Goal: Task Accomplishment & Management: Manage account settings

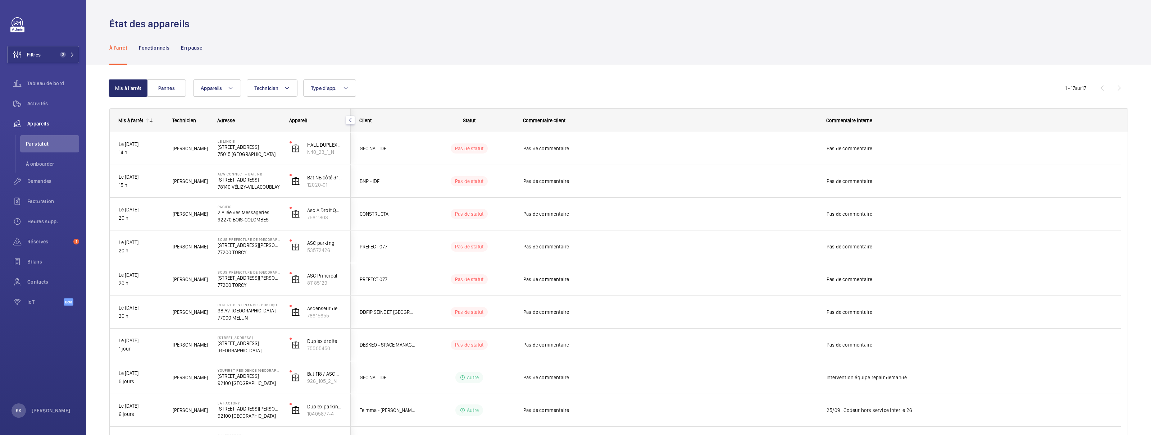
click at [1082, 28] on div "État des appareils" at bounding box center [618, 23] width 1018 height 13
click at [51, 99] on div "Activités" at bounding box center [43, 103] width 72 height 17
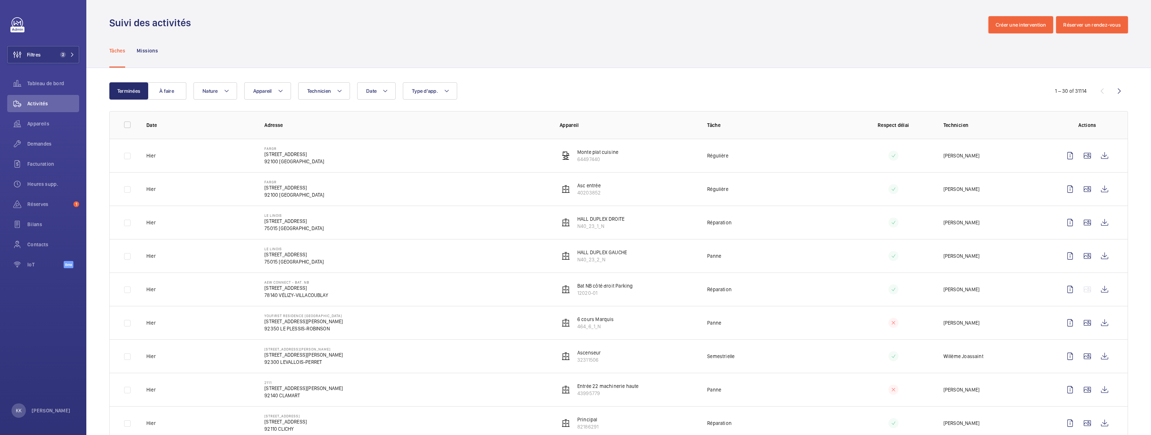
scroll to position [2, 0]
click at [38, 123] on span "Appareils" at bounding box center [53, 123] width 52 height 7
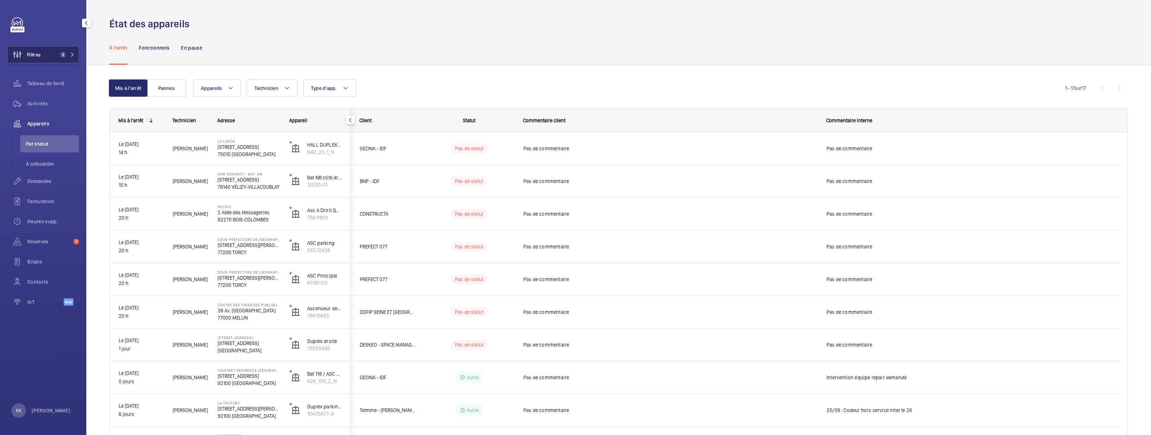
click at [54, 51] on button "Filtres 2" at bounding box center [43, 54] width 72 height 17
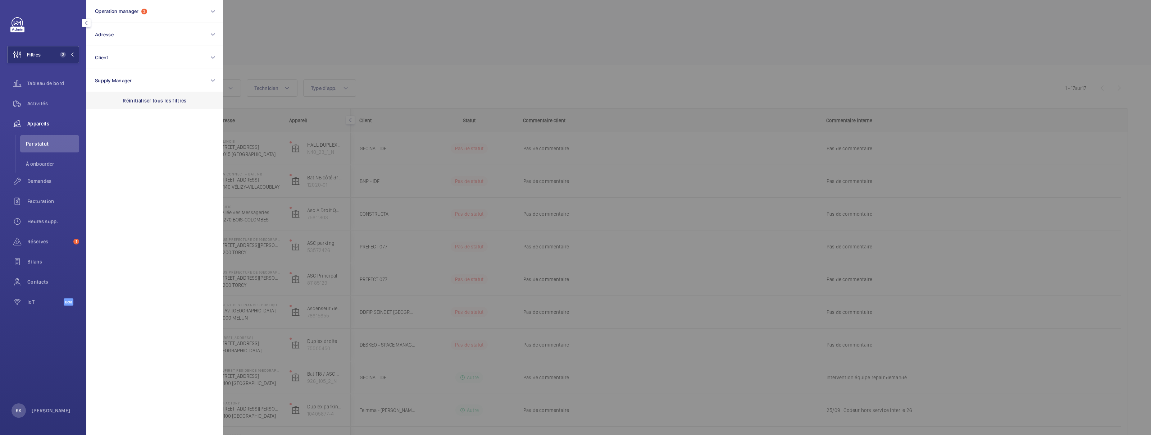
click at [145, 101] on p "Réinitialiser tous les filtres" at bounding box center [155, 100] width 64 height 7
click at [138, 20] on button "Operation manager" at bounding box center [154, 11] width 137 height 23
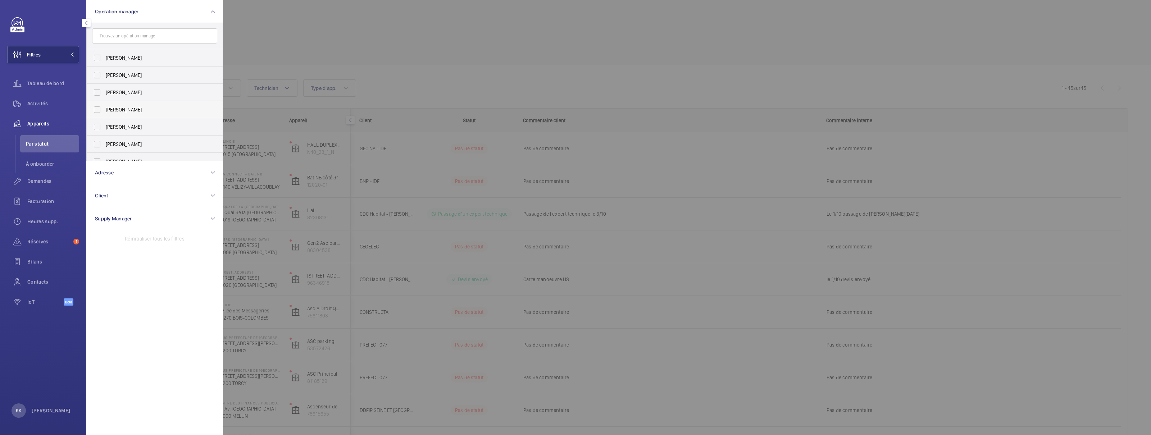
click at [123, 112] on span "[PERSON_NAME]" at bounding box center [155, 109] width 99 height 7
click at [104, 112] on input "[PERSON_NAME]" at bounding box center [97, 109] width 14 height 14
checkbox input "true"
click at [574, 21] on div at bounding box center [798, 217] width 1151 height 435
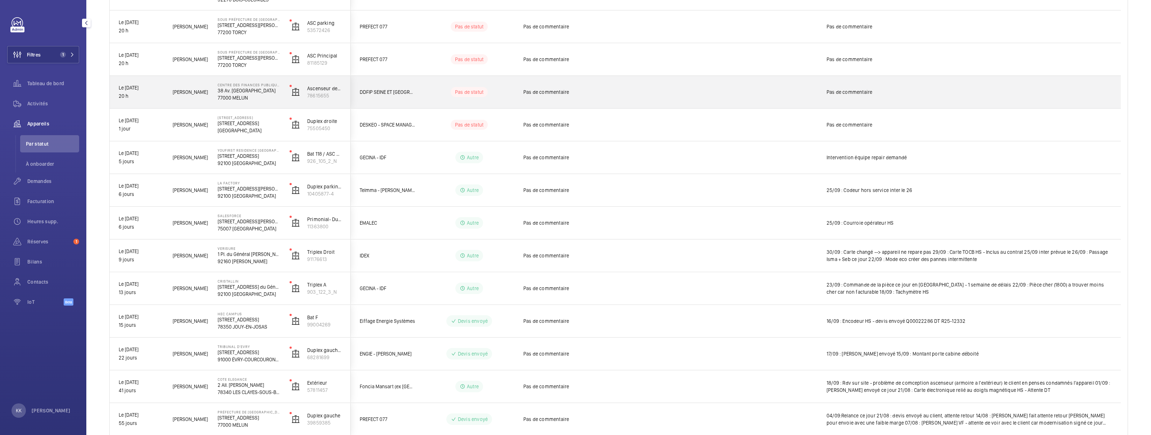
scroll to position [22, 0]
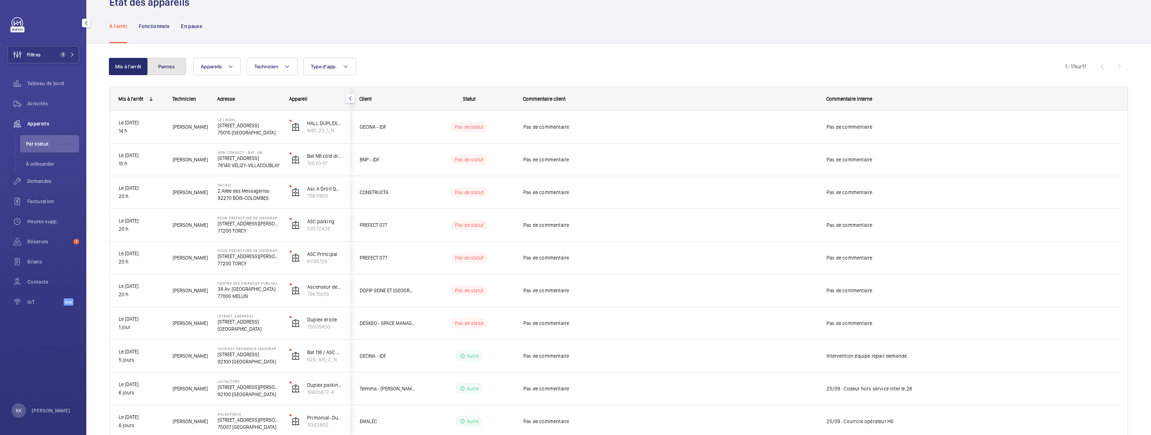
click at [160, 67] on button "Pannes" at bounding box center [166, 66] width 39 height 17
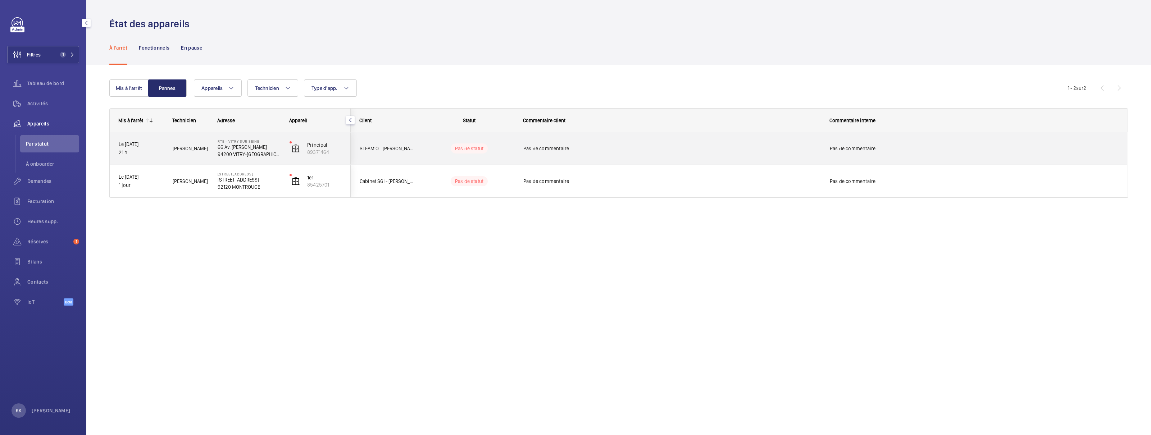
click at [247, 159] on div "RTE - VITRY SUR SEINE 66 Av. Anatole France 94200 VITRY-SUR-SEINE" at bounding box center [244, 148] width 71 height 32
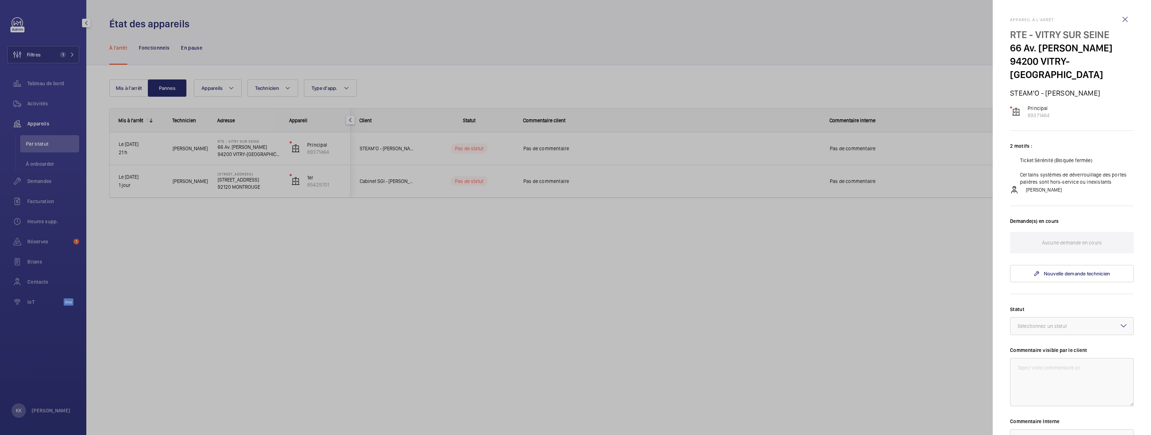
click at [918, 234] on div at bounding box center [575, 217] width 1151 height 435
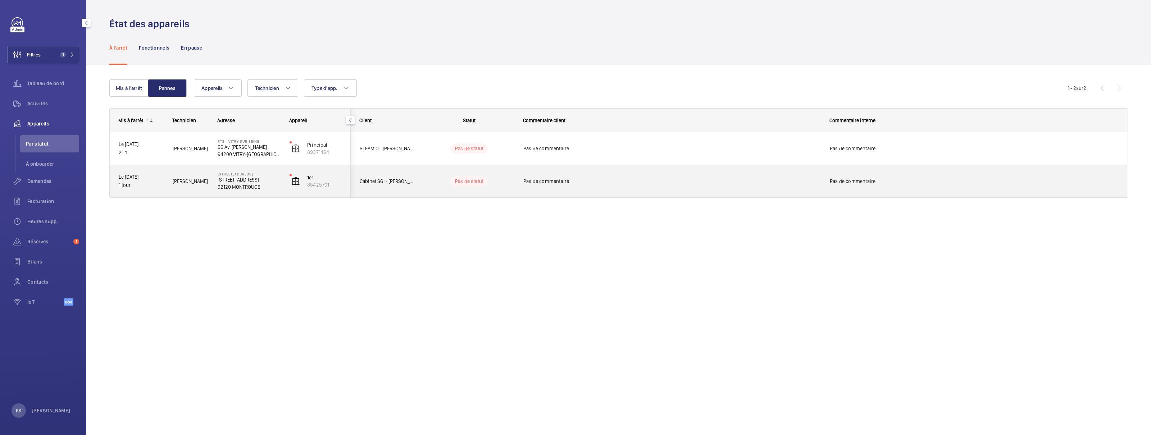
click at [255, 187] on p "92120 MONTROUGE" at bounding box center [249, 186] width 63 height 7
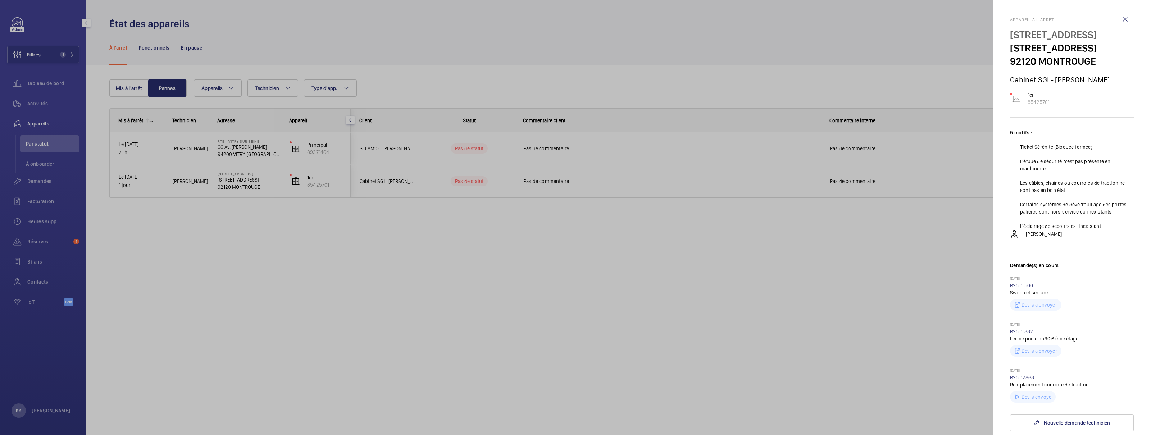
click at [995, 276] on mat-sidenav "Appareil à l'arrêt 11 Place des États Unis 11 Place des États Unis, 92120 MONTR…" at bounding box center [1072, 217] width 158 height 435
click at [363, 45] on div at bounding box center [575, 217] width 1151 height 435
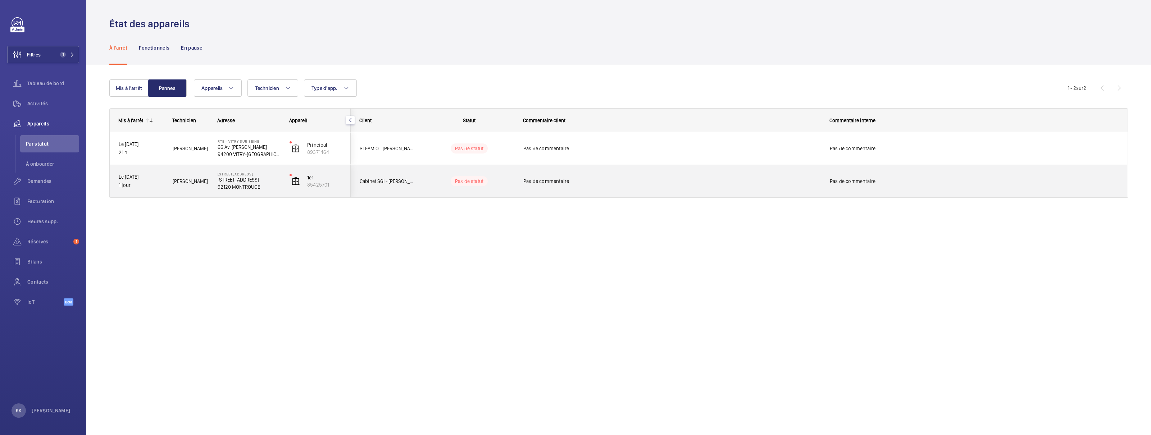
click at [209, 177] on div "11 Place des États Unis 11 Place des États Unis, 92120 MONTROUGE 92120 MONTROUGE" at bounding box center [244, 181] width 71 height 32
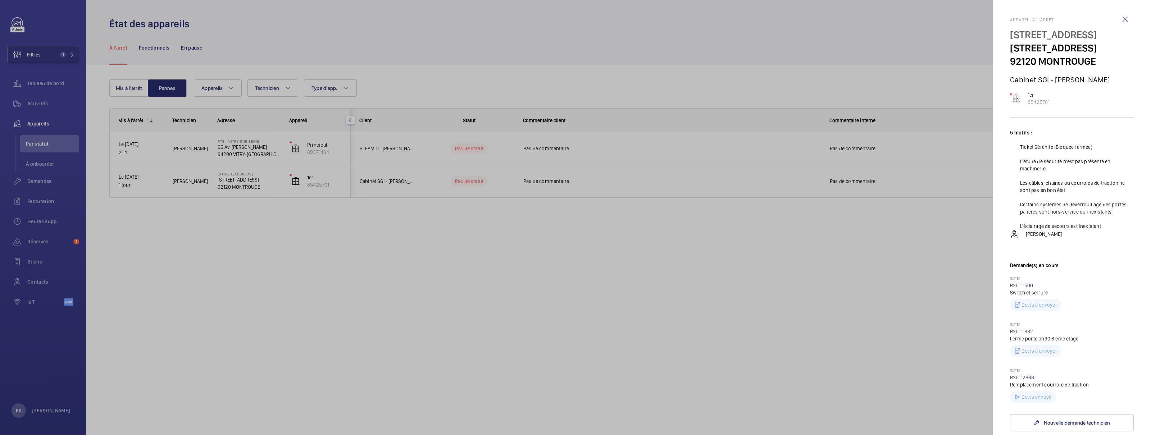
drag, startPoint x: 1013, startPoint y: 49, endPoint x: 1107, endPoint y: 44, distance: 94.4
click at [1107, 44] on p "11 Place des États Unis, 92120 MONTROUGE" at bounding box center [1072, 47] width 124 height 13
drag, startPoint x: 1108, startPoint y: 45, endPoint x: 1016, endPoint y: 45, distance: 91.3
click at [1016, 45] on p "11 Place des États Unis, 92120 MONTROUGE" at bounding box center [1072, 47] width 124 height 13
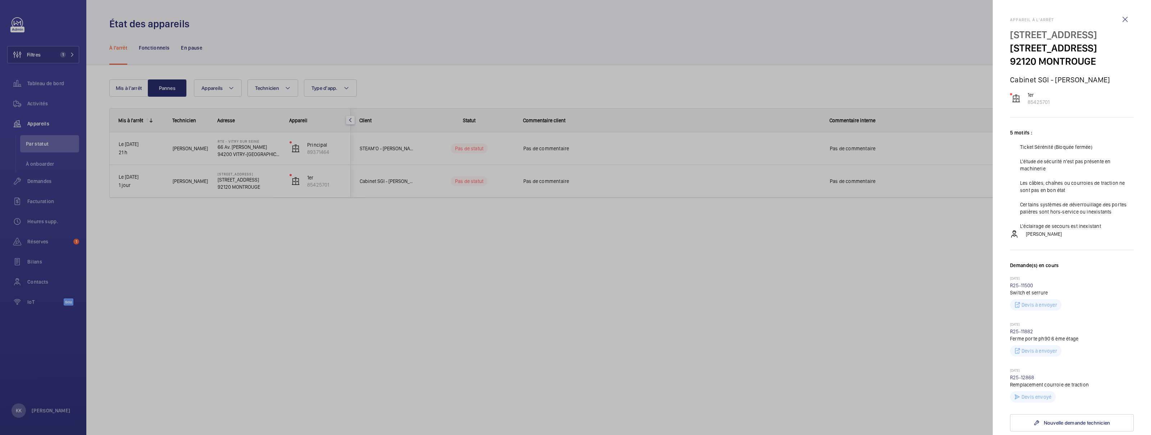
click at [1035, 42] on p "11 Place des États Unis, 92120 MONTROUGE" at bounding box center [1072, 47] width 124 height 13
drag, startPoint x: 1008, startPoint y: 49, endPoint x: 1110, endPoint y: 48, distance: 102.5
click at [1110, 48] on mat-sidenav "Appareil à l'arrêt 11 Place des États Unis 11 Place des États Unis, 92120 MONTR…" at bounding box center [1072, 217] width 158 height 435
copy p "11 Place des États Unis"
drag, startPoint x: 922, startPoint y: 330, endPoint x: 932, endPoint y: 325, distance: 11.9
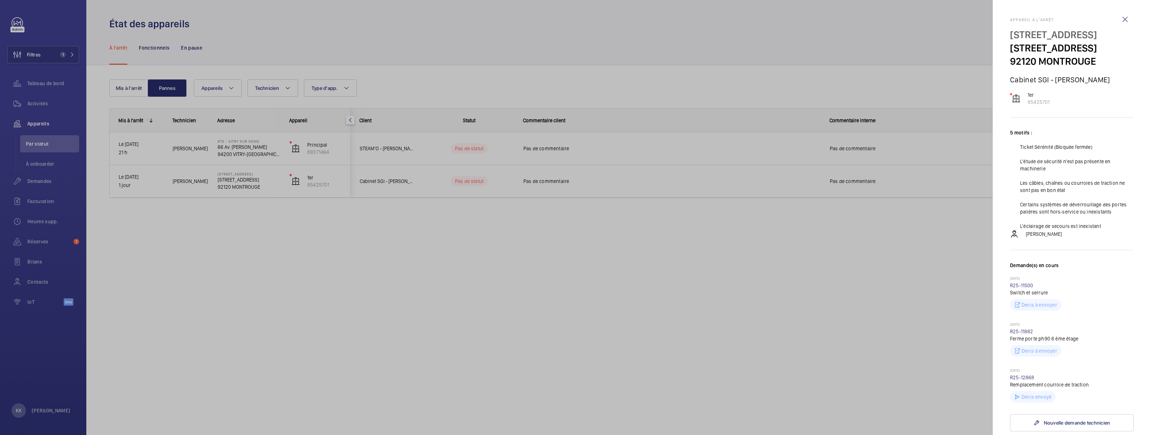
click at [922, 330] on div at bounding box center [575, 217] width 1151 height 435
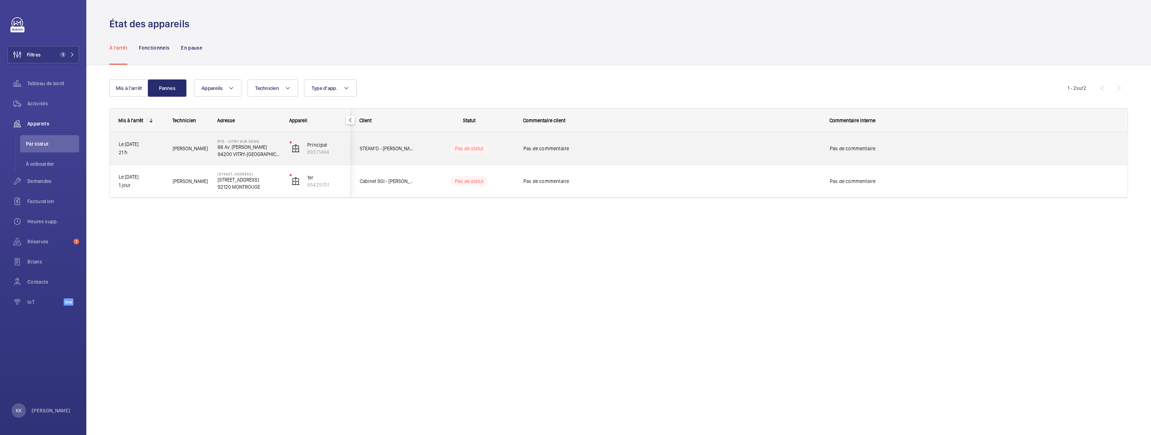
click at [543, 155] on div "Pas de commentaire" at bounding box center [671, 148] width 297 height 17
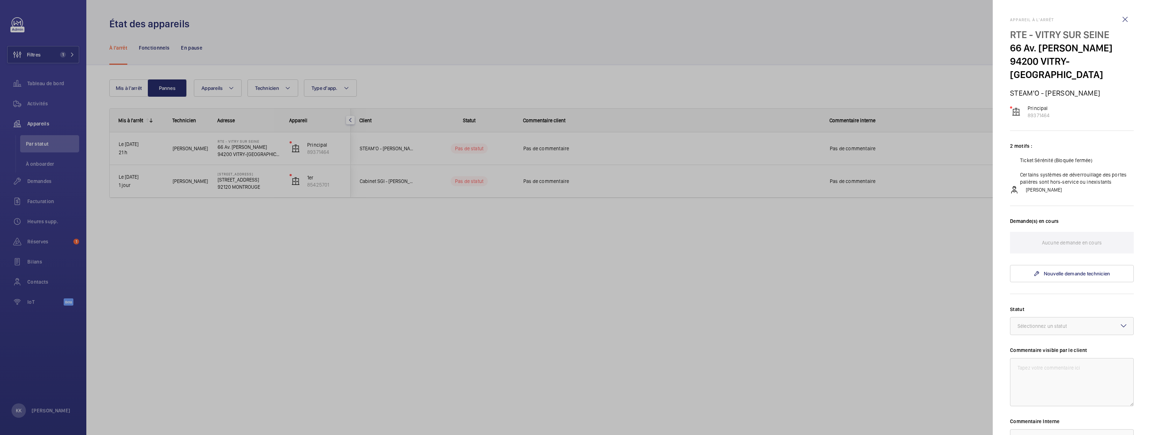
click at [285, 165] on div at bounding box center [575, 217] width 1151 height 435
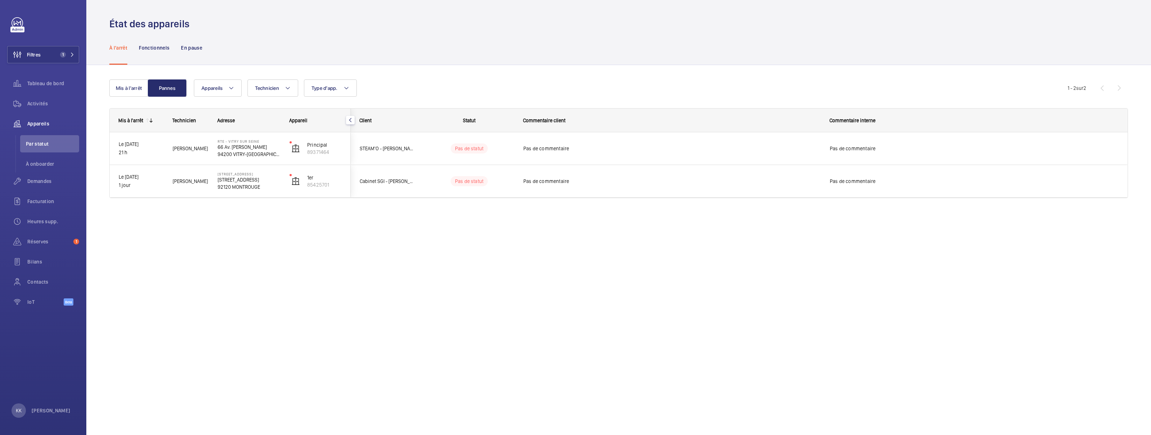
click at [239, 187] on div at bounding box center [575, 217] width 1151 height 435
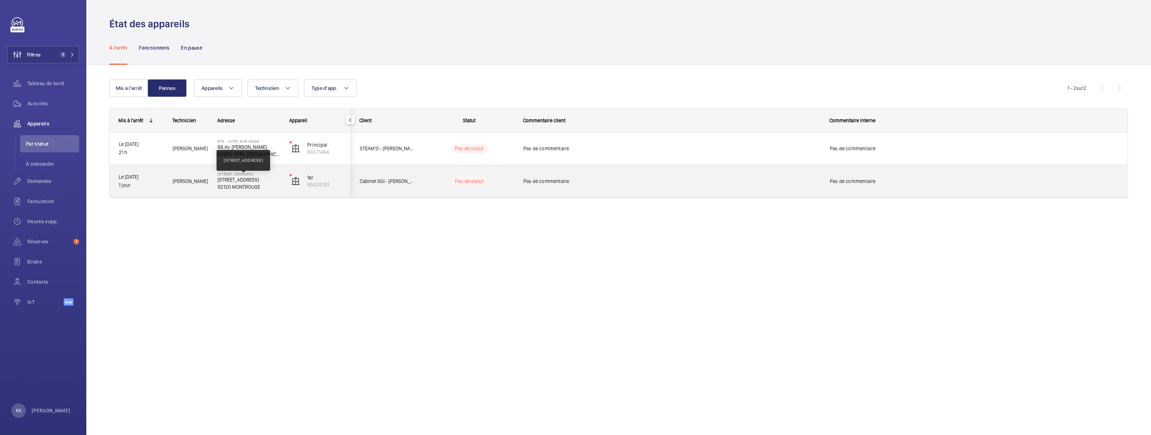
click at [262, 181] on p "11 Place des États Unis, 92120 MONTROUGE" at bounding box center [249, 179] width 63 height 7
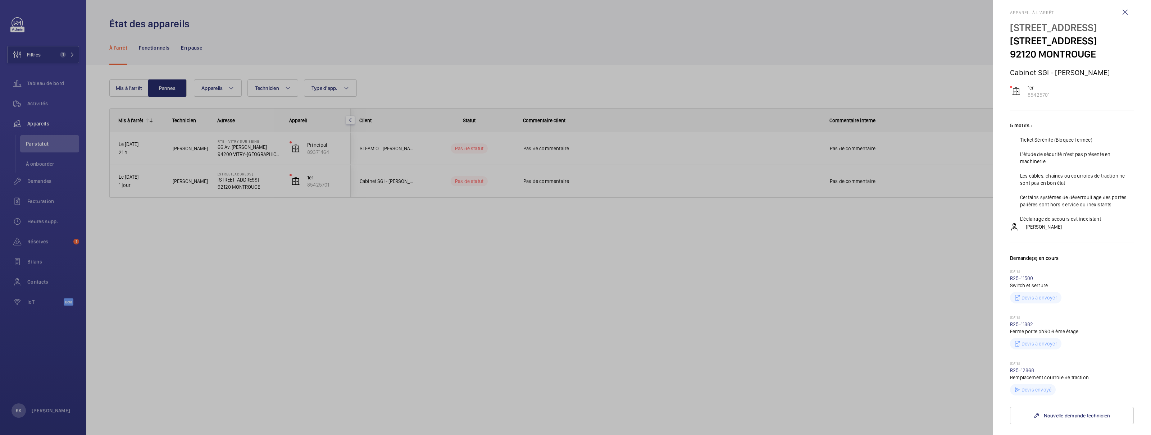
scroll to position [38, 0]
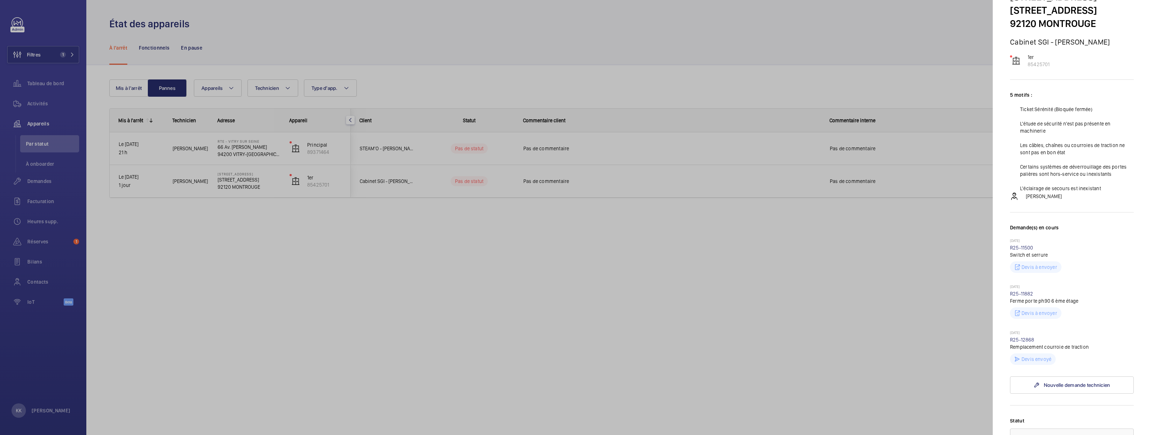
click at [857, 336] on div at bounding box center [575, 217] width 1151 height 435
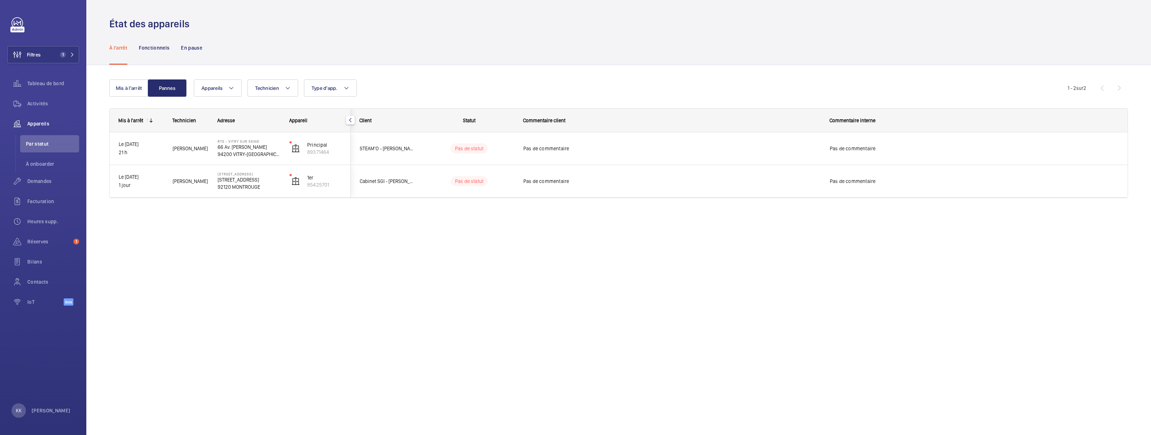
scroll to position [0, 0]
click at [130, 94] on button "Mis à l'arrêt" at bounding box center [128, 87] width 39 height 17
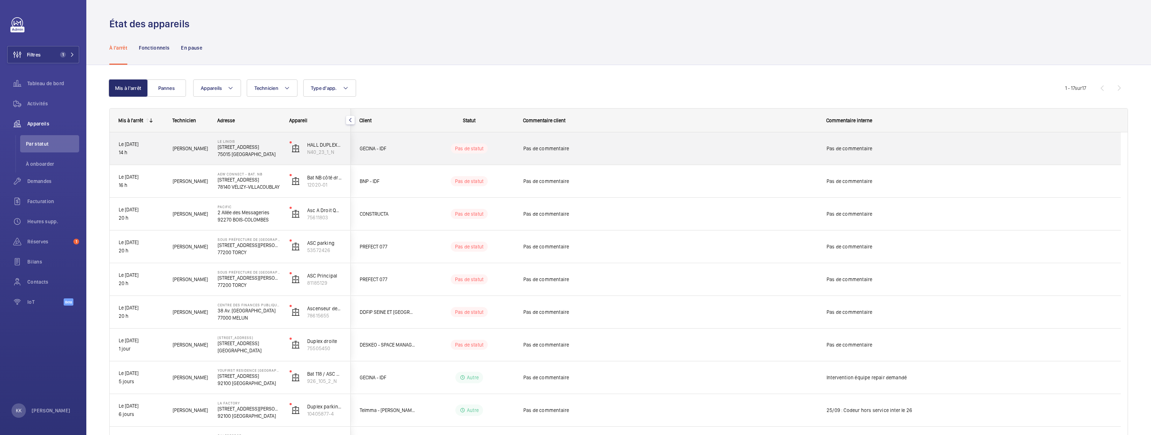
click at [227, 153] on p "75015 [GEOGRAPHIC_DATA]" at bounding box center [249, 154] width 63 height 7
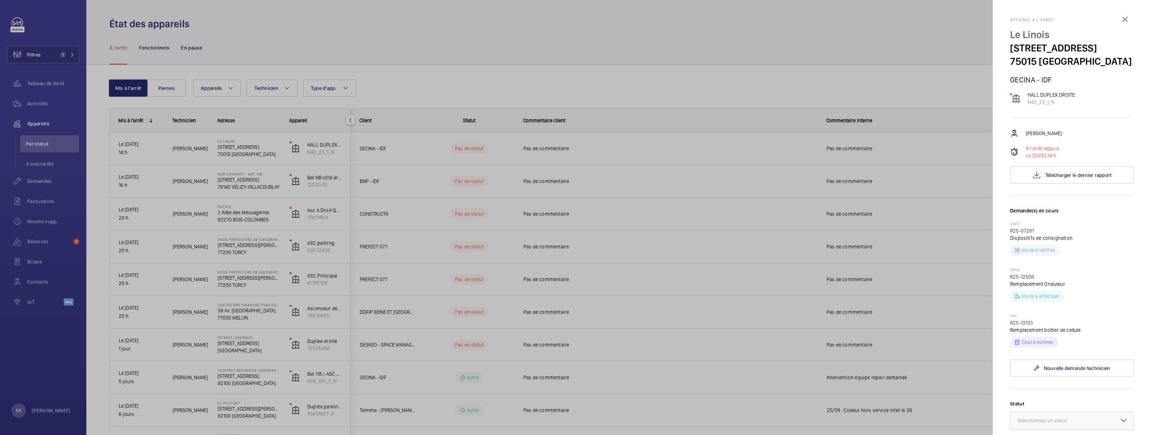
click at [902, 71] on div at bounding box center [575, 217] width 1151 height 435
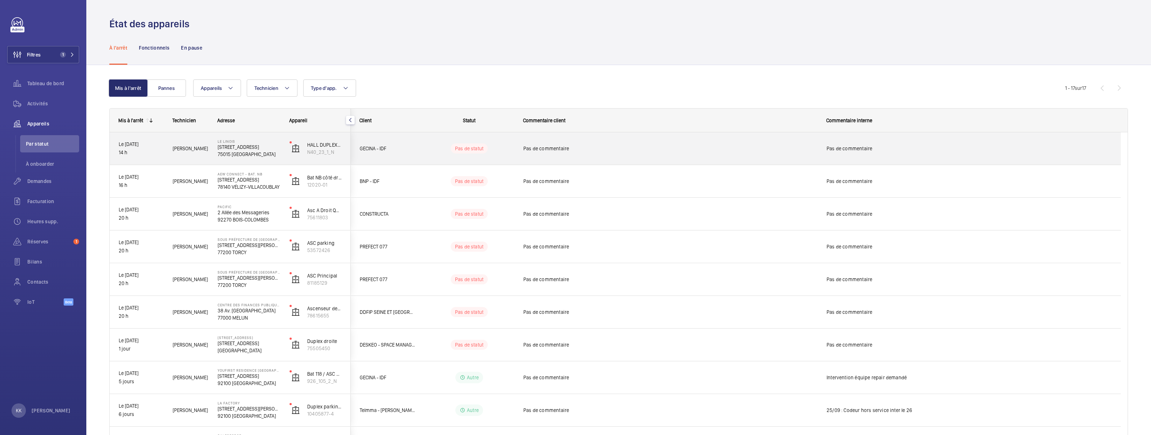
click at [687, 148] on span "Pas de commentaire" at bounding box center [670, 148] width 294 height 7
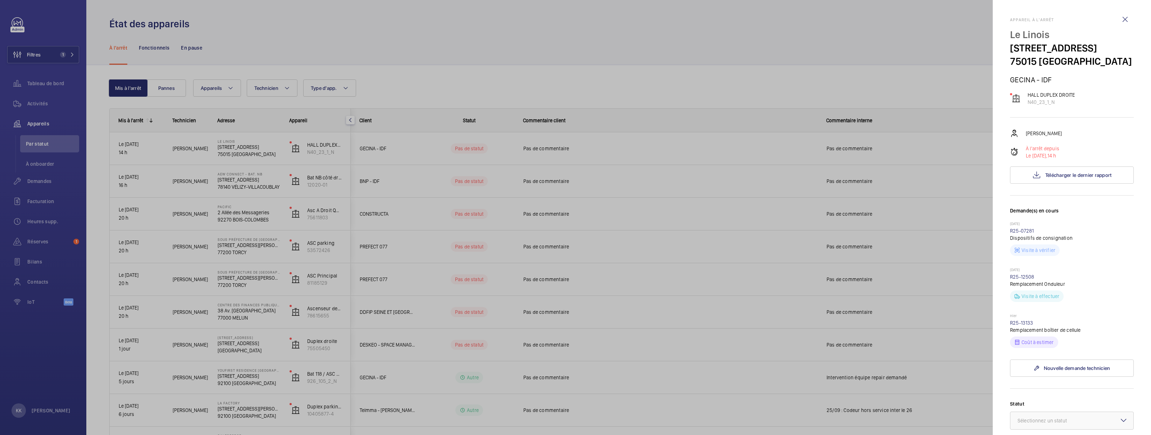
click at [1053, 184] on div "Appareil à l'arrêt Le Linois 23 Rue Linois 75015 PARIS GECINA - IDF HALL DUPLEX…" at bounding box center [1072, 329] width 124 height 624
click at [1028, 180] on button "Télécharger le dernier rapport" at bounding box center [1072, 174] width 124 height 17
click at [489, 39] on div at bounding box center [575, 217] width 1151 height 435
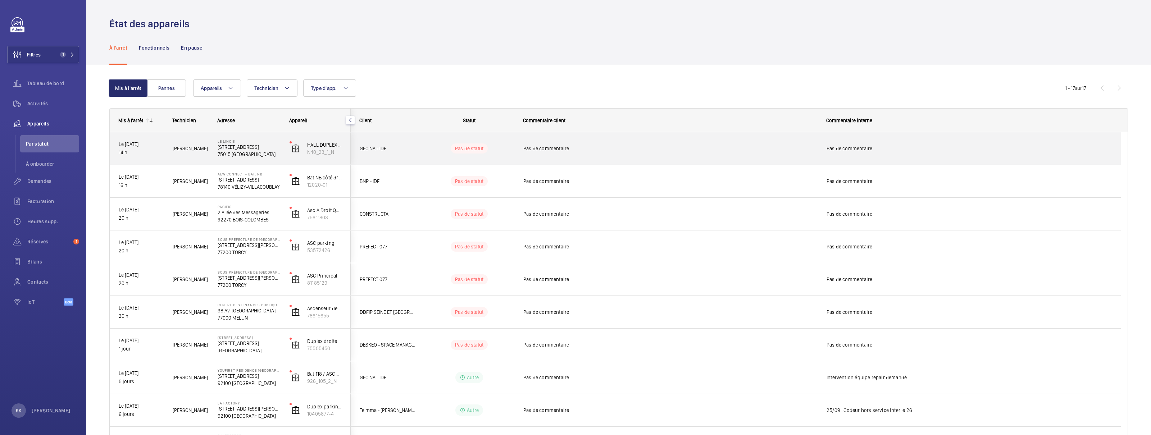
click at [237, 158] on div "Le Linois 23 Rue Linois 75015 PARIS" at bounding box center [244, 148] width 71 height 32
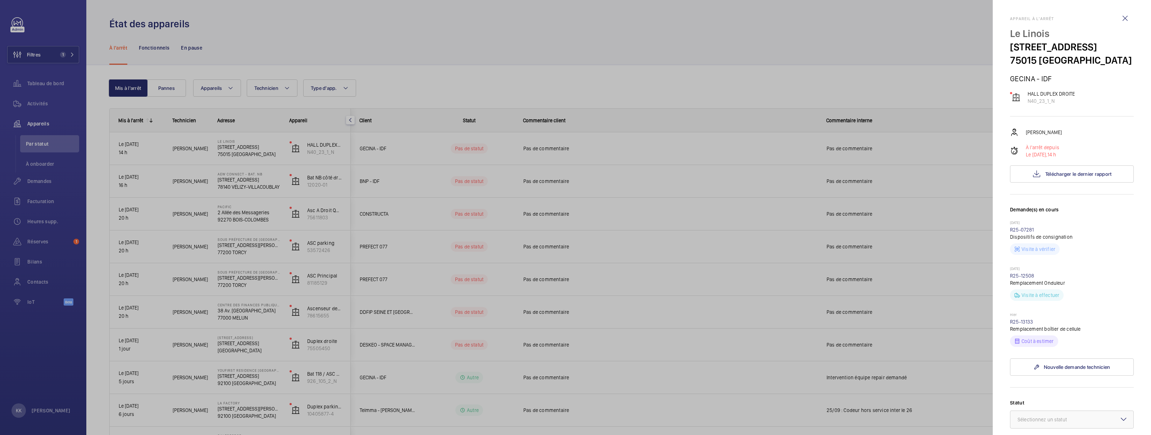
scroll to position [2, 0]
drag, startPoint x: 1061, startPoint y: 59, endPoint x: 1068, endPoint y: 54, distance: 9.5
click at [1068, 54] on p "75015 [GEOGRAPHIC_DATA]" at bounding box center [1072, 59] width 124 height 13
click at [1052, 94] on p "HALL DUPLEX DROITE" at bounding box center [1050, 93] width 47 height 7
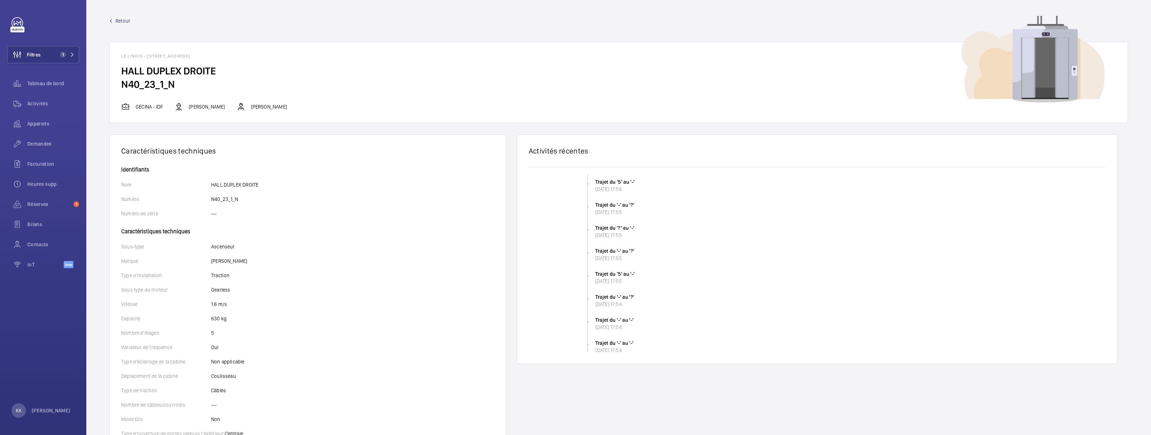
click at [142, 81] on h2 "N40_23_1_N" at bounding box center [618, 84] width 995 height 13
click at [146, 61] on wm-front-card-header "Le Linois - 23 Rue Linois, 75015 PARIS" at bounding box center [619, 53] width 1018 height 22
click at [157, 52] on wm-front-card-header "Le Linois - 23 Rue Linois, 75015 PARIS" at bounding box center [619, 53] width 1018 height 22
drag, startPoint x: 116, startPoint y: 56, endPoint x: 143, endPoint y: 54, distance: 27.1
click at [143, 54] on wm-front-card-header "Le Linois - 23 Rue Linois, 75015 PARIS" at bounding box center [619, 53] width 1018 height 22
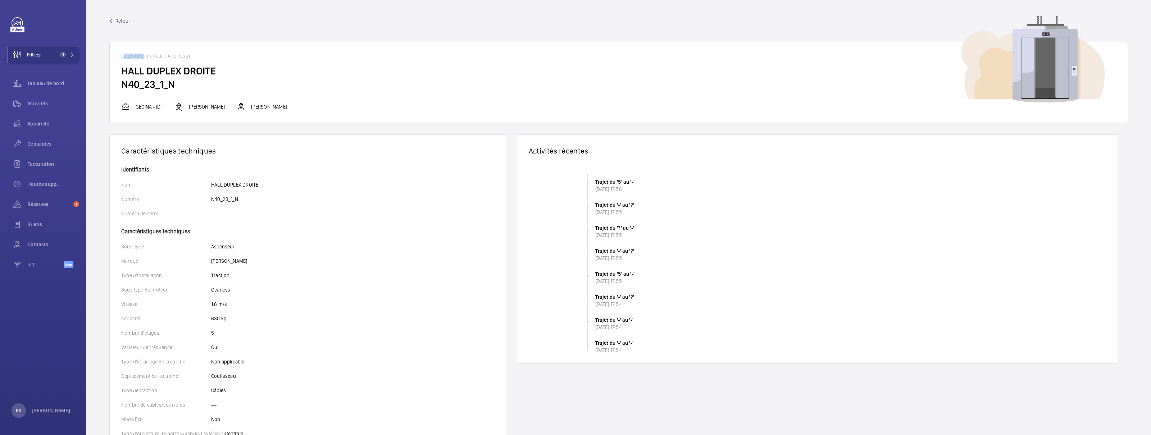
copy h1 "Le Linois"
click at [283, 46] on wm-front-card-header "Le Linois - 23 Rue Linois, 75015 PARIS" at bounding box center [619, 53] width 1018 height 22
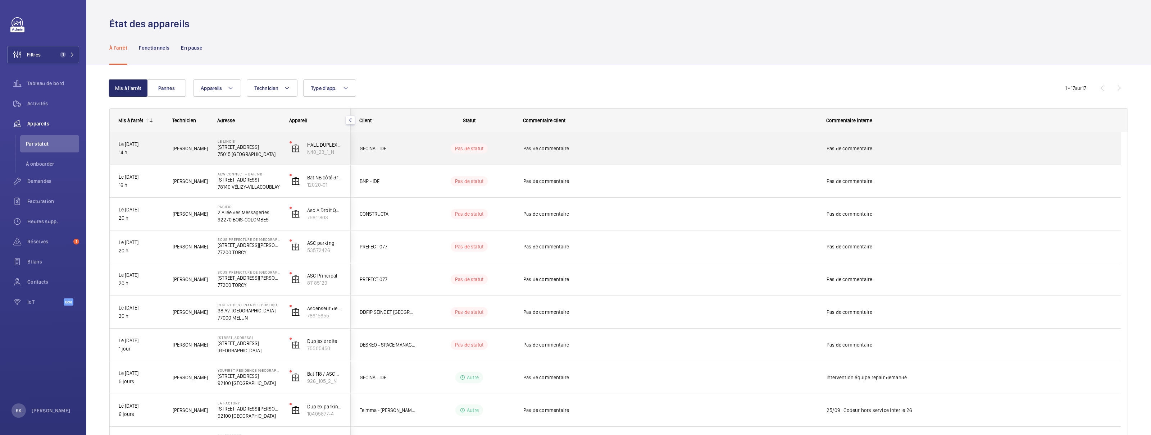
click at [173, 154] on div "[PERSON_NAME]" at bounding box center [186, 148] width 44 height 23
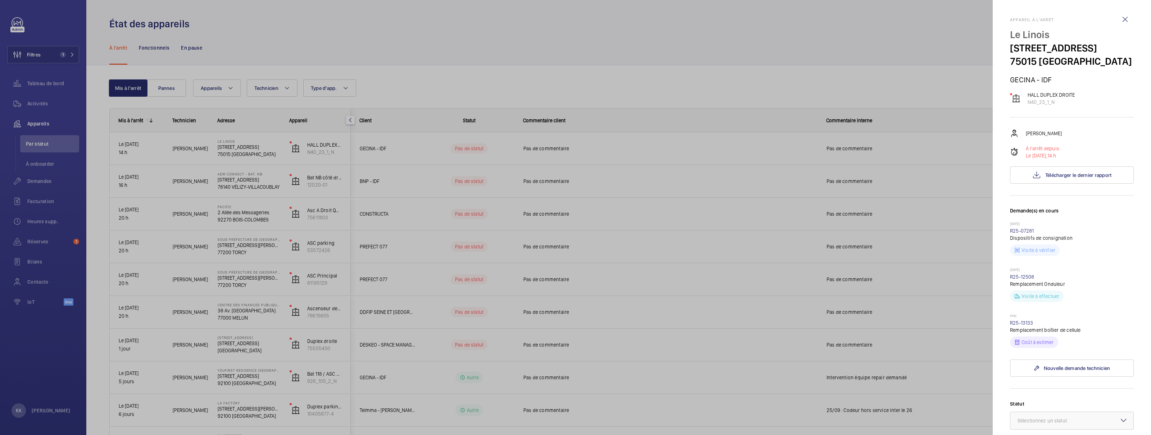
click at [859, 72] on div at bounding box center [575, 217] width 1151 height 435
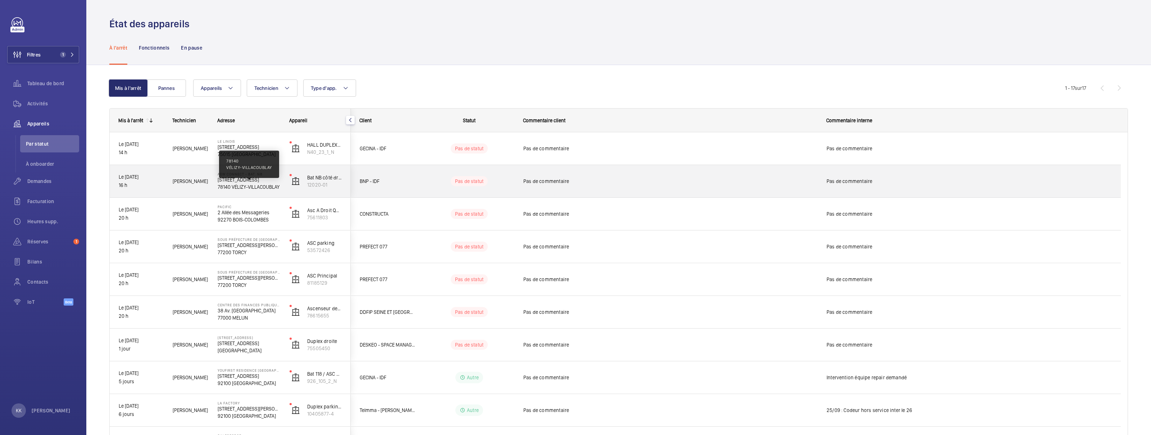
click at [252, 186] on p "78140 VÉLIZY-VILLACOUBLAY" at bounding box center [249, 186] width 63 height 7
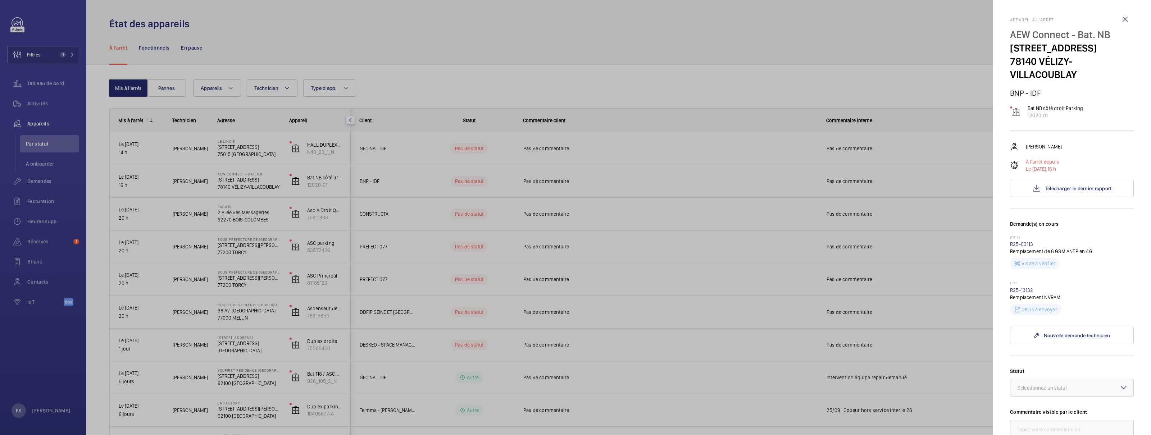
click at [260, 199] on div at bounding box center [575, 217] width 1151 height 435
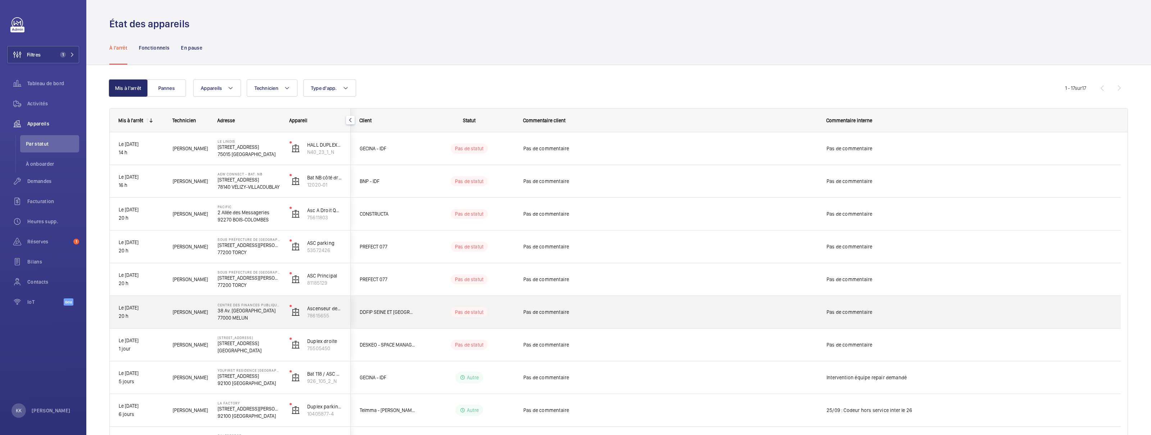
click at [240, 311] on p "38 Av. Thiers" at bounding box center [249, 310] width 63 height 7
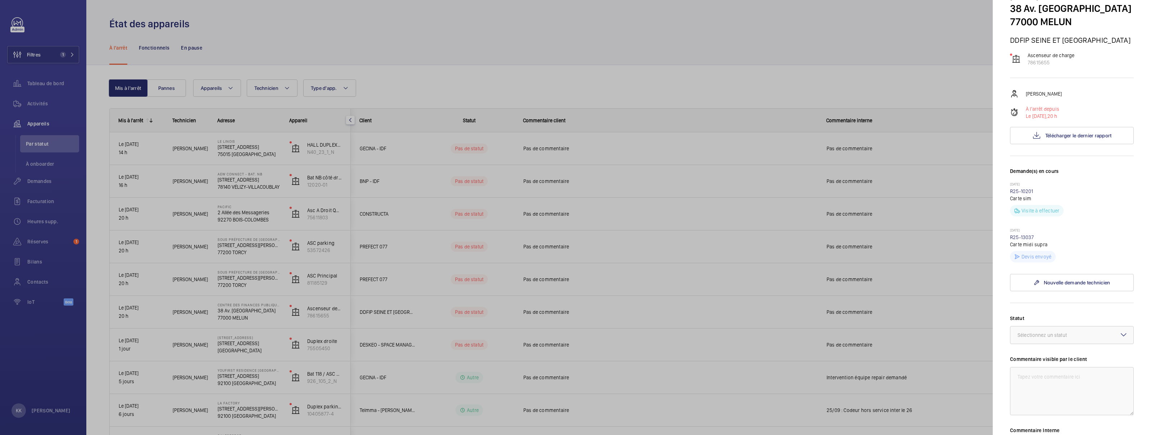
scroll to position [174, 0]
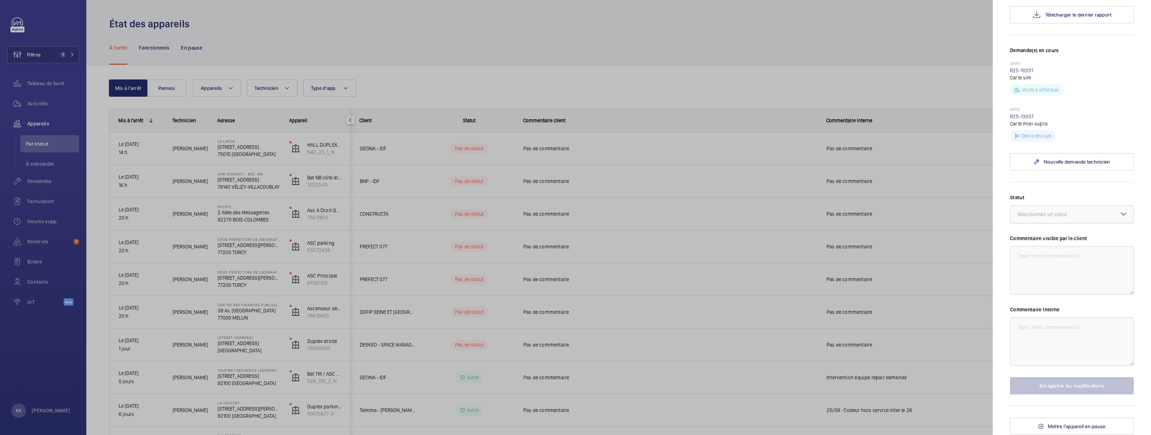
click at [1034, 216] on div "Sélectionnez un statut" at bounding box center [1050, 214] width 67 height 7
click at [1042, 255] on span "Devis envoyé" at bounding box center [1071, 253] width 109 height 7
click at [1049, 350] on textarea at bounding box center [1072, 342] width 124 height 48
type textarea "01/10 : Carte toit de cabine HS, devis envoyé"
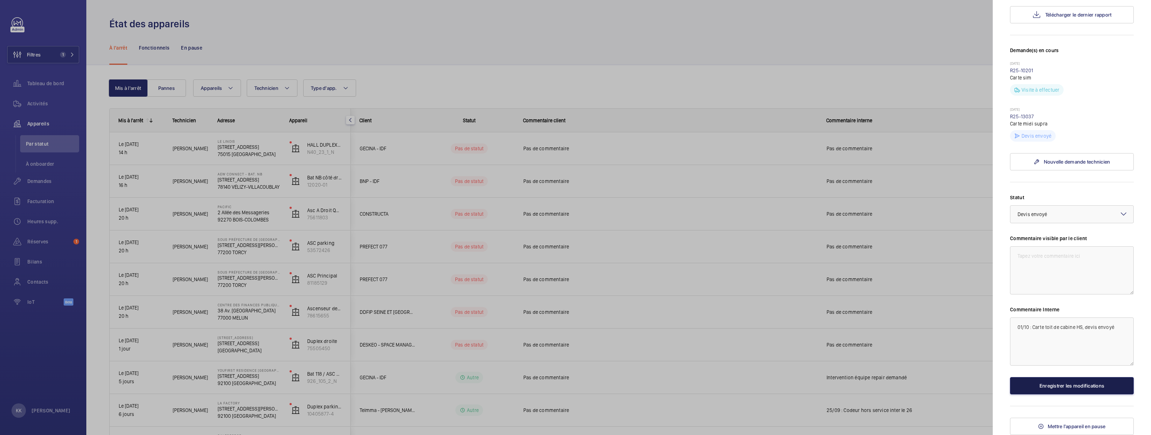
click at [1072, 379] on button "Enregistrer les modifications" at bounding box center [1072, 385] width 124 height 17
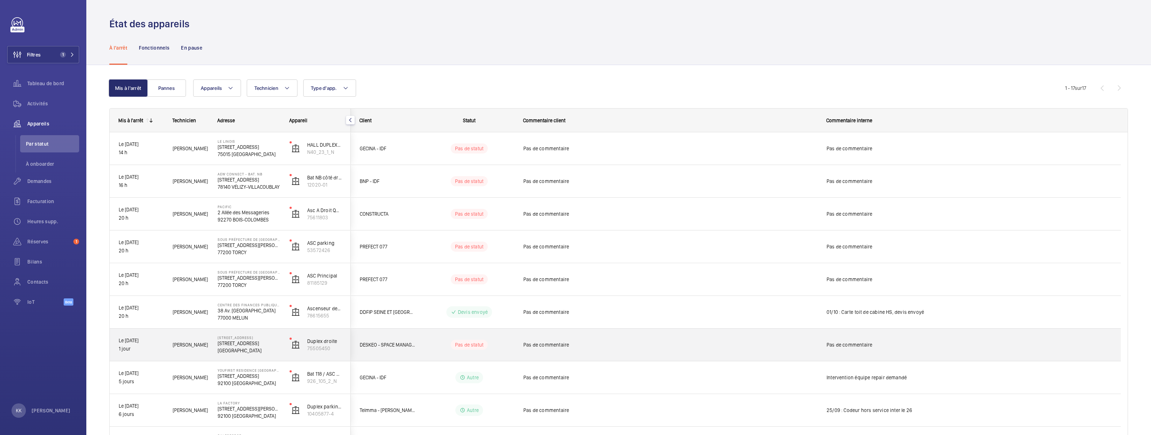
click at [204, 348] on span "Jamal H." at bounding box center [191, 345] width 36 height 8
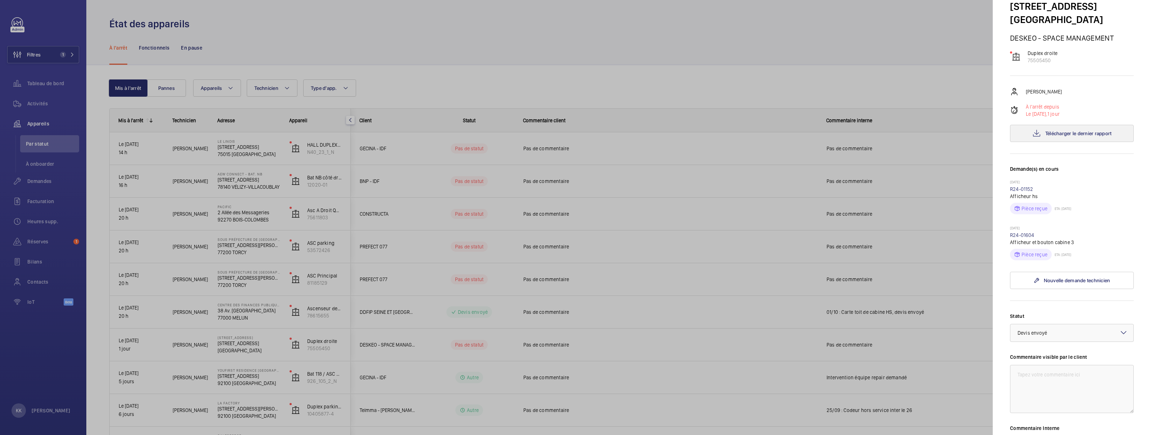
scroll to position [42, 0]
click at [1039, 142] on button "Télécharger le dernier rapport" at bounding box center [1072, 132] width 124 height 17
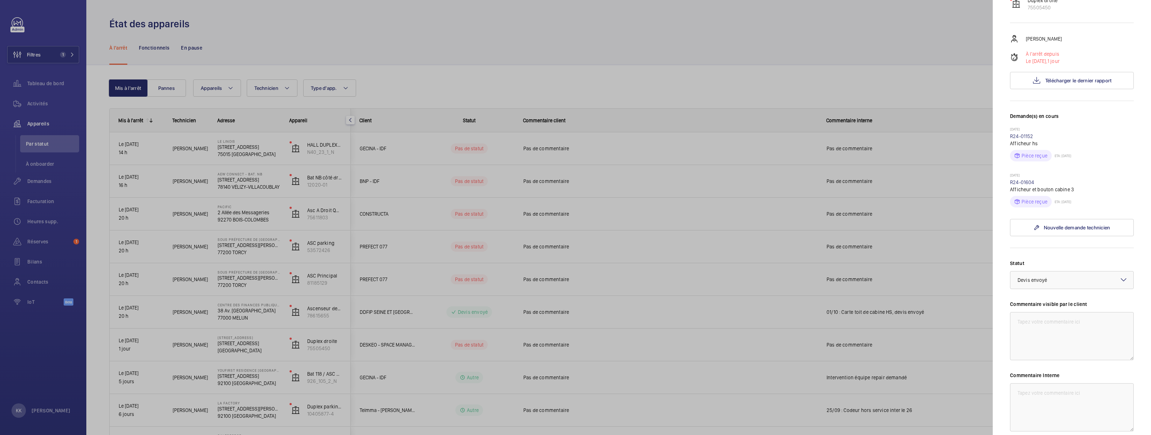
scroll to position [187, 0]
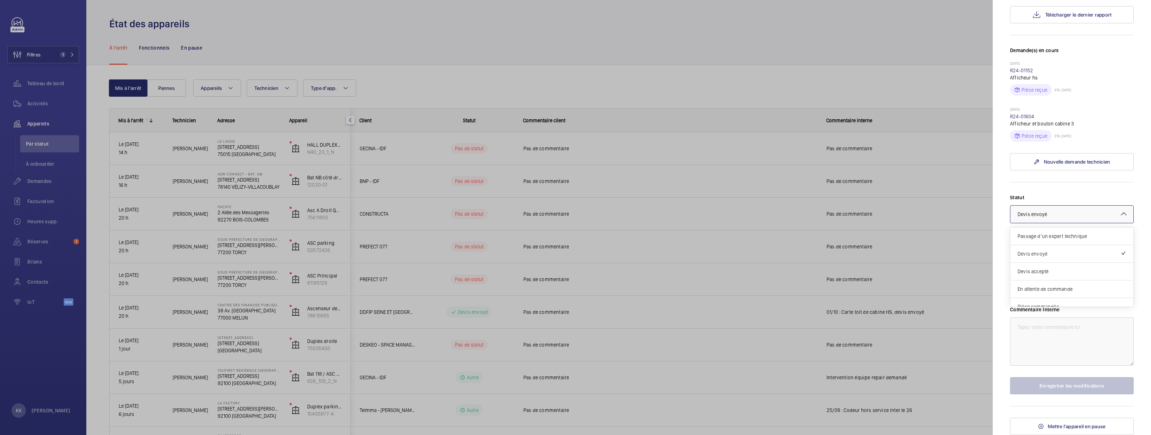
click at [1021, 219] on div at bounding box center [1071, 214] width 123 height 17
click at [1042, 280] on span "Intervention prévue" at bounding box center [1071, 280] width 109 height 7
click at [1045, 357] on textarea at bounding box center [1072, 342] width 124 height 48
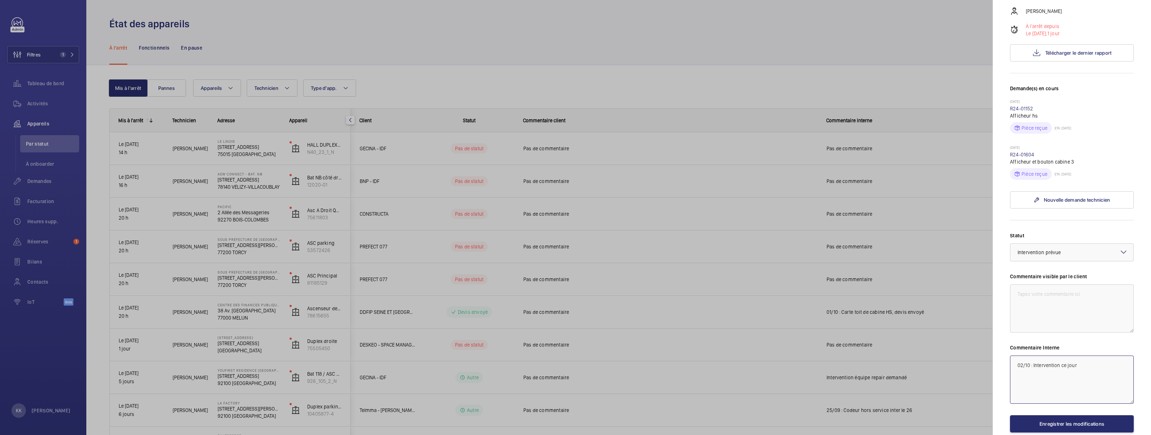
scroll to position [187, 0]
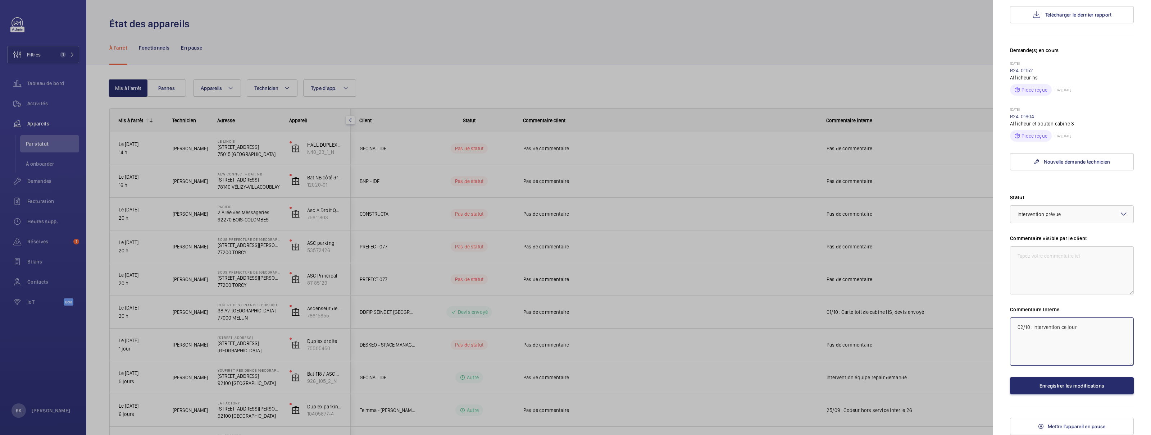
click at [1078, 326] on textarea "02/10 : Intervention ce jour" at bounding box center [1072, 342] width 124 height 48
drag, startPoint x: 1078, startPoint y: 326, endPoint x: 1099, endPoint y: 330, distance: 21.6
click at [1099, 330] on textarea "02/10 : Intervention ce jour" at bounding box center [1072, 342] width 124 height 48
click at [1095, 329] on textarea "02/10 : Intervention ce jour" at bounding box center [1072, 342] width 124 height 48
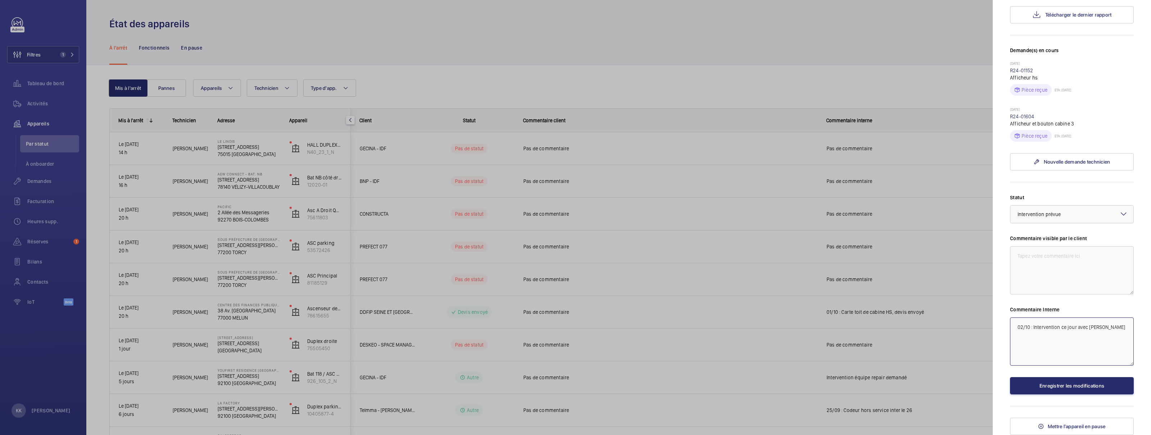
click at [1088, 330] on textarea "02/10 : Intervention ce jour avec Mobee" at bounding box center [1072, 342] width 124 height 48
type textarea "02/10 : Intervention ce jour avec outil Mobee"
click at [1087, 380] on button "Enregistrer les modifications" at bounding box center [1072, 385] width 124 height 17
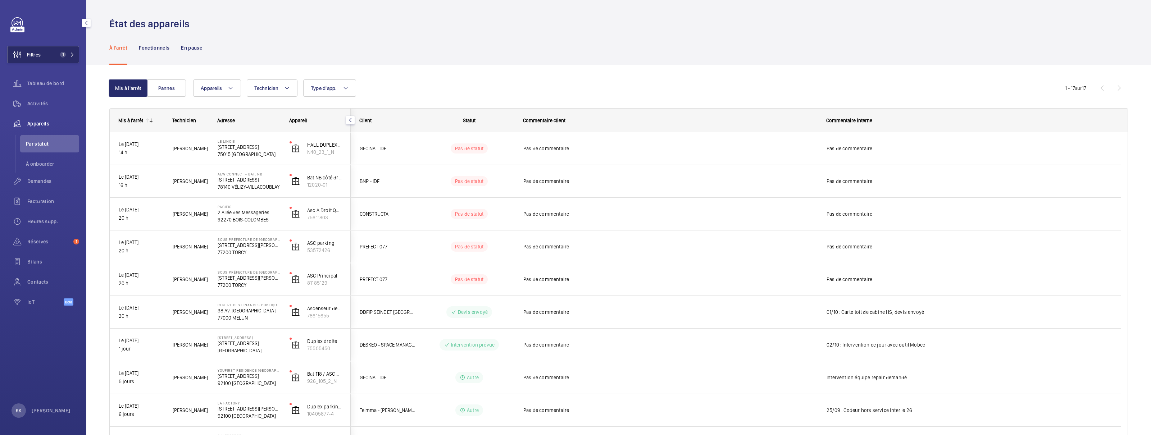
click at [32, 57] on span "Filtres" at bounding box center [34, 54] width 14 height 7
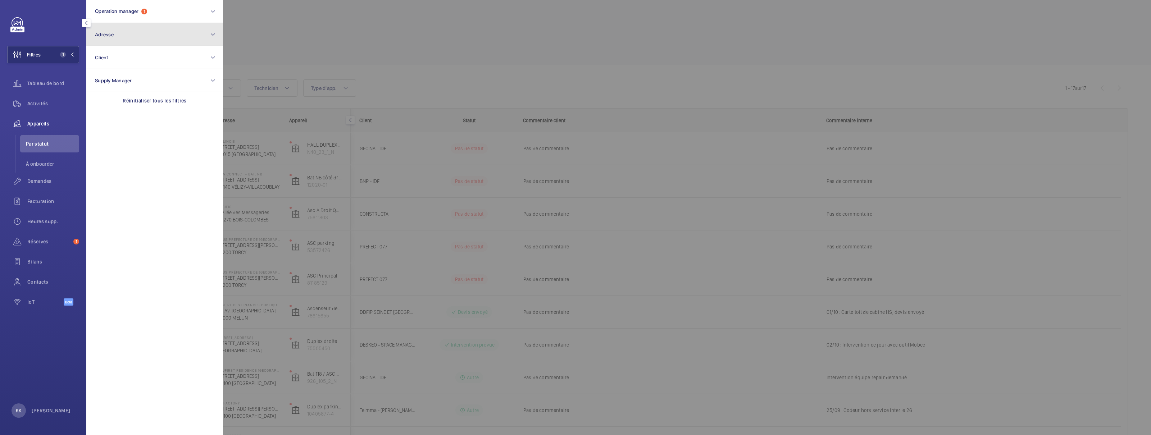
click at [125, 29] on button "Adresse" at bounding box center [154, 34] width 137 height 23
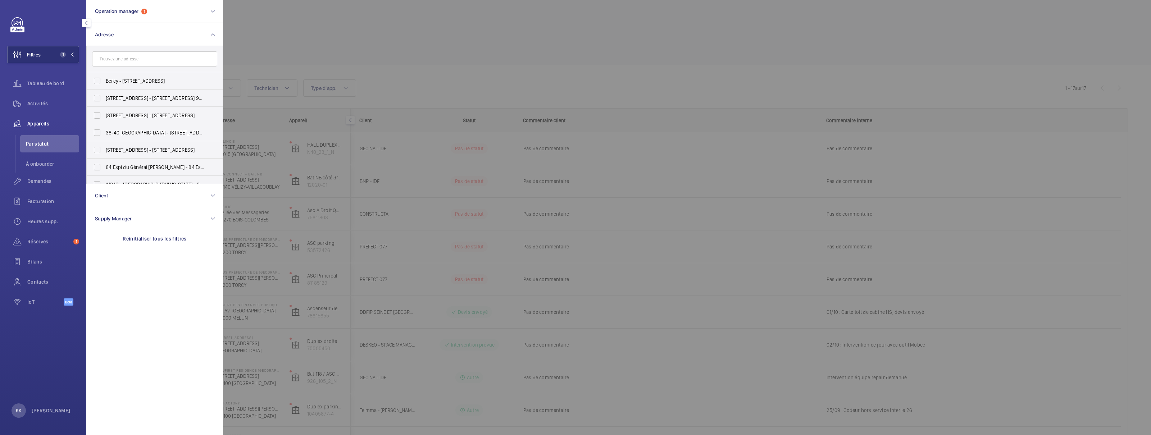
click at [126, 54] on input "text" at bounding box center [154, 58] width 125 height 15
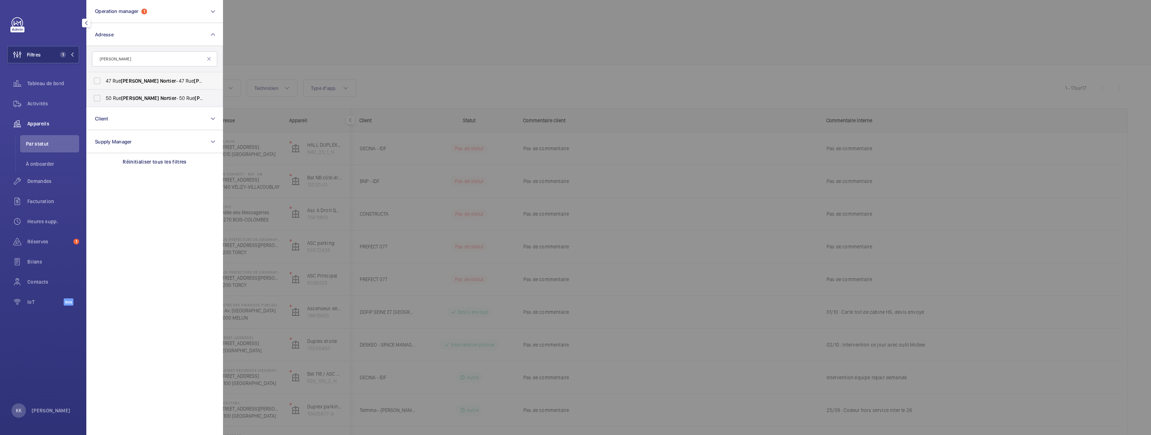
type input "edouard nortier"
click at [130, 76] on label "47 Rue Edouard Nortier - 47 Rue Edouard Nortier , 92200 NEUILLY-SUR-SEINE, NEUI…" at bounding box center [149, 80] width 125 height 17
click at [104, 76] on input "47 Rue Edouard Nortier - 47 Rue Edouard Nortier , 92200 NEUILLY-SUR-SEINE, NEUI…" at bounding box center [97, 81] width 14 height 14
checkbox input "true"
click at [289, 23] on div at bounding box center [798, 217] width 1151 height 435
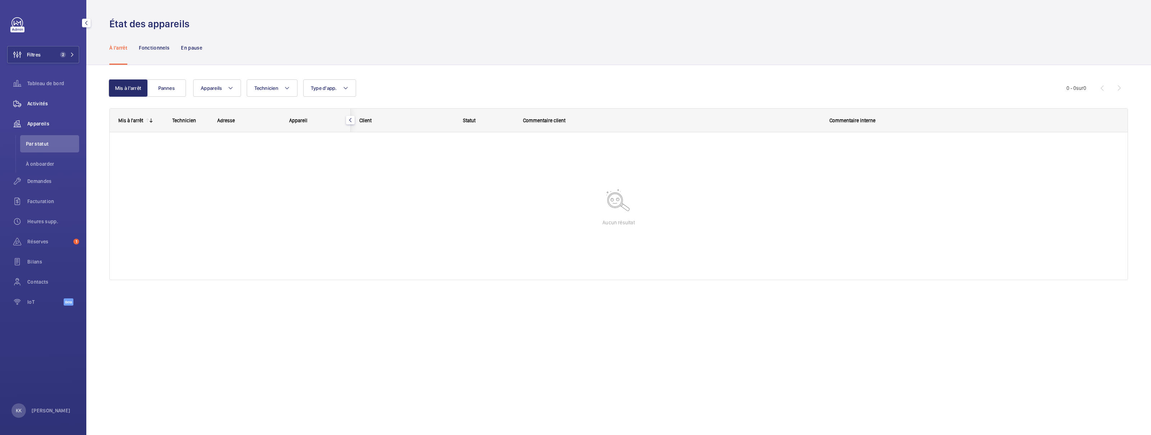
click at [32, 96] on div "Activités" at bounding box center [43, 103] width 72 height 17
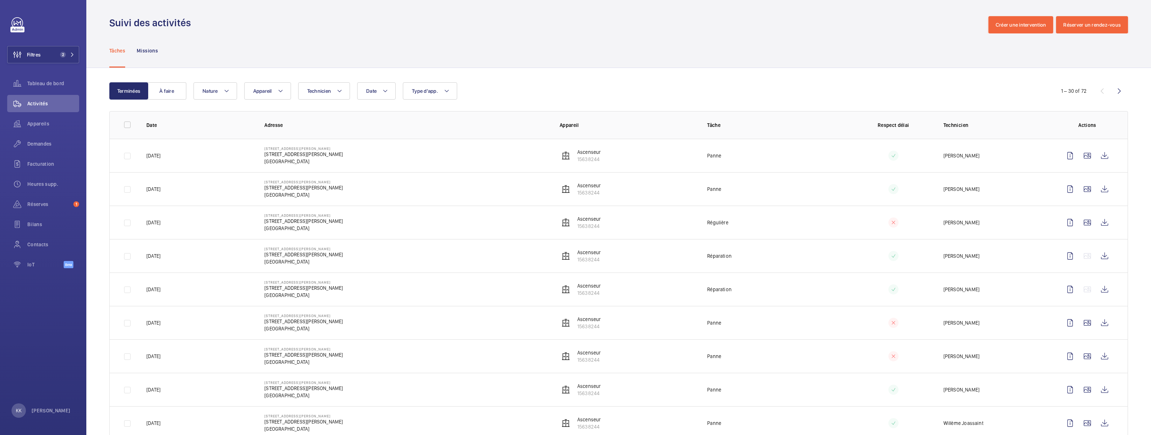
scroll to position [2, 0]
drag, startPoint x: 179, startPoint y: 191, endPoint x: 145, endPoint y: 143, distance: 58.9
click at [0, 0] on tbody "10/09/2025 47 Rue Edouard Nortier 47 Rue Edouard Nortier, 92200 NEUILLY-SUR-SEI…" at bounding box center [0, 0] width 0 height 0
click at [159, 153] on p "10/09/2025" at bounding box center [153, 154] width 14 height 7
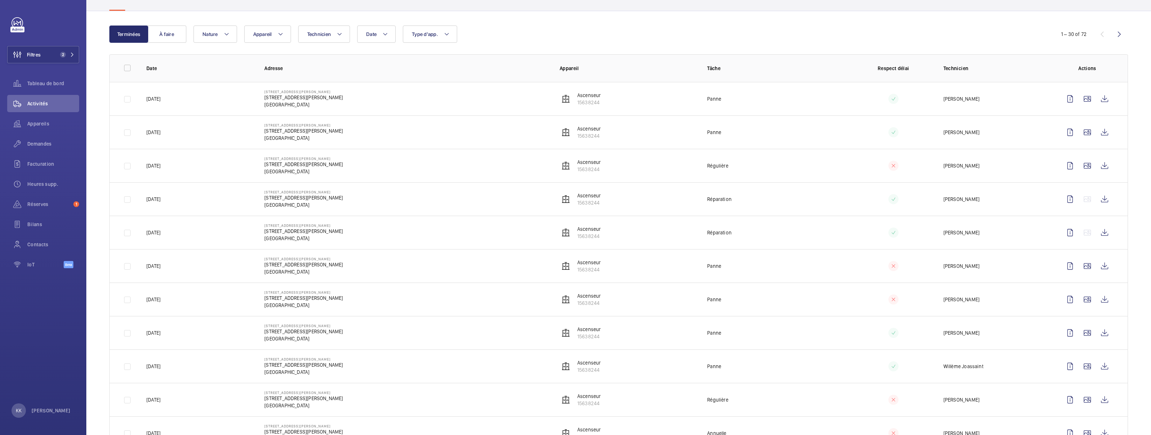
scroll to position [60, 0]
click at [1104, 100] on wm-front-icon-button at bounding box center [1104, 96] width 17 height 17
click at [1097, 132] on wm-front-icon-button at bounding box center [1104, 130] width 17 height 17
click at [1097, 159] on wm-front-icon-button at bounding box center [1104, 163] width 17 height 17
click at [1096, 199] on wm-front-icon-button at bounding box center [1104, 196] width 17 height 17
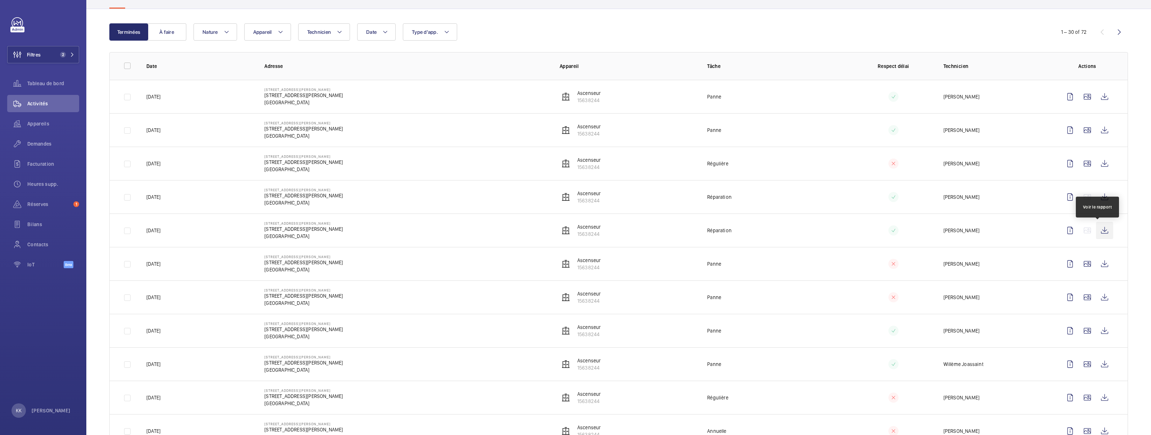
click at [1096, 234] on wm-front-icon-button at bounding box center [1104, 230] width 17 height 17
click at [1096, 268] on wm-front-icon-button at bounding box center [1104, 263] width 17 height 17
click at [1099, 292] on wm-front-icon-button at bounding box center [1104, 297] width 17 height 17
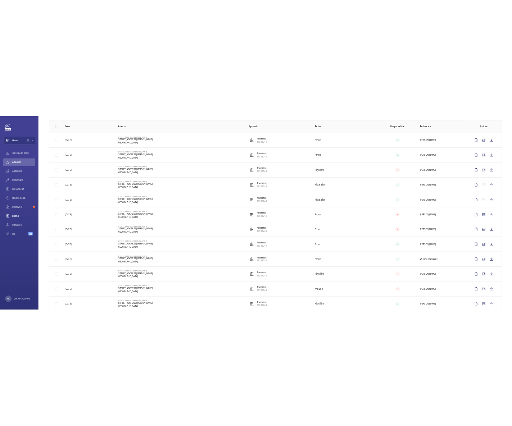
scroll to position [0, 0]
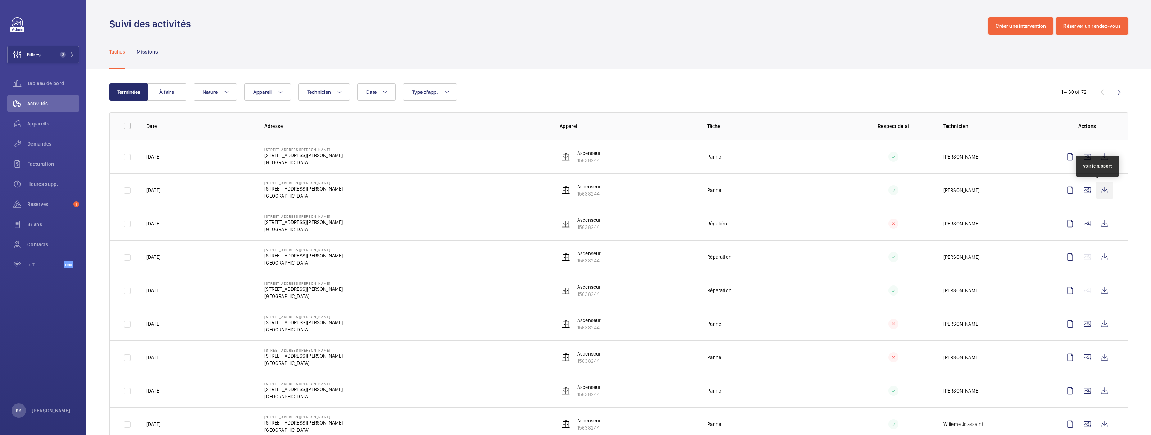
click at [1097, 191] on wm-front-icon-button at bounding box center [1104, 190] width 17 height 17
click at [1101, 158] on wm-front-icon-button at bounding box center [1104, 156] width 17 height 17
click at [1096, 230] on wm-front-icon-button at bounding box center [1104, 223] width 17 height 17
click at [1097, 264] on wm-front-icon-button at bounding box center [1104, 256] width 17 height 17
click at [1096, 223] on wm-front-icon-button at bounding box center [1104, 223] width 17 height 17
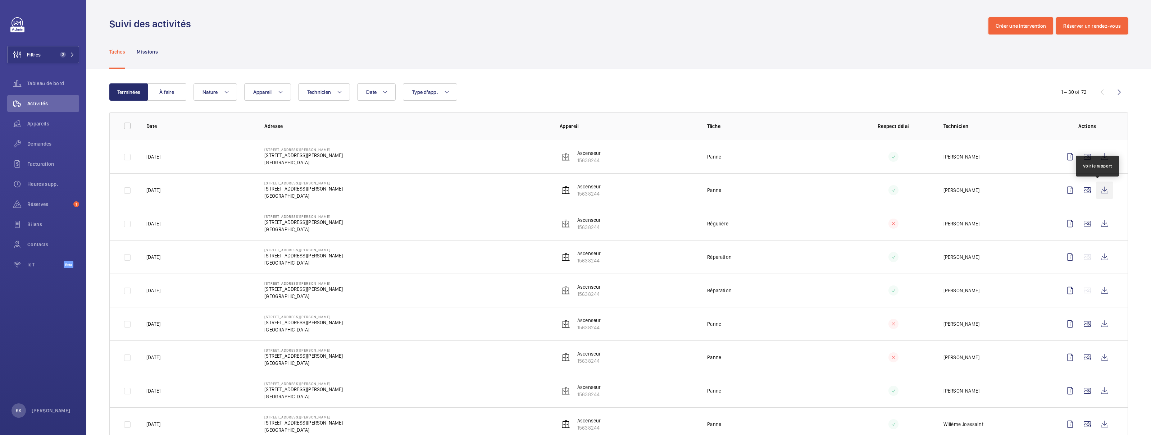
click at [1096, 190] on wm-front-icon-button at bounding box center [1104, 190] width 17 height 17
click at [1100, 326] on wm-front-icon-button at bounding box center [1104, 323] width 17 height 17
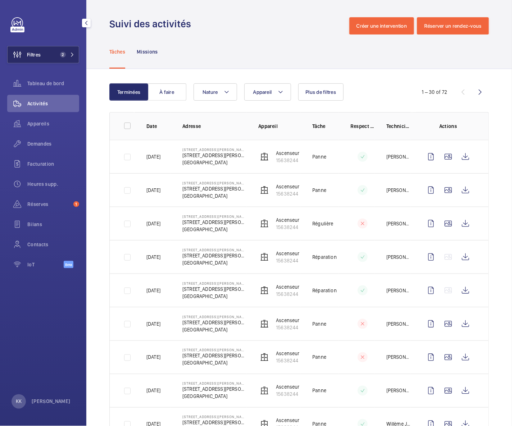
click at [37, 60] on span "Filtres" at bounding box center [24, 54] width 33 height 17
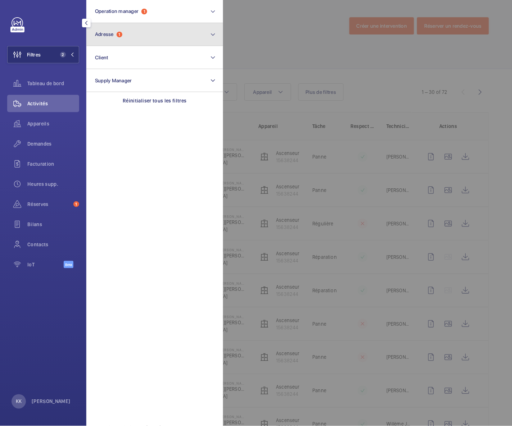
click at [121, 40] on button "Adresse 1" at bounding box center [154, 34] width 137 height 23
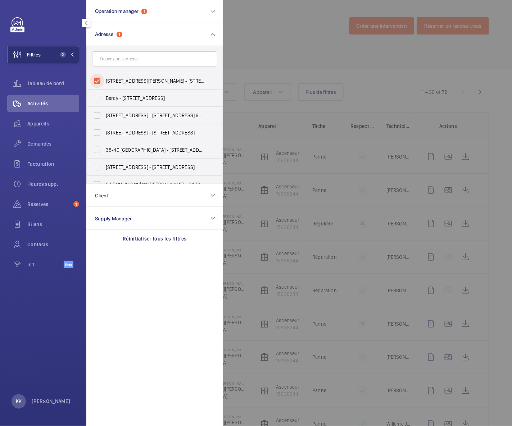
drag, startPoint x: 98, startPoint y: 77, endPoint x: 101, endPoint y: 66, distance: 11.6
click at [98, 77] on input "47 Rue Edouard Nortier - 47 Rue Edouard Nortier, 92200 NEUILLY-SUR-SEINE, NEUIL…" at bounding box center [97, 81] width 14 height 14
checkbox input "false"
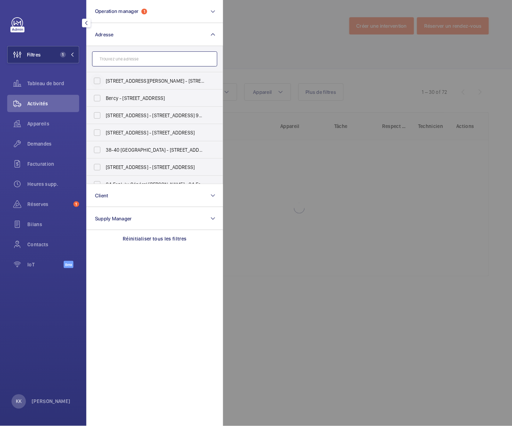
click at [101, 65] on input "text" at bounding box center [154, 58] width 125 height 15
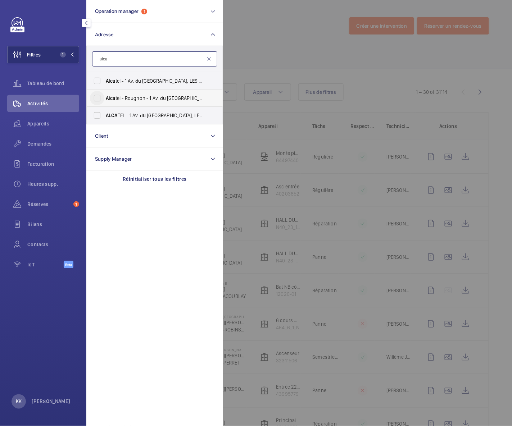
type input "alca"
click at [101, 99] on input "Alca tel - Rougnon - 1 Av. du Canada, LES ULIS 91940" at bounding box center [97, 98] width 14 height 14
checkbox input "true"
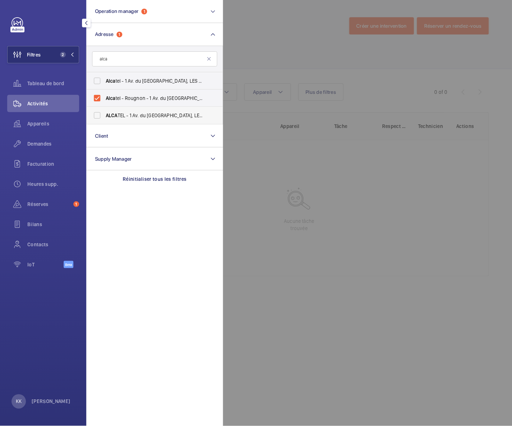
click at [115, 113] on span "ALCA" at bounding box center [112, 116] width 12 height 6
click at [104, 113] on input "ALCA TEL - 1 Av. du Canada, LES ULIS 91940" at bounding box center [97, 115] width 14 height 14
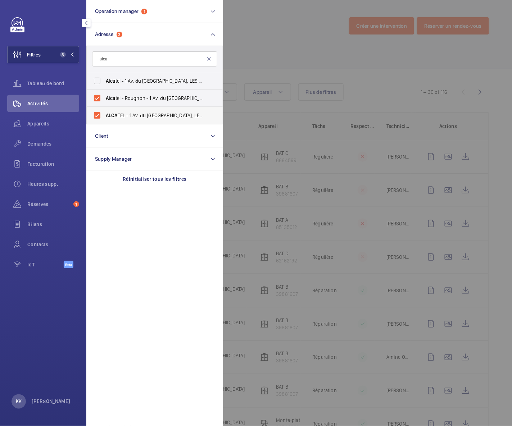
click at [106, 111] on label "ALCA TEL - 1 Av. du Canada, LES ULIS 91940" at bounding box center [149, 115] width 125 height 17
click at [104, 111] on input "ALCA TEL - 1 Av. du Canada, LES ULIS 91940" at bounding box center [97, 115] width 14 height 14
checkbox input "false"
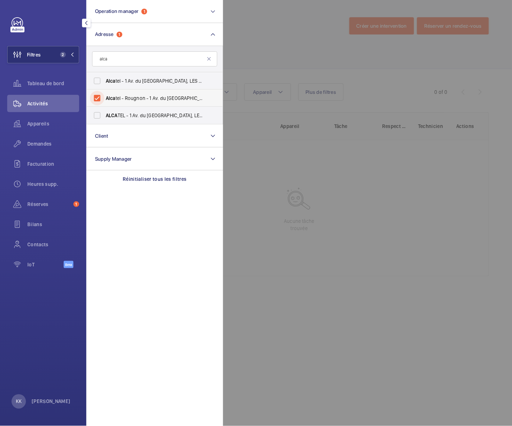
click at [102, 99] on input "Alca tel - Rougnon - 1 Av. du Canada, LES ULIS 91940" at bounding box center [97, 98] width 14 height 14
checkbox input "false"
click at [103, 83] on input "Alca tel - 1 Av. du Canada, LES ULIS 91940" at bounding box center [97, 81] width 14 height 14
checkbox input "false"
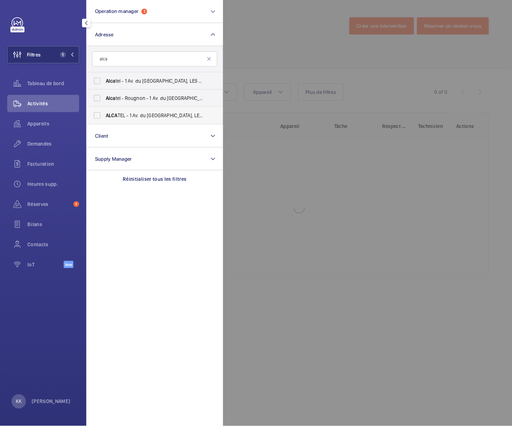
click at [113, 111] on label "ALCA TEL - 1 Av. du Canada, LES ULIS 91940" at bounding box center [149, 115] width 125 height 17
click at [104, 111] on input "ALCA TEL - 1 Av. du Canada, LES ULIS 91940" at bounding box center [97, 115] width 14 height 14
checkbox input "true"
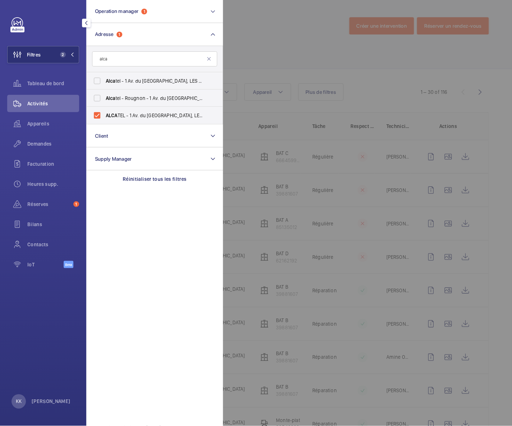
click at [227, 55] on div at bounding box center [479, 213] width 512 height 426
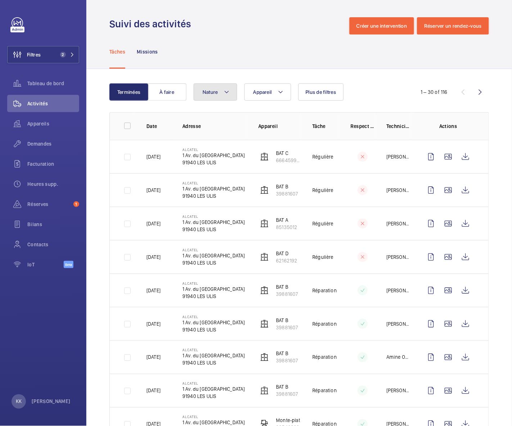
click at [202, 91] on span "Nature" at bounding box center [209, 92] width 15 height 6
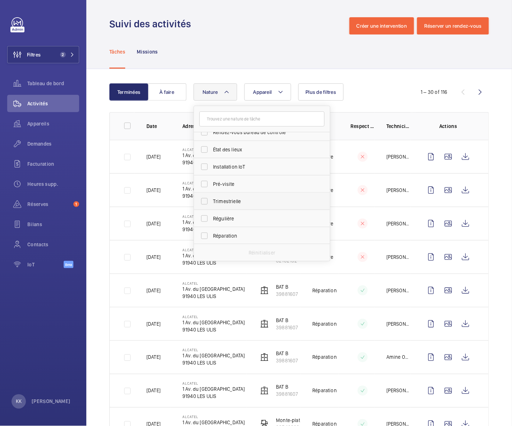
scroll to position [78, 0]
click at [231, 204] on label "Régulière" at bounding box center [256, 200] width 125 height 17
click at [211, 204] on input "Régulière" at bounding box center [204, 200] width 14 height 14
checkbox input "true"
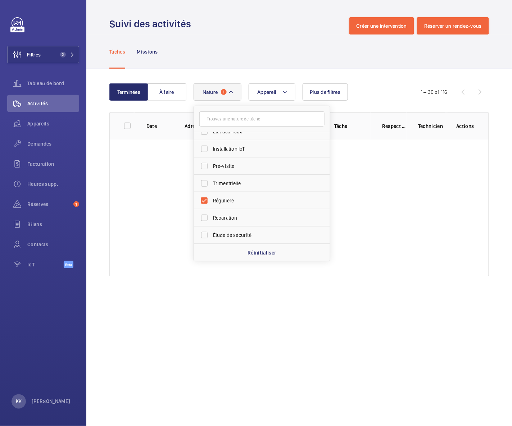
click at [381, 89] on div "Appareil Nature 1 Annuelle Panne Rendez-vous client Rendez-vous bureau de contr…" at bounding box center [297, 91] width 209 height 17
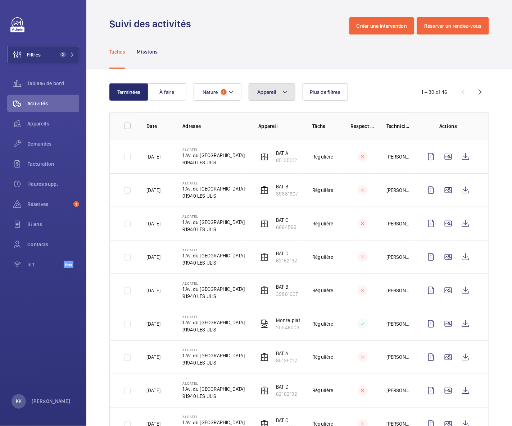
click at [282, 92] on mat-icon at bounding box center [285, 92] width 6 height 9
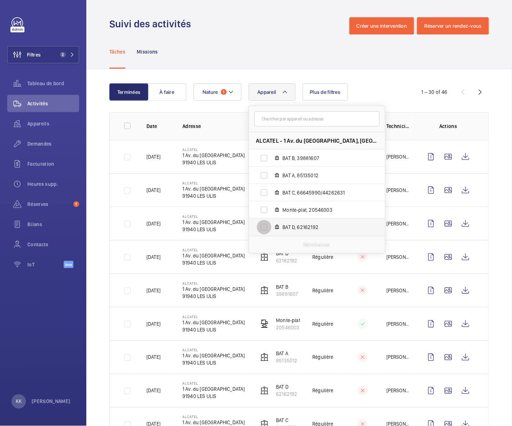
click at [268, 226] on input "BAT D, 62162192" at bounding box center [264, 227] width 14 height 14
click at [263, 226] on input "BAT D, 62162192" at bounding box center [264, 227] width 14 height 14
checkbox input "false"
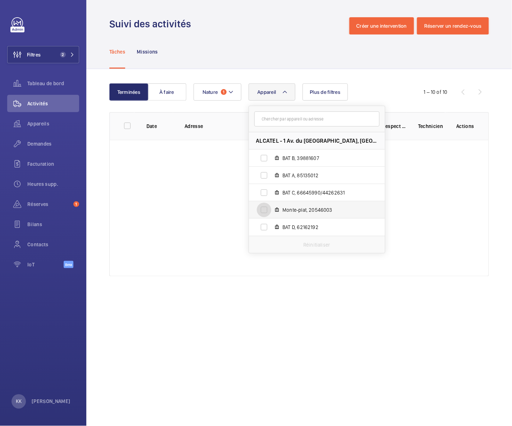
click at [266, 214] on input "Monte-plat, 20546003" at bounding box center [264, 210] width 14 height 14
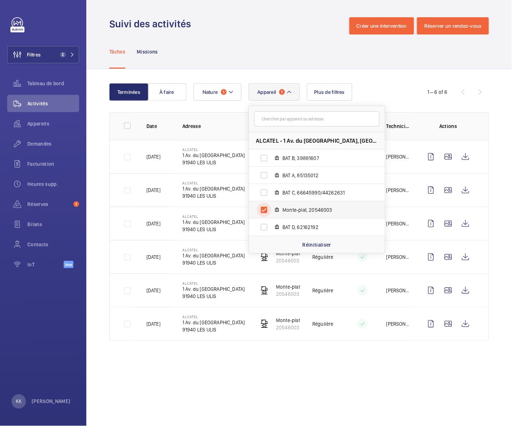
click at [266, 214] on input "Monte-plat, 20546003" at bounding box center [264, 210] width 14 height 14
checkbox input "false"
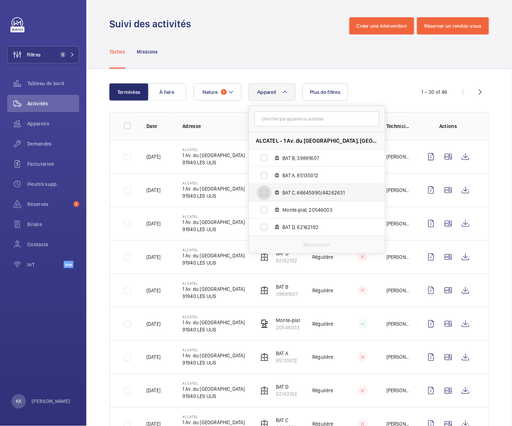
click at [264, 193] on input "BAT C, 66645990/44262631" at bounding box center [264, 193] width 14 height 14
click at [265, 189] on input "BAT C, 66645990/44262631" at bounding box center [264, 193] width 14 height 14
checkbox input "false"
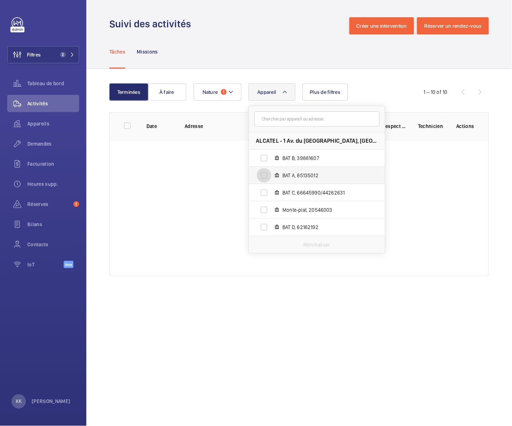
click at [264, 175] on input "BAT A, 85135012" at bounding box center [264, 175] width 14 height 14
checkbox input "true"
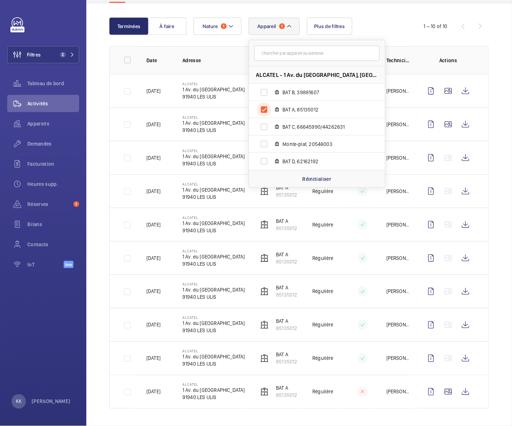
scroll to position [67, 0]
click at [110, 81] on td at bounding box center [122, 90] width 25 height 33
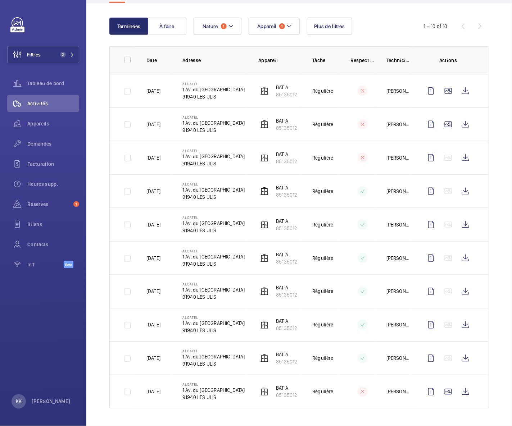
scroll to position [69, 0]
click at [156, 389] on p "27/02/2024" at bounding box center [153, 391] width 14 height 7
click at [457, 388] on wm-front-icon-button at bounding box center [465, 391] width 17 height 17
click at [468, 360] on td at bounding box center [450, 358] width 78 height 33
click at [464, 359] on wm-front-icon-button at bounding box center [465, 358] width 17 height 17
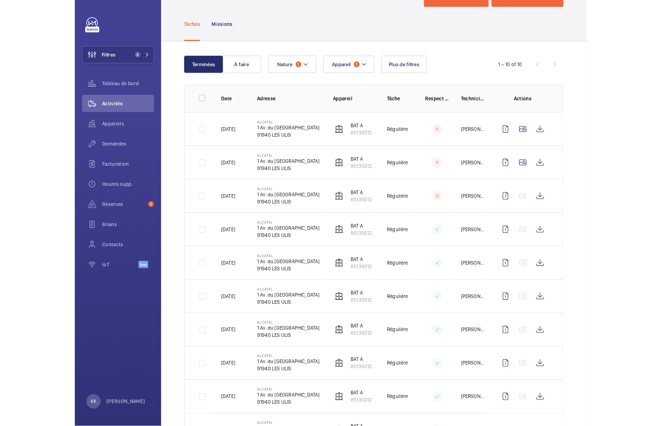
scroll to position [27, 0]
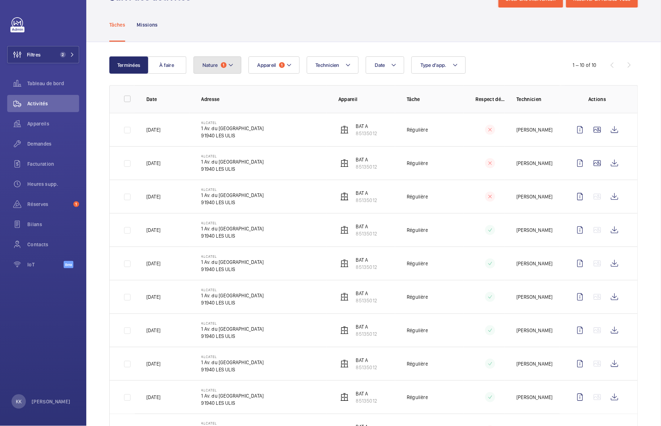
click at [222, 63] on span "1" at bounding box center [224, 65] width 6 height 6
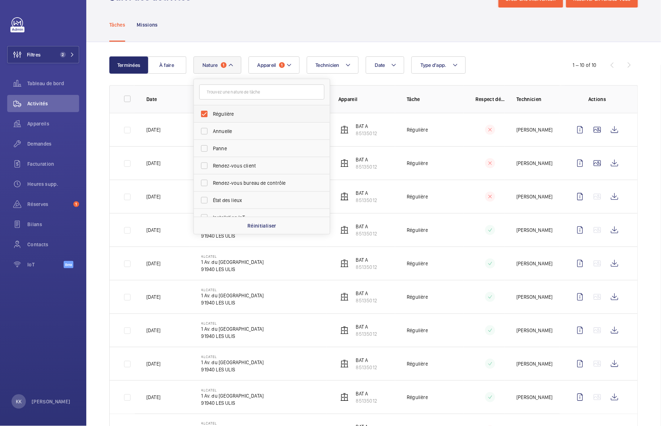
click at [216, 110] on label "Régulière" at bounding box center [256, 113] width 125 height 17
click at [211, 110] on input "Régulière" at bounding box center [204, 114] width 14 height 14
checkbox input "false"
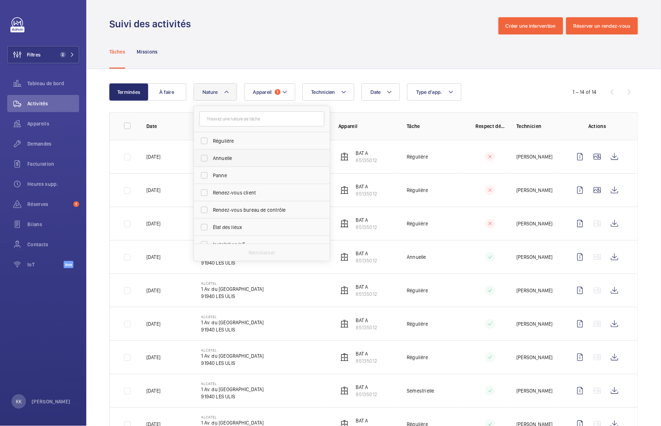
click at [215, 154] on label "Annuelle" at bounding box center [256, 158] width 125 height 17
click at [211, 154] on input "Annuelle" at bounding box center [204, 158] width 14 height 14
checkbox input "true"
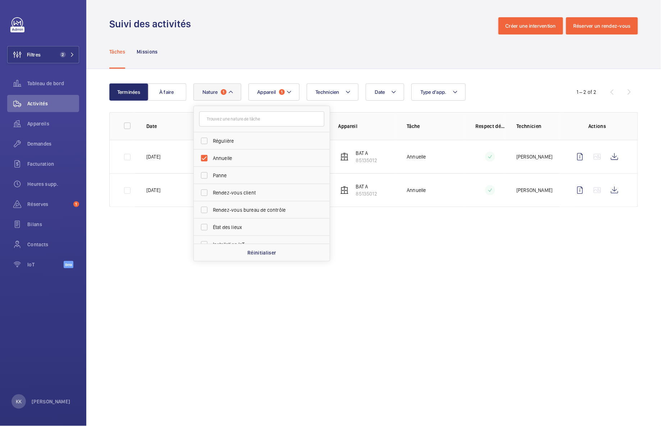
click at [246, 69] on div "Terminées À faire Date Technicien Appareil 1 Type d'app. Nature 1 Régulière Ann…" at bounding box center [373, 146] width 575 height 155
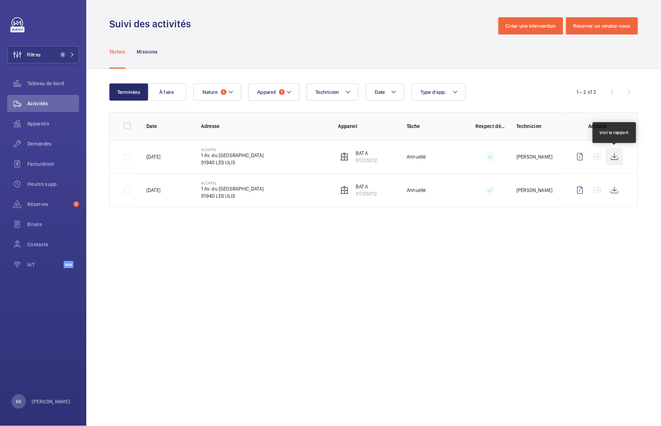
click at [613, 159] on wm-front-icon-button at bounding box center [614, 156] width 17 height 17
click at [618, 191] on wm-front-icon-button at bounding box center [614, 190] width 17 height 17
drag, startPoint x: 207, startPoint y: 154, endPoint x: 243, endPoint y: 164, distance: 38.0
click at [243, 164] on td "ALCATEL 1 Av. du Canada 91940 LES ULIS" at bounding box center [258, 156] width 137 height 33
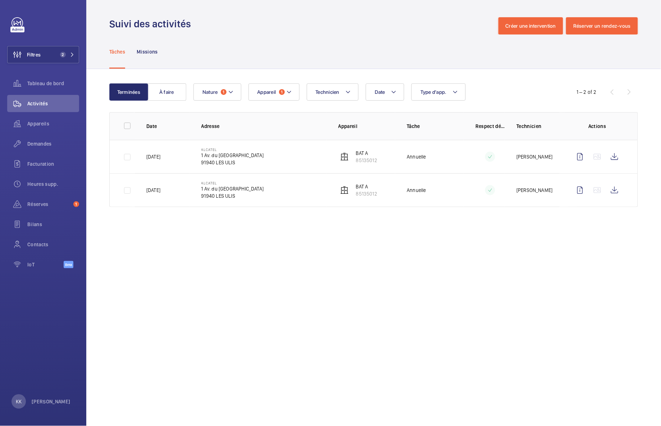
drag, startPoint x: 243, startPoint y: 164, endPoint x: 239, endPoint y: 160, distance: 5.9
click at [239, 160] on td "ALCATEL 1 Av. du Canada 91940 LES ULIS" at bounding box center [258, 156] width 137 height 33
drag, startPoint x: 270, startPoint y: 169, endPoint x: 196, endPoint y: 149, distance: 77.1
click at [196, 149] on td "ALCATEL 1 Av. du Canada 91940 LES ULIS" at bounding box center [258, 156] width 137 height 33
click at [198, 149] on td "ALCATEL 1 Av. du Canada 91940 LES ULIS" at bounding box center [258, 156] width 137 height 33
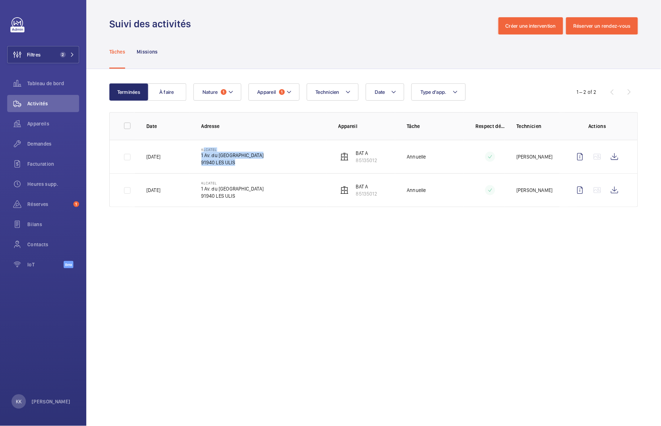
drag, startPoint x: 198, startPoint y: 149, endPoint x: 217, endPoint y: 152, distance: 19.4
click at [216, 152] on td "ALCATEL 1 Av. du Canada 91940 LES ULIS" at bounding box center [258, 156] width 137 height 33
click at [221, 151] on p "ALCATEL" at bounding box center [232, 149] width 63 height 4
drag, startPoint x: 199, startPoint y: 156, endPoint x: 248, endPoint y: 165, distance: 50.0
click at [248, 165] on td "ALCATEL 1 Av. du Canada 91940 LES ULIS" at bounding box center [258, 156] width 137 height 33
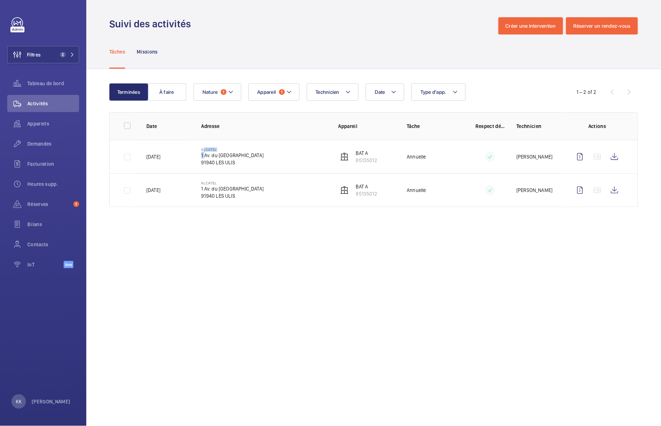
click at [248, 165] on td "ALCATEL 1 Av. du Canada 91940 LES ULIS" at bounding box center [258, 156] width 137 height 33
drag, startPoint x: 248, startPoint y: 164, endPoint x: 200, endPoint y: 146, distance: 51.2
click at [200, 146] on td "ALCATEL 1 Av. du Canada 91940 LES ULIS" at bounding box center [258, 156] width 137 height 33
drag, startPoint x: 199, startPoint y: 147, endPoint x: 244, endPoint y: 168, distance: 49.4
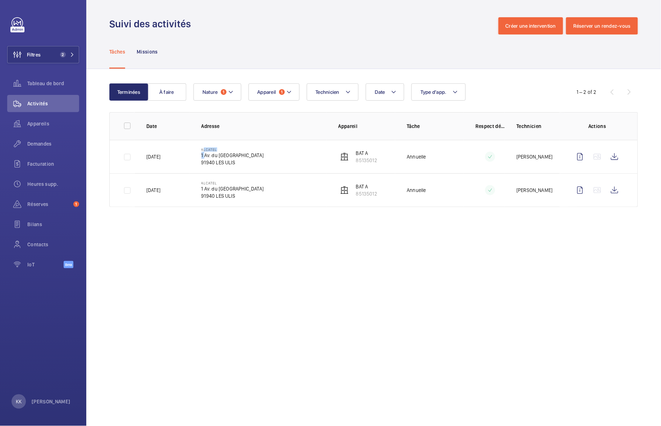
click at [244, 168] on td "ALCATEL 1 Av. du Canada 91940 LES ULIS" at bounding box center [258, 156] width 137 height 33
click at [33, 122] on span "Appareils" at bounding box center [53, 123] width 52 height 7
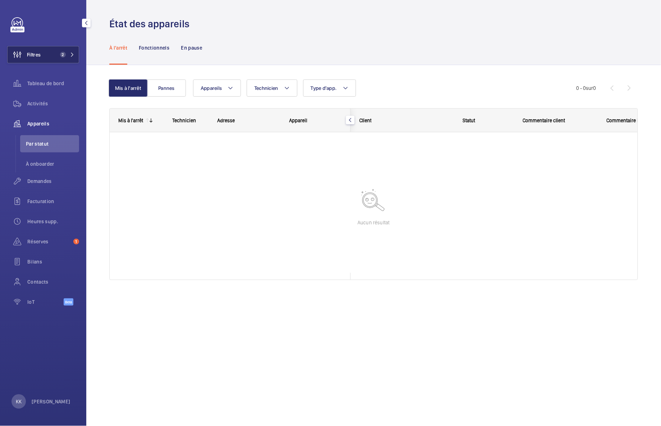
click at [55, 60] on button "Filtres 2" at bounding box center [43, 54] width 72 height 17
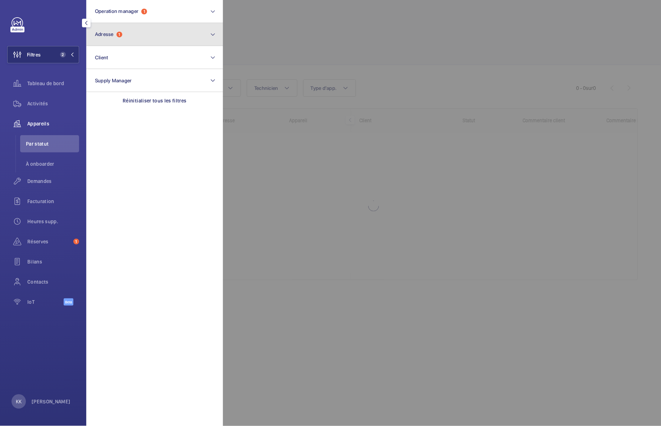
click at [137, 28] on button "Adresse 1" at bounding box center [154, 34] width 137 height 23
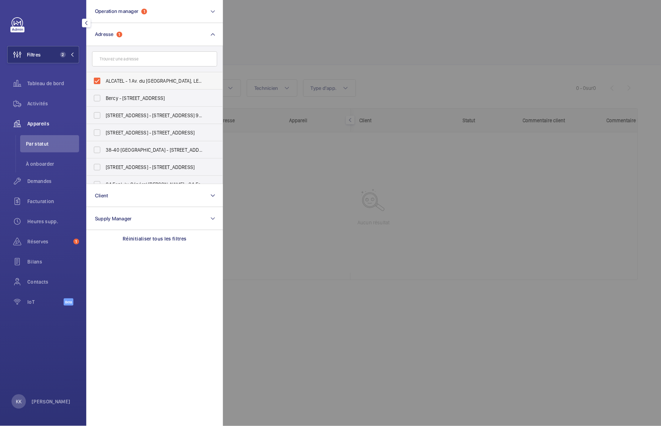
click at [106, 81] on span "ALCATEL - 1 Av. du Canada, LES ULIS 91940" at bounding box center [155, 80] width 99 height 7
click at [104, 81] on input "ALCATEL - 1 Av. du Canada, LES ULIS 91940" at bounding box center [97, 81] width 14 height 14
checkbox input "false"
click at [277, 29] on div at bounding box center [553, 213] width 661 height 426
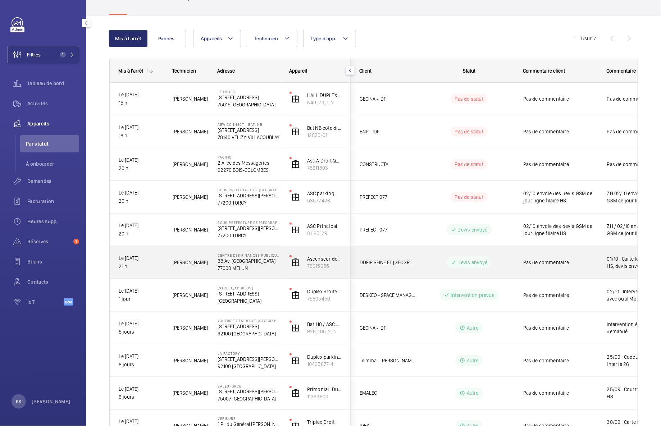
scroll to position [61, 0]
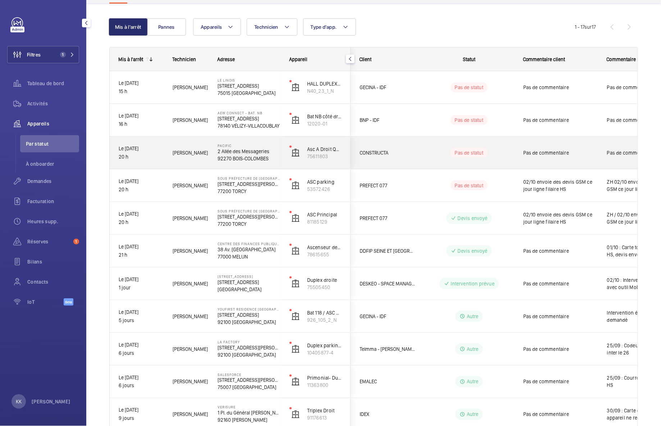
click at [255, 156] on p "92270 BOIS-COLOMBES" at bounding box center [249, 158] width 63 height 7
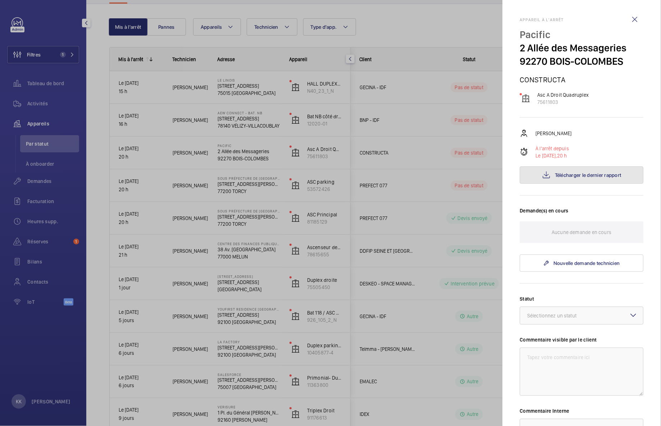
click at [562, 179] on button "Télécharger le dernier rapport" at bounding box center [582, 174] width 124 height 17
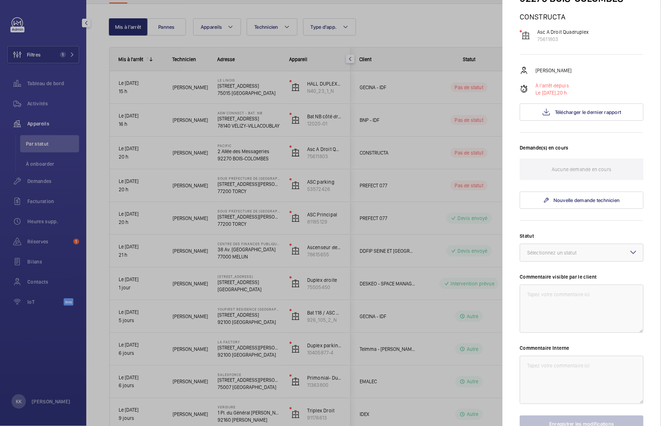
scroll to position [68, 0]
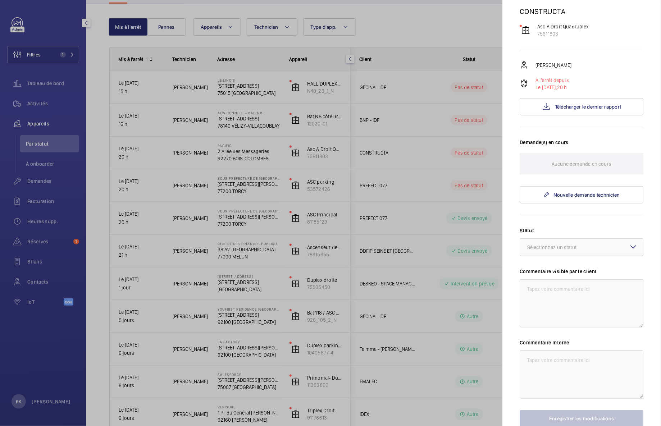
click at [565, 258] on div "Statut Sélectionnez un statut Commentaire visible par le client Commentaire Int…" at bounding box center [582, 327] width 124 height 201
click at [564, 248] on div "Sélectionnez un statut" at bounding box center [561, 247] width 67 height 7
click at [563, 309] on div "Intervention prévue" at bounding box center [581, 314] width 123 height 18
click at [556, 354] on textarea at bounding box center [582, 375] width 124 height 48
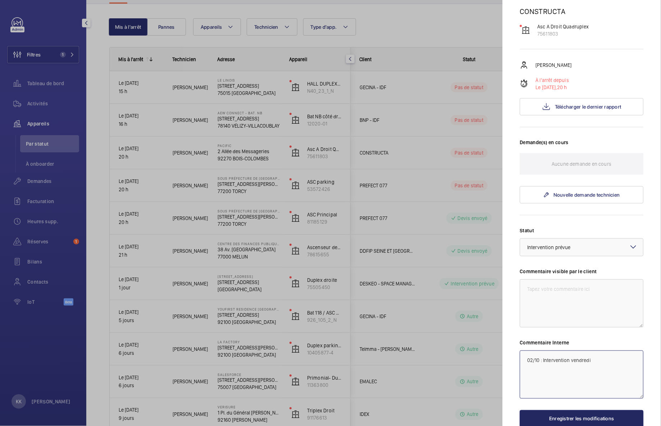
type textarea "02/10 : Intervention vendredi"
click at [576, 424] on button "Enregistrer les modifications" at bounding box center [582, 418] width 124 height 17
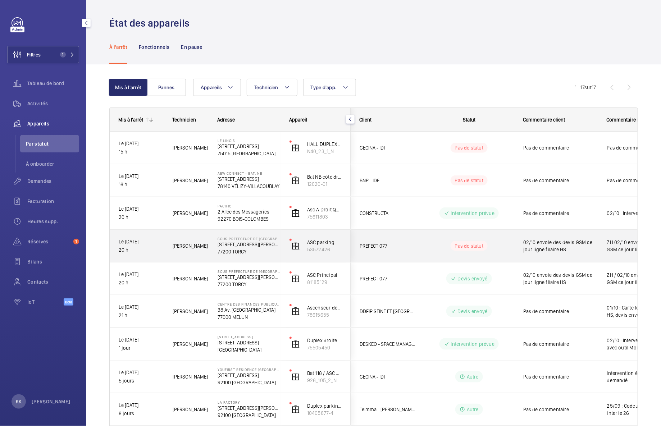
scroll to position [0, 0]
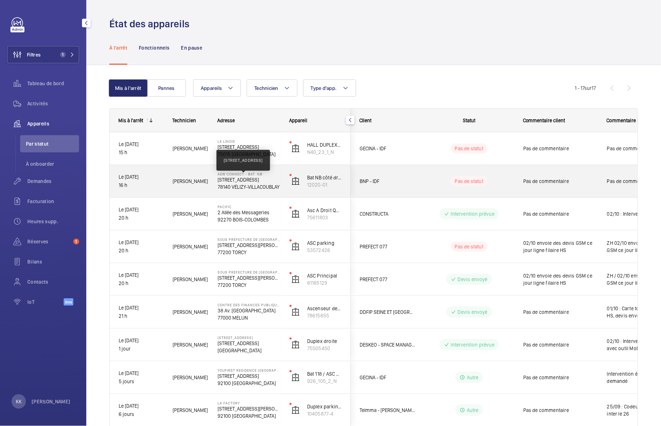
click at [251, 177] on p "1 Rue Nieuport, 78140 VÉLIZY-VILLACOUBLAY" at bounding box center [249, 179] width 63 height 7
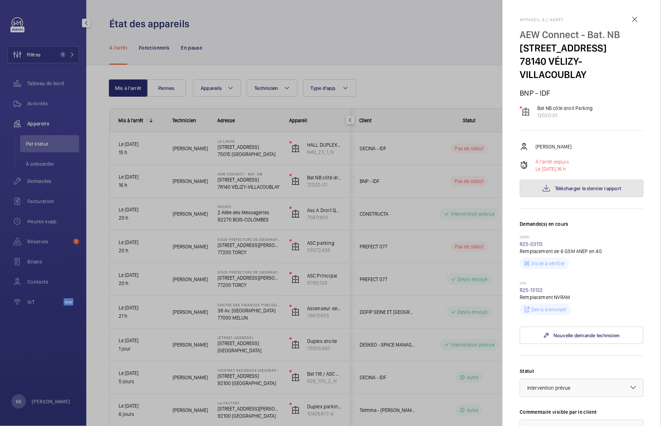
click at [532, 197] on button "Télécharger le dernier rapport" at bounding box center [582, 188] width 124 height 17
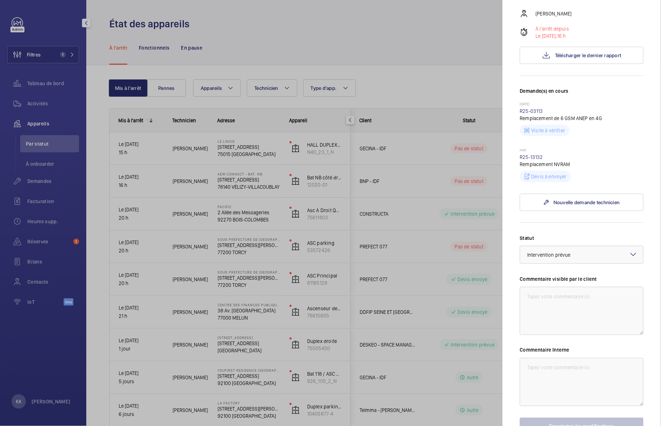
scroll to position [132, 0]
click at [537, 161] on link "R25-13132" at bounding box center [531, 158] width 23 height 6
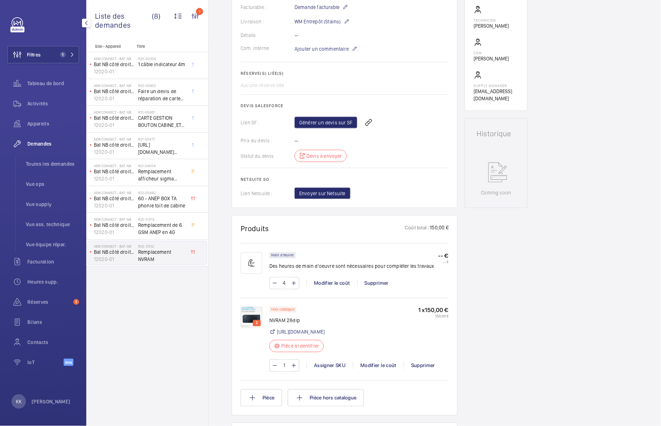
scroll to position [213, 0]
click at [262, 320] on div "2" at bounding box center [255, 338] width 29 height 65
click at [251, 317] on img at bounding box center [252, 317] width 22 height 22
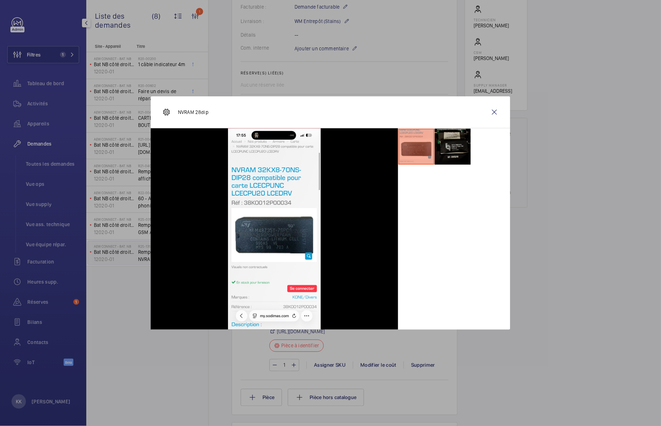
click at [446, 143] on li at bounding box center [453, 147] width 36 height 36
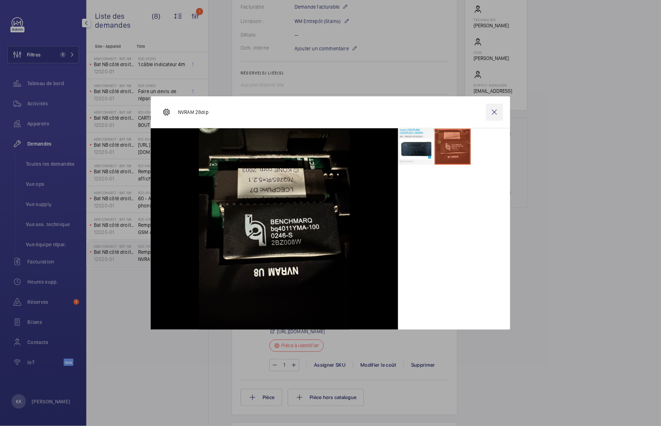
click at [495, 112] on wm-front-icon-button at bounding box center [494, 112] width 17 height 17
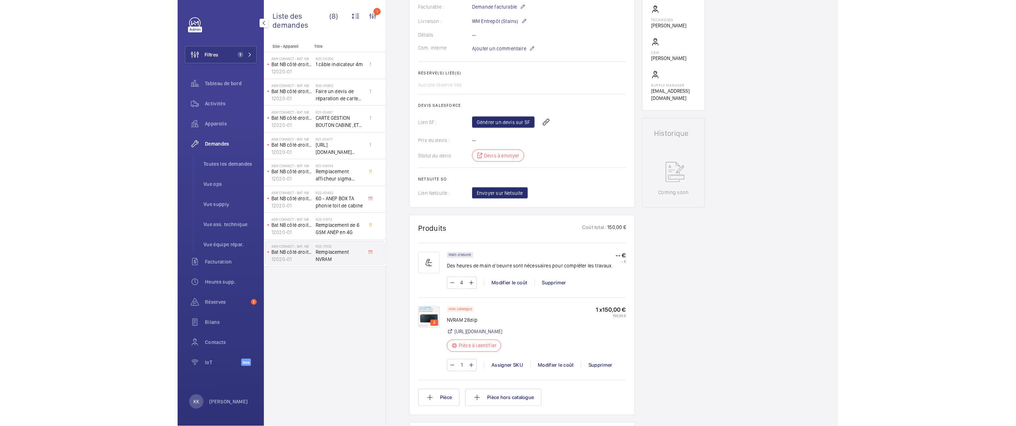
scroll to position [0, 0]
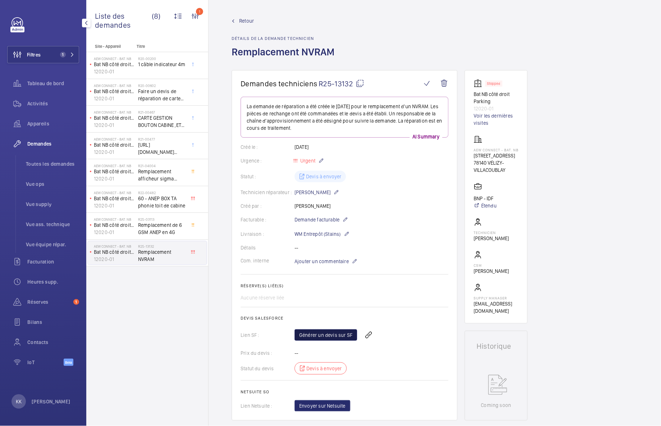
click at [320, 333] on link "Générer un devis sur SF" at bounding box center [326, 335] width 63 height 12
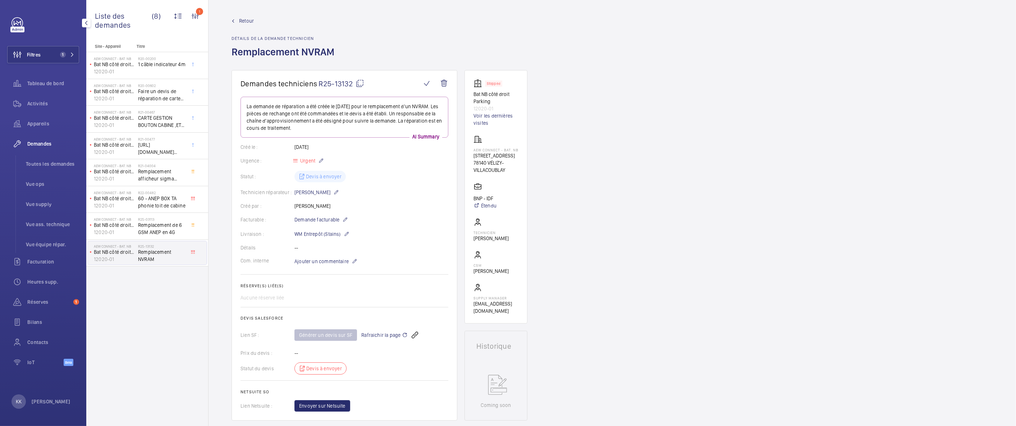
click at [233, 23] on link "Retour" at bounding box center [285, 20] width 107 height 7
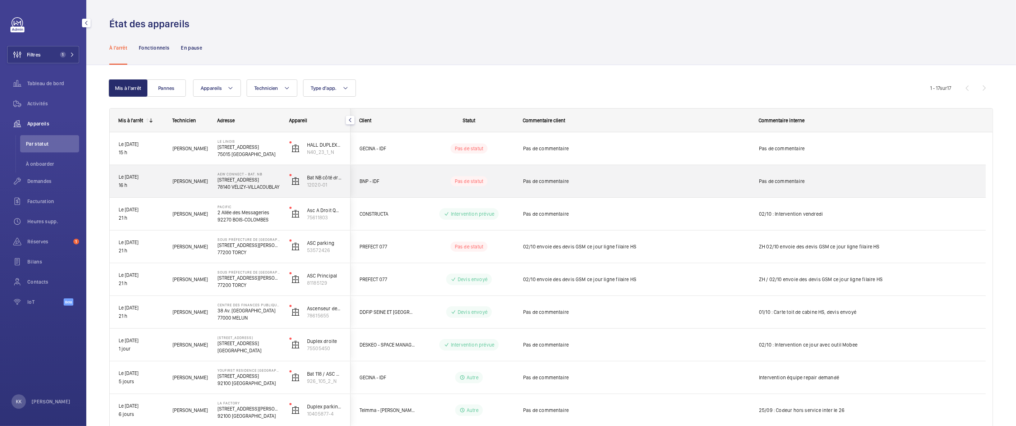
click at [234, 191] on div "AEW Connect - Bat. NB 1 Rue Nieuport, 78140 VÉLIZY-VILLACOUBLAY 78140 VÉLIZY-VI…" at bounding box center [244, 181] width 71 height 32
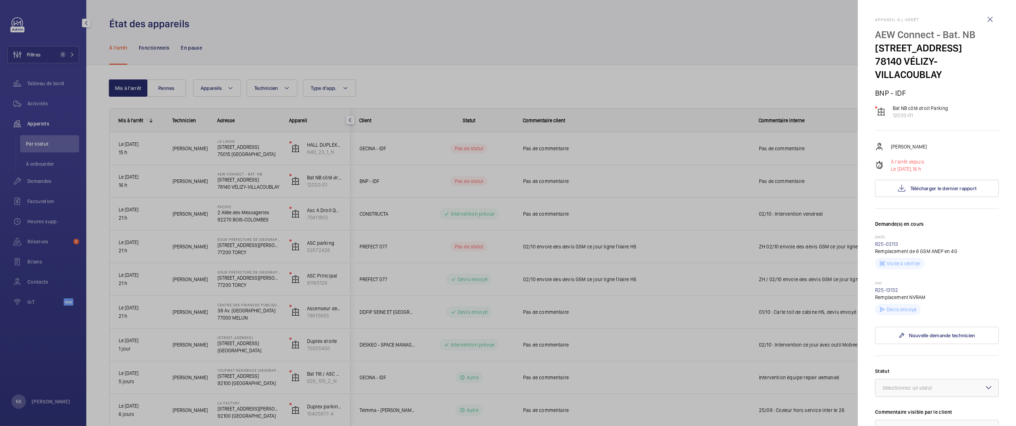
scroll to position [196, 0]
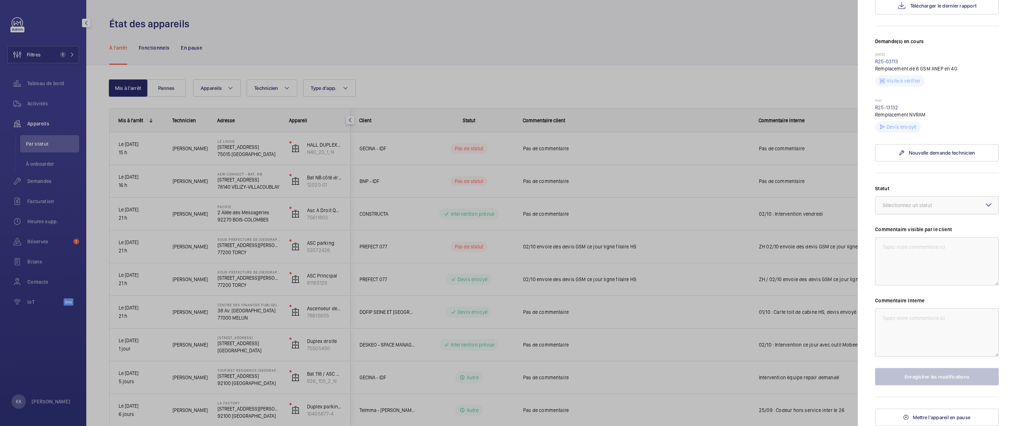
click at [897, 209] on div at bounding box center [937, 205] width 123 height 17
click at [913, 249] on div "Devis envoyé" at bounding box center [937, 245] width 123 height 18
click at [912, 333] on textarea at bounding box center [937, 333] width 124 height 48
type textarea "02/10 : NVRAM HS, devis envoyé"
click at [923, 375] on button "Enregistrer les modifications" at bounding box center [937, 376] width 124 height 17
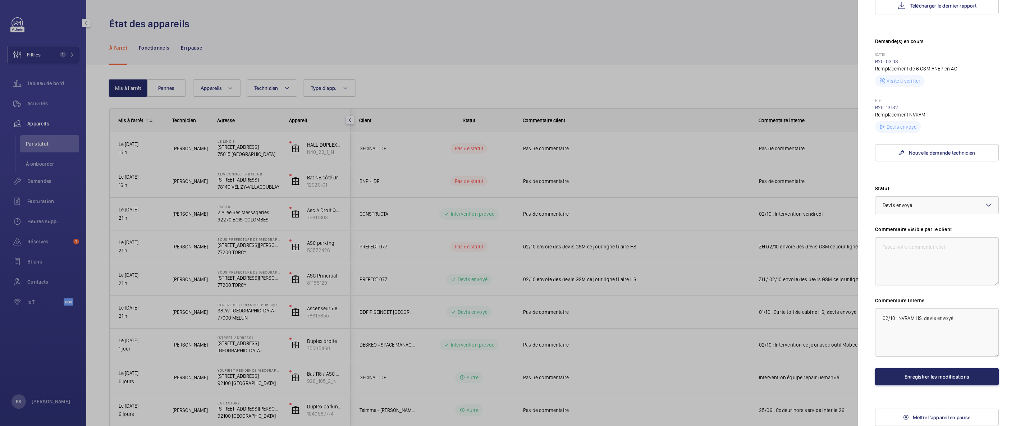
scroll to position [0, 0]
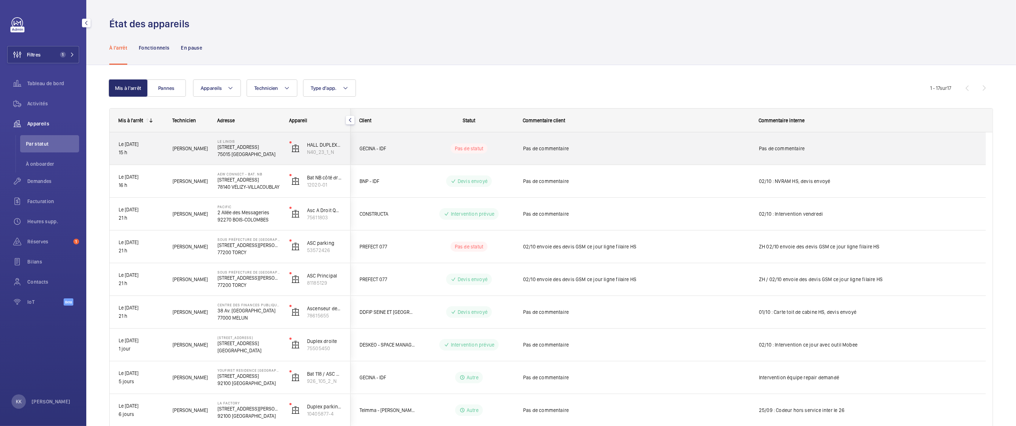
click at [219, 156] on p "75015 PARIS" at bounding box center [249, 154] width 63 height 7
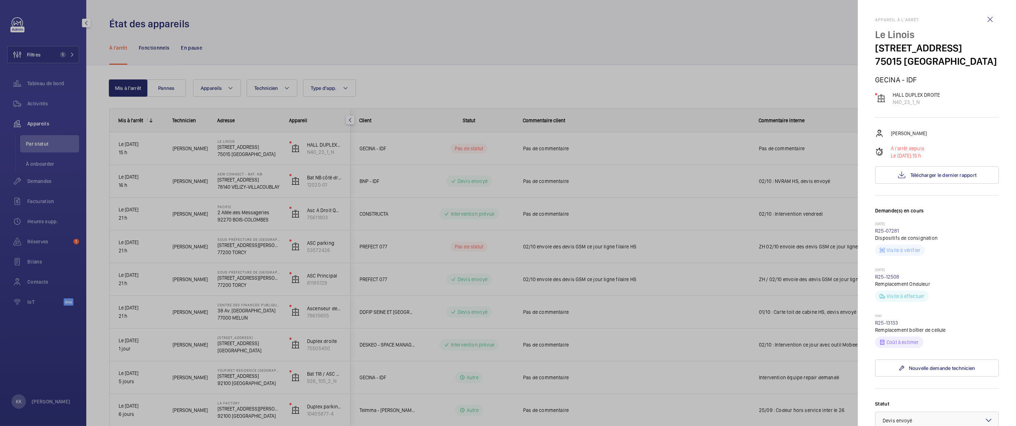
scroll to position [216, 0]
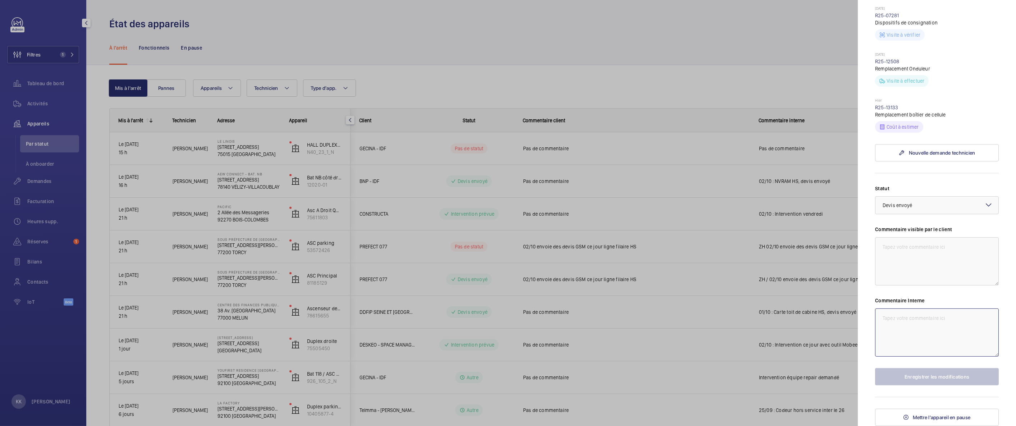
click at [908, 332] on textarea at bounding box center [937, 333] width 124 height 48
click at [744, 99] on div at bounding box center [508, 213] width 1016 height 426
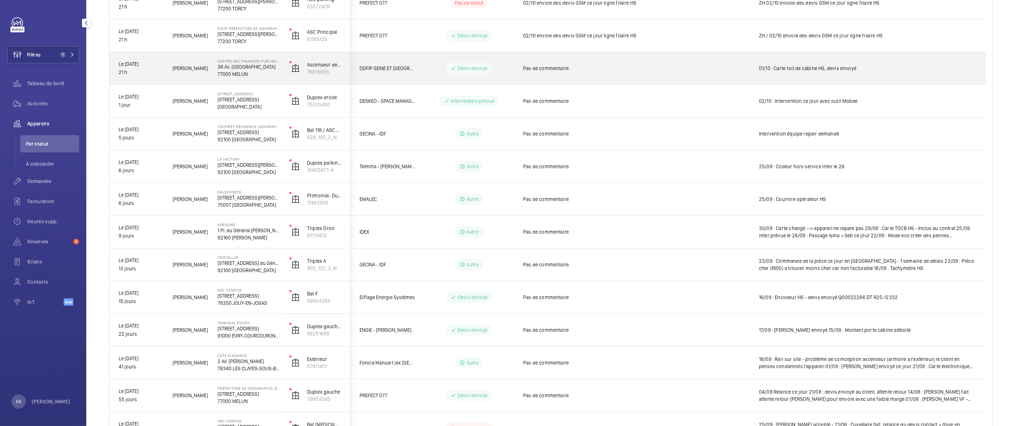
scroll to position [297, 0]
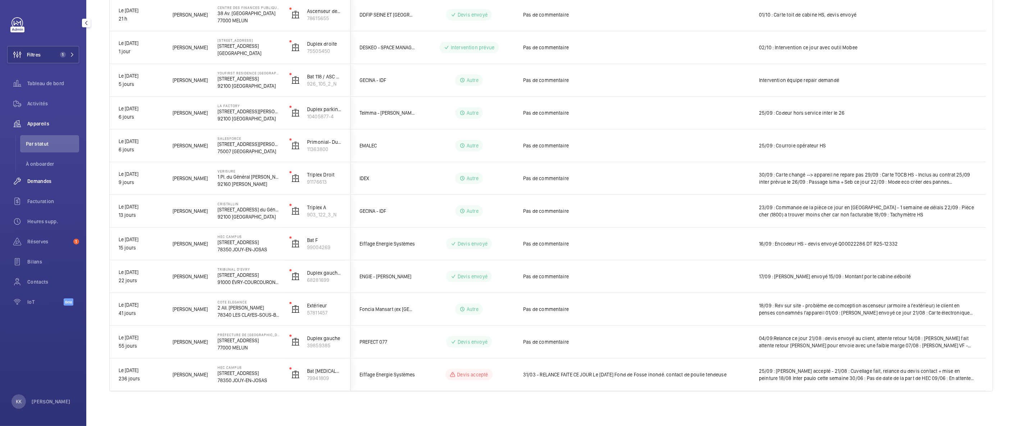
click at [40, 188] on div "Demandes" at bounding box center [43, 181] width 72 height 17
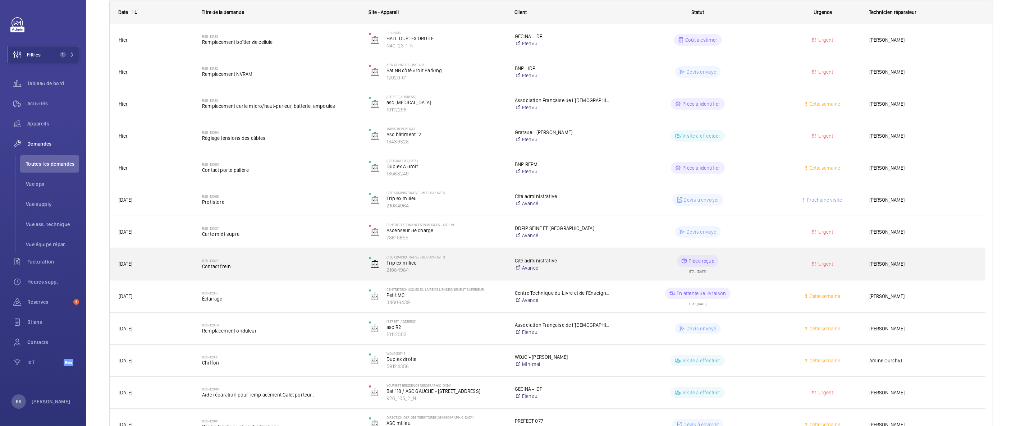
scroll to position [119, 0]
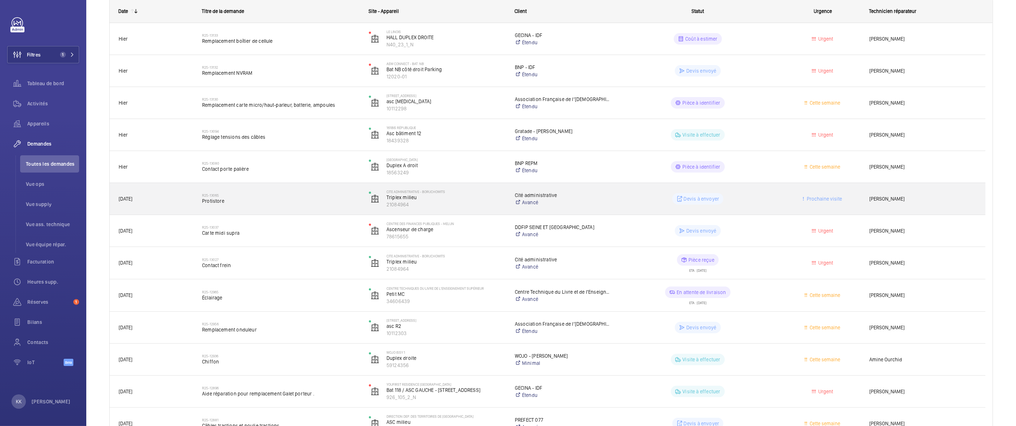
click at [261, 201] on span "Protistore" at bounding box center [281, 200] width 158 height 7
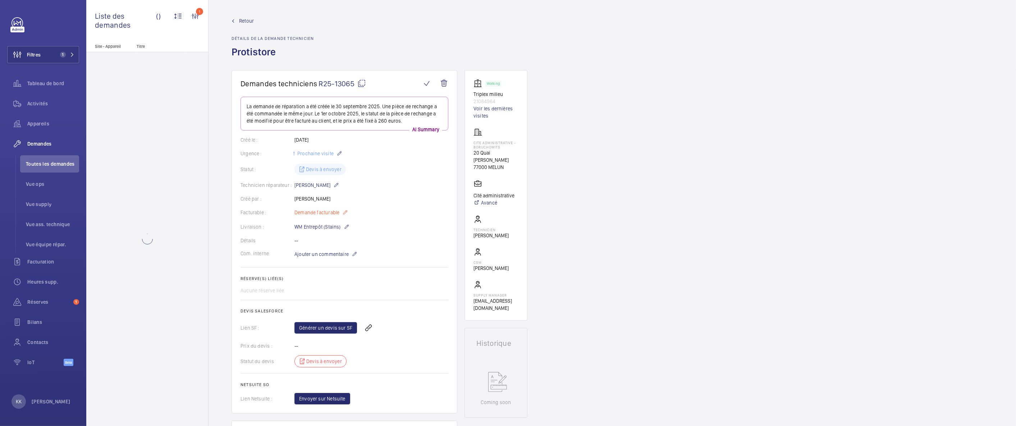
click at [345, 211] on mat-icon at bounding box center [345, 212] width 6 height 9
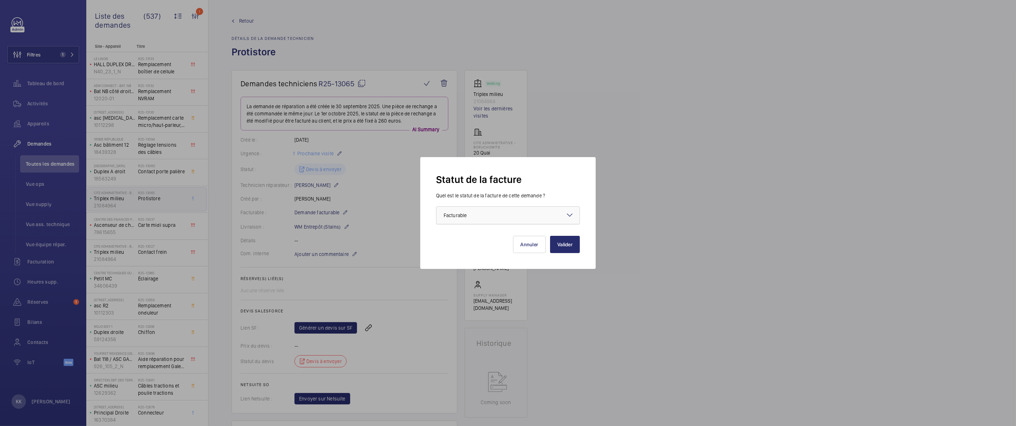
click at [537, 215] on div at bounding box center [508, 215] width 143 height 17
click at [474, 257] on span "Non facturable" at bounding box center [508, 254] width 129 height 7
click at [530, 241] on button "Annuler" at bounding box center [529, 244] width 33 height 17
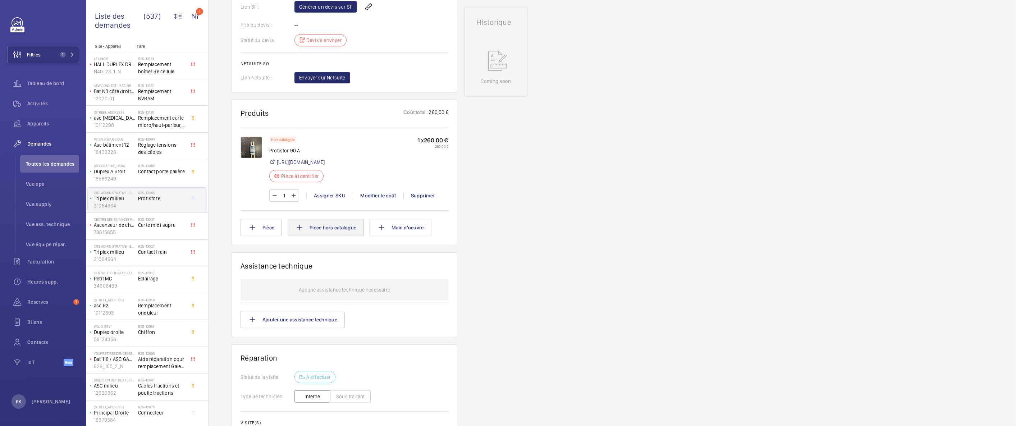
scroll to position [138, 0]
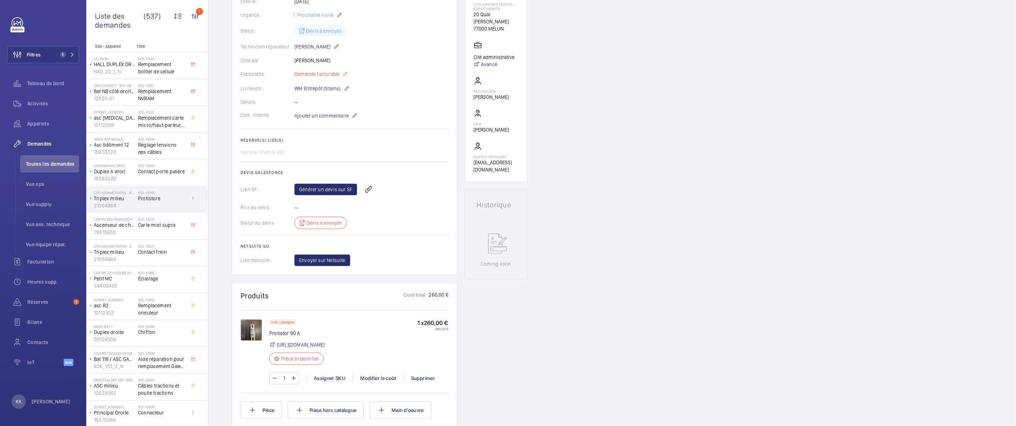
click at [314, 73] on span "Demande facturable" at bounding box center [317, 73] width 45 height 7
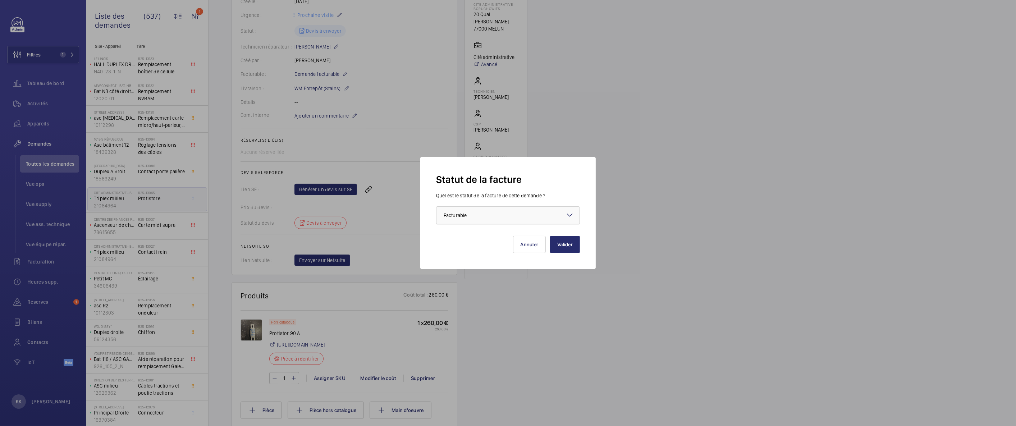
click at [452, 209] on div at bounding box center [508, 215] width 143 height 17
click at [459, 260] on div "Non facturable" at bounding box center [508, 254] width 143 height 17
click at [563, 245] on button "Valider" at bounding box center [565, 244] width 30 height 17
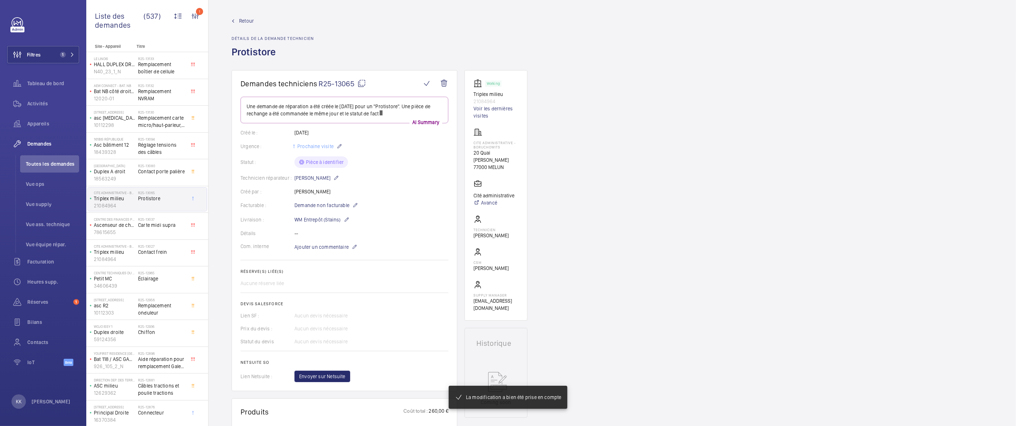
click at [245, 23] on span "Retour" at bounding box center [246, 20] width 15 height 7
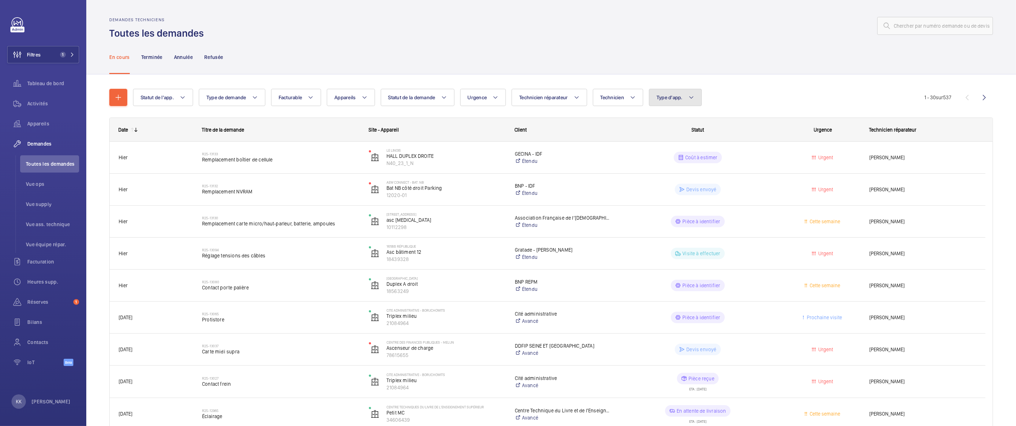
click at [683, 105] on button "Type d'app." at bounding box center [675, 97] width 53 height 17
click at [616, 56] on div "En cours Terminée Annulée Refusée" at bounding box center [551, 57] width 884 height 34
click at [205, 57] on p "Refusée" at bounding box center [213, 57] width 19 height 7
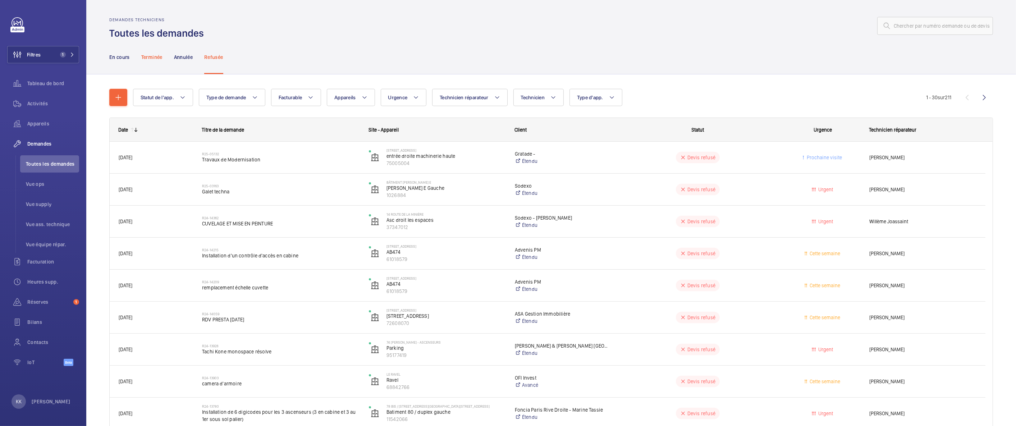
click at [154, 60] on p "Terminée" at bounding box center [151, 57] width 21 height 7
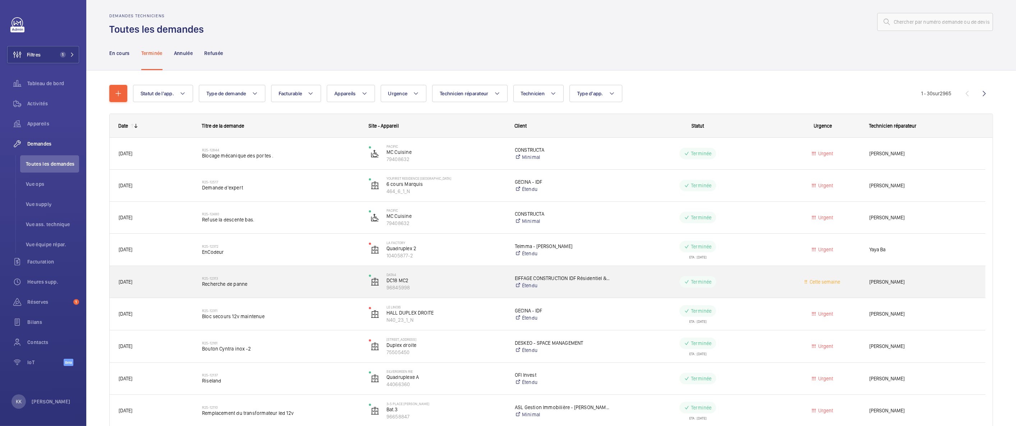
scroll to position [4, 0]
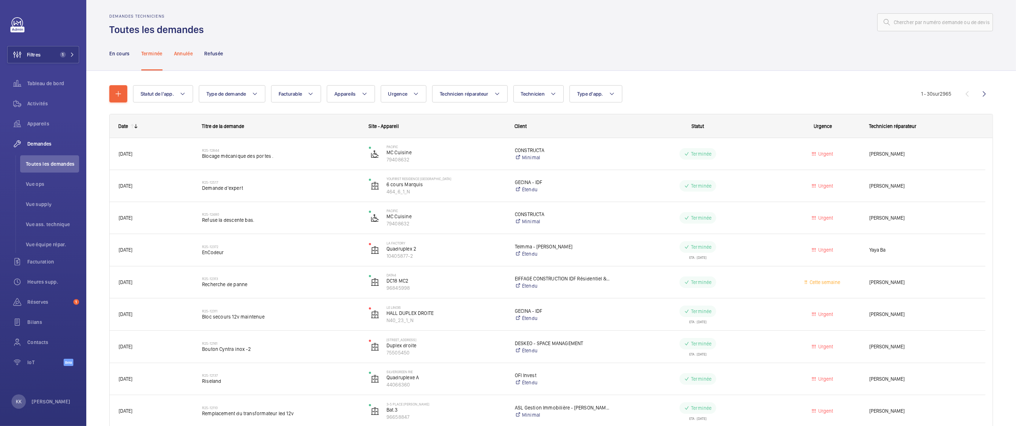
click at [182, 55] on p "Annulée" at bounding box center [183, 53] width 19 height 7
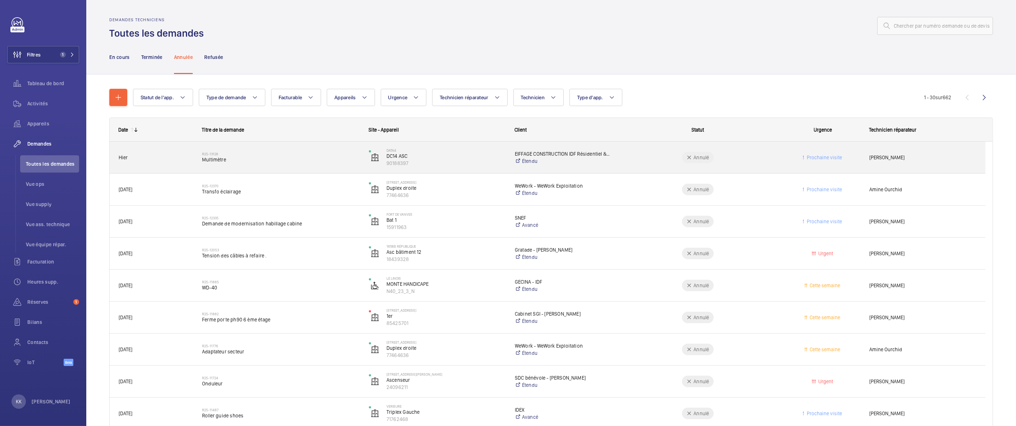
click at [265, 159] on span "Multimètre" at bounding box center [281, 159] width 158 height 7
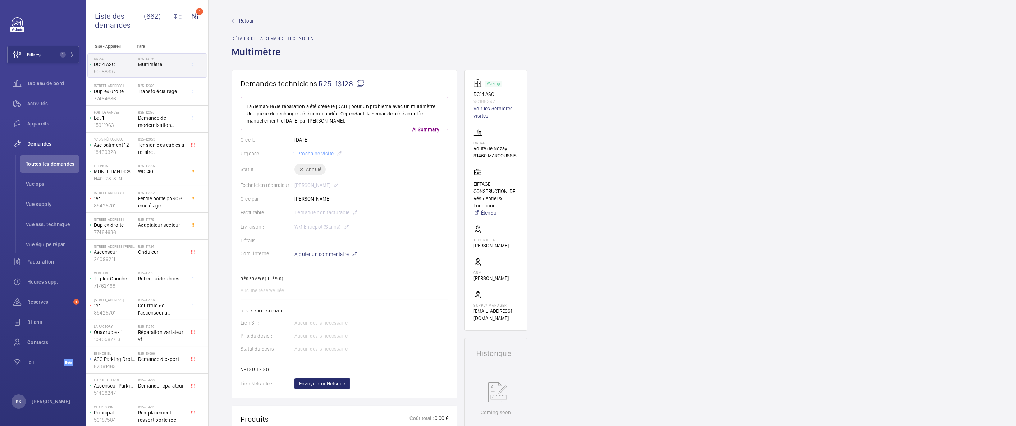
drag, startPoint x: 254, startPoint y: 123, endPoint x: 389, endPoint y: 121, distance: 135.6
click at [389, 121] on p "La demande de réparation a été créée le 1er octobre 2025 pour un problème avec …" at bounding box center [345, 114] width 196 height 22
drag, startPoint x: 387, startPoint y: 121, endPoint x: 254, endPoint y: 115, distance: 132.9
click at [254, 115] on p "La demande de réparation a été créée le 1er octobre 2025 pour un problème avec …" at bounding box center [345, 114] width 196 height 22
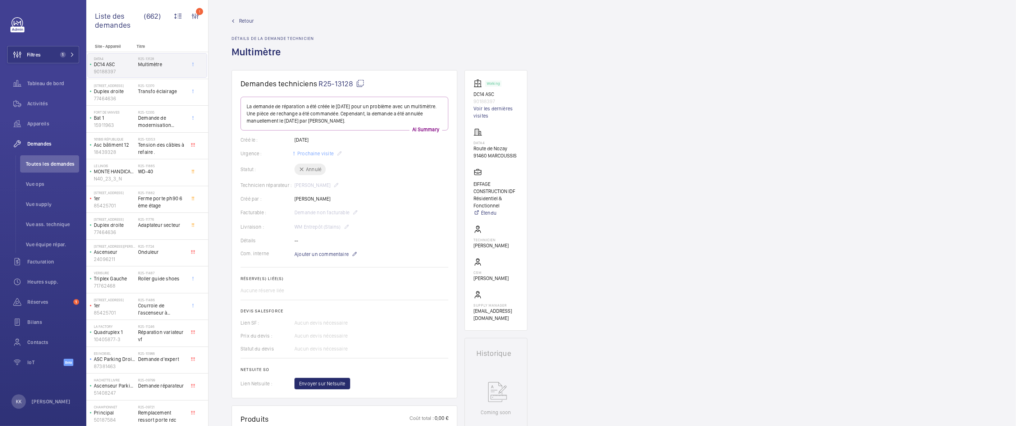
click at [254, 115] on p "La demande de réparation a été créée le 1er octobre 2025 pour un problème avec …" at bounding box center [345, 114] width 196 height 22
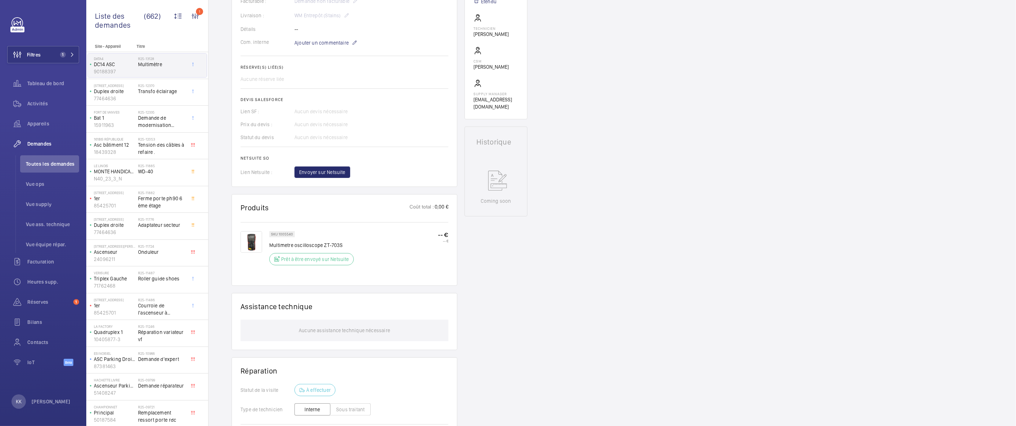
scroll to position [334, 0]
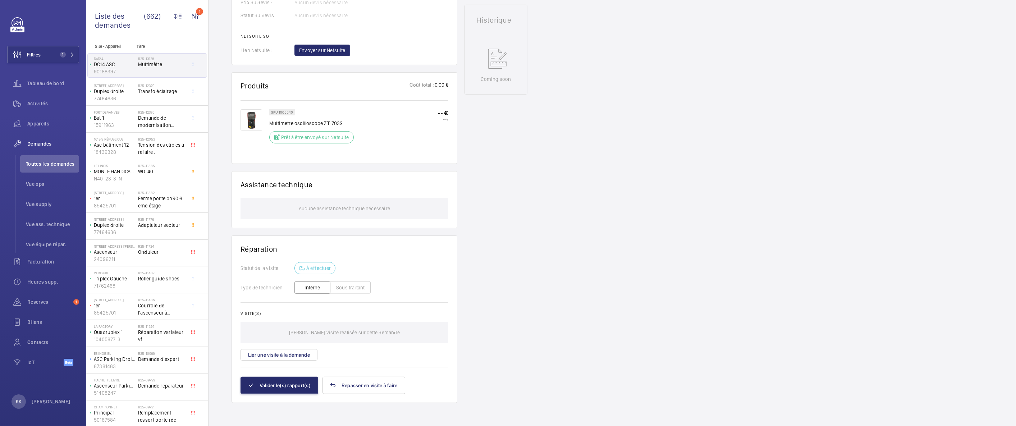
click at [258, 117] on img at bounding box center [252, 120] width 22 height 22
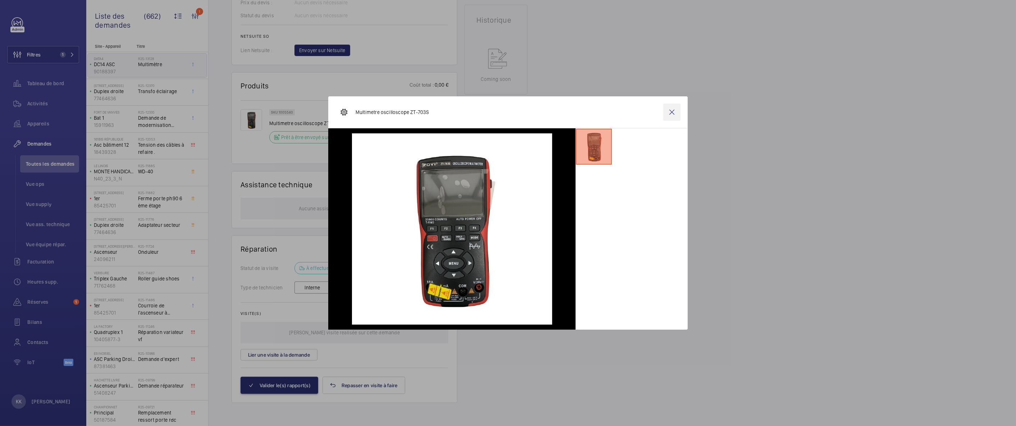
click at [671, 115] on wm-front-icon-button at bounding box center [671, 112] width 17 height 17
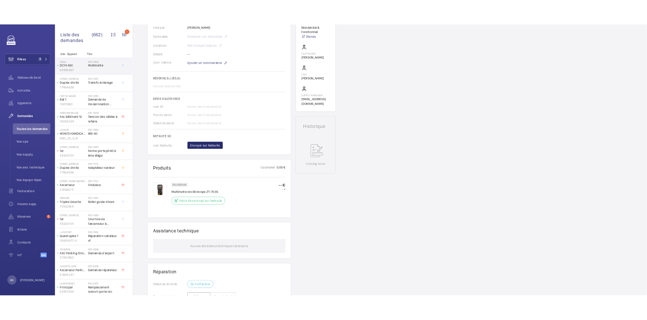
scroll to position [0, 0]
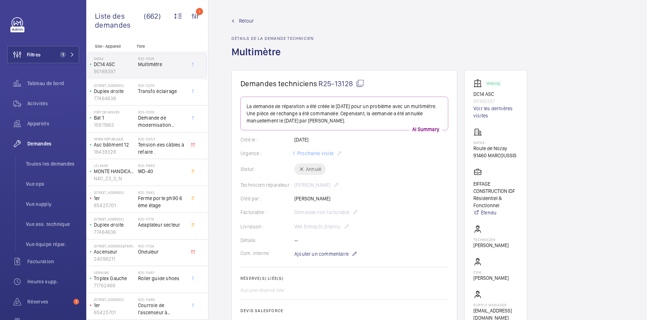
click at [361, 85] on mat-icon at bounding box center [360, 83] width 9 height 9
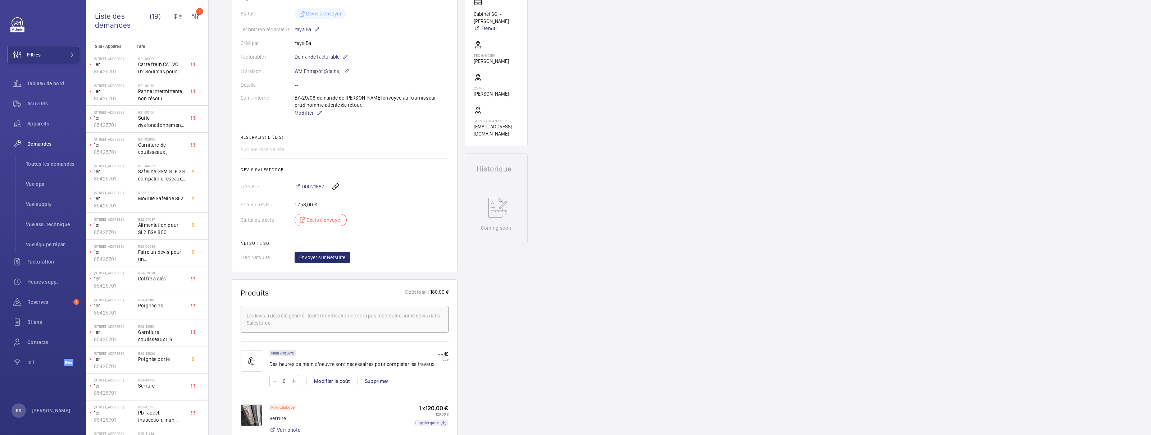
scroll to position [169, 0]
click at [339, 60] on span "Demande facturable" at bounding box center [317, 57] width 45 height 7
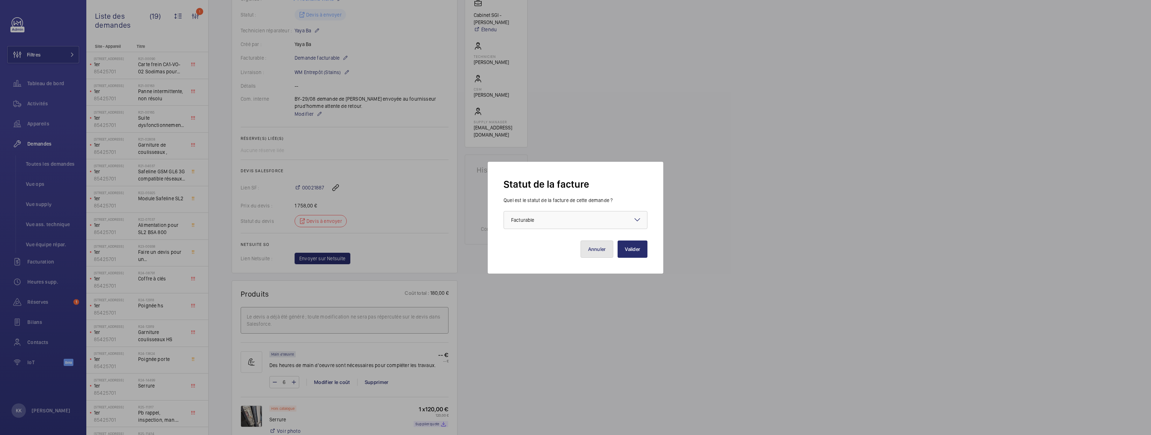
click at [596, 253] on button "Annuler" at bounding box center [596, 249] width 33 height 17
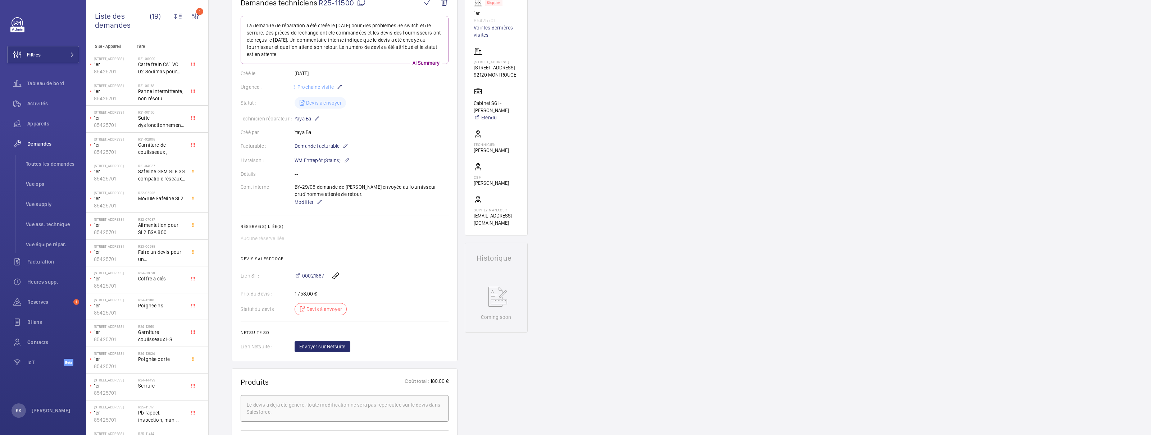
scroll to position [53, 0]
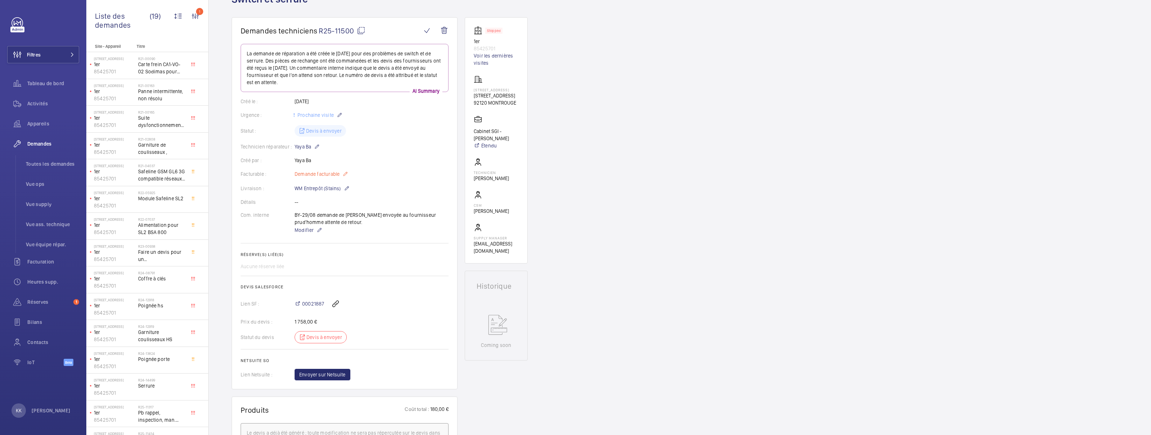
click at [333, 178] on p "Demande facturable" at bounding box center [322, 174] width 54 height 9
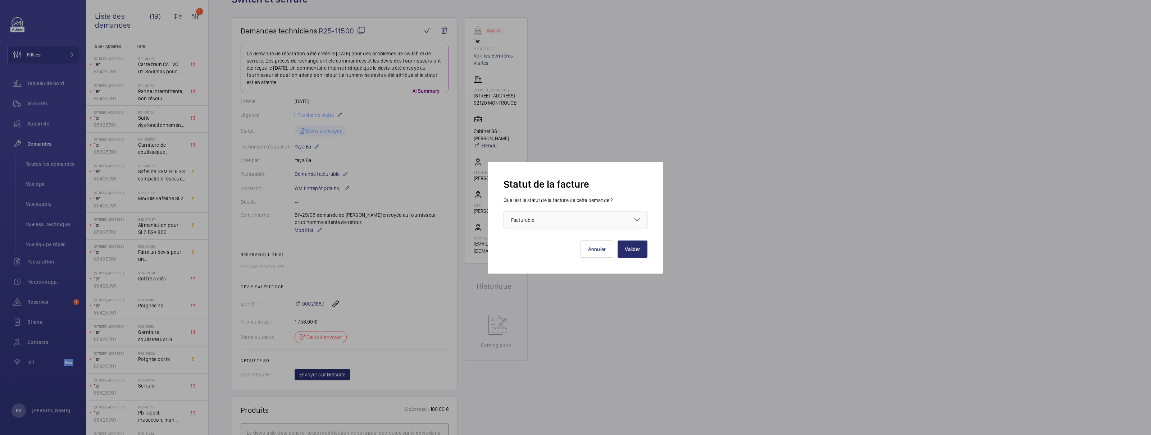
click at [553, 218] on div at bounding box center [575, 219] width 143 height 17
click at [515, 259] on span "Non facturable" at bounding box center [575, 259] width 129 height 7
click at [623, 245] on button "Valider" at bounding box center [632, 249] width 30 height 17
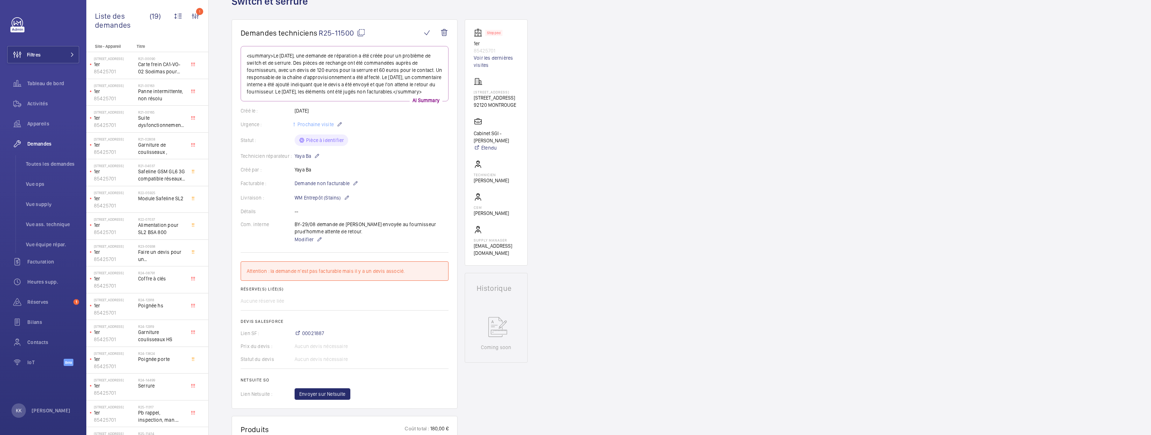
scroll to position [0, 0]
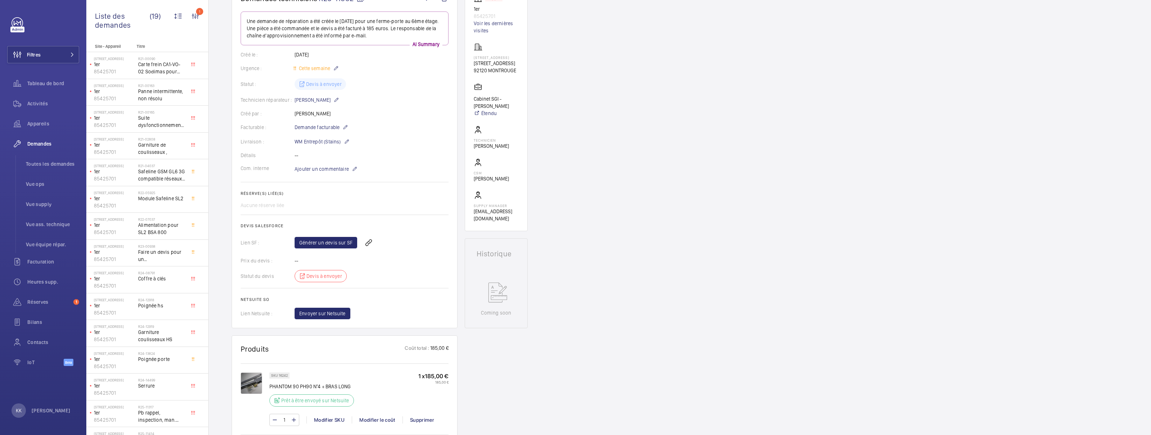
scroll to position [18, 0]
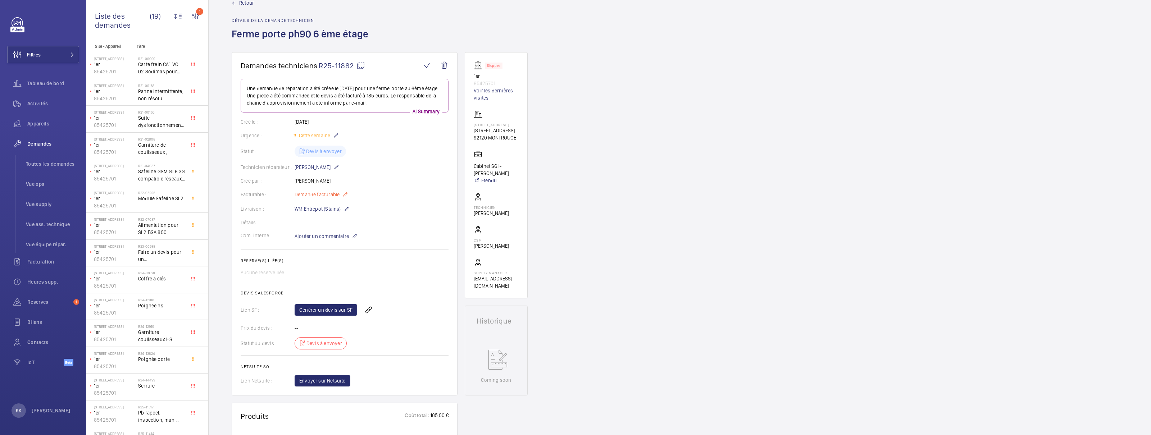
click at [324, 193] on span "Demande facturable" at bounding box center [317, 194] width 45 height 7
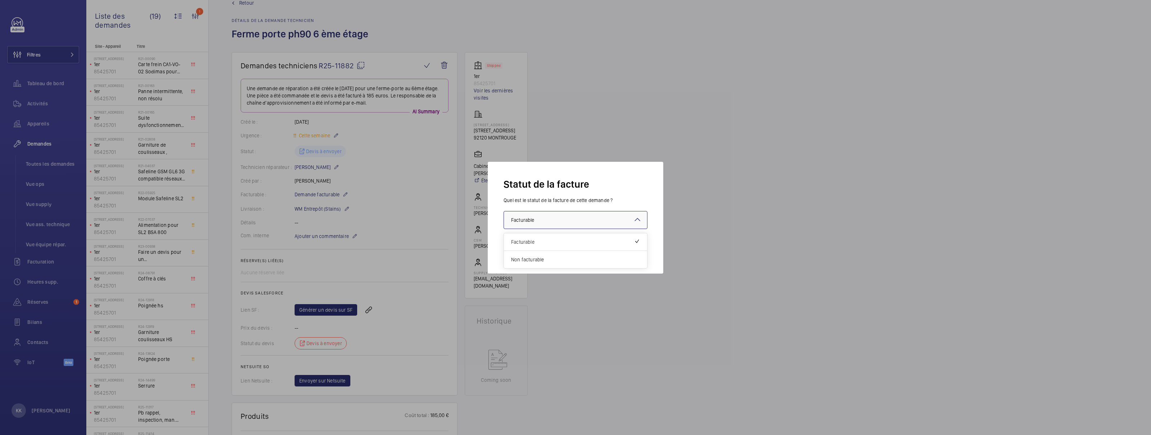
click at [534, 225] on div at bounding box center [575, 219] width 143 height 17
click at [538, 257] on span "Non facturable" at bounding box center [575, 259] width 129 height 7
click at [633, 247] on button "Valider" at bounding box center [632, 249] width 30 height 17
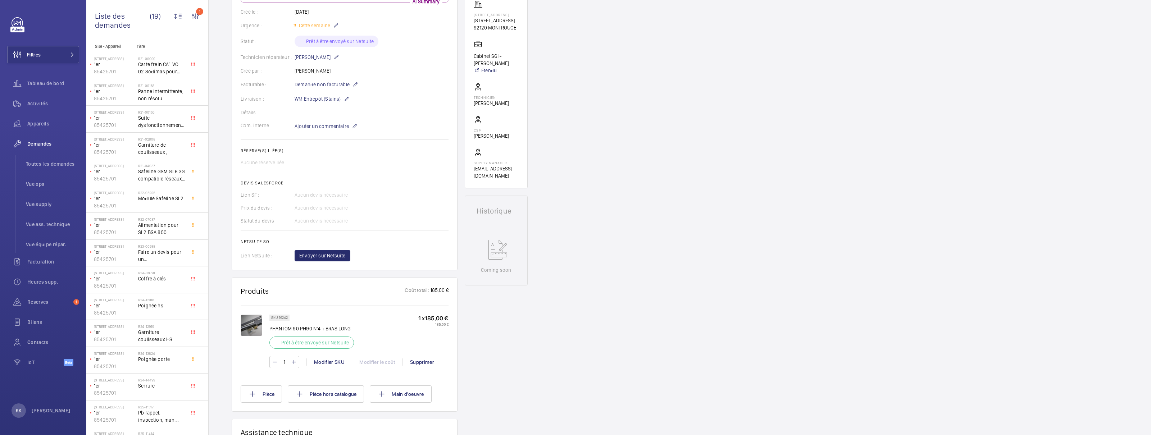
scroll to position [0, 0]
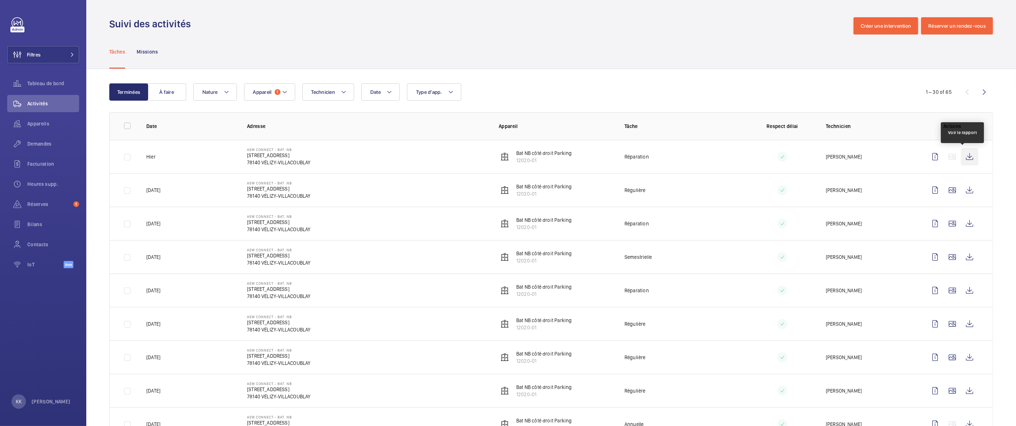
click at [964, 157] on wm-front-icon-button at bounding box center [969, 156] width 17 height 17
click at [286, 90] on mat-icon at bounding box center [285, 92] width 6 height 9
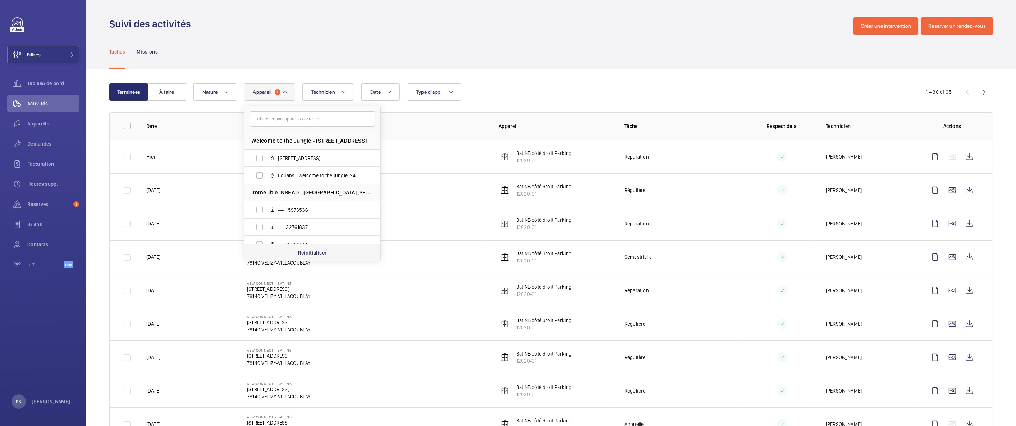
click at [309, 251] on p "Réinitialiser" at bounding box center [312, 252] width 29 height 7
click at [276, 123] on input "text" at bounding box center [312, 118] width 125 height 15
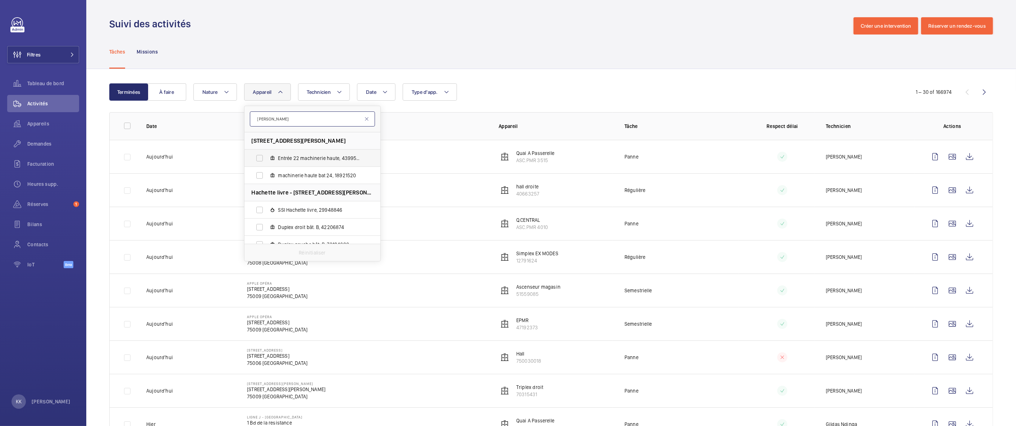
type input "paul bert"
click at [296, 159] on span "Entrée 22 machinerie haute, 43995779" at bounding box center [319, 158] width 83 height 7
click at [267, 159] on input "Entrée 22 machinerie haute, 43995779" at bounding box center [259, 158] width 14 height 14
checkbox input "true"
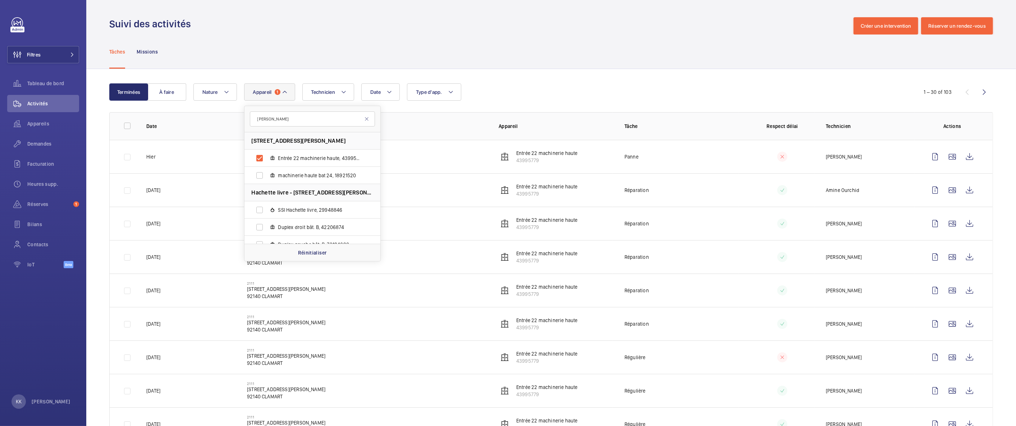
drag, startPoint x: 553, startPoint y: 85, endPoint x: 559, endPoint y: 82, distance: 6.9
click at [554, 85] on div "Date Technicien Appareil 1 paul bert 2111 - 22/24 rue Paul Bert, 92140 CLAMART,…" at bounding box center [549, 91] width 713 height 17
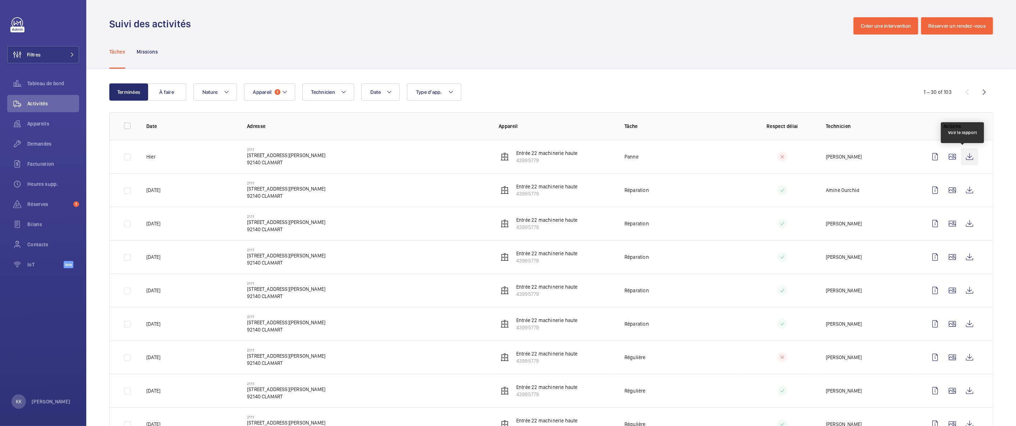
click at [967, 158] on wm-front-icon-button at bounding box center [969, 156] width 17 height 17
click at [278, 93] on span "1" at bounding box center [278, 92] width 6 height 6
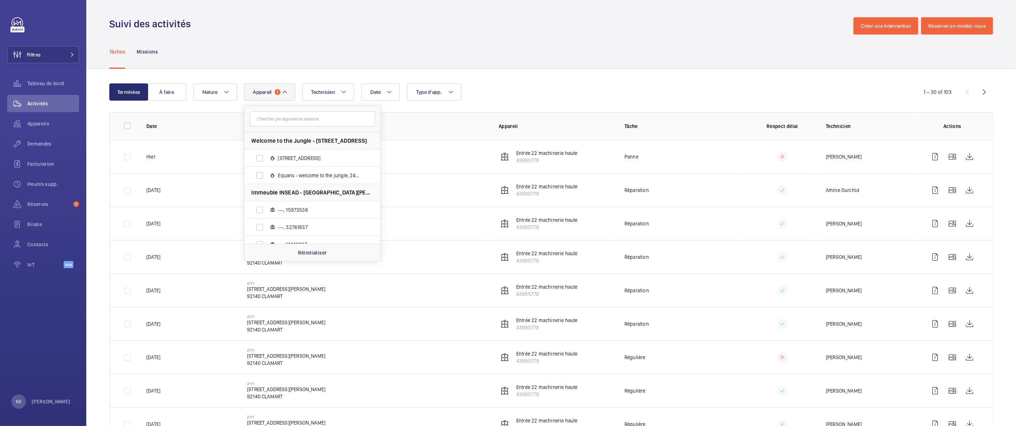
click at [314, 68] on div "Tâches Missions" at bounding box center [551, 52] width 884 height 34
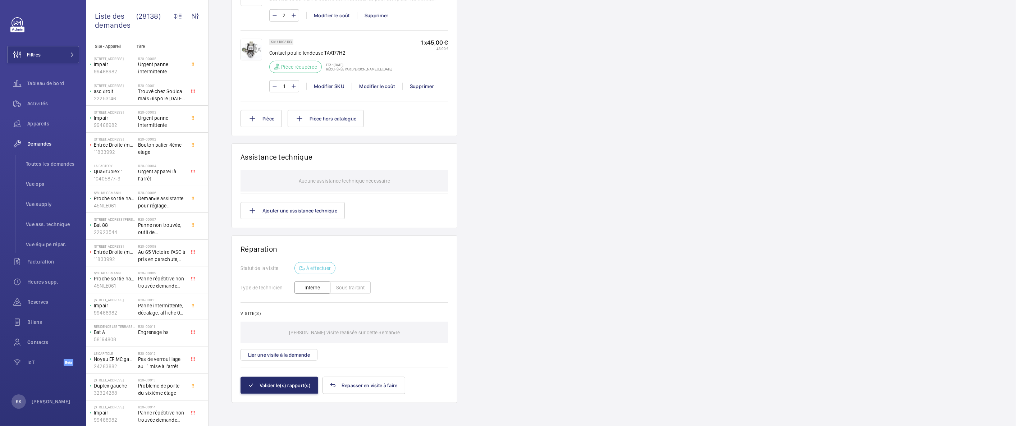
scroll to position [525, 0]
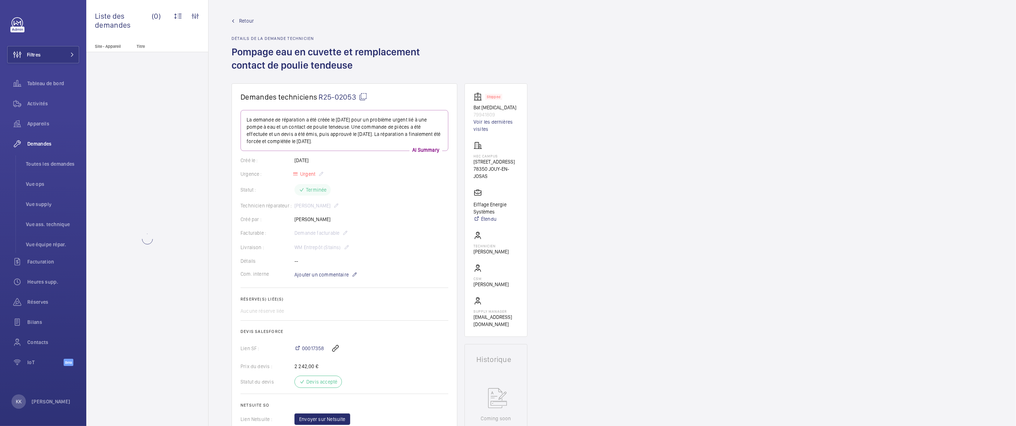
scroll to position [267, 0]
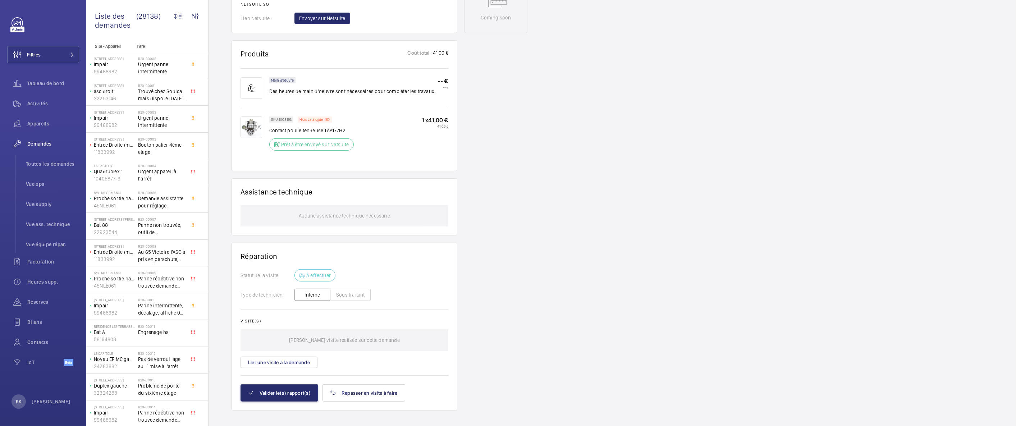
scroll to position [409, 0]
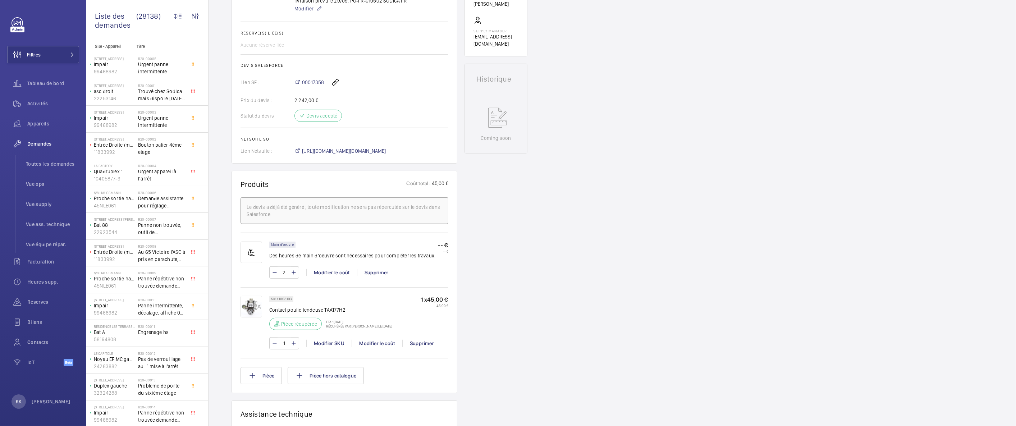
scroll to position [488, 0]
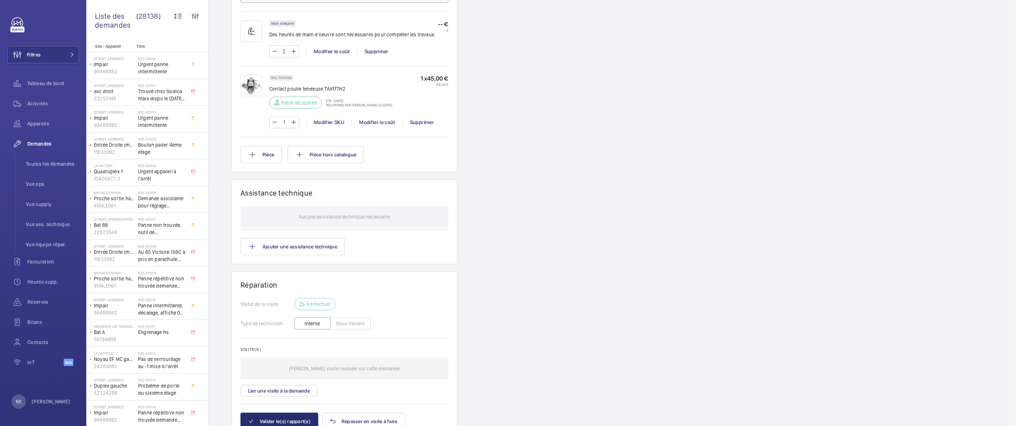
drag, startPoint x: 326, startPoint y: 104, endPoint x: 405, endPoint y: 105, distance: 78.4
click at [405, 105] on div "SKU 1008193 Contact poulie tendeuse TAA177H2 Pièce récupérée ETA : [DATE] Récup…" at bounding box center [358, 94] width 179 height 38
drag, startPoint x: 405, startPoint y: 105, endPoint x: 350, endPoint y: 104, distance: 54.7
click at [350, 104] on div "SKU 1008193 Contact poulie tendeuse TAA177H2 Pièce récupérée ETA : 29 sept. 202…" at bounding box center [358, 94] width 179 height 38
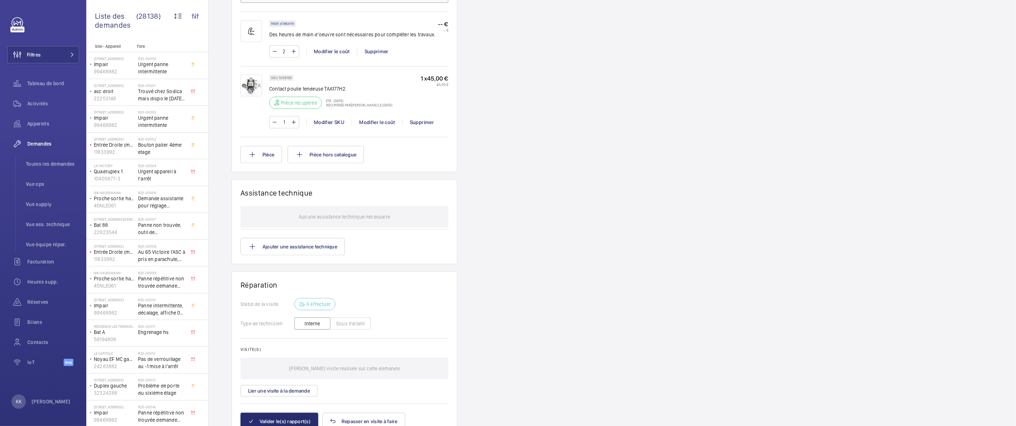
click at [351, 104] on p "Récupérée par [PERSON_NAME] le [DATE]" at bounding box center [357, 105] width 70 height 4
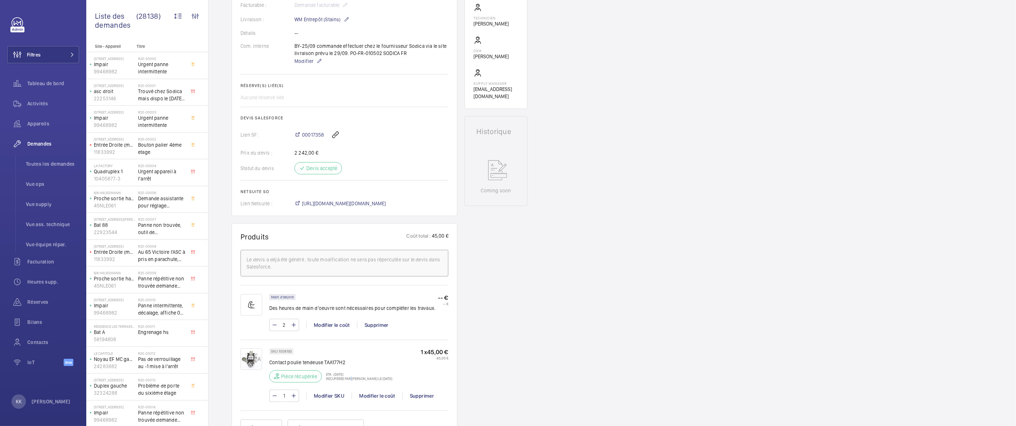
scroll to position [220, 0]
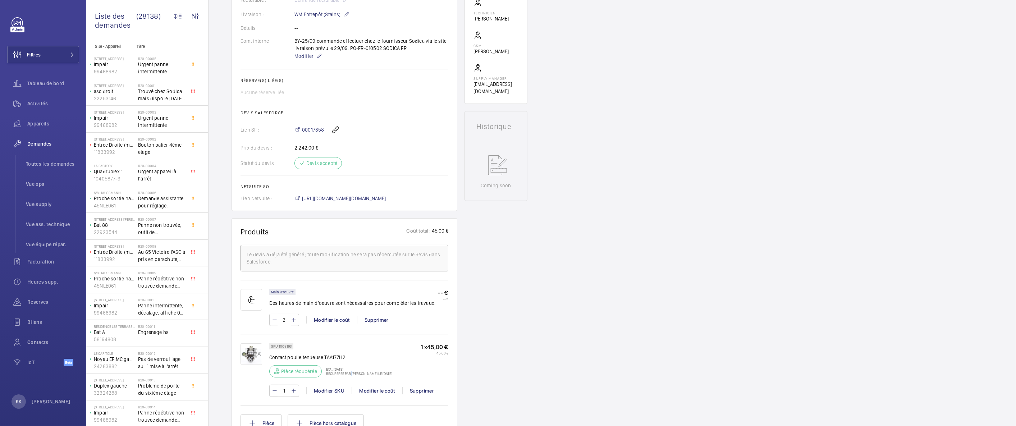
click at [421, 193] on wm-front-card-body "La demande de réparation a été créée le 25/09/2025 et concerne un problème de c…" at bounding box center [345, 39] width 208 height 325
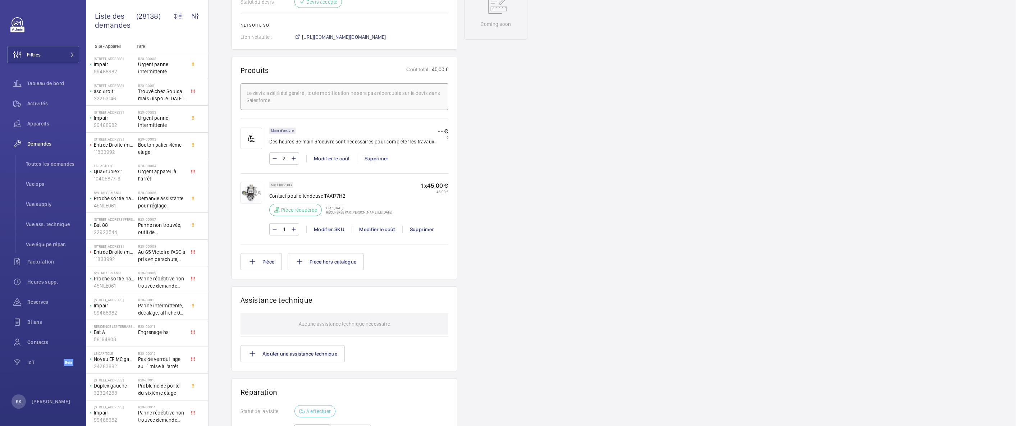
scroll to position [525, 0]
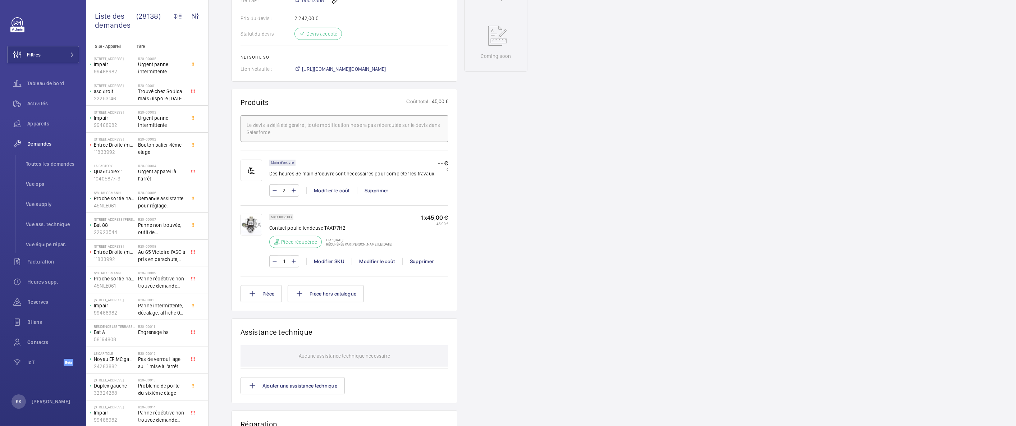
scroll to position [0, 0]
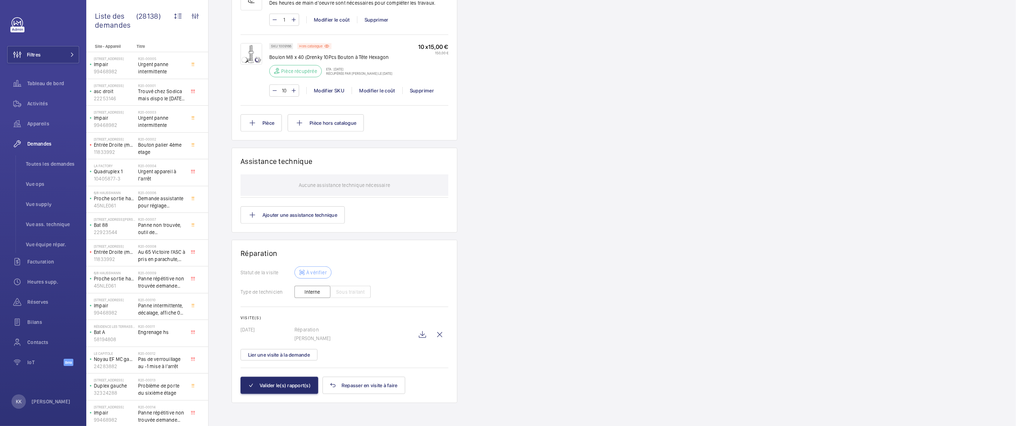
scroll to position [521, 0]
click at [424, 337] on wm-front-icon-button at bounding box center [422, 334] width 17 height 17
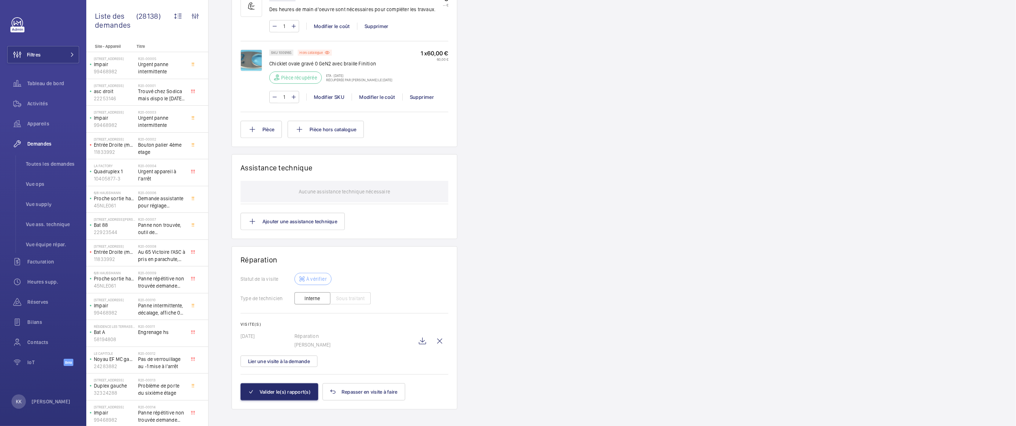
scroll to position [521, 0]
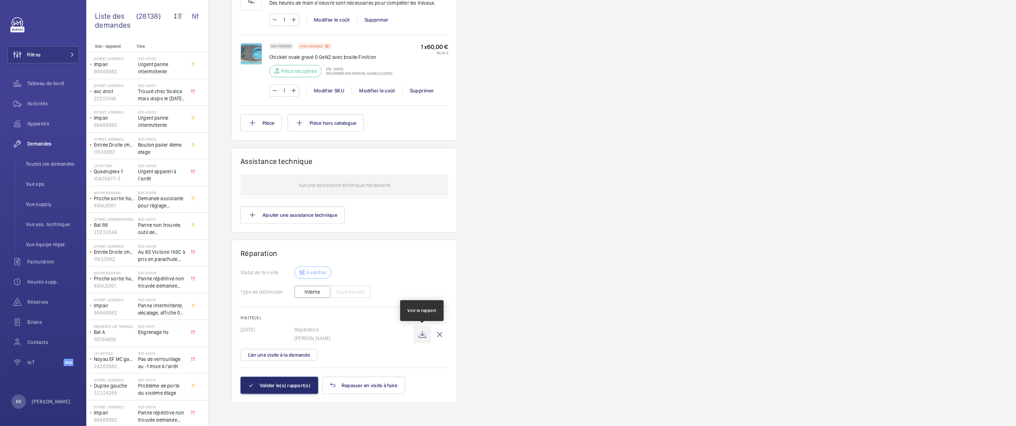
click at [425, 338] on wm-front-icon-button at bounding box center [422, 334] width 17 height 17
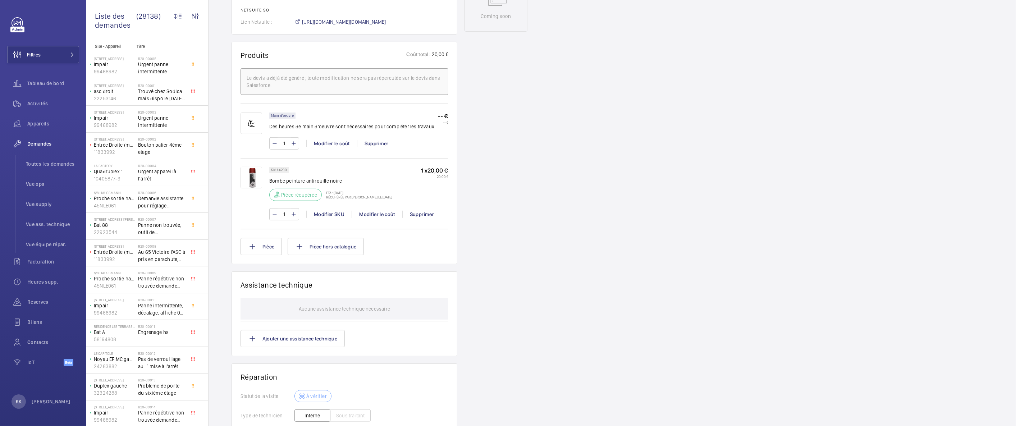
scroll to position [507, 0]
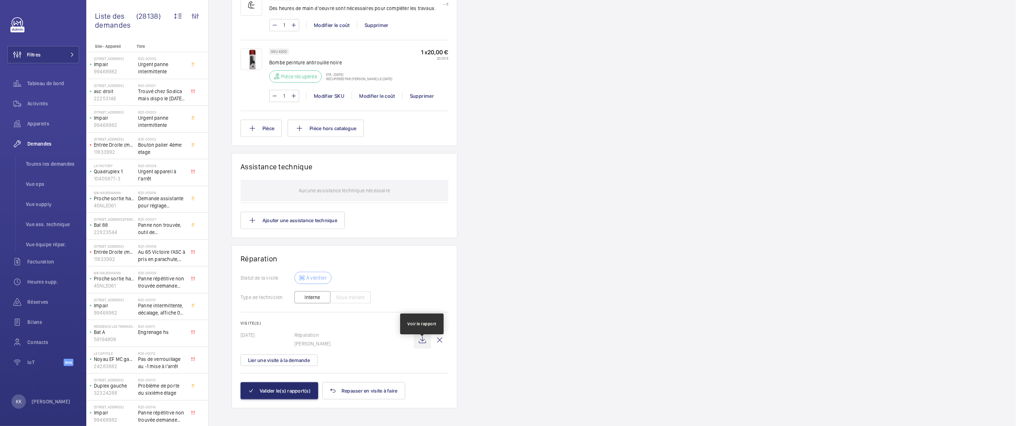
click at [424, 346] on wm-front-icon-button at bounding box center [422, 340] width 17 height 17
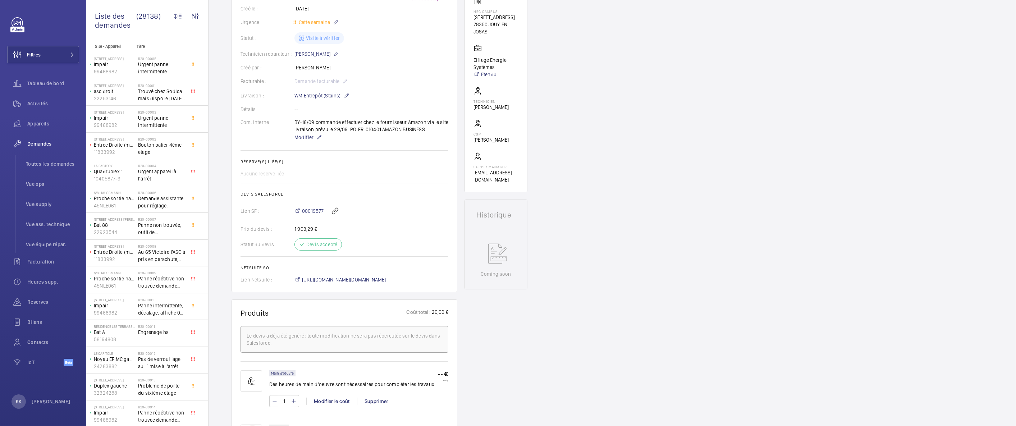
scroll to position [0, 0]
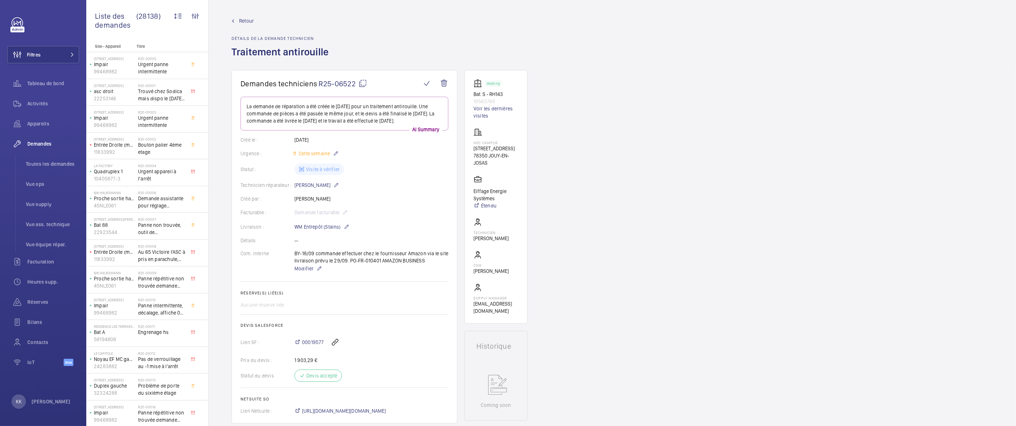
click at [256, 22] on link "Retour" at bounding box center [282, 20] width 101 height 7
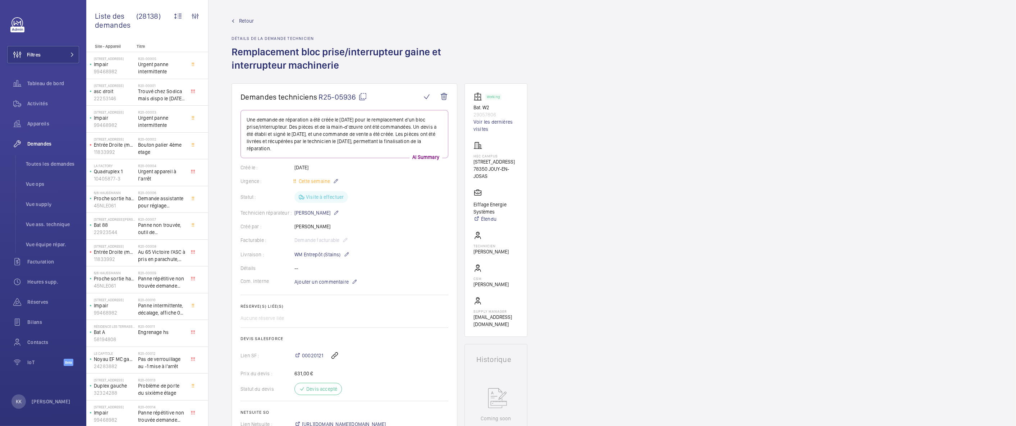
scroll to position [603, 0]
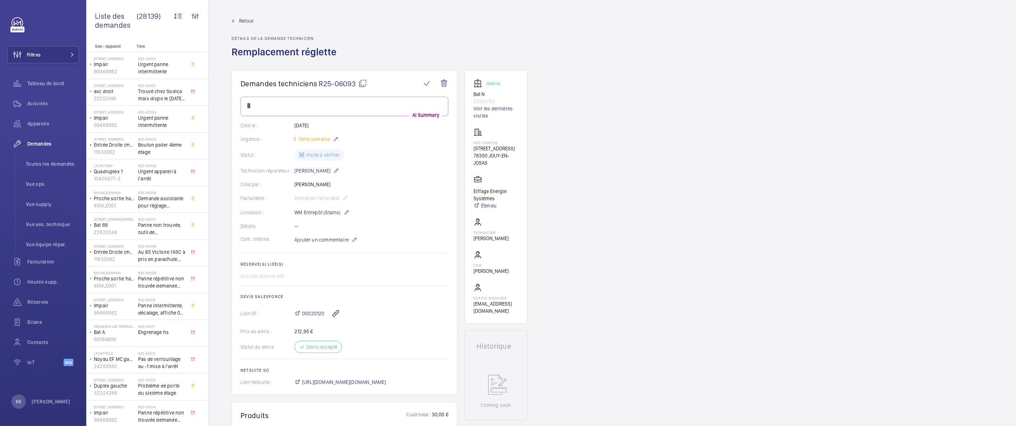
scroll to position [485, 0]
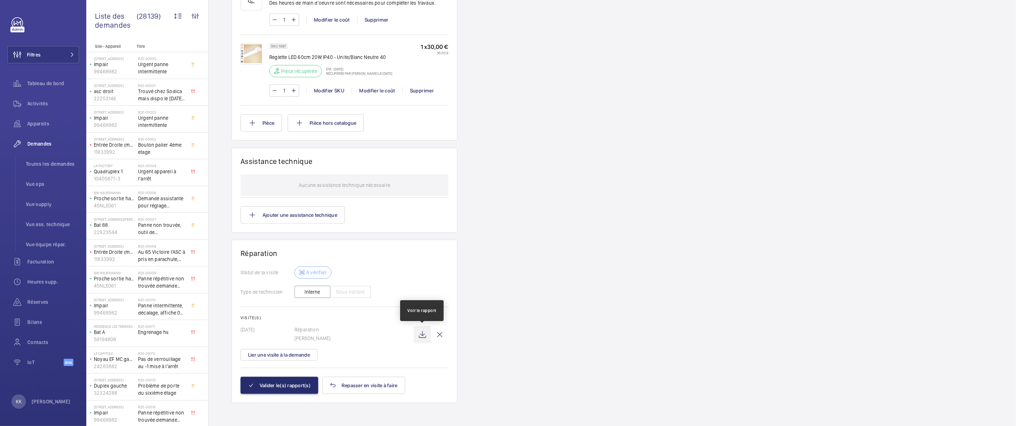
click at [426, 339] on wm-front-icon-button at bounding box center [422, 334] width 17 height 17
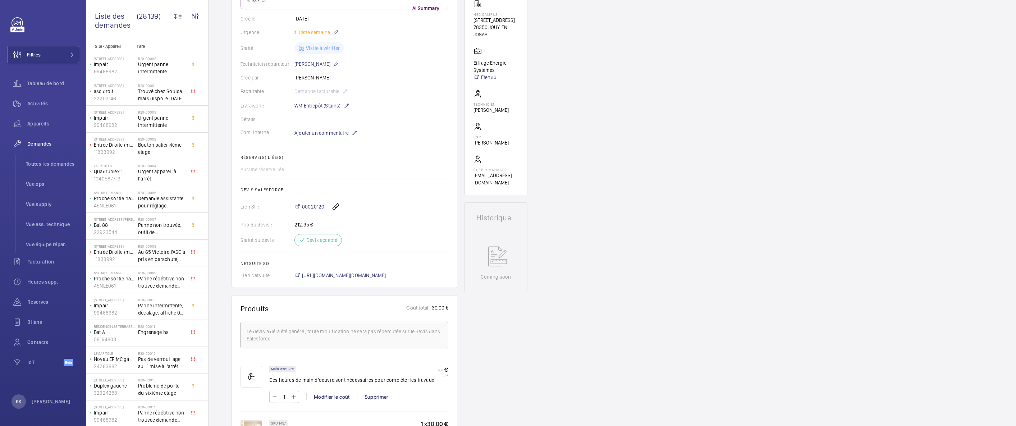
scroll to position [16, 0]
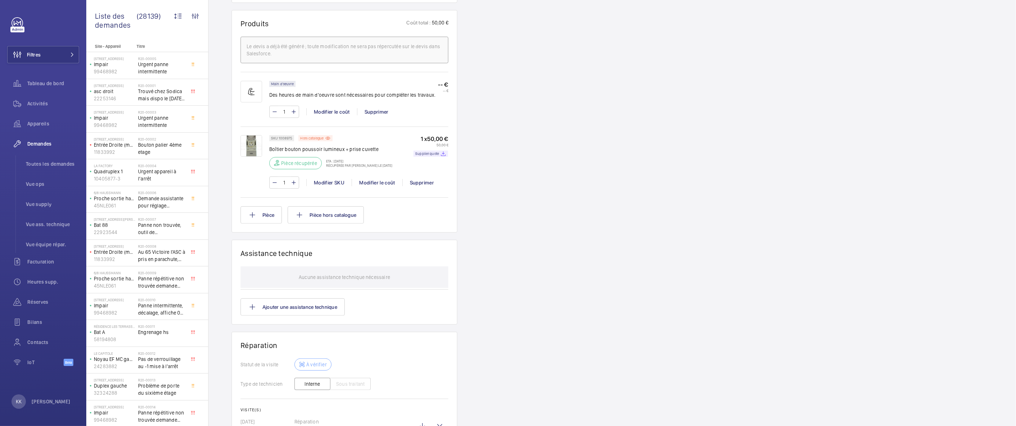
scroll to position [414, 0]
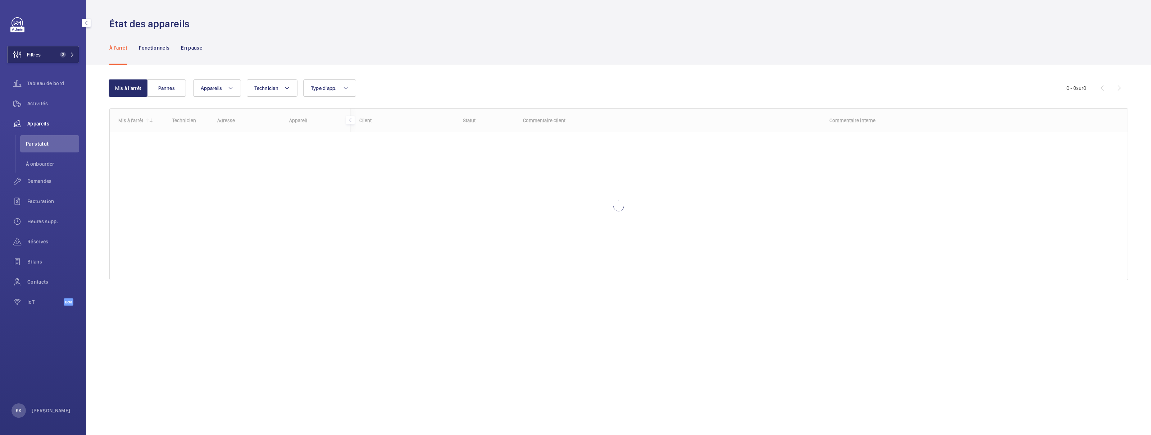
click at [45, 59] on button "Filtres 2" at bounding box center [43, 54] width 72 height 17
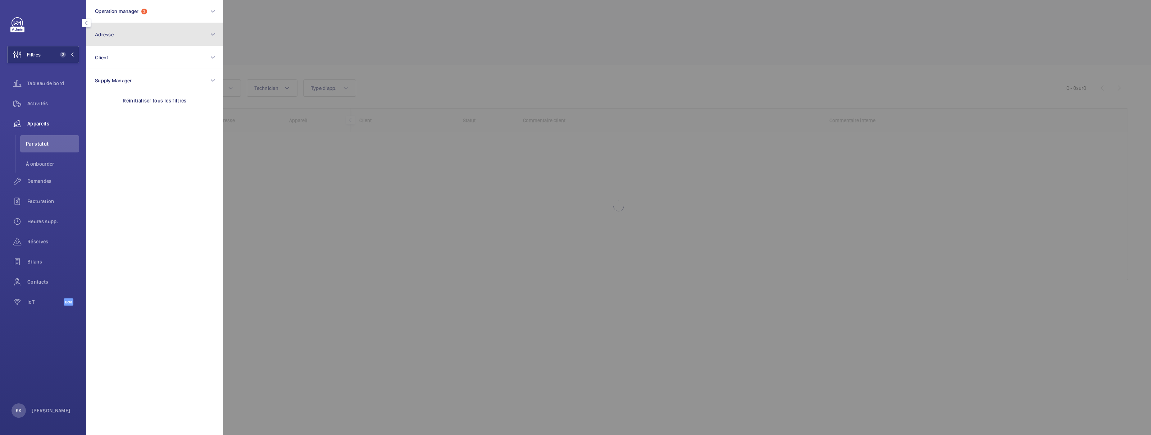
click at [109, 42] on button "Adresse" at bounding box center [154, 34] width 137 height 23
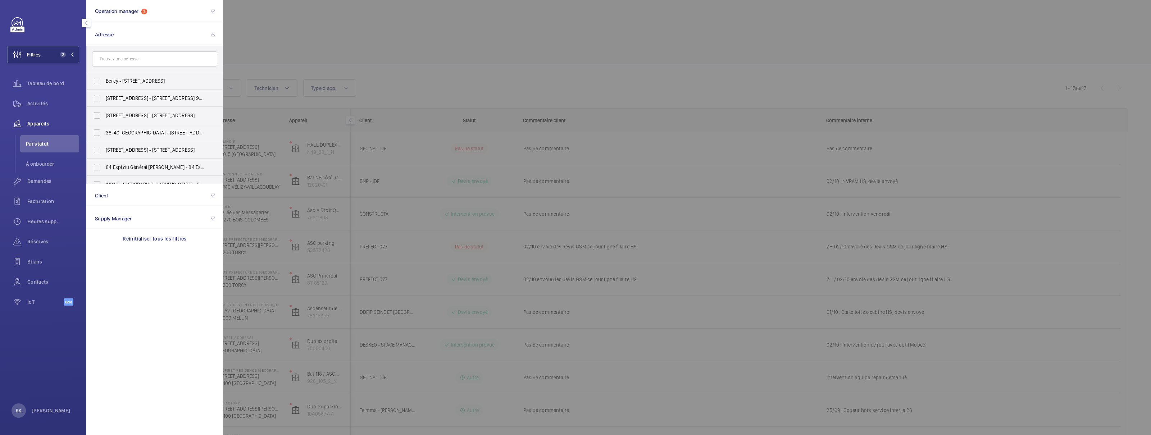
click at [108, 55] on input "text" at bounding box center [154, 58] width 125 height 15
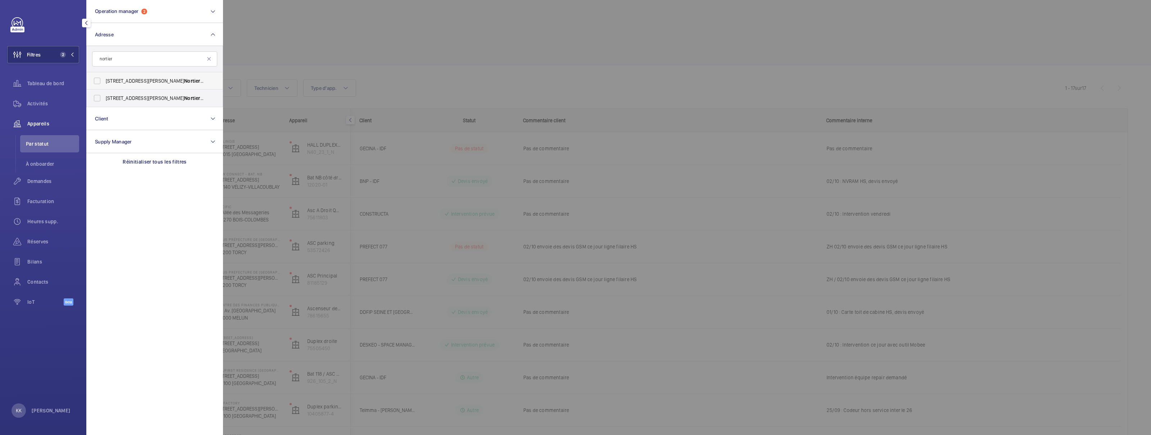
type input "nortier"
click at [126, 83] on span "47 Rue Edouard Nortier - 47 Rue Edouard Nortier , 92200 NEUILLY-SUR-SEINE, NEUI…" at bounding box center [155, 80] width 99 height 7
click at [104, 83] on input "47 Rue Edouard Nortier - 47 Rue Edouard Nortier , 92200 NEUILLY-SUR-SEINE, NEUI…" at bounding box center [97, 81] width 14 height 14
checkbox input "true"
click at [276, 33] on div at bounding box center [798, 217] width 1151 height 435
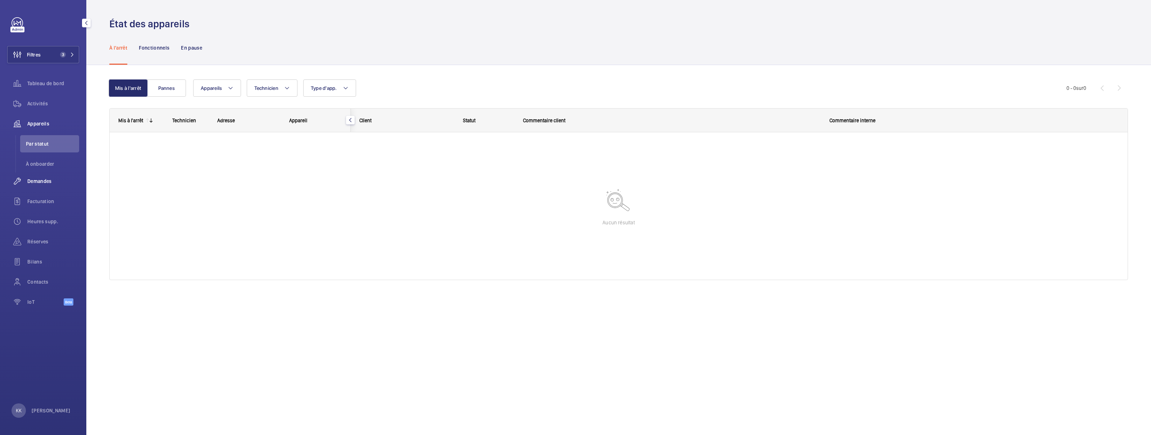
click at [38, 183] on span "Demandes" at bounding box center [53, 181] width 52 height 7
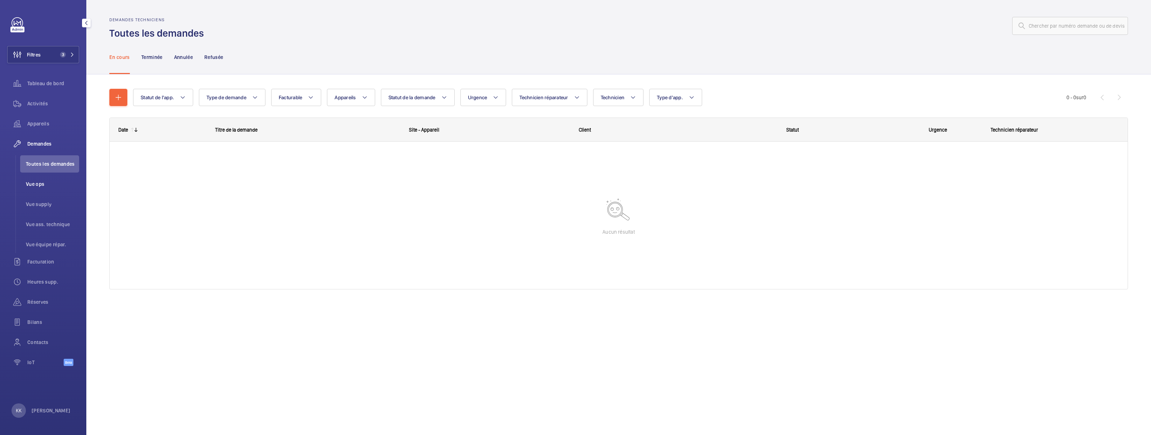
click at [36, 186] on span "Vue ops" at bounding box center [52, 184] width 53 height 7
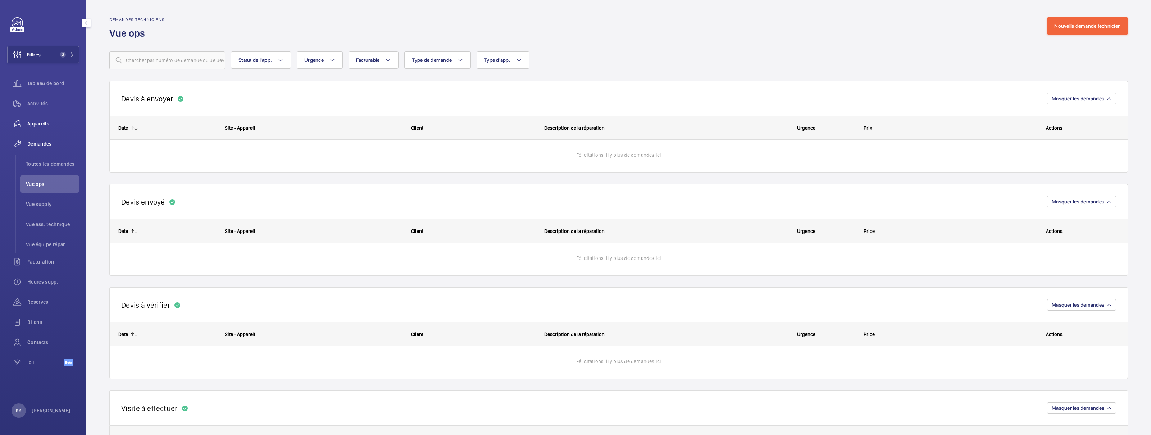
click at [37, 118] on div "Appareils" at bounding box center [43, 123] width 72 height 17
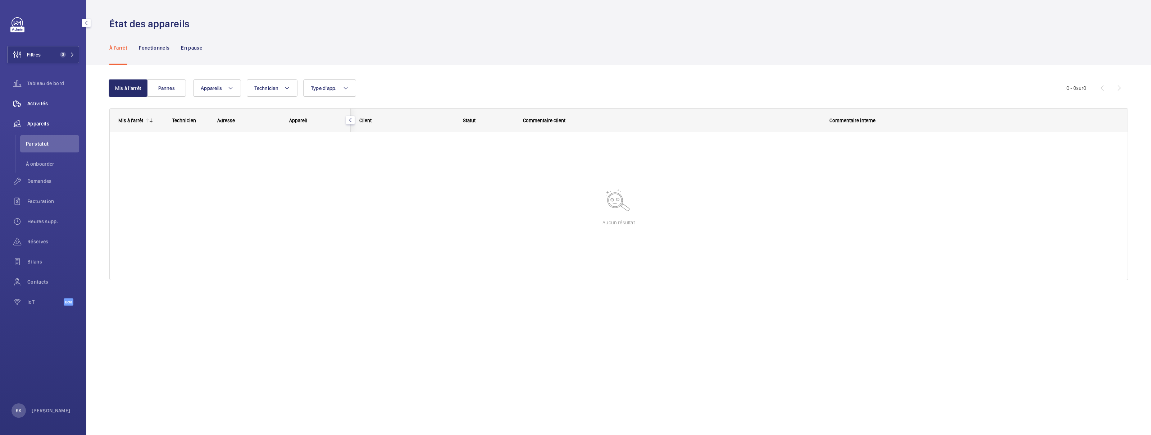
click at [37, 104] on span "Activités" at bounding box center [53, 103] width 52 height 7
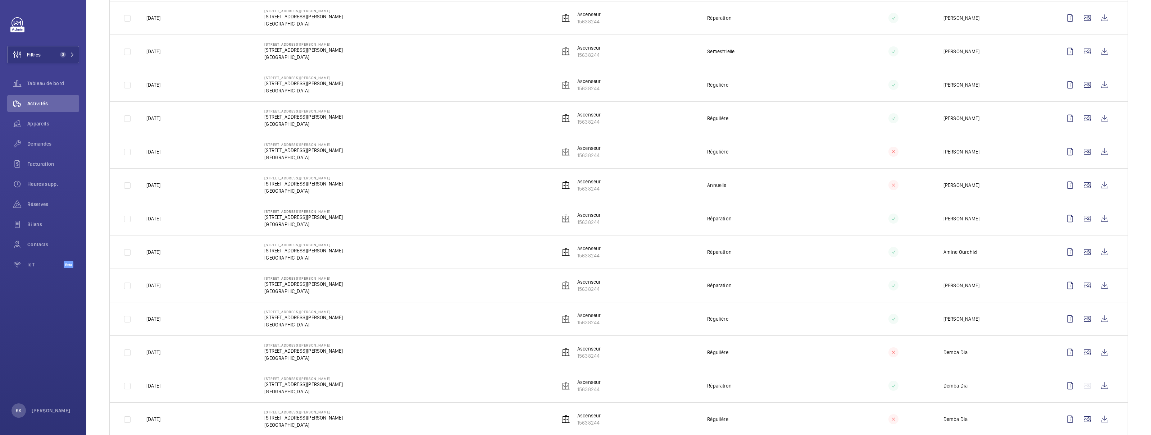
scroll to position [734, 0]
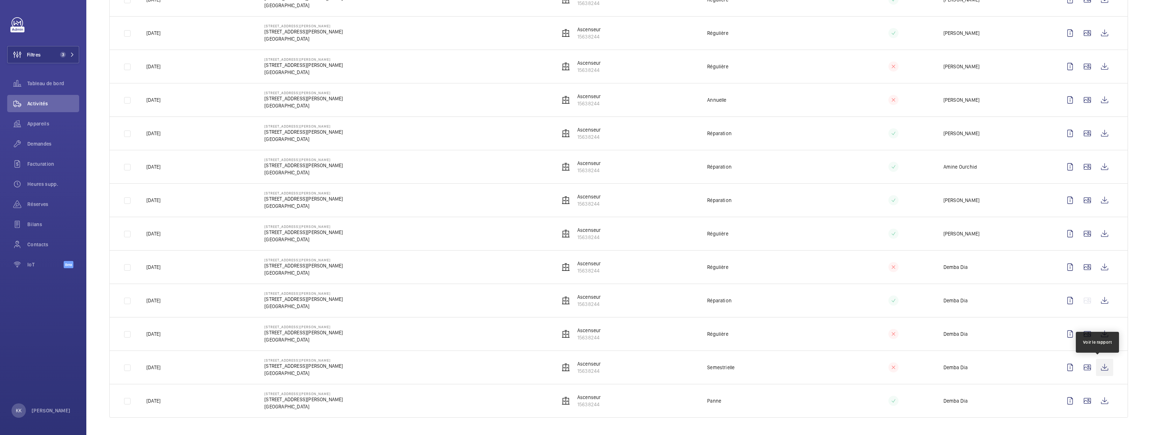
click at [1101, 375] on wm-front-icon-button at bounding box center [1104, 367] width 17 height 17
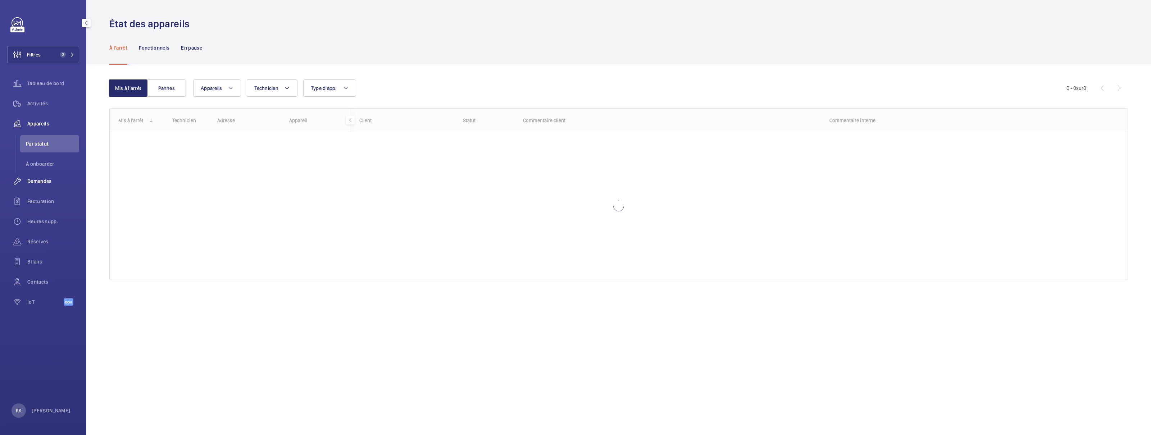
click at [40, 181] on span "Demandes" at bounding box center [53, 181] width 52 height 7
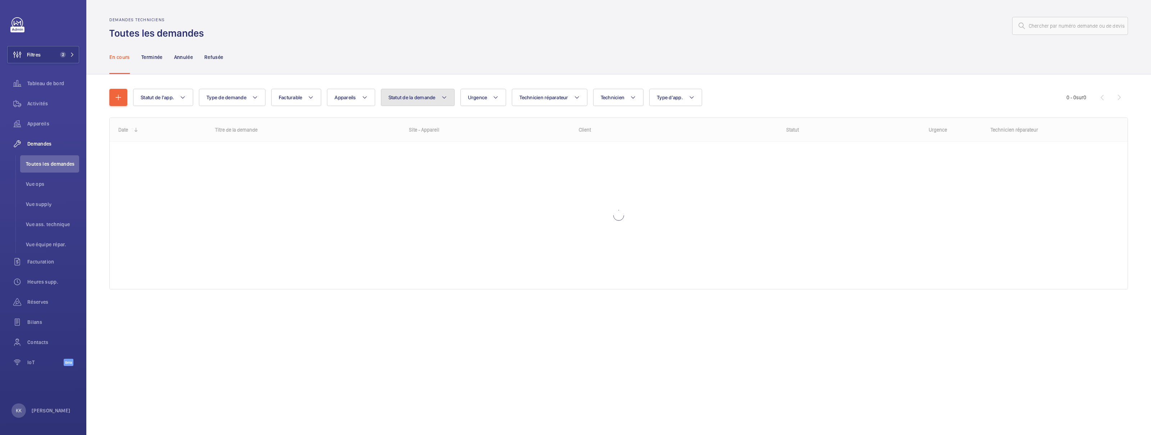
click at [429, 105] on button "Statut de la demande" at bounding box center [418, 97] width 74 height 17
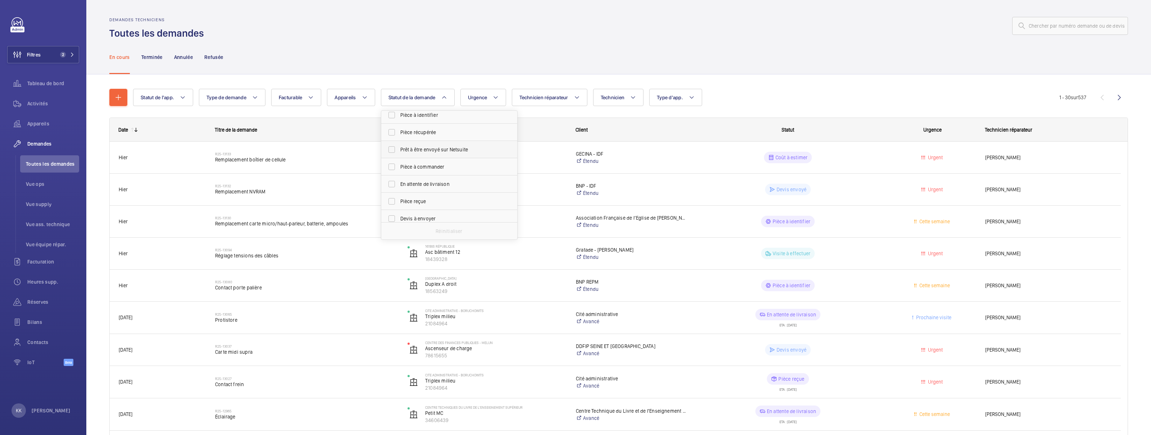
scroll to position [49, 0]
click at [419, 192] on span "Devis à envoyer" at bounding box center [449, 190] width 99 height 7
click at [399, 192] on input "Devis à envoyer" at bounding box center [391, 191] width 14 height 14
checkbox input "true"
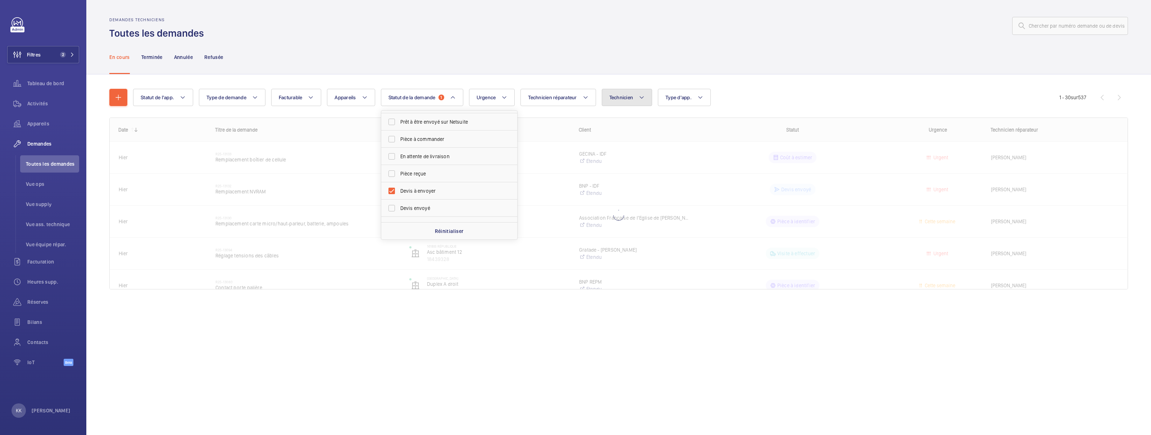
click at [648, 99] on button "Technicien" at bounding box center [627, 97] width 51 height 17
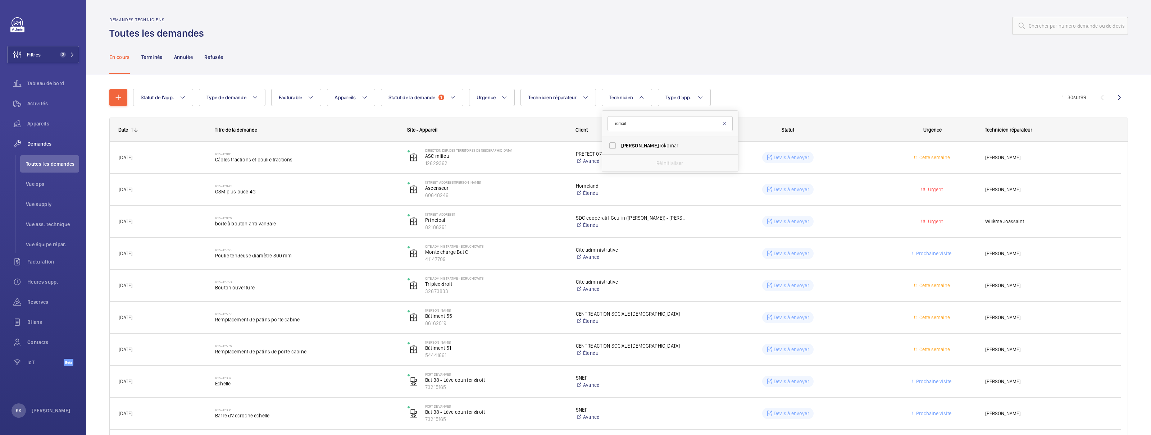
type input "ismail"
click at [637, 139] on label "Ismail Tokpinar" at bounding box center [664, 145] width 125 height 17
click at [620, 139] on input "Ismail Tokpinar" at bounding box center [612, 145] width 14 height 14
checkbox input "true"
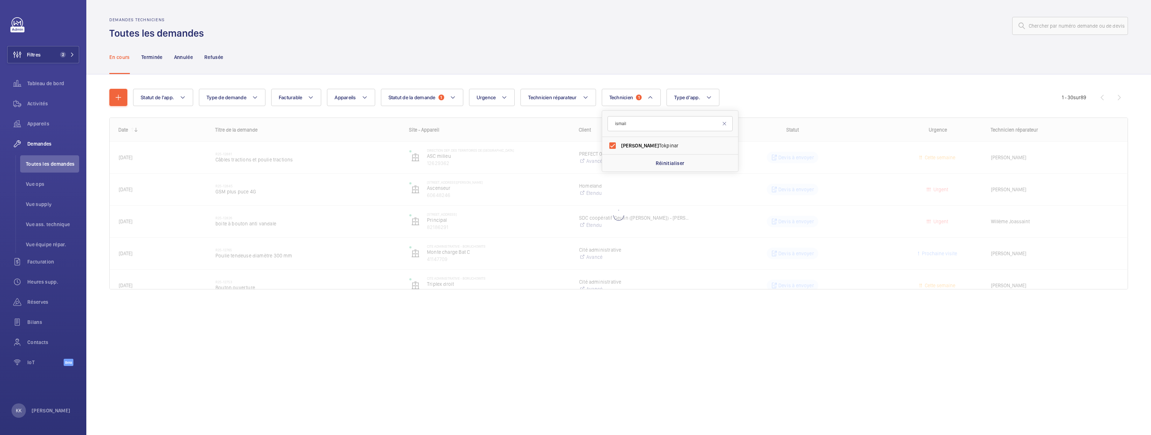
click at [755, 86] on div "Statut de l'app. Type de demande Facturable Appareils Statut de la demande 1 Ur…" at bounding box center [618, 191] width 1018 height 229
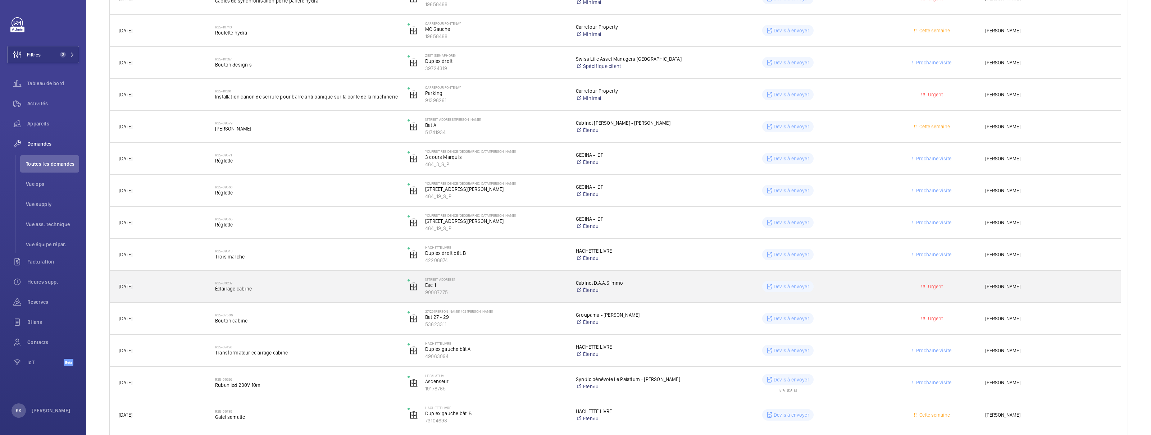
scroll to position [387, 0]
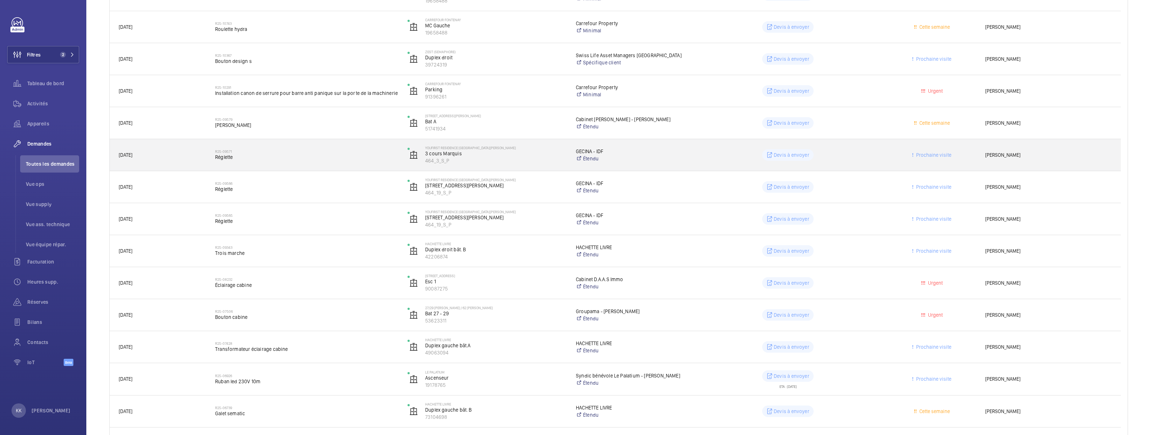
click at [269, 150] on h2 "R25-09571" at bounding box center [306, 151] width 183 height 4
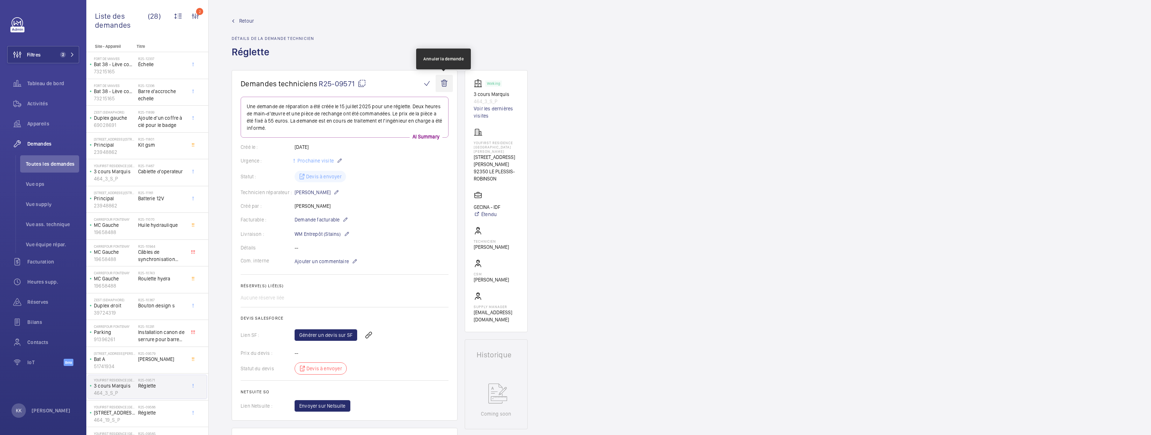
click at [445, 86] on wm-front-icon-button at bounding box center [443, 83] width 17 height 17
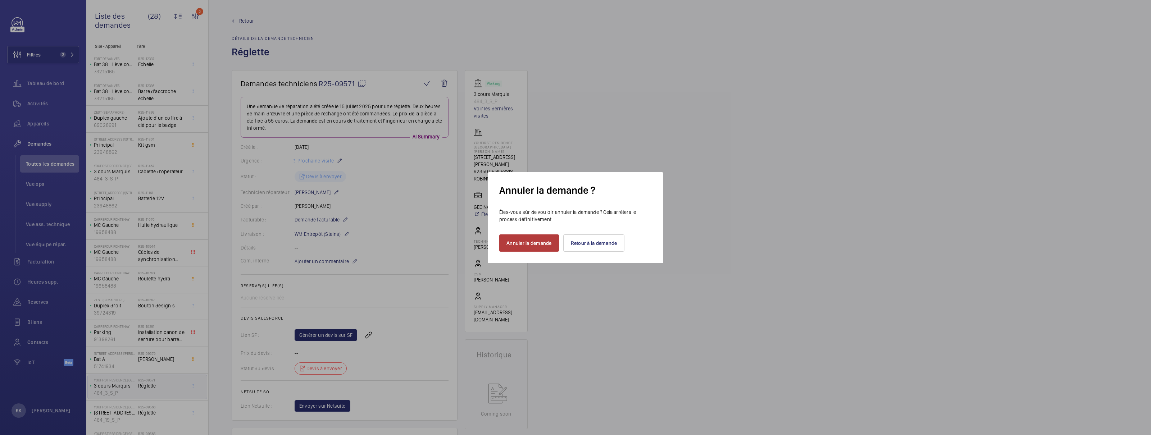
click at [529, 242] on button "Annuler la demande" at bounding box center [529, 242] width 60 height 17
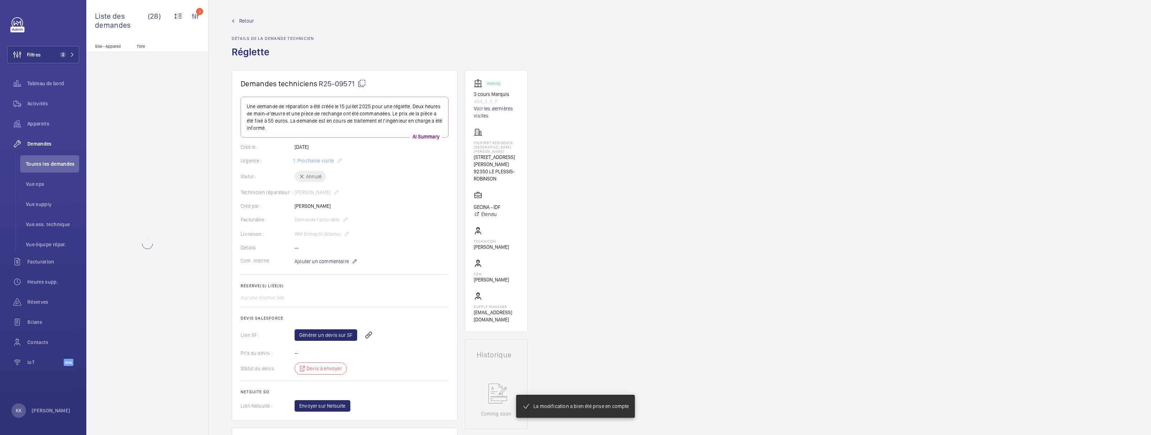
click at [248, 23] on span "Retour" at bounding box center [246, 20] width 15 height 7
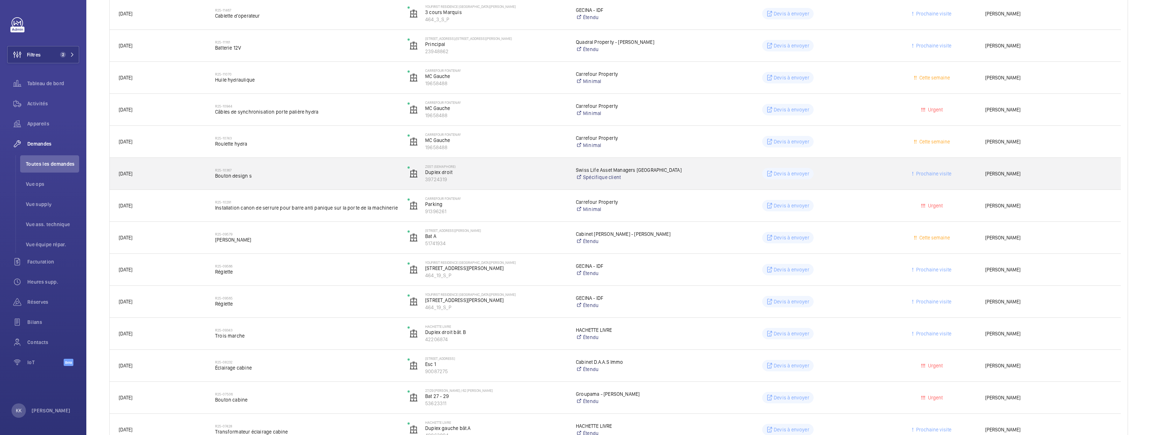
scroll to position [275, 0]
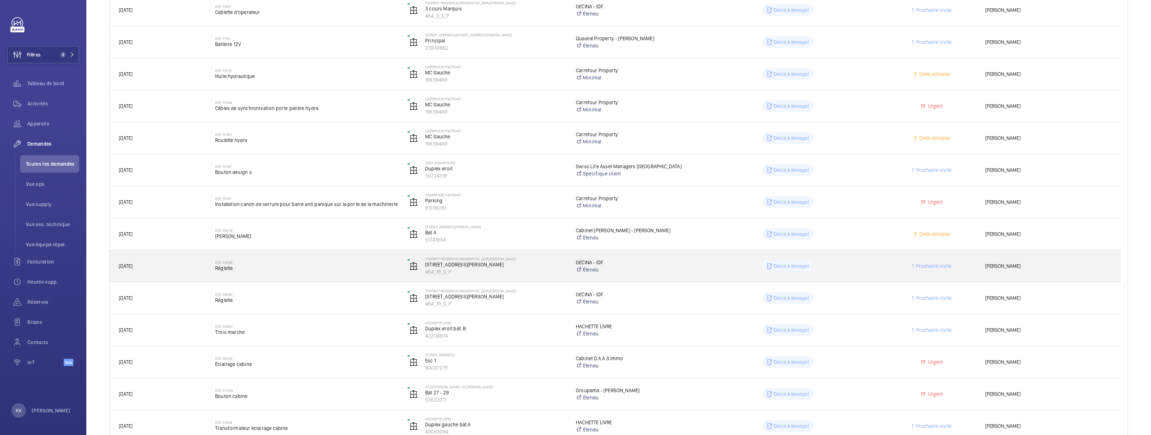
click at [305, 276] on div "R25-09566 Réglette" at bounding box center [306, 266] width 183 height 21
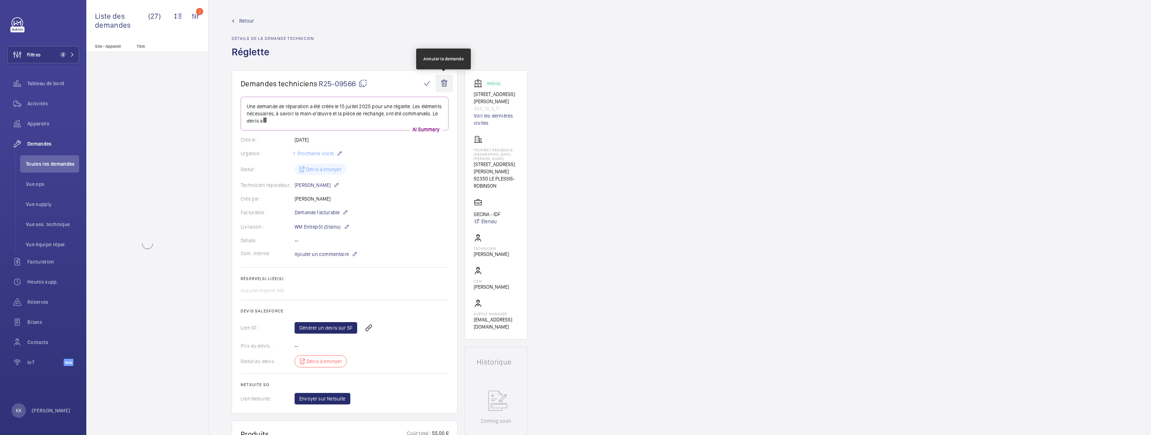
click at [444, 85] on wm-front-icon-button at bounding box center [443, 83] width 17 height 17
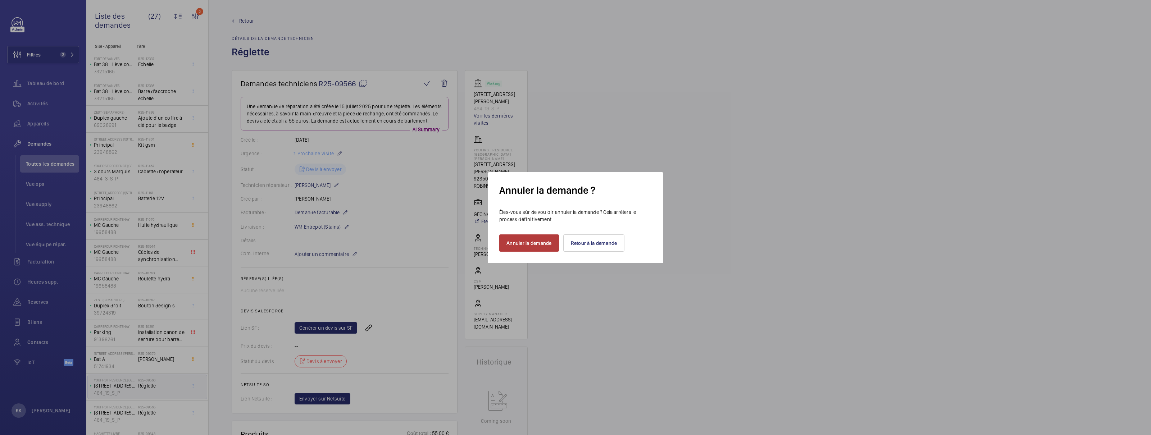
click at [515, 240] on button "Annuler la demande" at bounding box center [529, 242] width 60 height 17
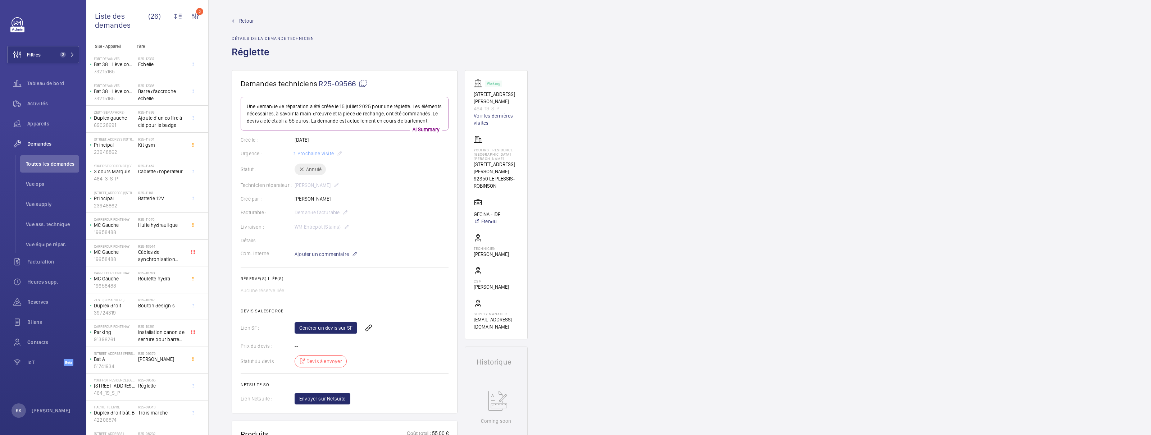
drag, startPoint x: 304, startPoint y: 135, endPoint x: 313, endPoint y: 127, distance: 12.0
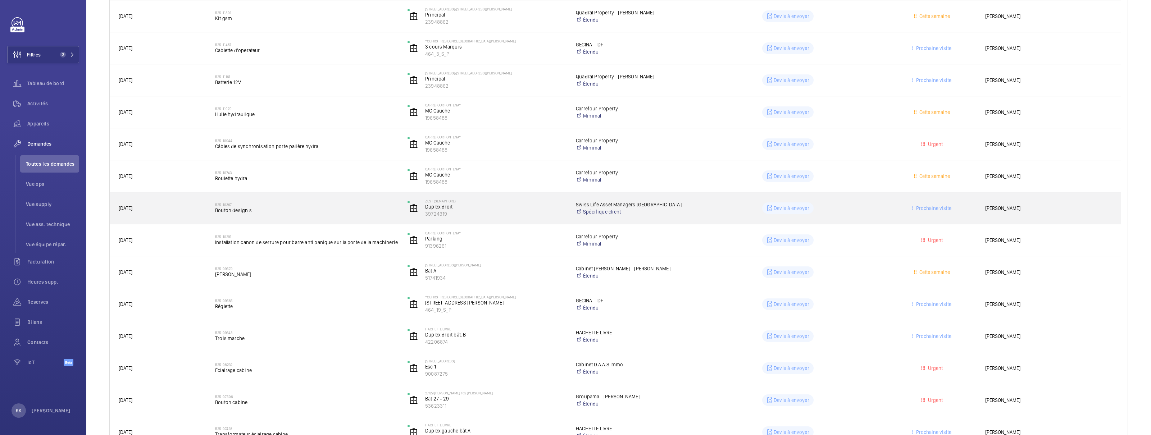
scroll to position [240, 0]
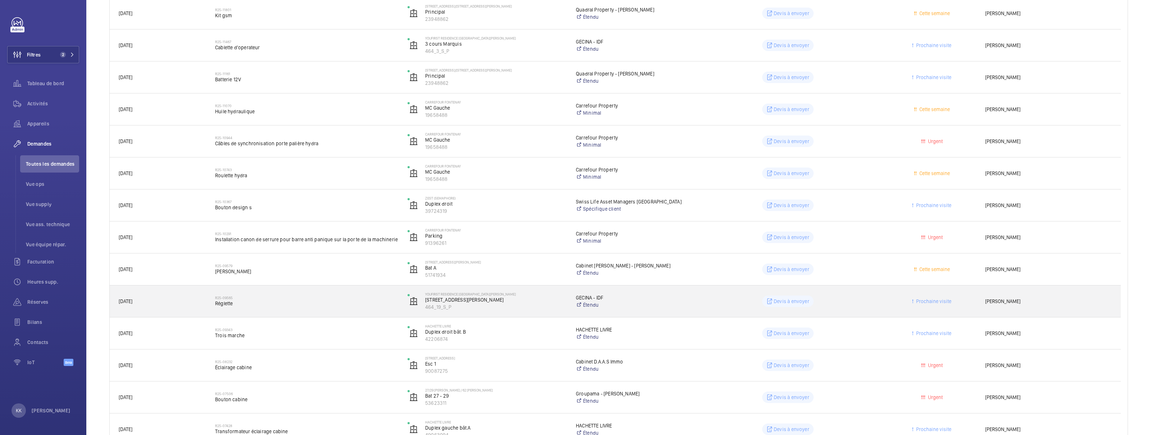
click at [245, 303] on span "Réglette" at bounding box center [306, 303] width 183 height 7
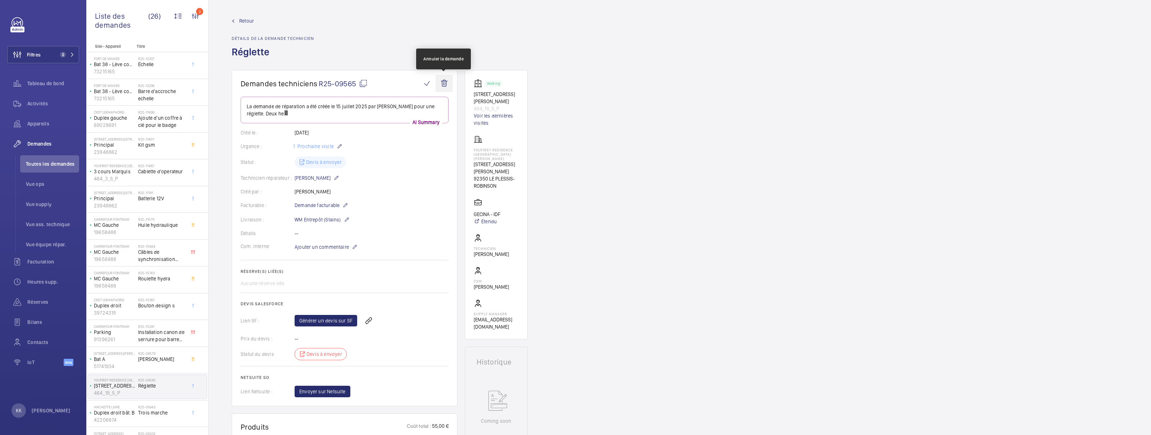
click at [442, 86] on wm-front-icon-button at bounding box center [443, 83] width 17 height 17
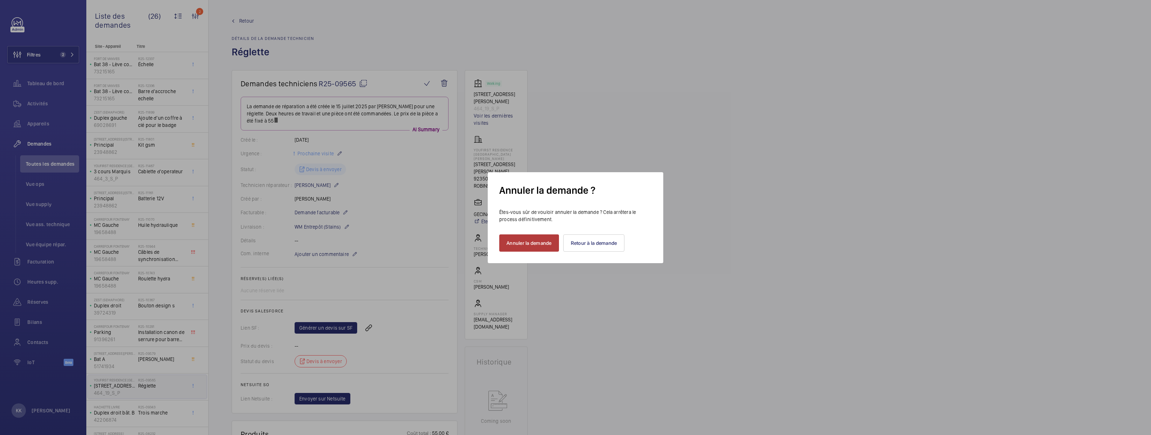
click at [547, 241] on button "Annuler la demande" at bounding box center [529, 242] width 60 height 17
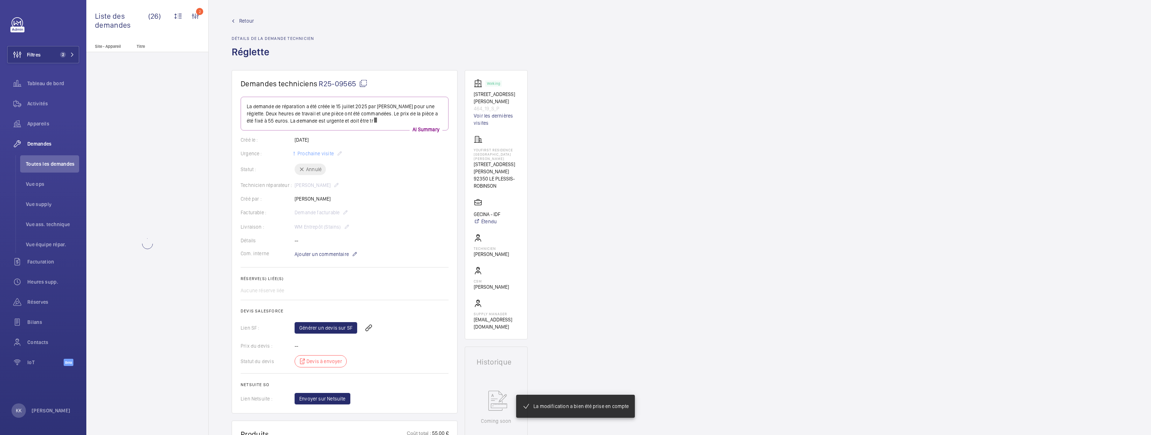
click at [228, 17] on wm-front-admin-header "Retour Détails de la demande technicien Réglette" at bounding box center [680, 35] width 942 height 70
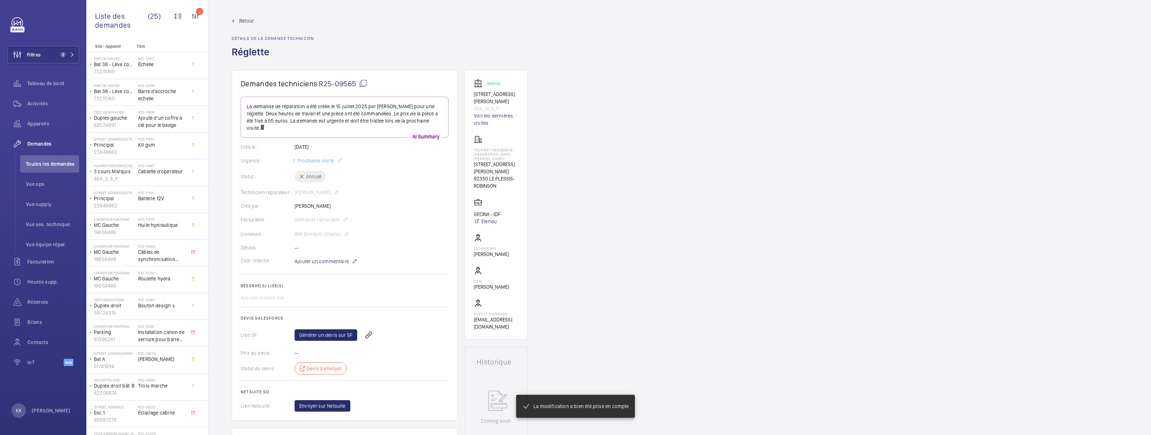
click at [251, 17] on span "Retour" at bounding box center [246, 20] width 15 height 7
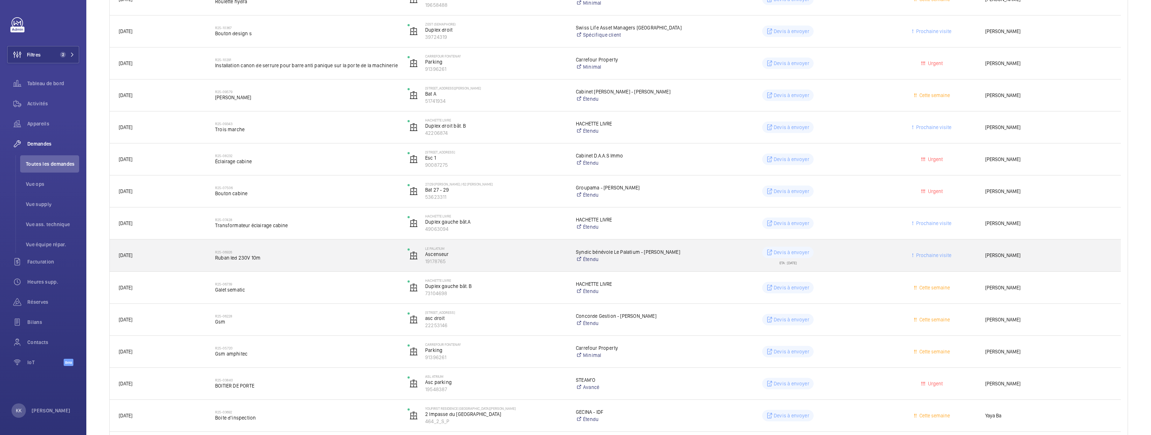
scroll to position [413, 0]
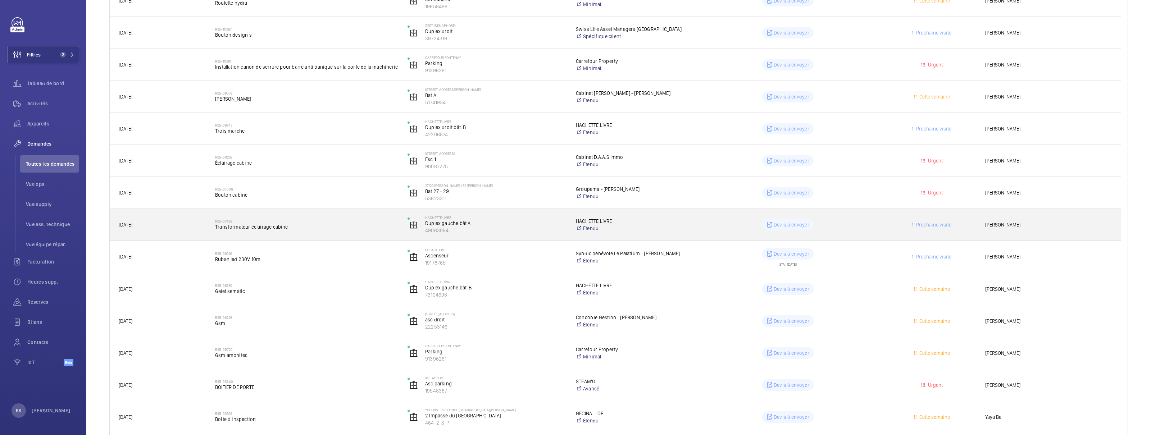
click at [166, 226] on span "30/05/2025" at bounding box center [162, 225] width 87 height 8
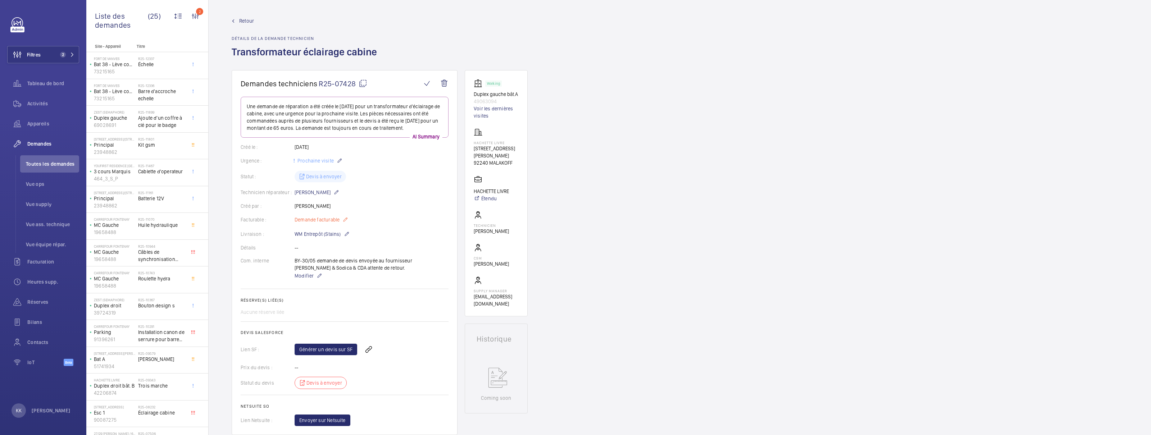
click at [310, 223] on span "Demande facturable" at bounding box center [317, 219] width 45 height 7
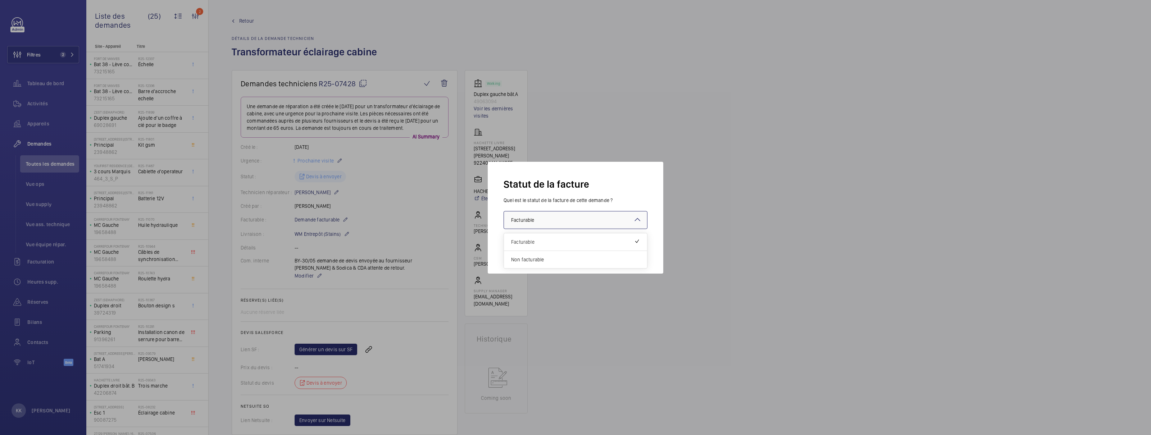
click at [611, 225] on div at bounding box center [575, 219] width 143 height 17
click at [537, 260] on span "Non facturable" at bounding box center [575, 259] width 129 height 7
click at [640, 255] on button "Valider" at bounding box center [632, 249] width 30 height 17
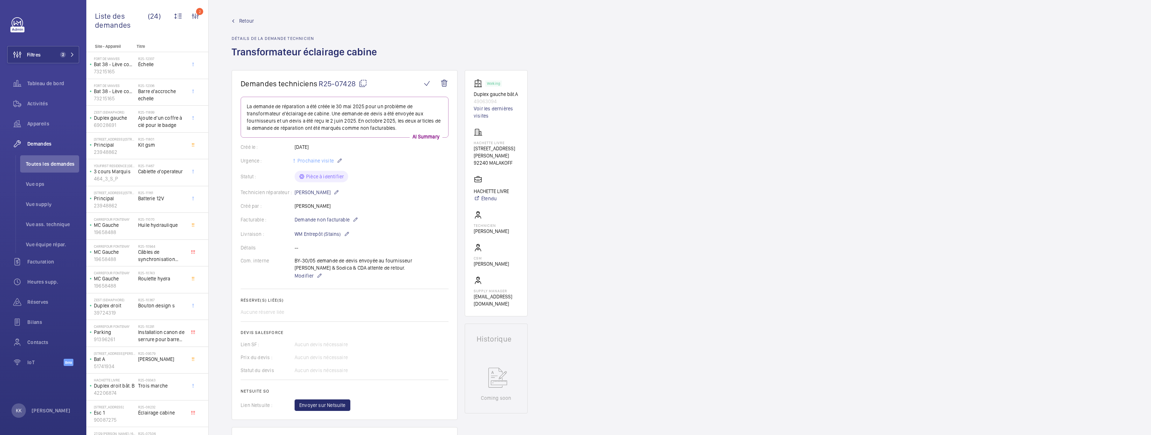
click at [248, 20] on span "Retour" at bounding box center [246, 20] width 15 height 7
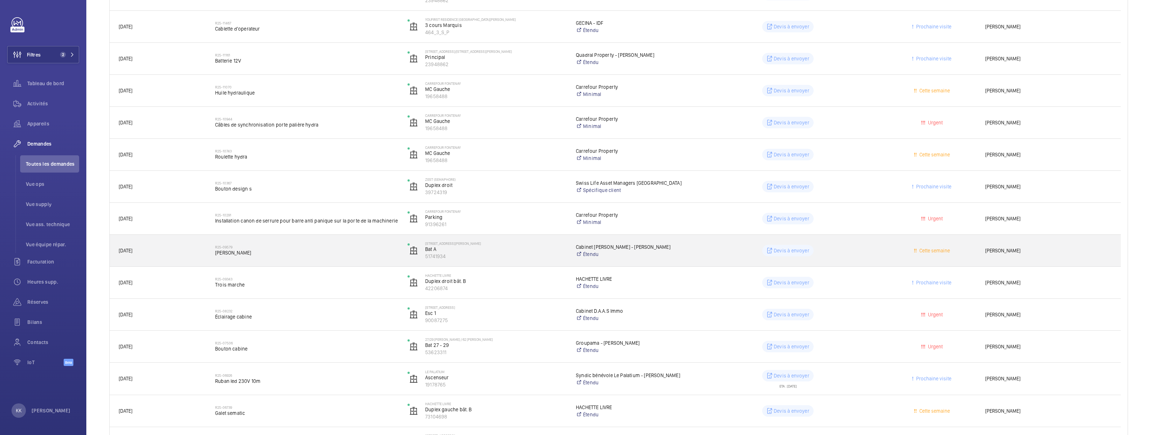
scroll to position [262, 0]
click at [288, 242] on h2 "R25-09579" at bounding box center [306, 244] width 183 height 4
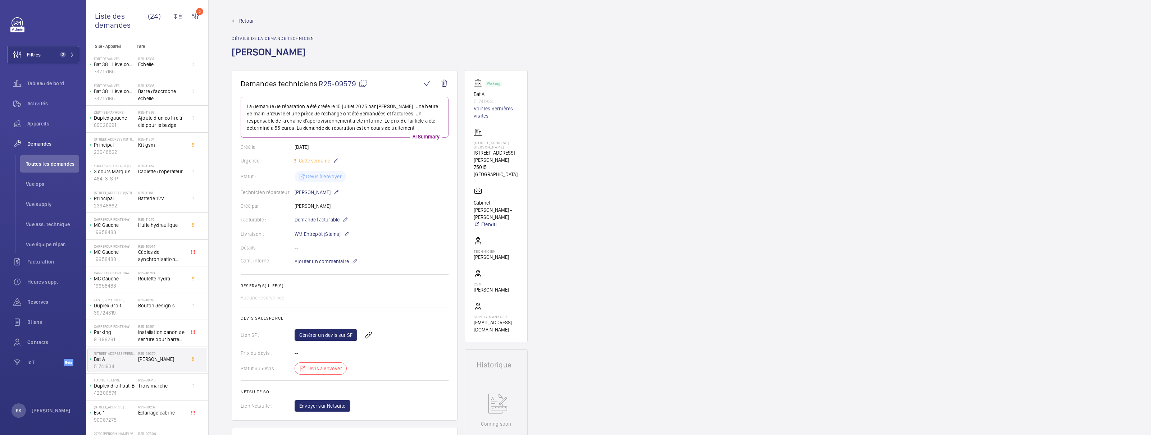
scroll to position [4, 0]
click at [320, 217] on span "Demande facturable" at bounding box center [317, 216] width 45 height 7
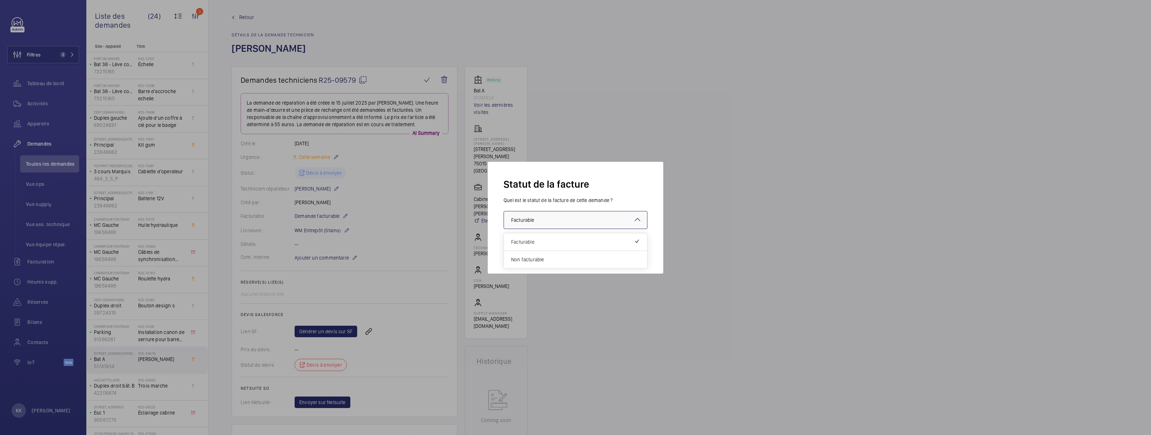
click at [530, 226] on div at bounding box center [575, 219] width 143 height 17
click at [532, 264] on div "Non facturable" at bounding box center [575, 259] width 143 height 17
click at [626, 251] on button "Valider" at bounding box center [632, 249] width 30 height 17
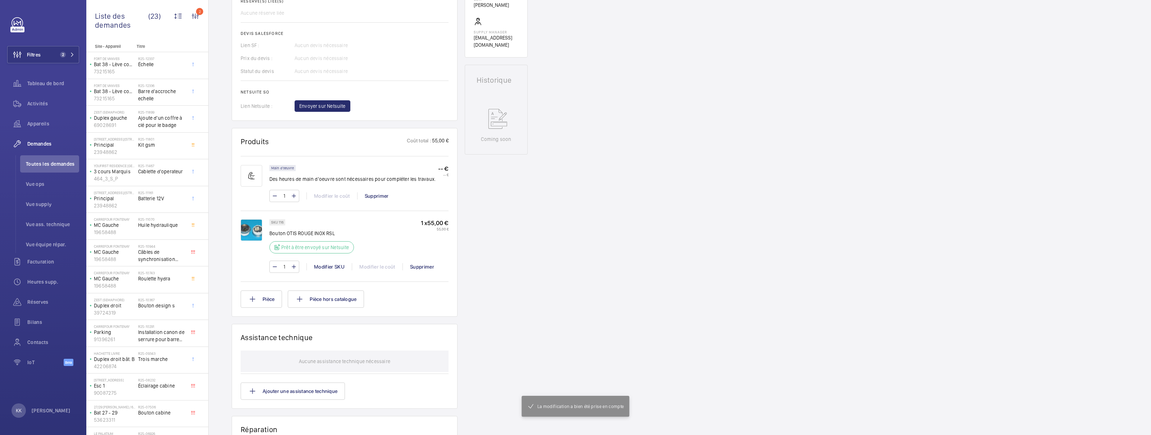
scroll to position [0, 0]
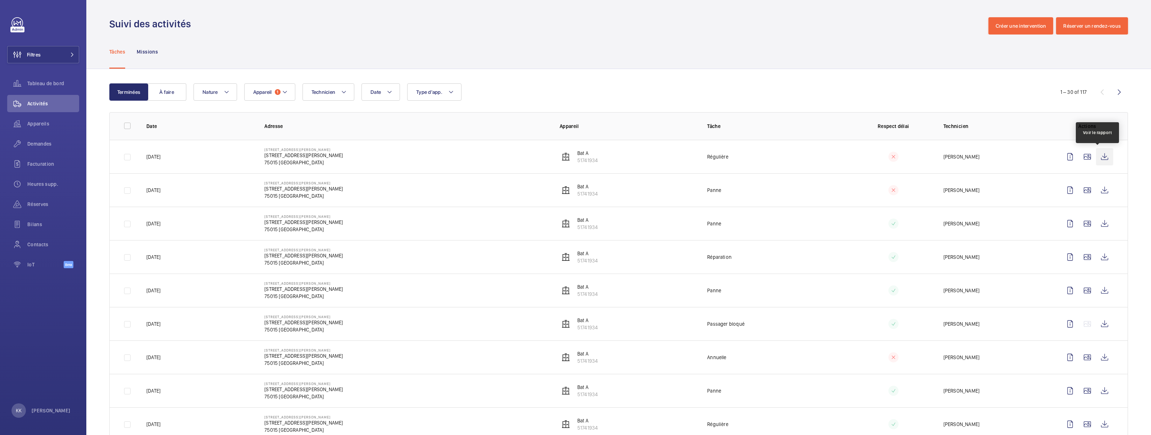
click at [1104, 159] on wm-front-icon-button at bounding box center [1104, 156] width 17 height 17
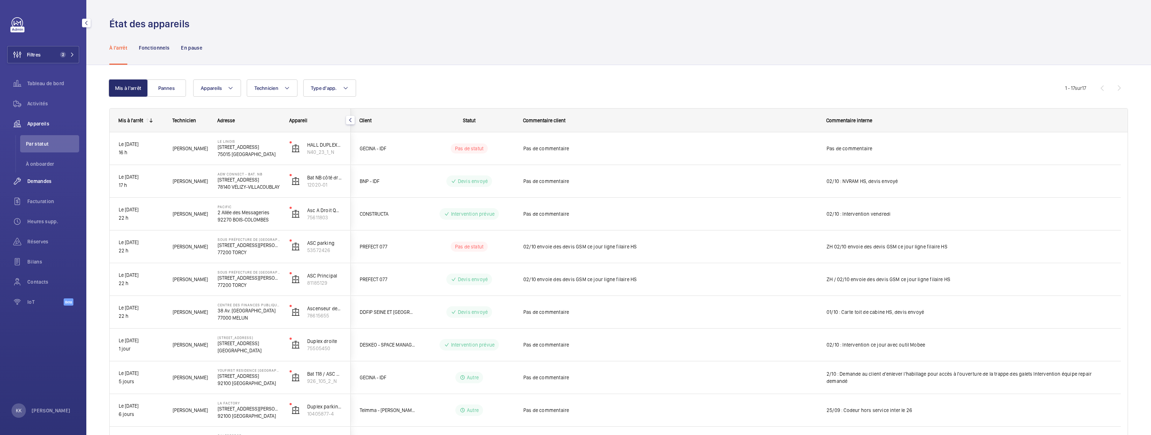
click at [43, 185] on div "Demandes" at bounding box center [43, 181] width 72 height 17
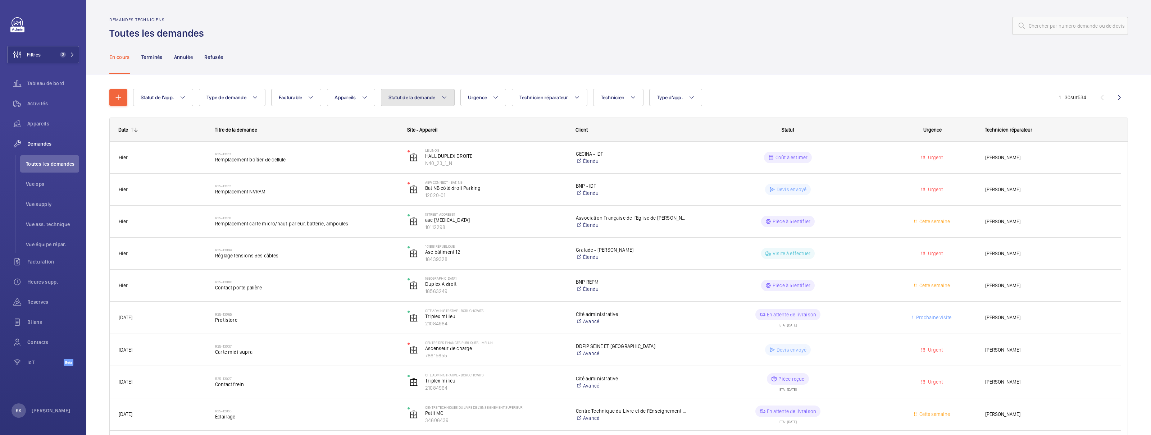
click at [426, 96] on span "Statut de la demande" at bounding box center [411, 98] width 47 height 6
click at [414, 165] on span "Devis envoyé" at bounding box center [449, 161] width 99 height 7
click at [399, 165] on input "Devis envoyé" at bounding box center [391, 162] width 14 height 14
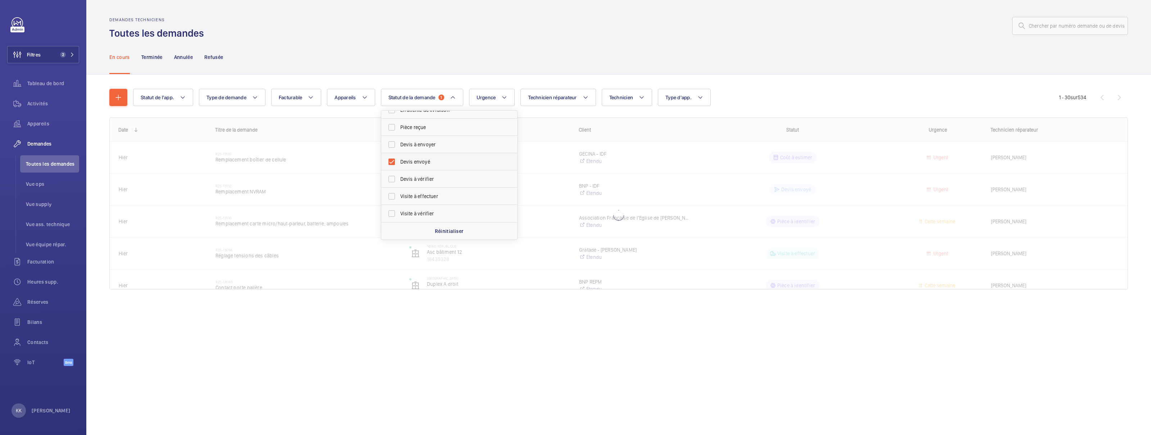
click at [414, 166] on label "Devis envoyé" at bounding box center [443, 161] width 125 height 17
click at [399, 166] on input "Devis envoyé" at bounding box center [391, 162] width 14 height 14
checkbox input "false"
click at [412, 147] on span "Devis à envoyer" at bounding box center [449, 144] width 99 height 7
click at [399, 147] on input "Devis à envoyer" at bounding box center [391, 144] width 14 height 14
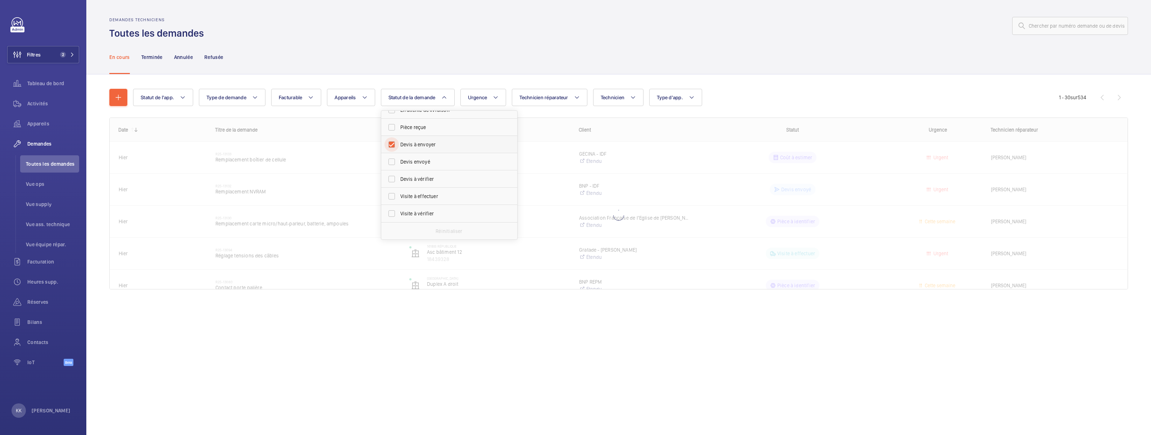
checkbox input "true"
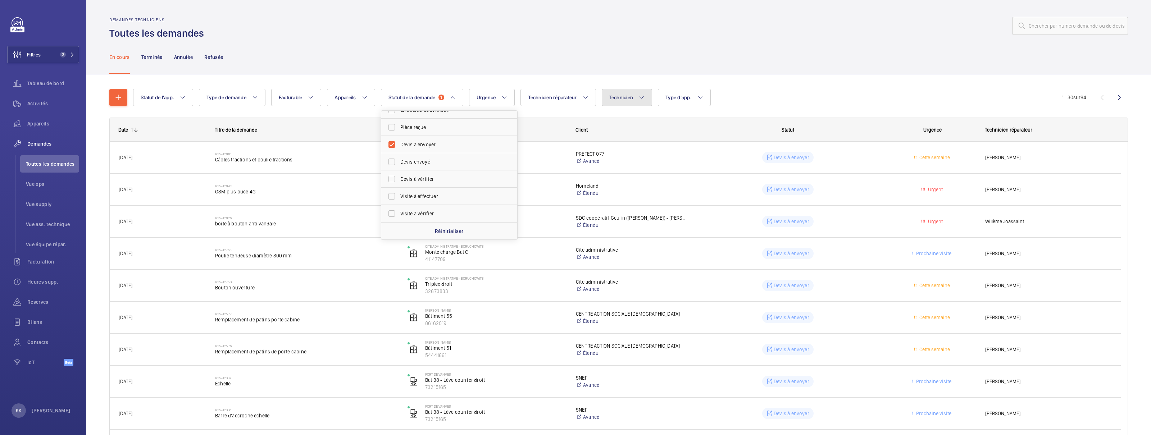
click at [638, 101] on button "Technicien" at bounding box center [627, 97] width 51 height 17
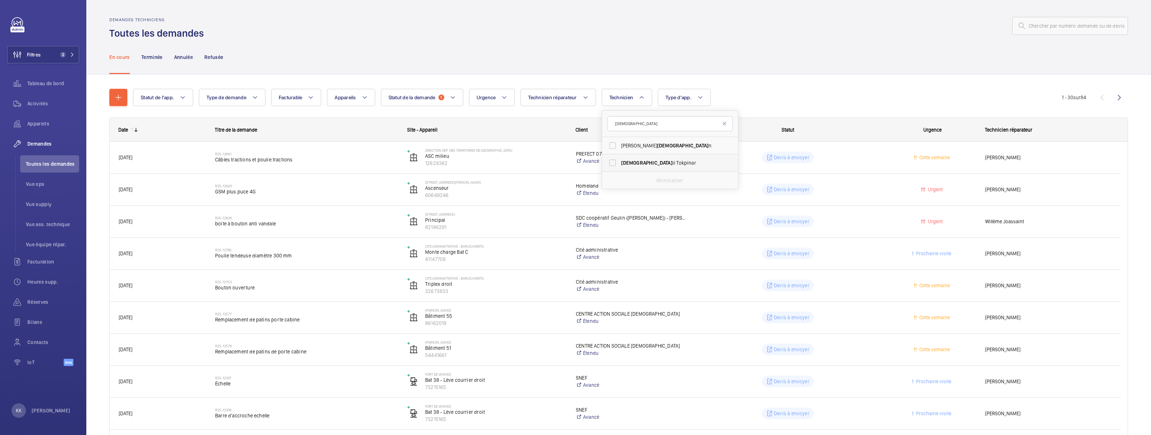
type input "[DEMOGRAPHIC_DATA]"
click at [628, 160] on span "[DEMOGRAPHIC_DATA]" at bounding box center [646, 163] width 51 height 6
click at [620, 160] on input "Isma il Tokpinar" at bounding box center [612, 163] width 14 height 14
checkbox input "true"
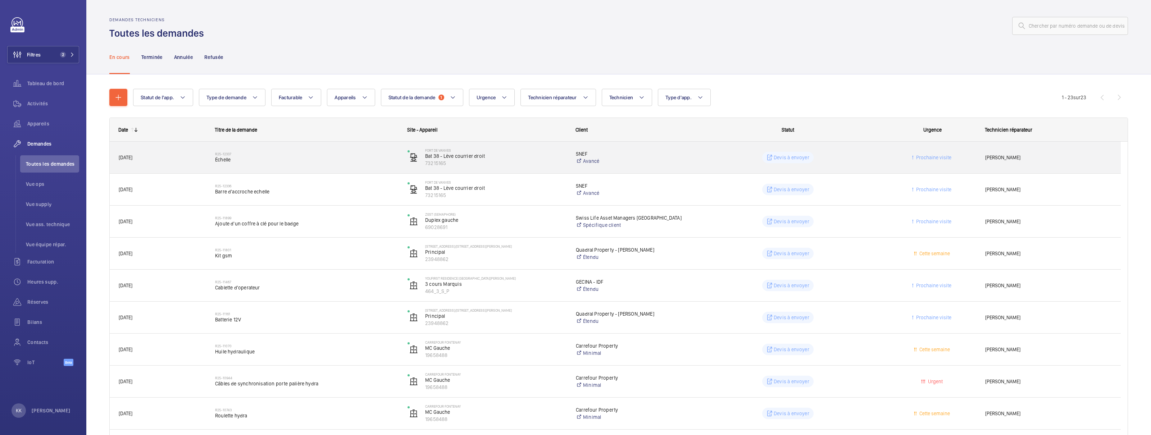
click at [351, 155] on h2 "R25-12337" at bounding box center [306, 154] width 183 height 4
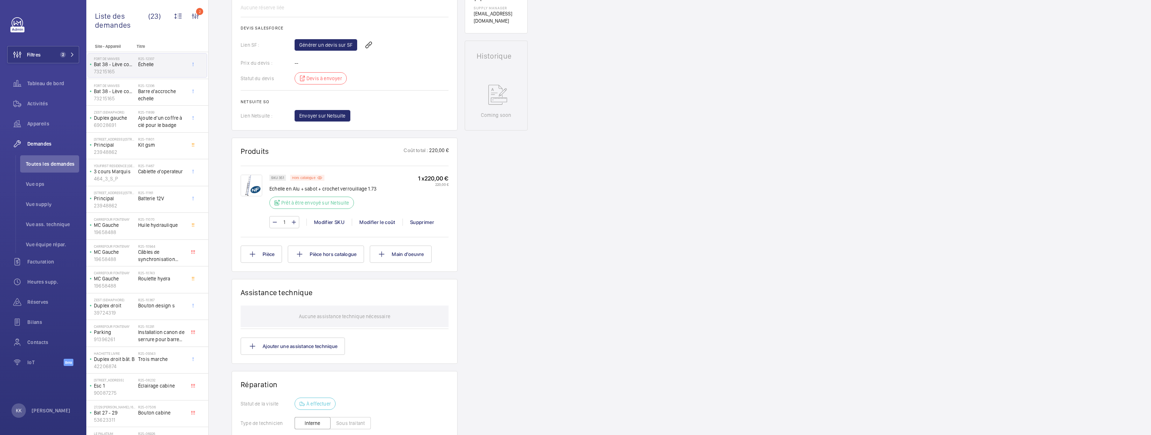
scroll to position [302, 0]
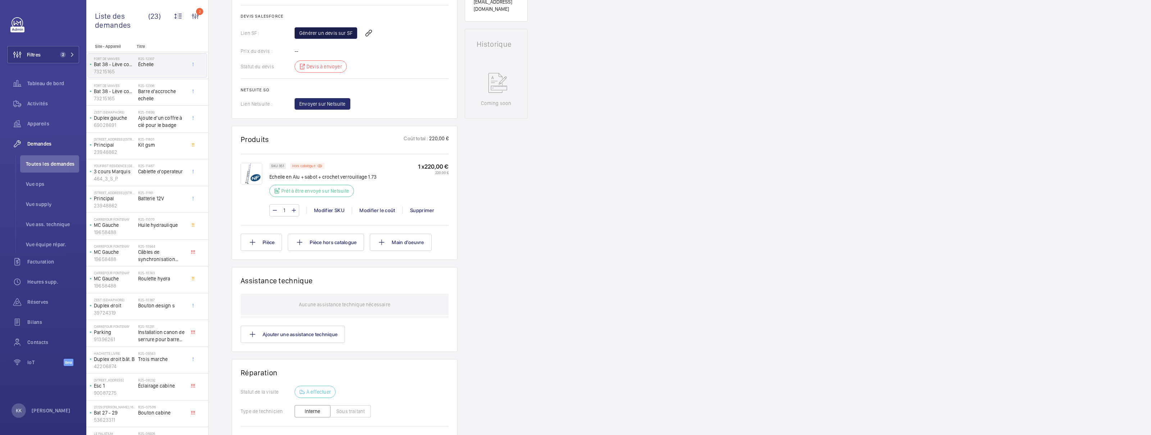
click at [316, 36] on link "Générer un devis sur SF" at bounding box center [326, 33] width 63 height 12
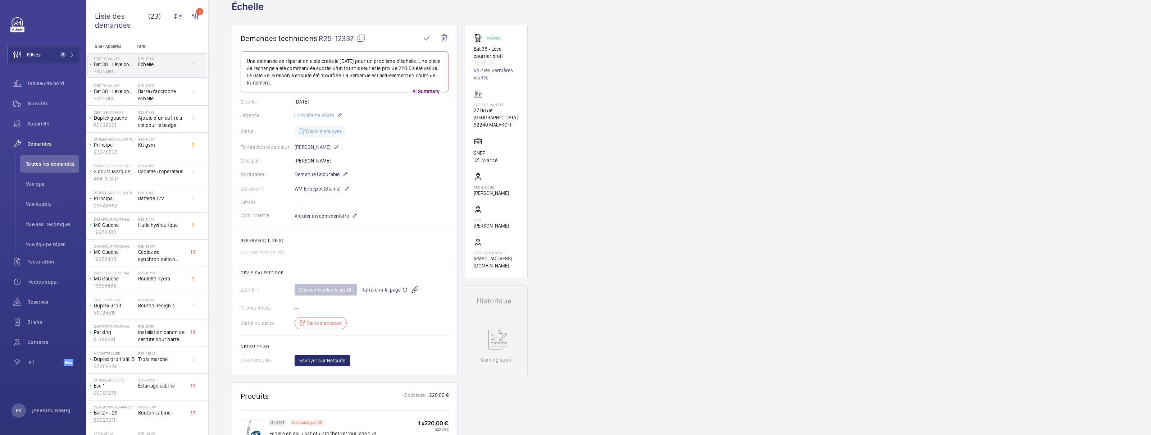
scroll to position [0, 0]
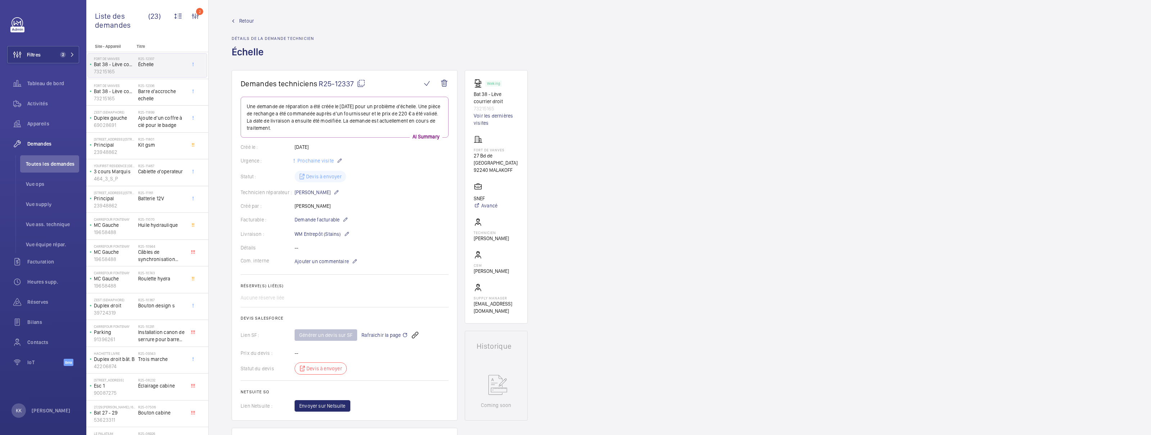
click at [250, 19] on span "Retour" at bounding box center [246, 20] width 15 height 7
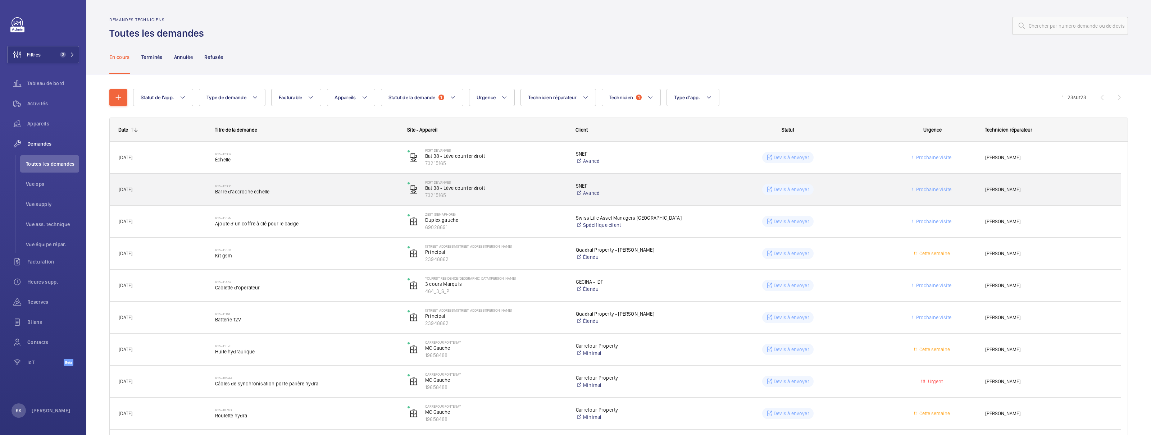
click at [333, 187] on h2 "R25-12336" at bounding box center [306, 186] width 183 height 4
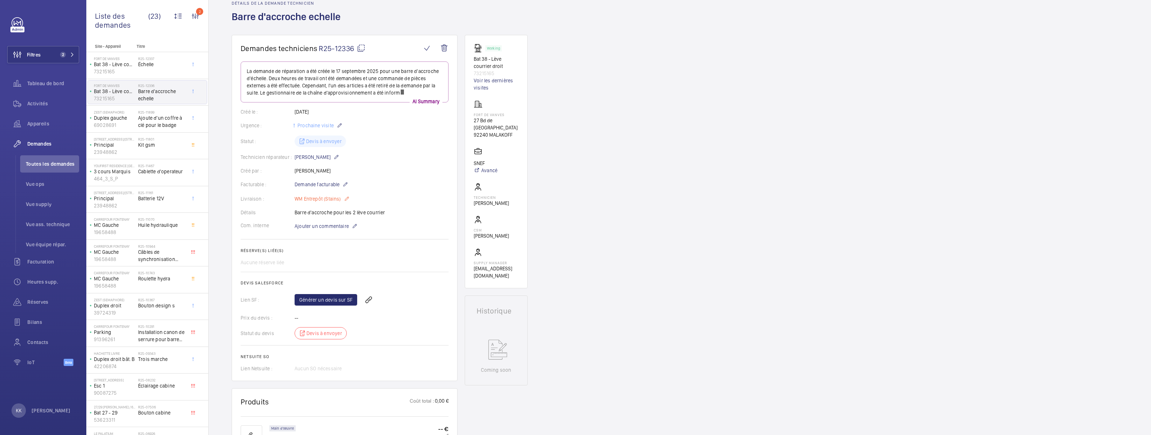
scroll to position [36, 0]
click at [319, 302] on link "Générer un devis sur SF" at bounding box center [326, 299] width 63 height 12
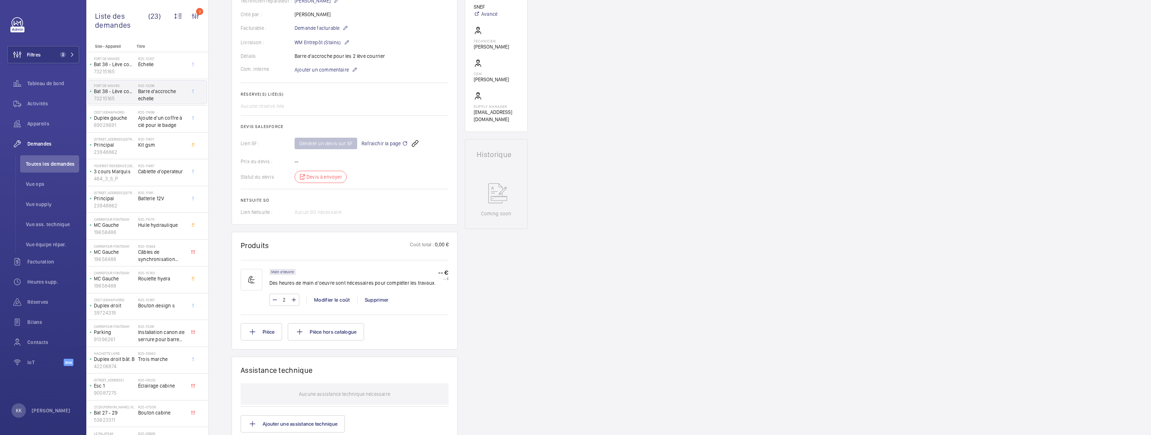
scroll to position [0, 0]
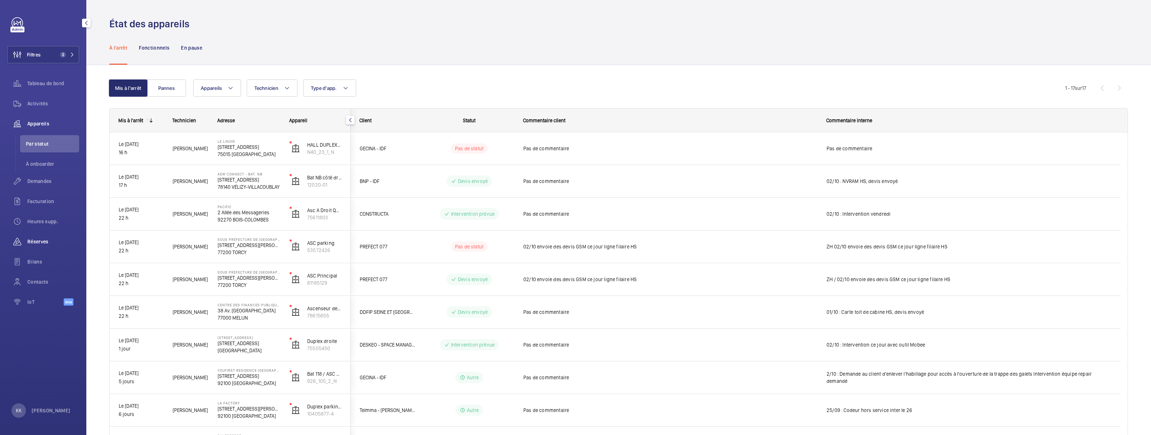
click at [30, 239] on span "Réserves" at bounding box center [53, 241] width 52 height 7
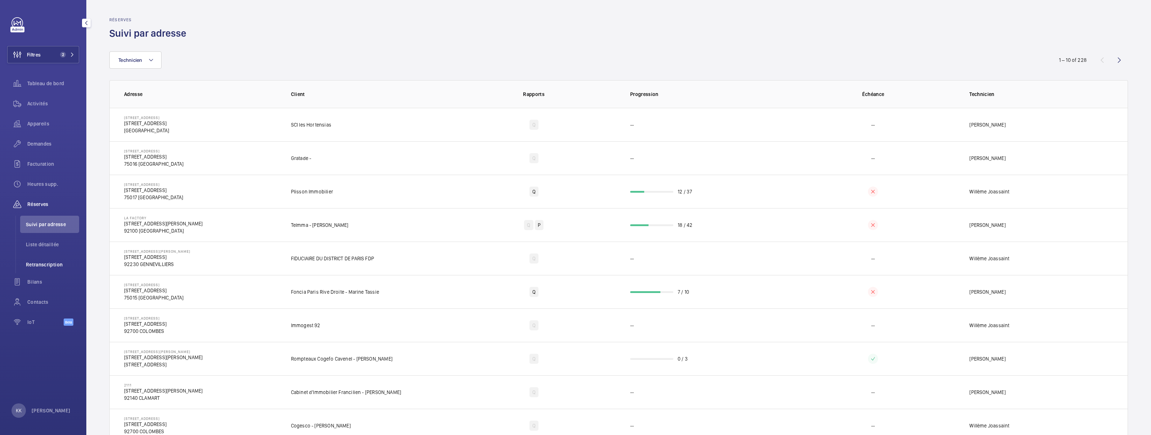
click at [35, 266] on span "Retranscription" at bounding box center [52, 264] width 53 height 7
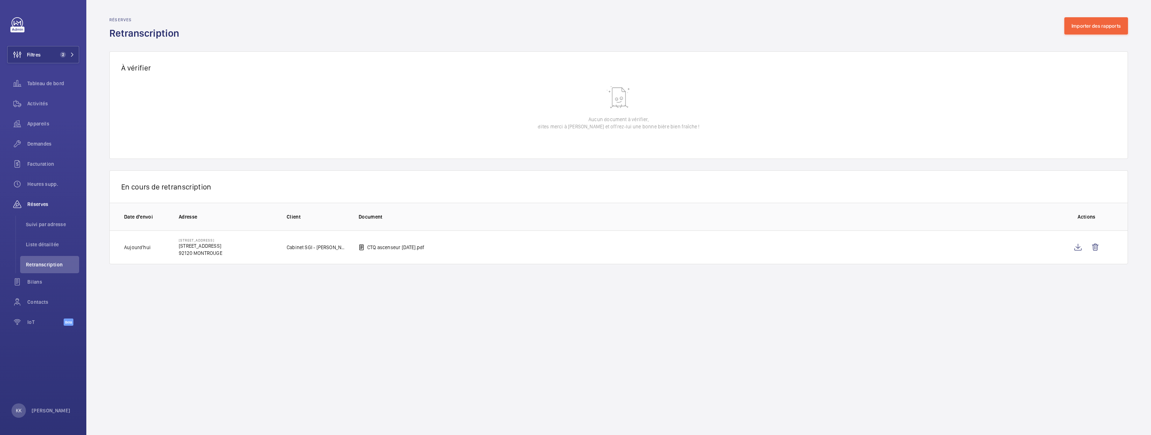
click at [178, 106] on wm-front-table-empty-state "Aucun document à vérifier, dites merci à [PERSON_NAME] et offrez-lui une bonne …" at bounding box center [619, 121] width 1018 height 76
click at [51, 220] on li "Suivi par adresse" at bounding box center [49, 224] width 59 height 17
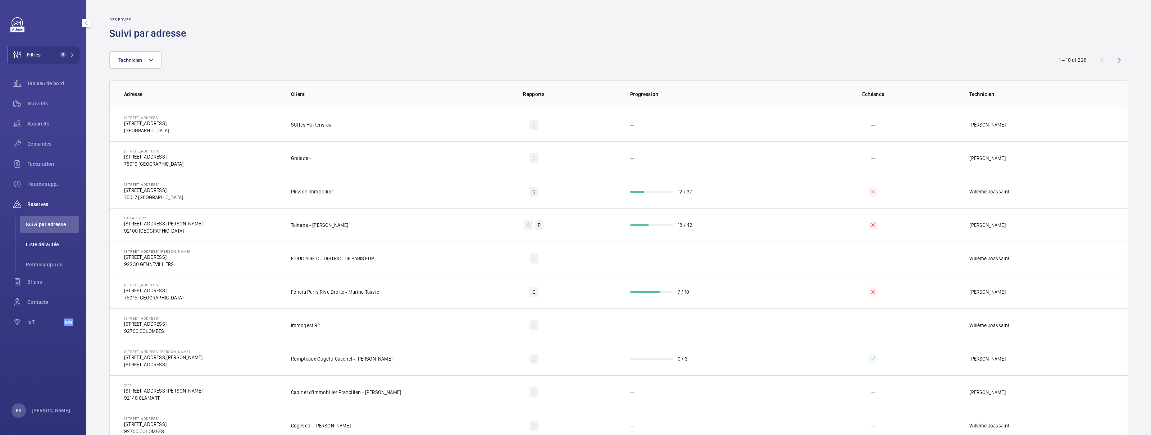
click at [46, 245] on span "Liste détaillée" at bounding box center [52, 244] width 53 height 7
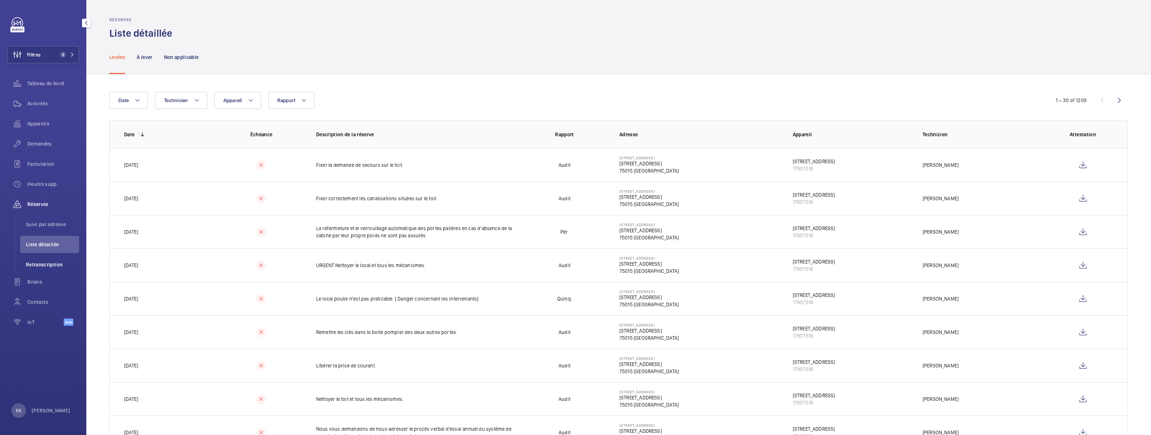
click at [45, 264] on span "Retranscription" at bounding box center [52, 264] width 53 height 7
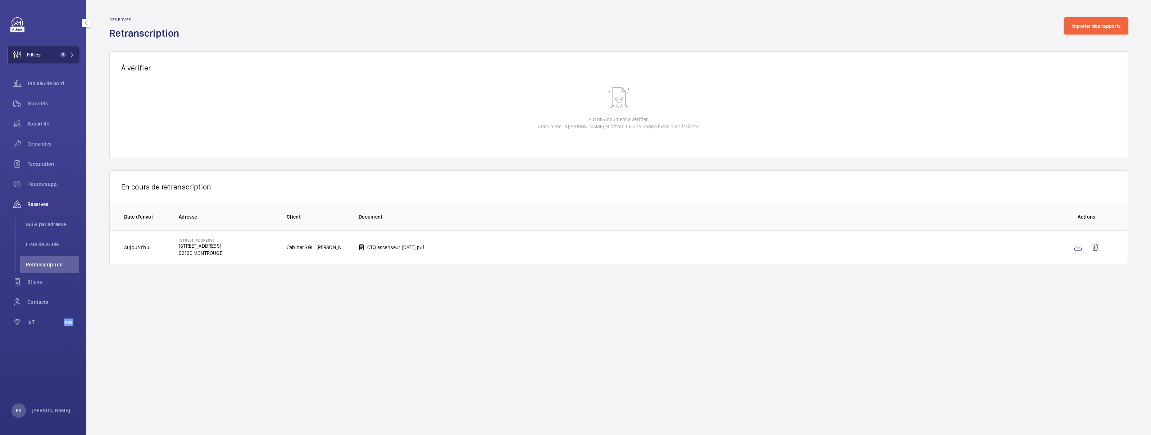
click at [66, 58] on button "Filtres 2" at bounding box center [43, 54] width 72 height 17
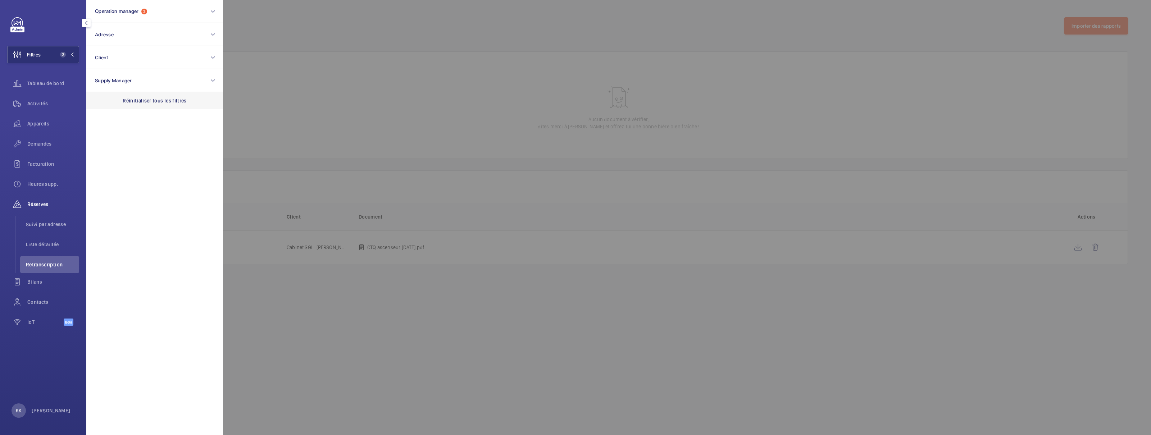
click at [142, 101] on p "Réinitialiser tous les filtres" at bounding box center [155, 100] width 64 height 7
click at [328, 29] on div at bounding box center [798, 217] width 1151 height 435
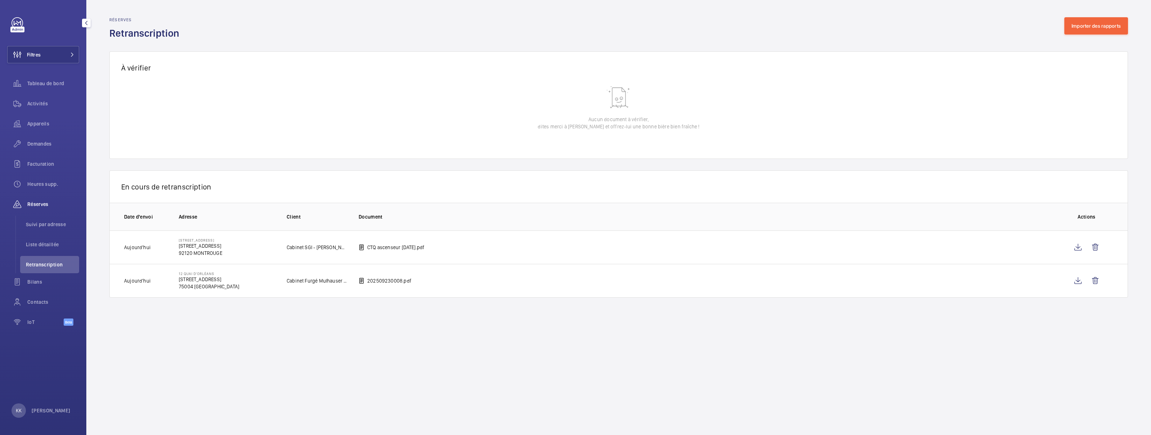
click at [581, 120] on p "Aucun document à vérifier, dites merci à [PERSON_NAME] et offrez-lui une bonne …" at bounding box center [618, 123] width 161 height 14
drag, startPoint x: 631, startPoint y: 125, endPoint x: 546, endPoint y: 127, distance: 84.5
click at [546, 127] on p "Aucun document à vérifier, dites merci à [PERSON_NAME] et offrez-lui une bonne …" at bounding box center [618, 123] width 161 height 14
click at [552, 123] on p "Aucun document à vérifier, dites merci à [PERSON_NAME] et offrez-lui une bonne …" at bounding box center [618, 123] width 161 height 14
drag, startPoint x: 580, startPoint y: 119, endPoint x: 697, endPoint y: 129, distance: 116.6
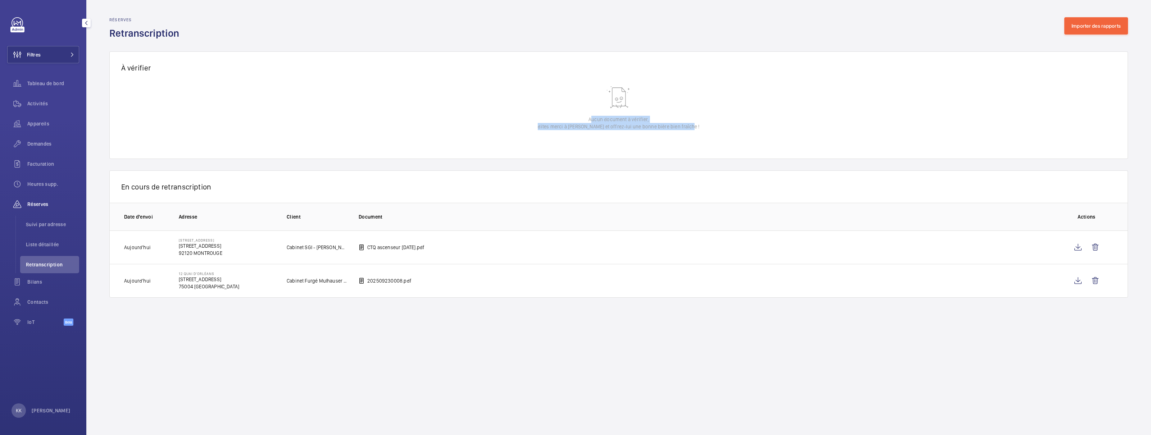
click at [697, 129] on wm-front-table-empty-state "Aucun document à vérifier, dites merci à [PERSON_NAME] et offrez-lui une bonne …" at bounding box center [619, 121] width 1018 height 76
click at [704, 128] on wm-front-table-empty-state "Aucun document à vérifier, dites merci à [PERSON_NAME] et offrez-lui une bonne …" at bounding box center [619, 121] width 1018 height 76
click at [76, 53] on button "Filtres" at bounding box center [43, 54] width 72 height 17
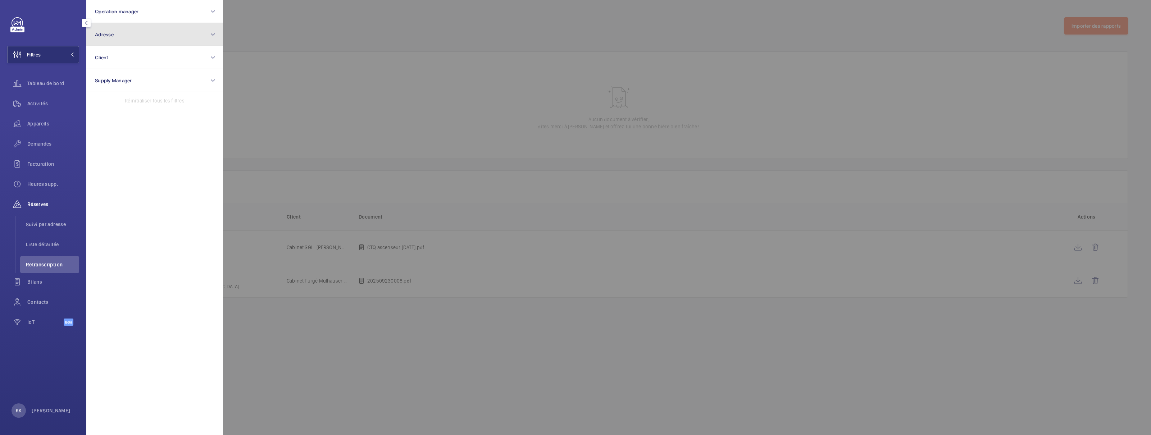
click at [137, 25] on button "Adresse" at bounding box center [154, 34] width 137 height 23
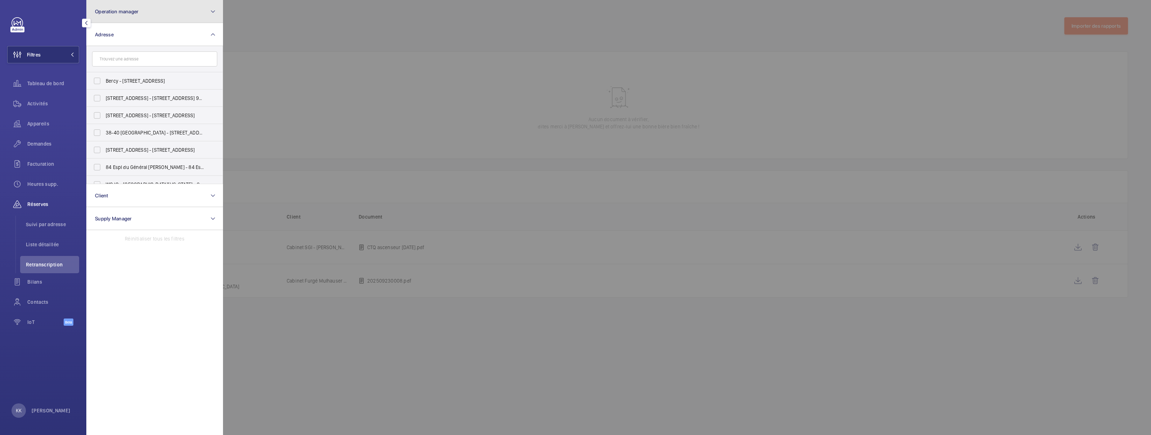
click at [140, 17] on button "Operation manager" at bounding box center [154, 11] width 137 height 23
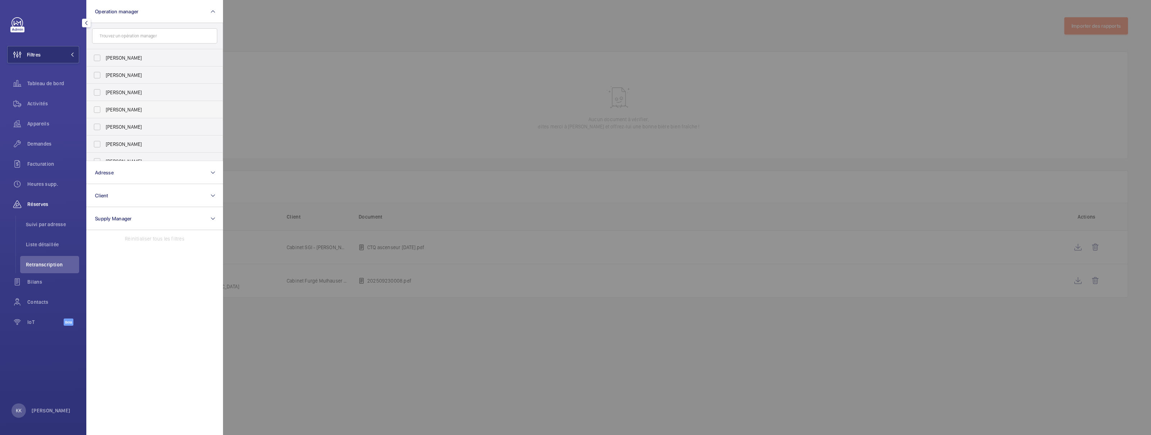
click at [118, 110] on span "[PERSON_NAME]" at bounding box center [155, 109] width 99 height 7
click at [104, 110] on input "[PERSON_NAME]" at bounding box center [97, 109] width 14 height 14
checkbox input "true"
click at [280, 39] on div at bounding box center [798, 217] width 1151 height 435
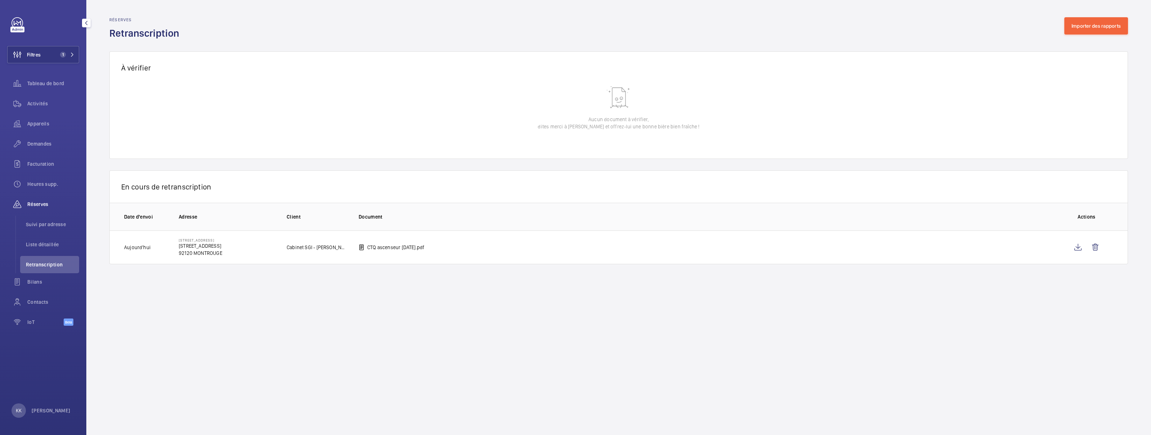
click at [166, 251] on td "Aujourd'hui" at bounding box center [139, 248] width 58 height 34
click at [51, 229] on li "Suivi par adresse" at bounding box center [49, 224] width 59 height 17
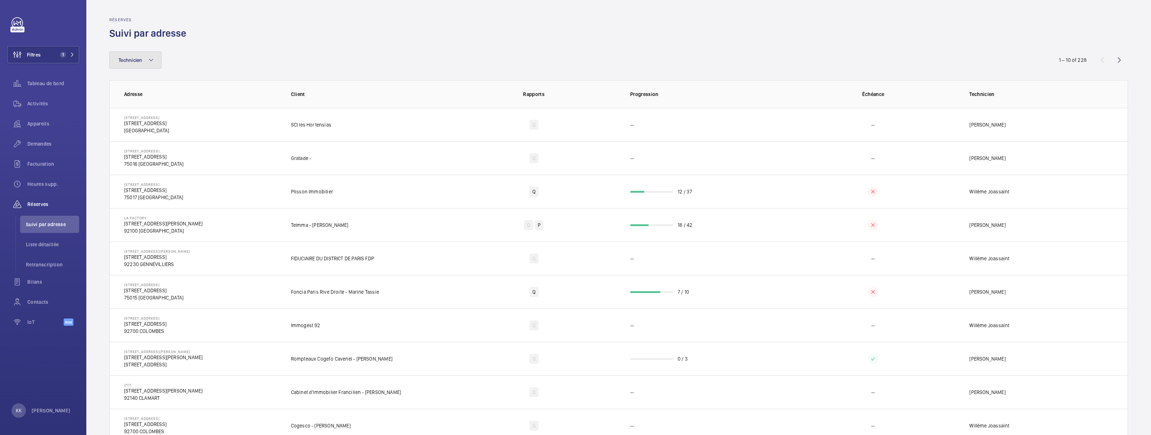
click at [134, 68] on button "Technicien" at bounding box center [135, 59] width 52 height 17
click at [142, 82] on input "text" at bounding box center [177, 86] width 125 height 15
type input "ismail"
click at [144, 117] on label "[PERSON_NAME]" at bounding box center [172, 108] width 125 height 17
click at [127, 116] on input "[PERSON_NAME]" at bounding box center [120, 109] width 14 height 14
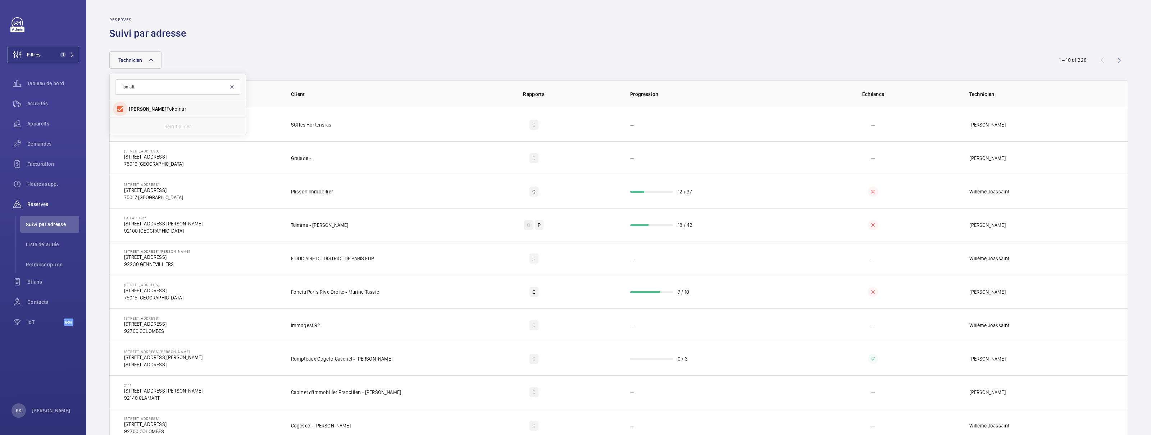
checkbox input "true"
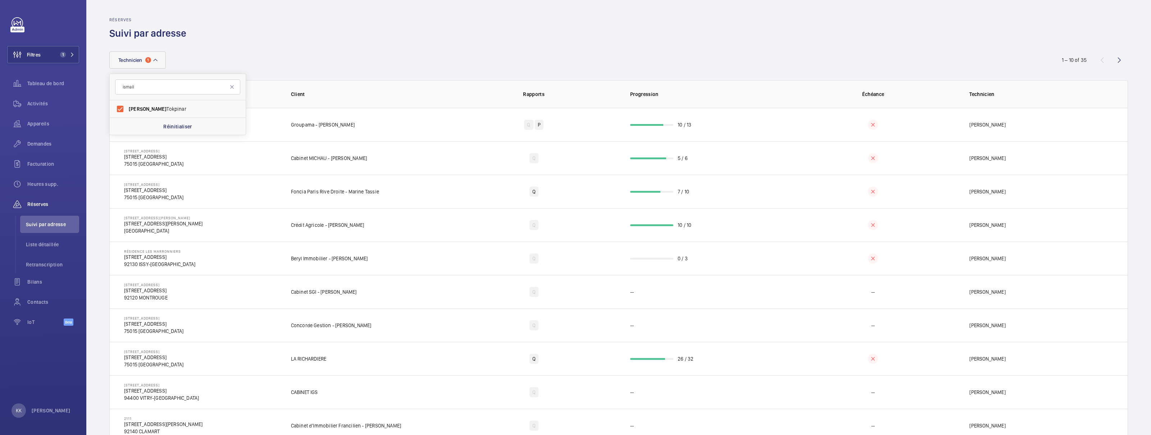
click at [223, 66] on div "Technicien 1 [PERSON_NAME] Réinitialiser" at bounding box center [575, 59] width 932 height 17
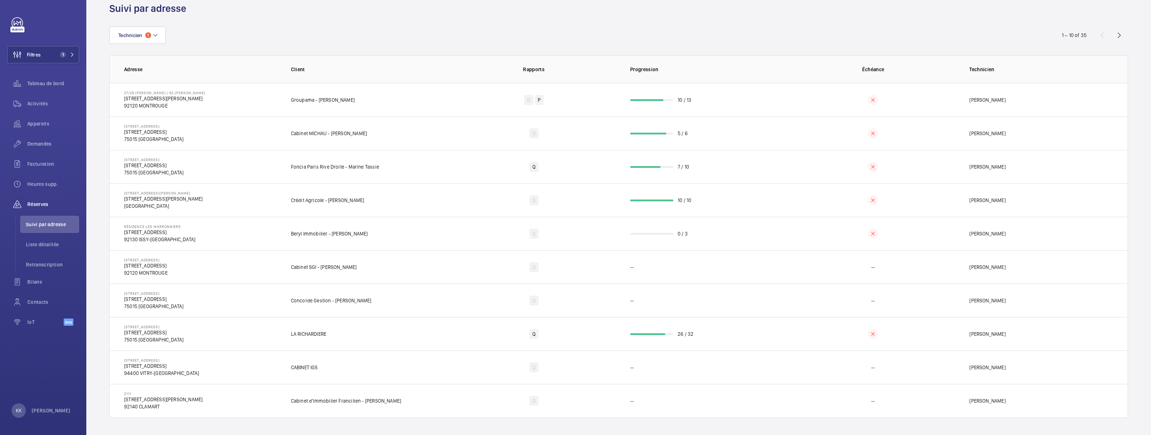
scroll to position [27, 0]
click at [1115, 33] on wm-front-icon-button at bounding box center [1118, 35] width 17 height 17
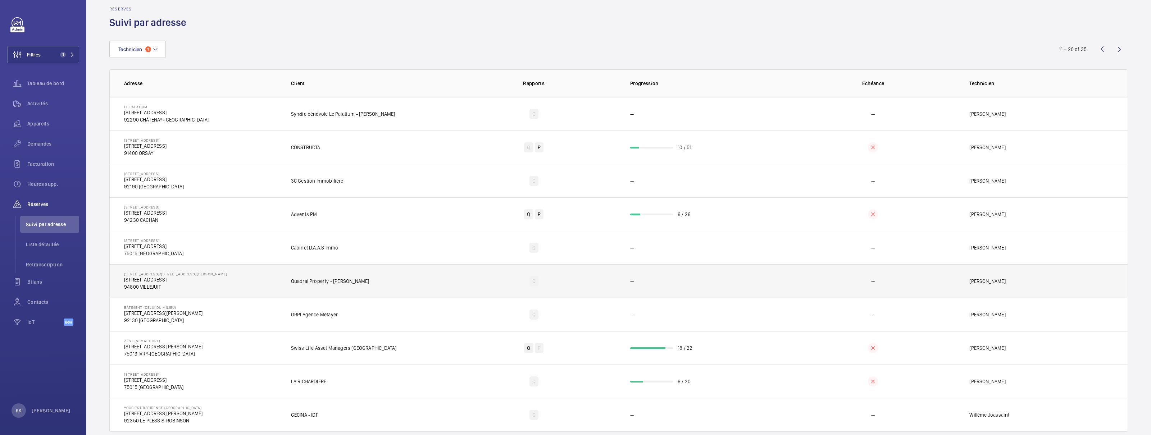
scroll to position [27, 0]
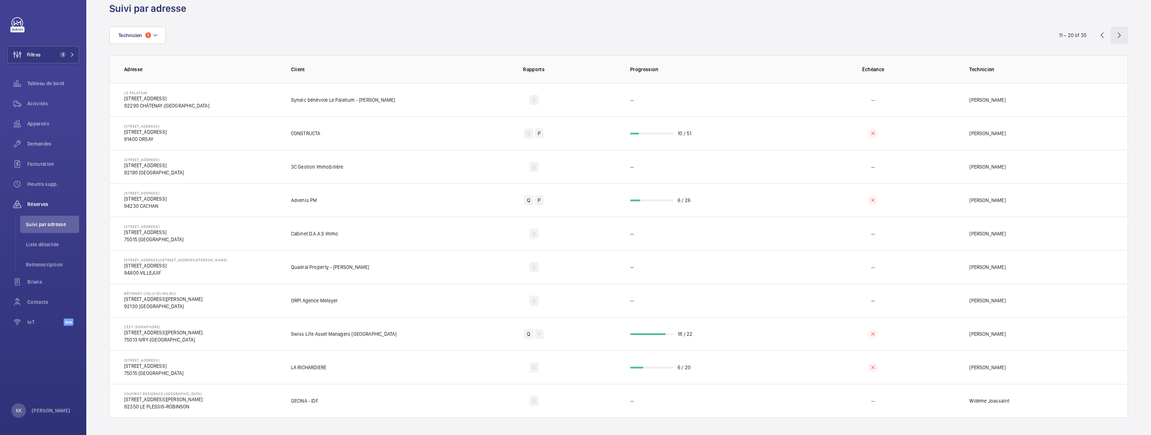
click at [1110, 32] on wm-front-icon-button at bounding box center [1118, 35] width 17 height 17
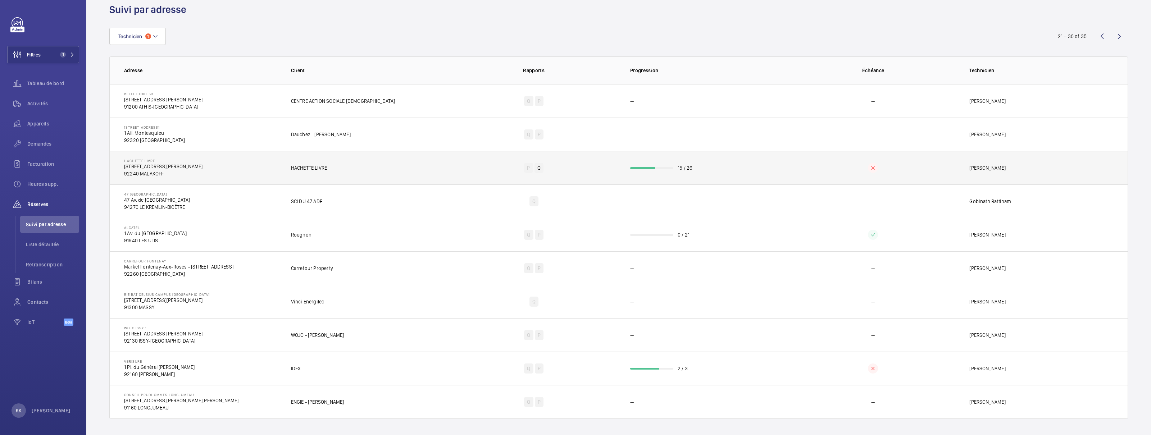
scroll to position [27, 0]
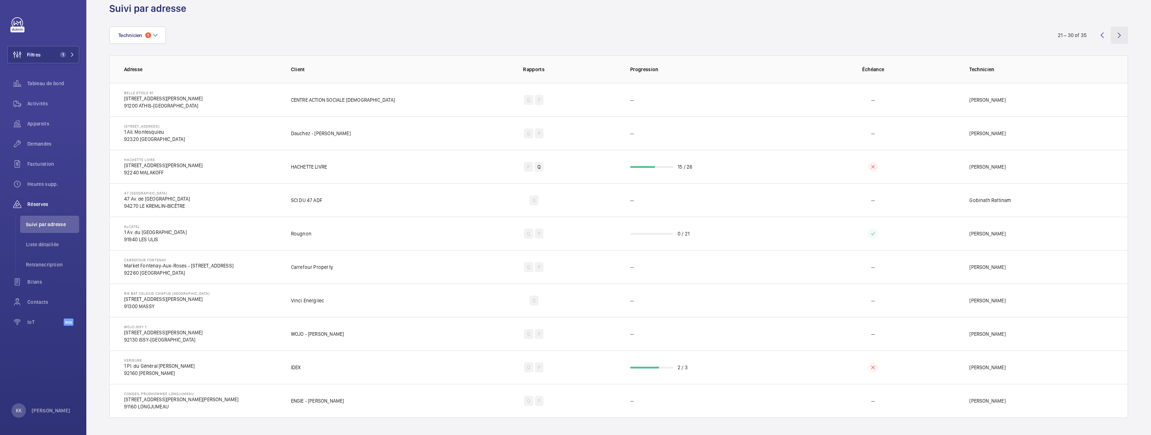
click at [1110, 31] on wm-front-icon-button at bounding box center [1118, 35] width 17 height 17
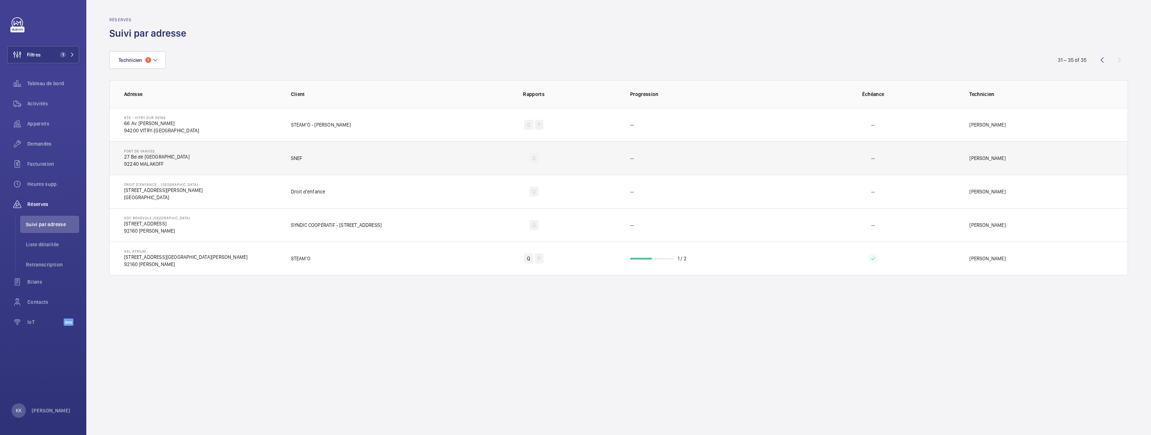
click at [211, 158] on td "Fort de vanves 27 Bd de [GEOGRAPHIC_DATA] 92240 MALAKOFF" at bounding box center [195, 157] width 170 height 33
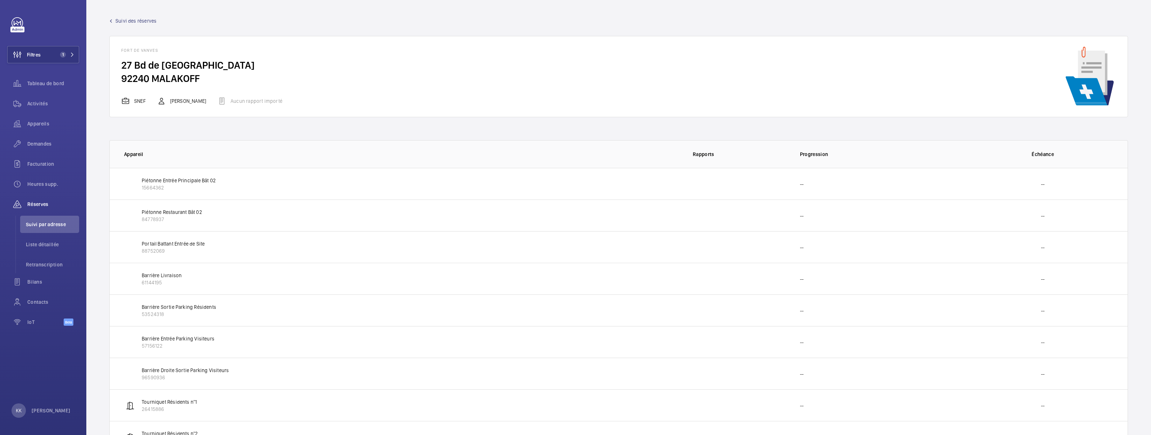
click at [239, 103] on div "Aucun rapport importé" at bounding box center [250, 101] width 65 height 9
click at [123, 19] on span "Suivi des réserves" at bounding box center [135, 20] width 41 height 7
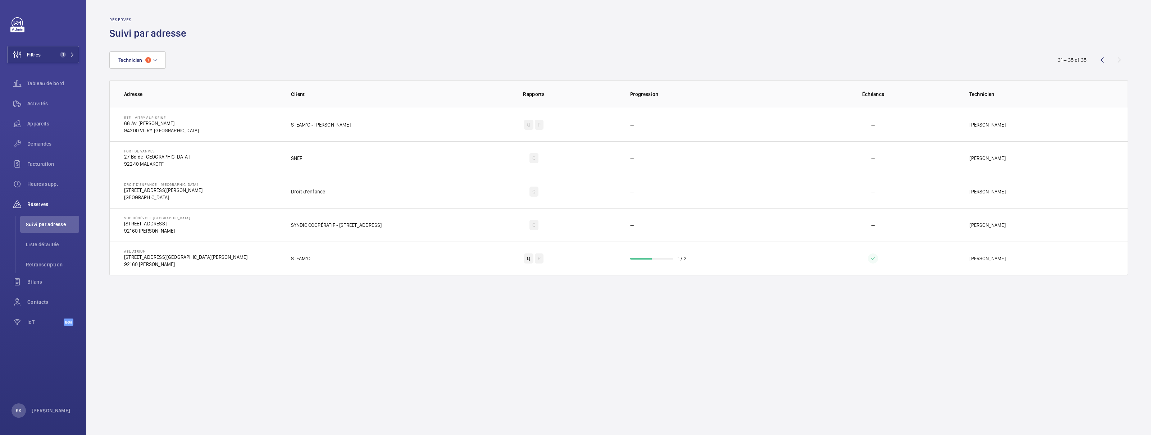
click at [776, 50] on div "Technicien 1 31 – 35 of 35 Adresse Client Rapports Progression Échéance Technic…" at bounding box center [618, 158] width 1018 height 236
click at [32, 245] on span "Liste détaillée" at bounding box center [52, 244] width 53 height 7
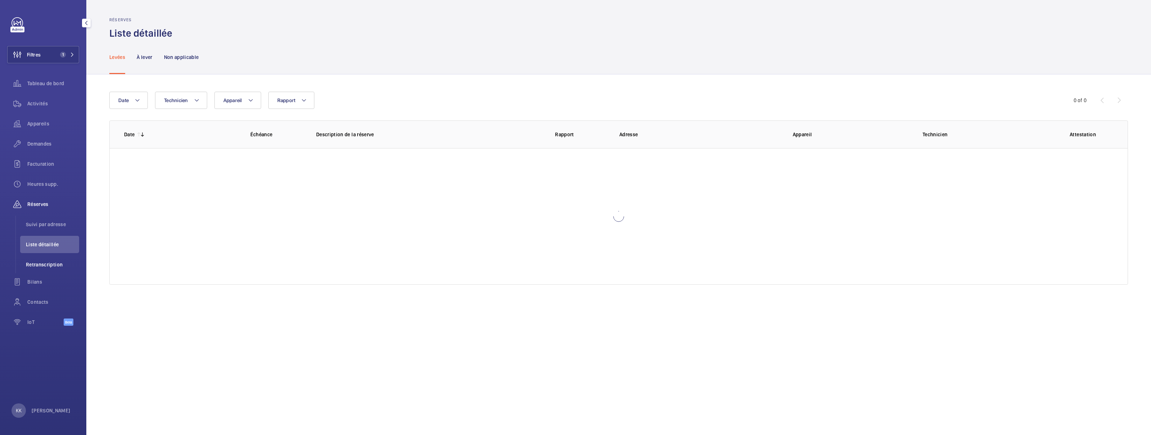
click at [33, 266] on span "Retranscription" at bounding box center [52, 264] width 53 height 7
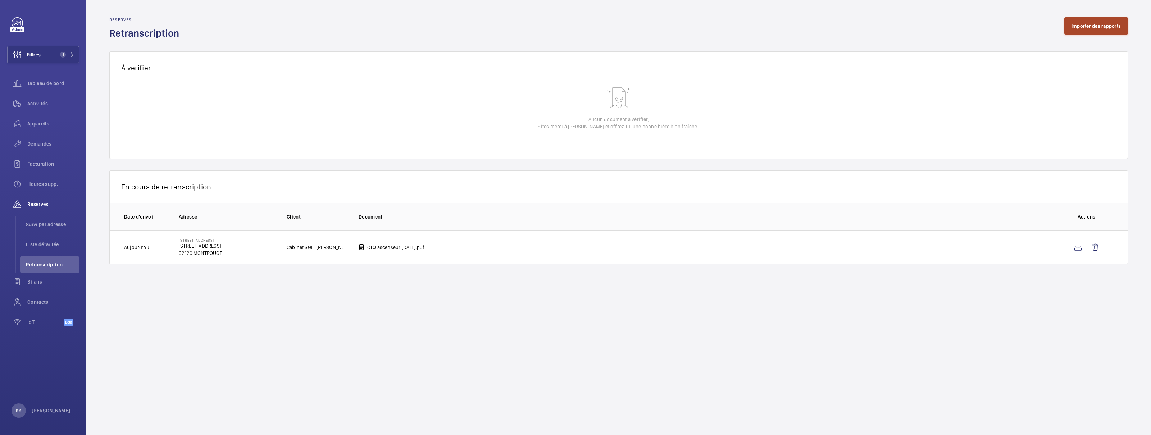
click at [1106, 31] on button "Importer des rapports" at bounding box center [1096, 25] width 64 height 17
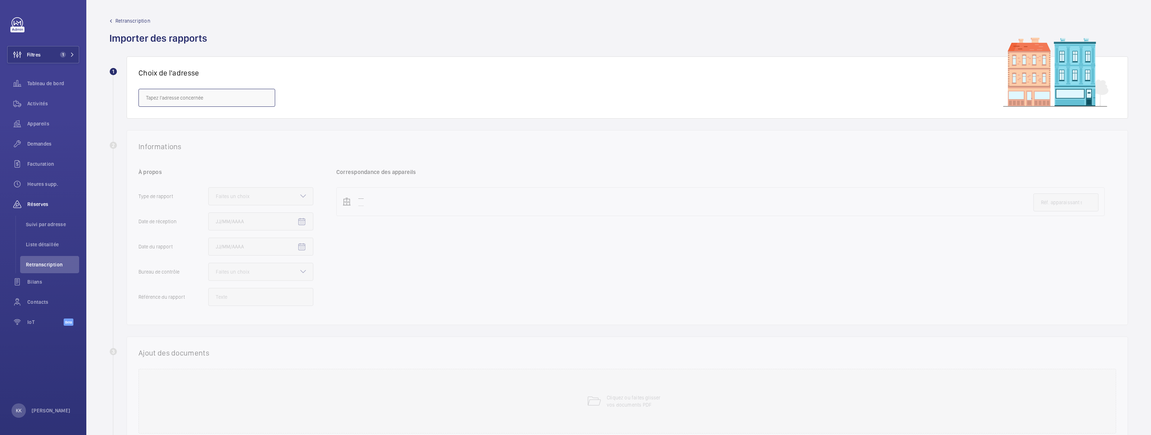
click at [202, 96] on input "text" at bounding box center [206, 98] width 137 height 18
click at [202, 97] on input "text" at bounding box center [206, 98] width 137 height 18
click at [186, 126] on mat-option "Fort de vanves - 27 Bd de [GEOGRAPHIC_DATA], MALAKOFF 92240" at bounding box center [207, 119] width 136 height 17
type input "Fort de vanves - 27 Bd de [GEOGRAPHIC_DATA], MALAKOFF 92240"
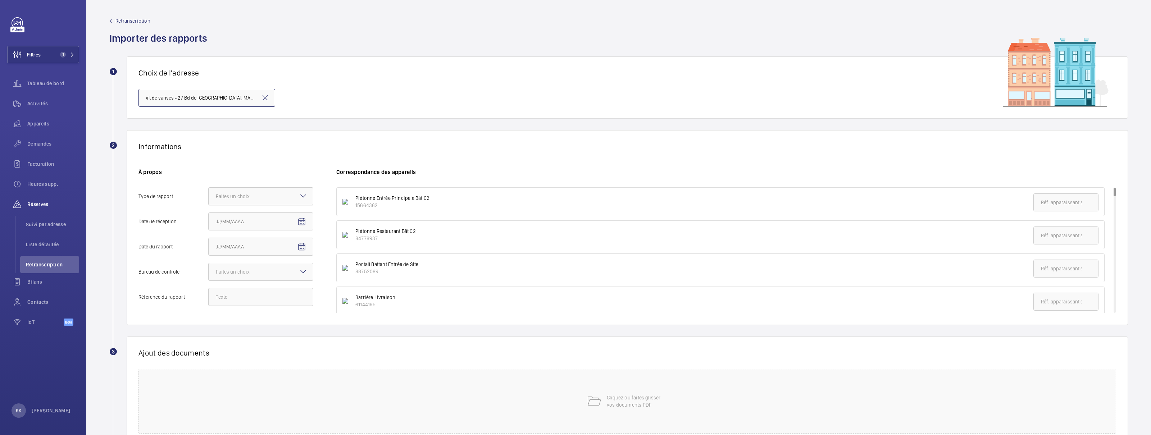
click at [248, 201] on div at bounding box center [261, 196] width 104 height 17
click at [209, 201] on input "Type de rapport Faites un choix" at bounding box center [209, 196] width 0 height 17
click at [247, 233] on span "Quinquennal" at bounding box center [261, 235] width 90 height 7
click at [209, 205] on input "Type de rapport Faites un choix Périodique Quinquennal Audit" at bounding box center [209, 196] width 0 height 17
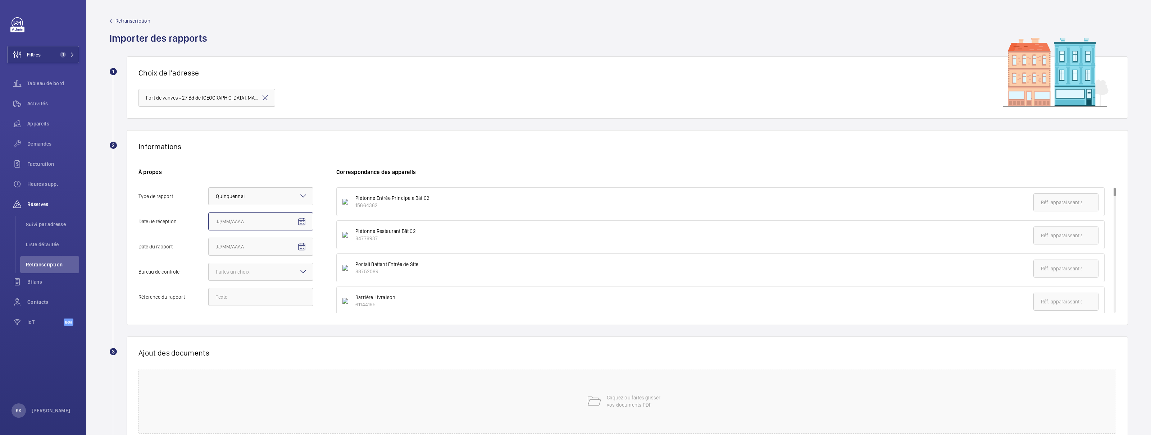
click at [255, 225] on input "Date de réception" at bounding box center [260, 222] width 105 height 18
click at [307, 218] on span "Open calendar" at bounding box center [301, 221] width 17 height 17
click at [289, 251] on span "Previous month" at bounding box center [291, 250] width 14 height 14
click at [234, 297] on span "9" at bounding box center [233, 294] width 13 height 13
type input "09/09/2025"
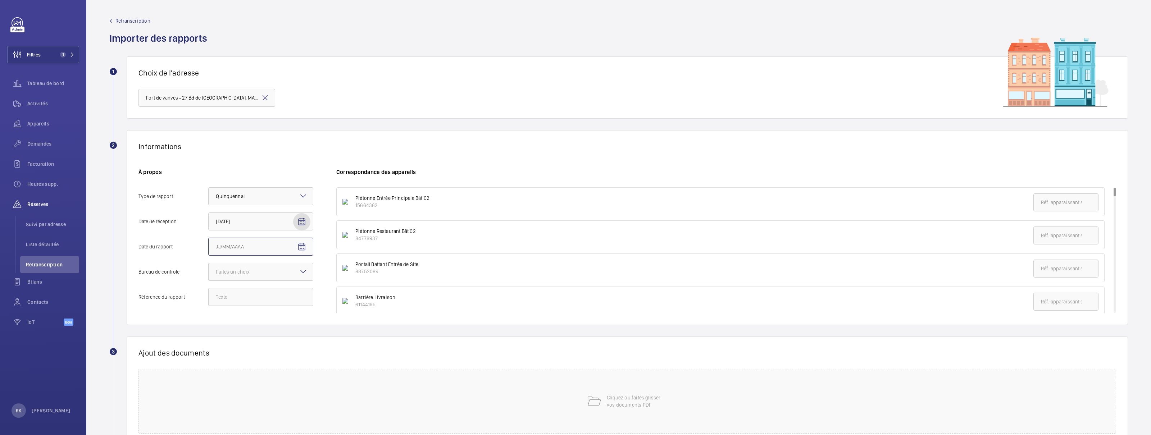
click at [229, 249] on input "Date du rapport" at bounding box center [260, 247] width 105 height 18
click at [301, 245] on mat-icon "Open calendar" at bounding box center [301, 247] width 9 height 9
click at [238, 277] on span "Choose month and year" at bounding box center [226, 275] width 25 height 17
click at [270, 371] on span "2024" at bounding box center [274, 370] width 23 height 13
click at [292, 329] on span "DÉC." at bounding box center [299, 326] width 23 height 13
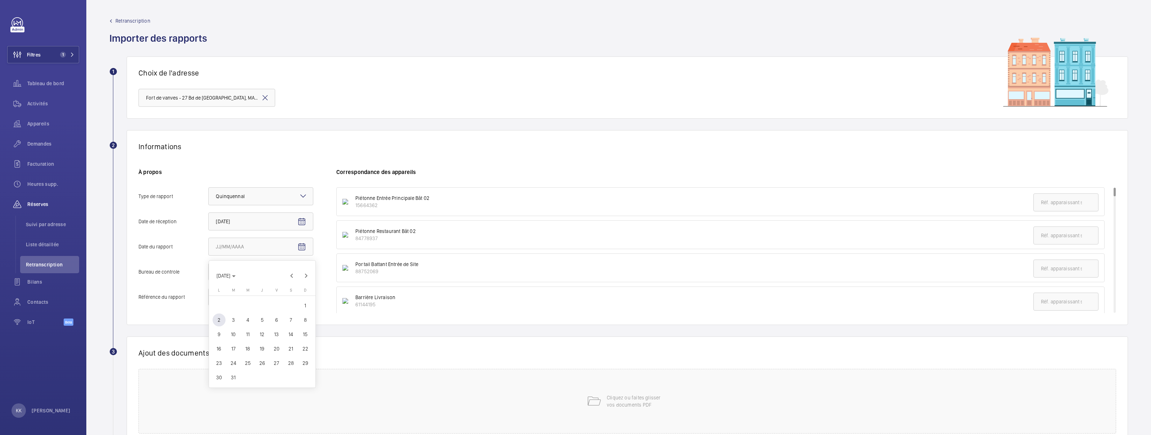
click at [219, 320] on span "2" at bounding box center [219, 320] width 13 height 13
type input "02/12/2024"
click at [266, 277] on div at bounding box center [261, 271] width 104 height 17
click at [209, 277] on input "Bureau de controle Faites un choix" at bounding box center [209, 271] width 0 height 17
click at [253, 310] on span "Autre" at bounding box center [261, 311] width 90 height 7
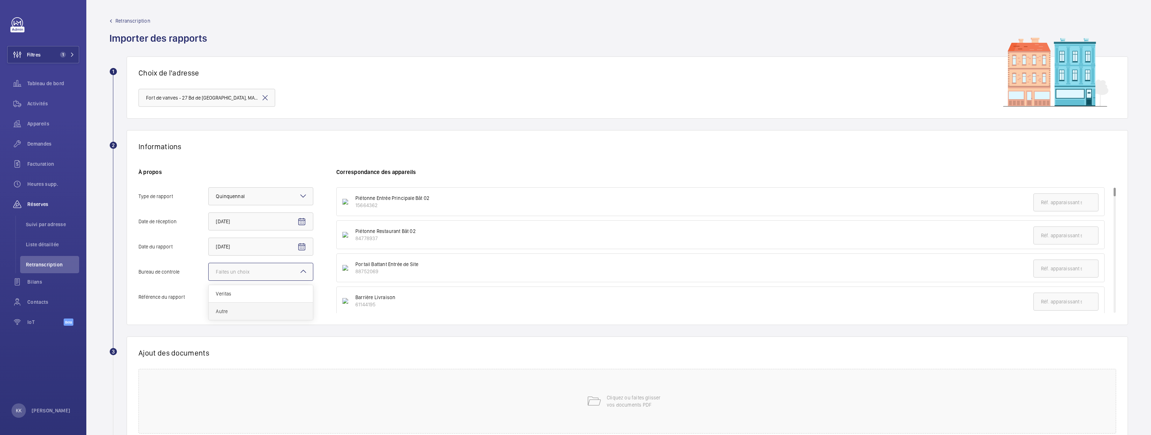
click at [209, 280] on input "Bureau de controle Faites un choix Veritas Autre" at bounding box center [209, 271] width 0 height 17
click at [231, 303] on input "Référence du rapport" at bounding box center [260, 297] width 105 height 18
click at [289, 300] on input "Référence du rapport" at bounding box center [260, 297] width 105 height 18
paste input "134570803-001-1"
type input "134570803-001-1"
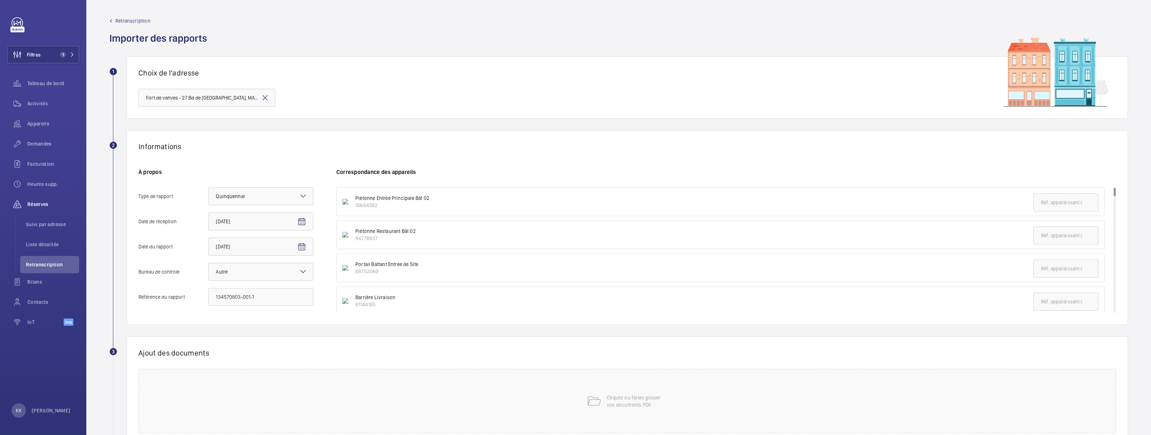
click at [286, 320] on div "Informations À propos Type de rapport Faites un choix × Quinquennal × Date de r…" at bounding box center [627, 227] width 1001 height 195
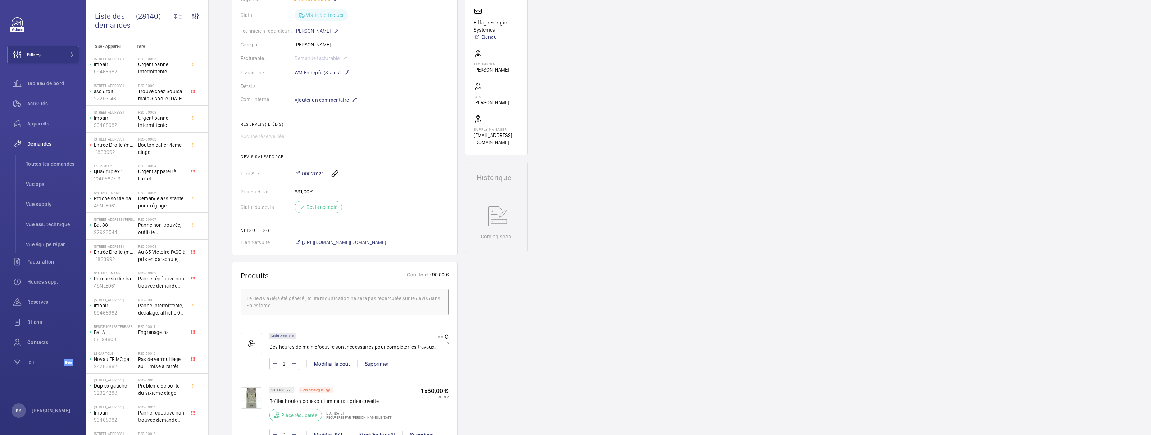
scroll to position [312, 0]
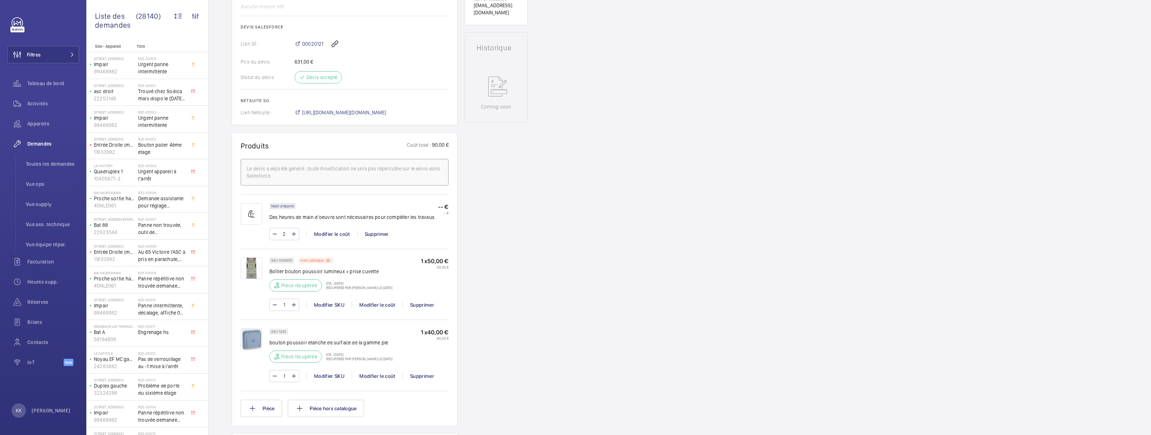
click at [252, 341] on img at bounding box center [252, 340] width 22 height 22
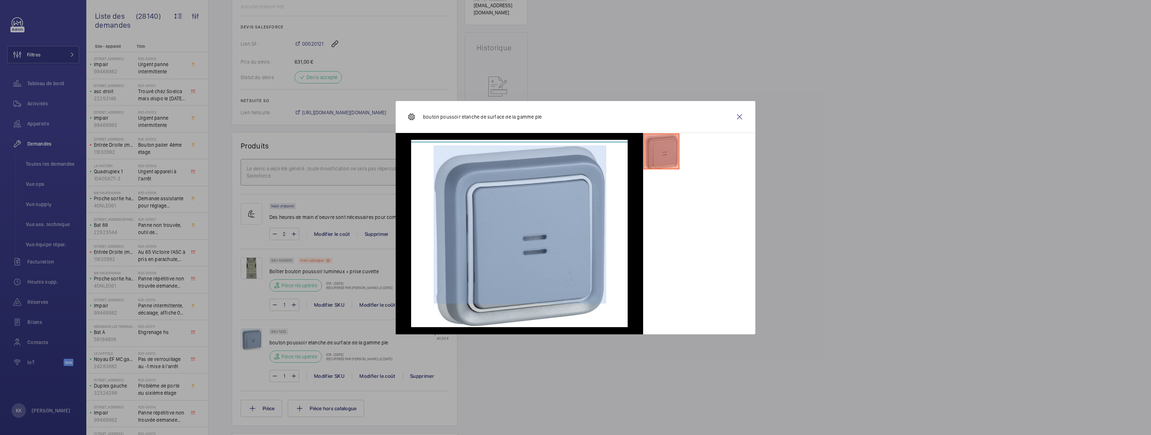
click at [658, 153] on li at bounding box center [661, 151] width 36 height 36
click at [735, 117] on wm-front-icon-button at bounding box center [739, 116] width 17 height 17
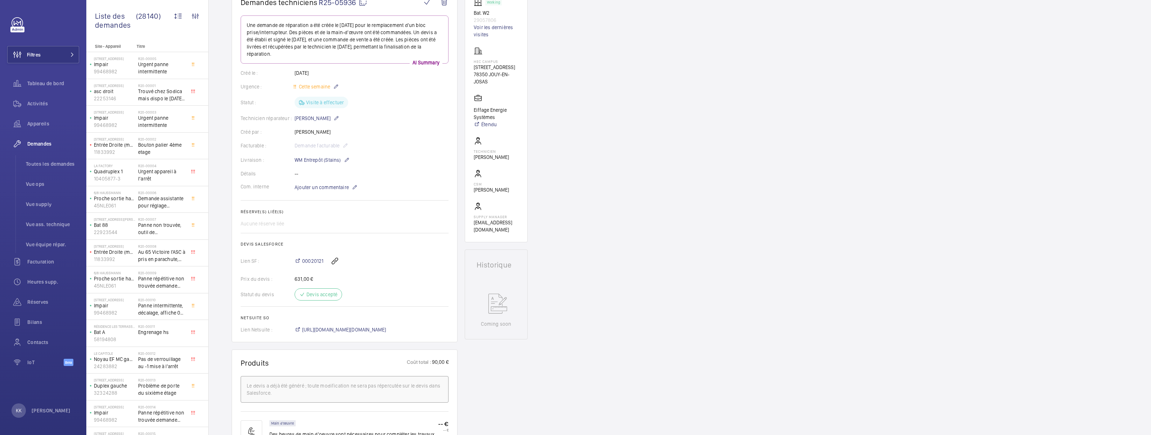
scroll to position [0, 0]
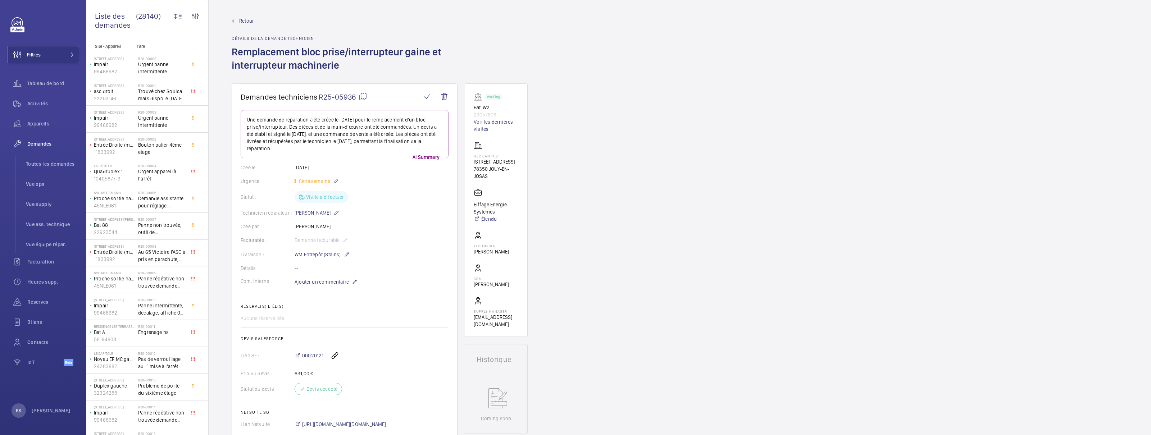
drag, startPoint x: 323, startPoint y: 93, endPoint x: 356, endPoint y: 95, distance: 33.2
click at [356, 95] on span "R25-05936" at bounding box center [343, 96] width 49 height 9
copy span "25-05936"
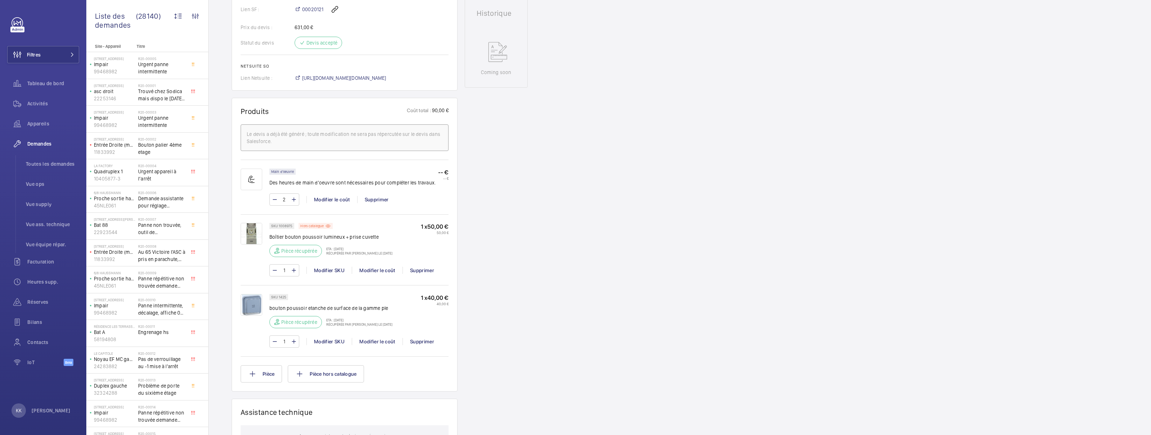
scroll to position [474, 0]
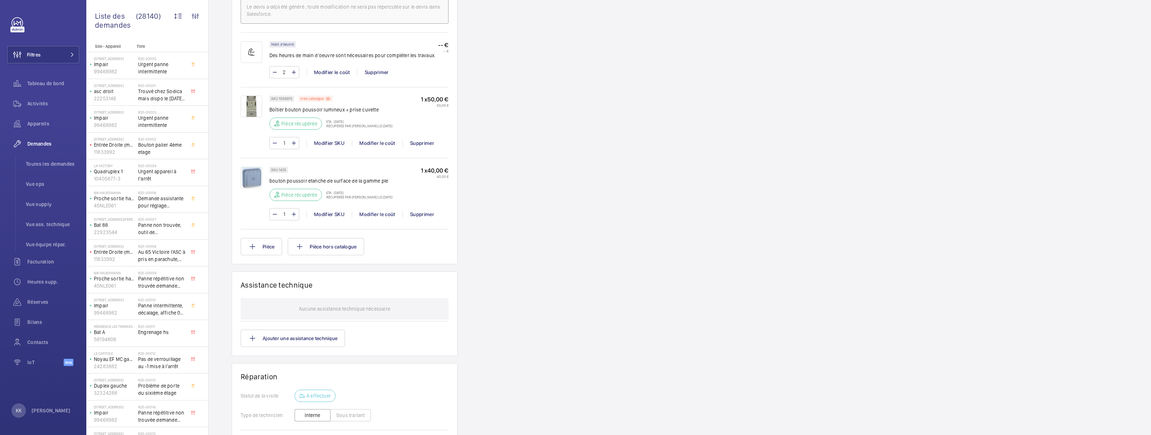
click at [244, 177] on img at bounding box center [252, 178] width 22 height 22
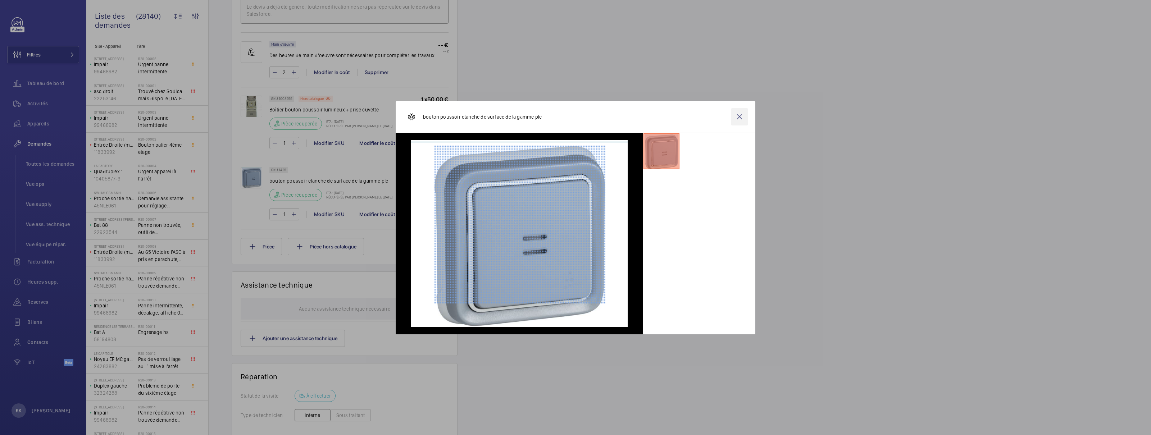
click at [739, 121] on wm-front-icon-button at bounding box center [739, 116] width 17 height 17
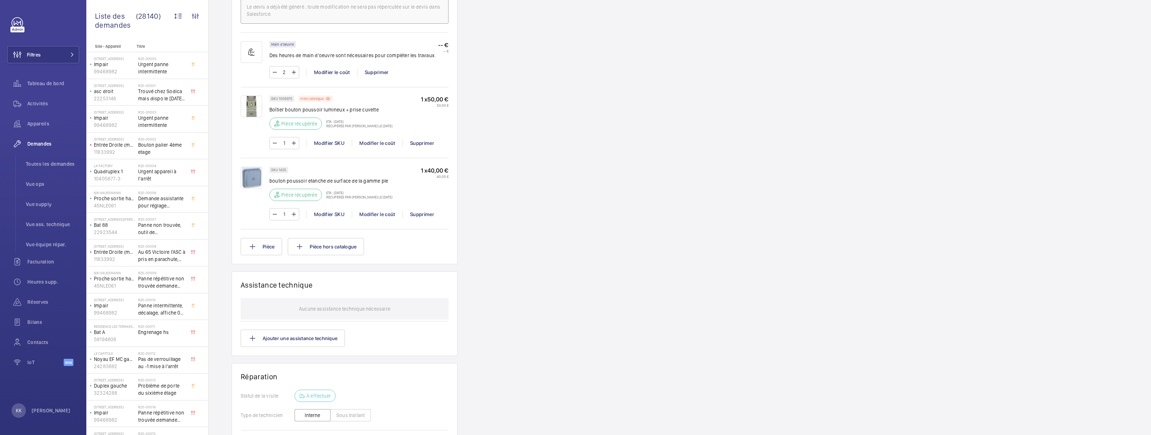
click at [251, 110] on img at bounding box center [252, 107] width 22 height 22
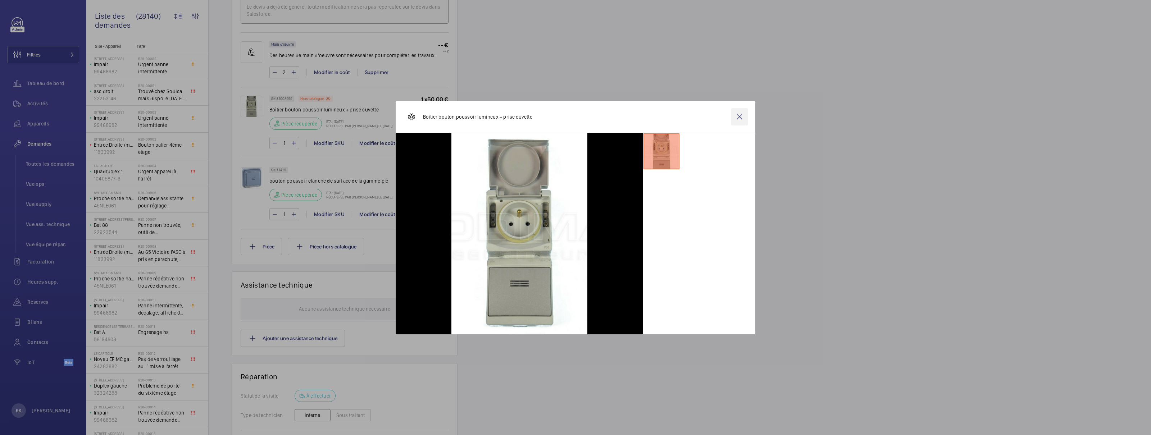
click at [740, 119] on wm-front-icon-button at bounding box center [739, 116] width 17 height 17
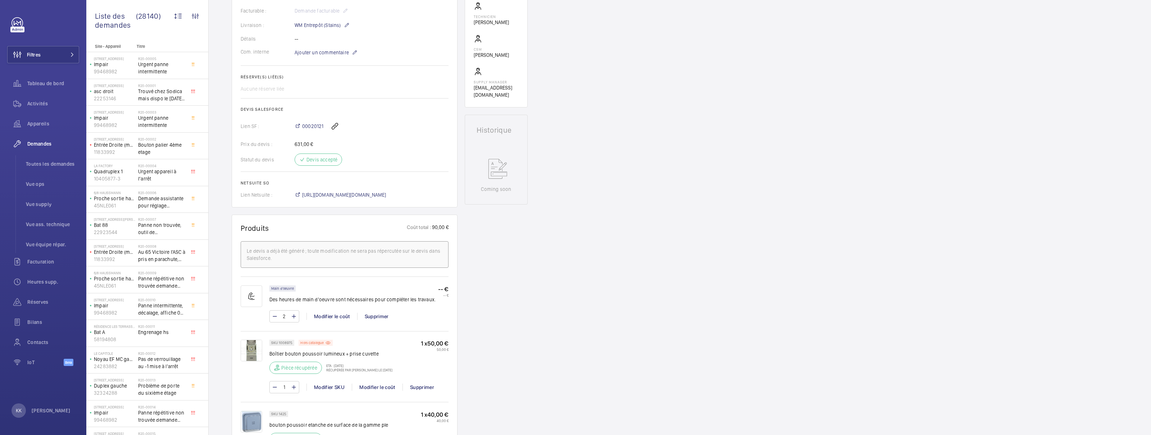
scroll to position [184, 0]
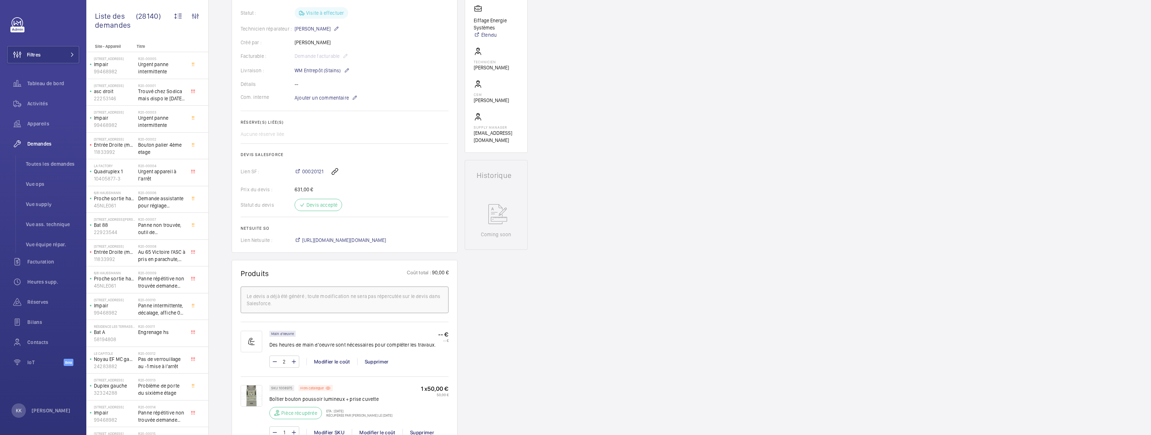
click at [369, 245] on wm-front-card "Demandes techniciens R25-05936 Une demande de réparation a été créée le [DATE] …" at bounding box center [345, 75] width 226 height 353
click at [370, 241] on span "[URL][DOMAIN_NAME][DOMAIN_NAME]" at bounding box center [344, 240] width 84 height 7
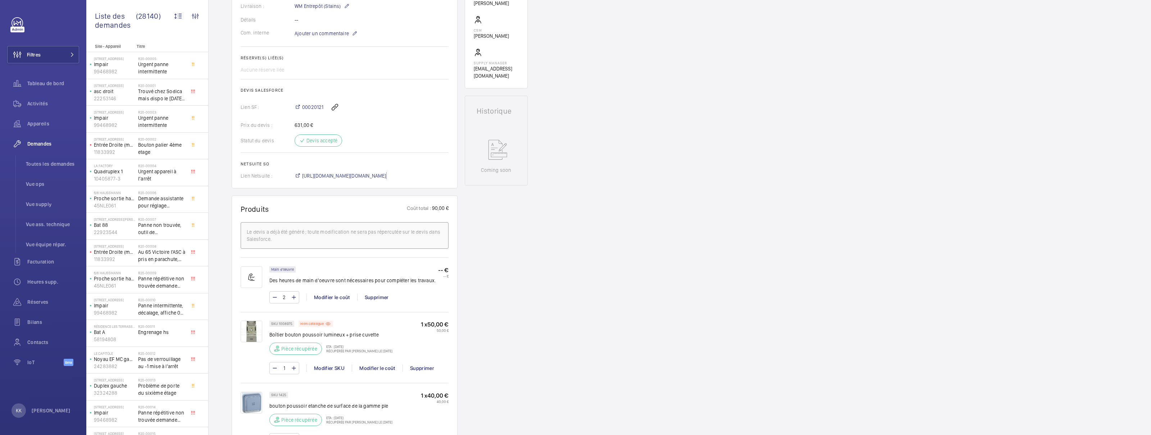
scroll to position [594, 0]
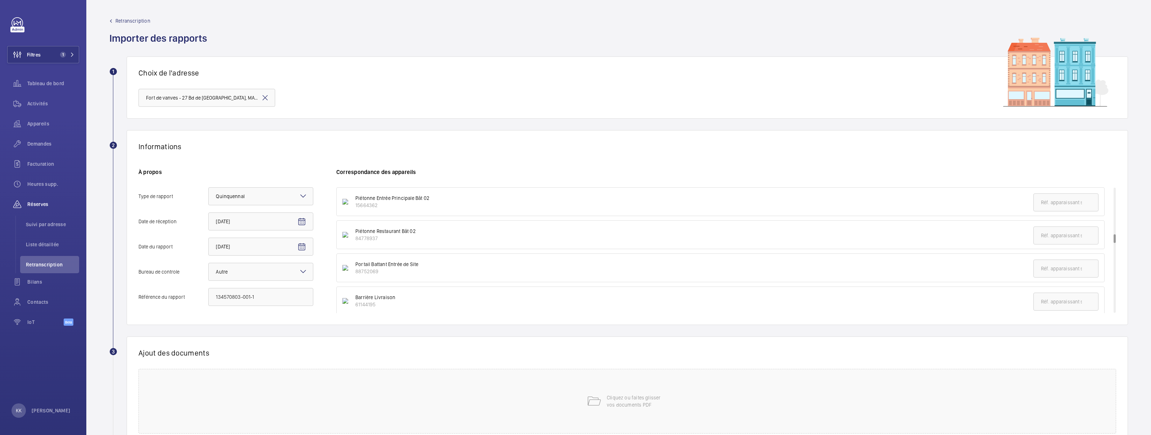
scroll to position [669, 0]
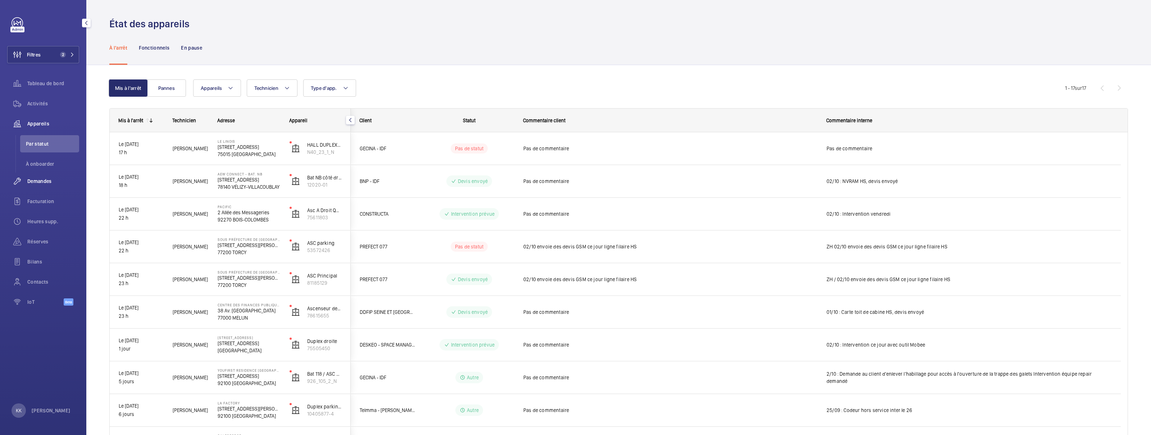
click at [46, 188] on div "Demandes" at bounding box center [43, 181] width 72 height 17
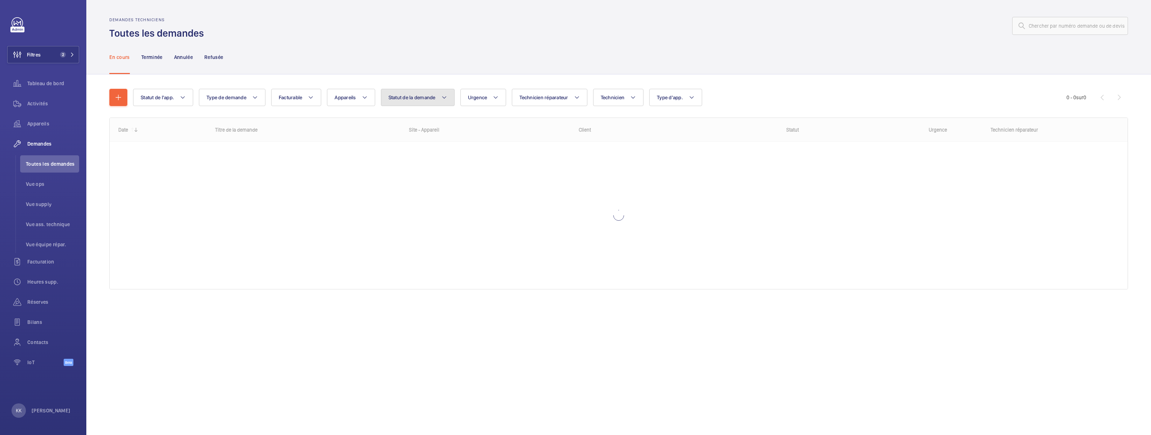
click at [432, 100] on span "Statut de la demande" at bounding box center [411, 98] width 47 height 6
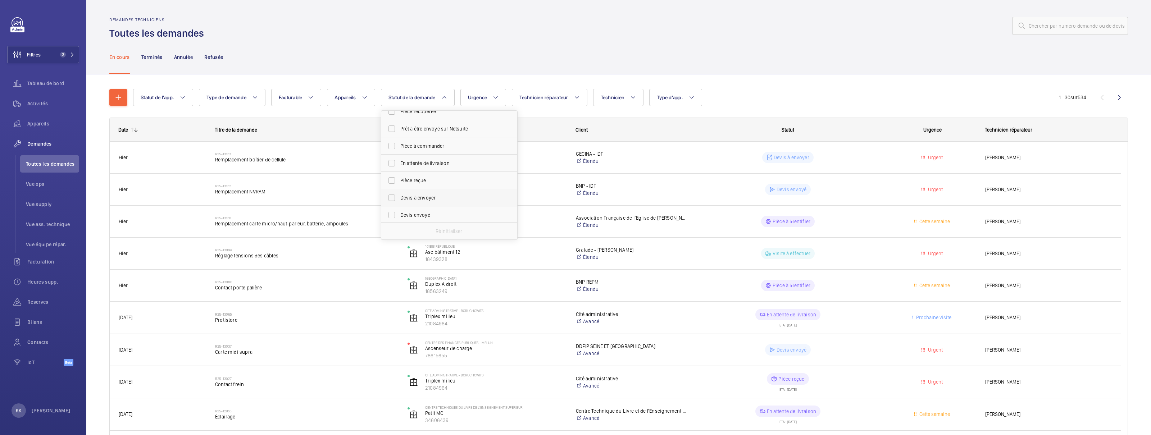
scroll to position [43, 0]
click at [414, 198] on span "Devis à envoyer" at bounding box center [449, 196] width 99 height 7
click at [399, 198] on input "Devis à envoyer" at bounding box center [391, 197] width 14 height 14
checkbox input "true"
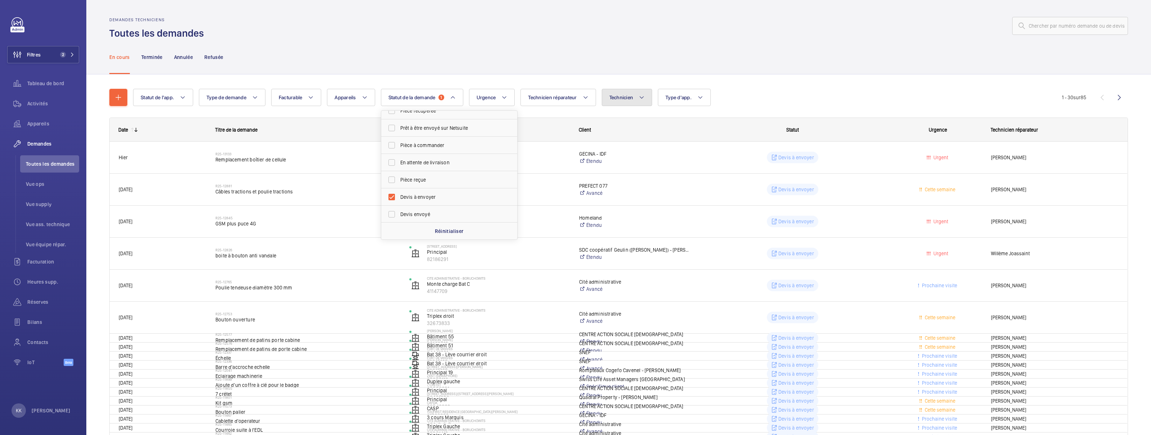
click at [648, 98] on button "Technicien" at bounding box center [627, 97] width 51 height 17
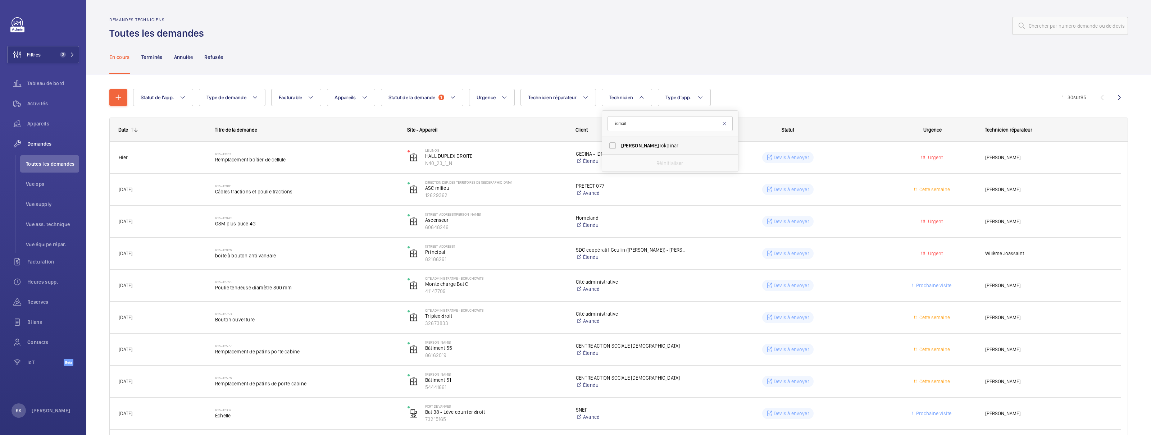
type input "ismail"
click at [660, 150] on label "Ismail Tokpinar" at bounding box center [664, 145] width 125 height 17
click at [620, 150] on input "Ismail Tokpinar" at bounding box center [612, 145] width 14 height 14
checkbox input "true"
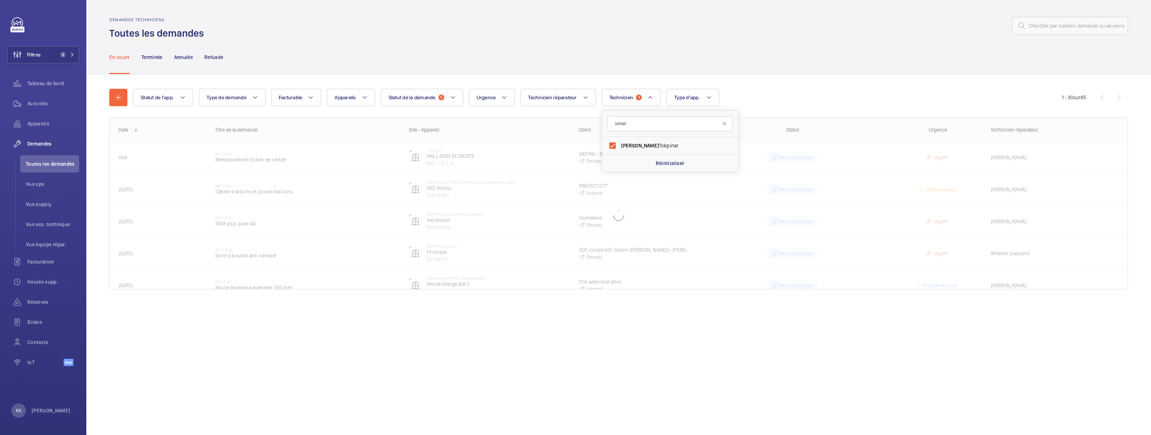
click at [656, 77] on div "Statut de l'app. Type de demande Facturable Appareils Statut de la demande 1 Ur…" at bounding box center [618, 191] width 1018 height 229
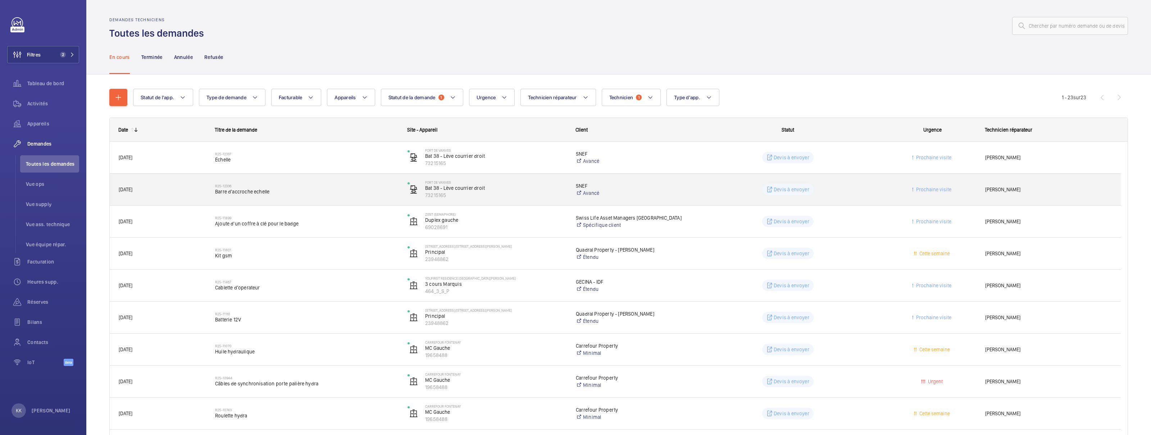
click at [319, 182] on div "R25-12336 Barre d'accroche echelle" at bounding box center [306, 189] width 183 height 21
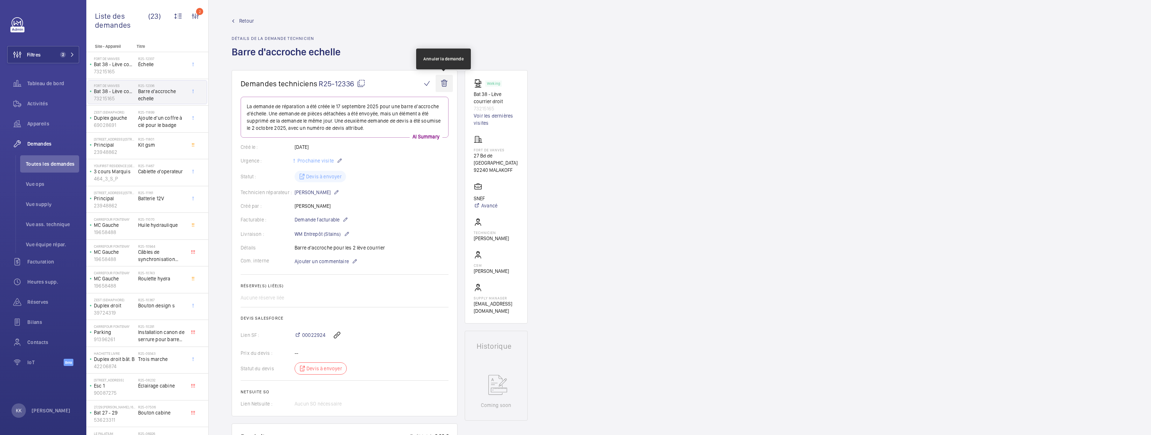
click at [449, 79] on wm-front-icon-button at bounding box center [443, 83] width 17 height 17
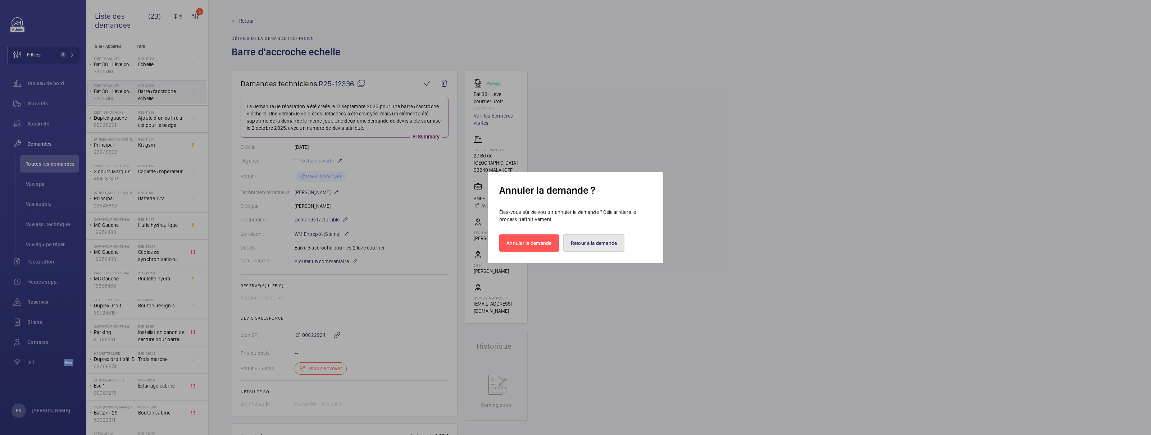
click at [573, 243] on button "Retour à la demande" at bounding box center [593, 242] width 61 height 17
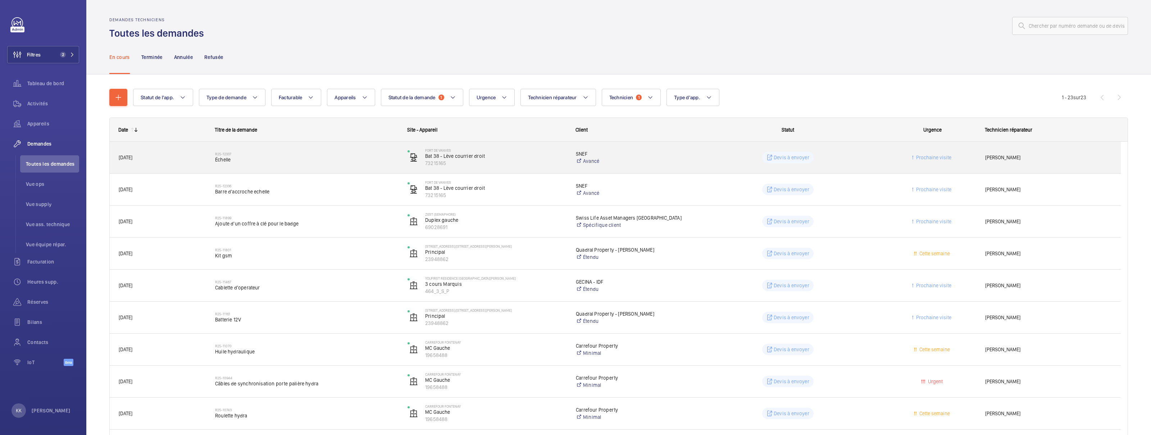
click at [282, 161] on span "Échelle" at bounding box center [306, 159] width 183 height 7
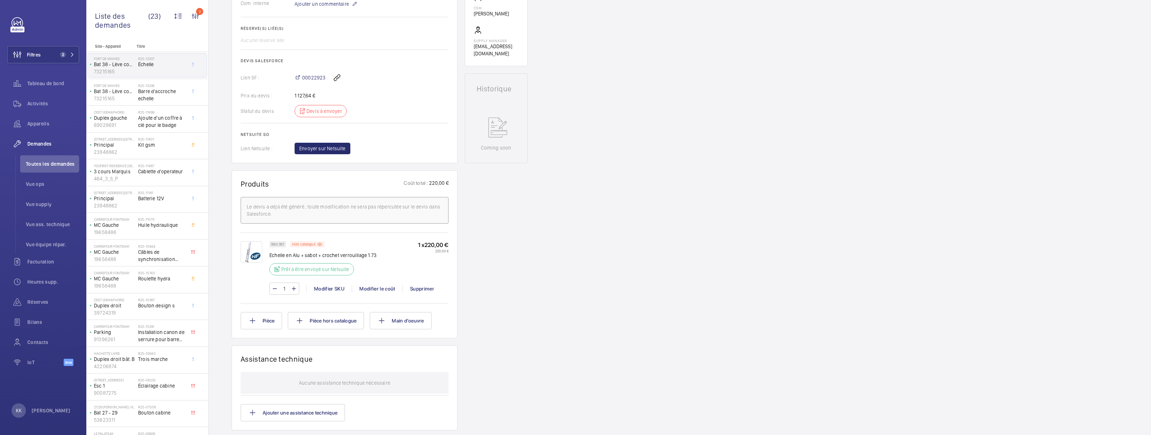
scroll to position [265, 0]
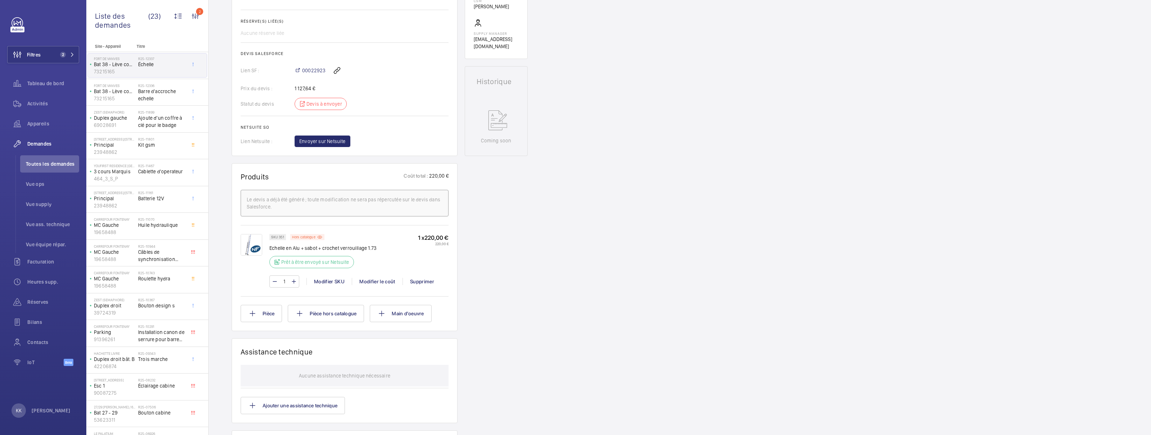
click at [260, 251] on img at bounding box center [252, 245] width 22 height 22
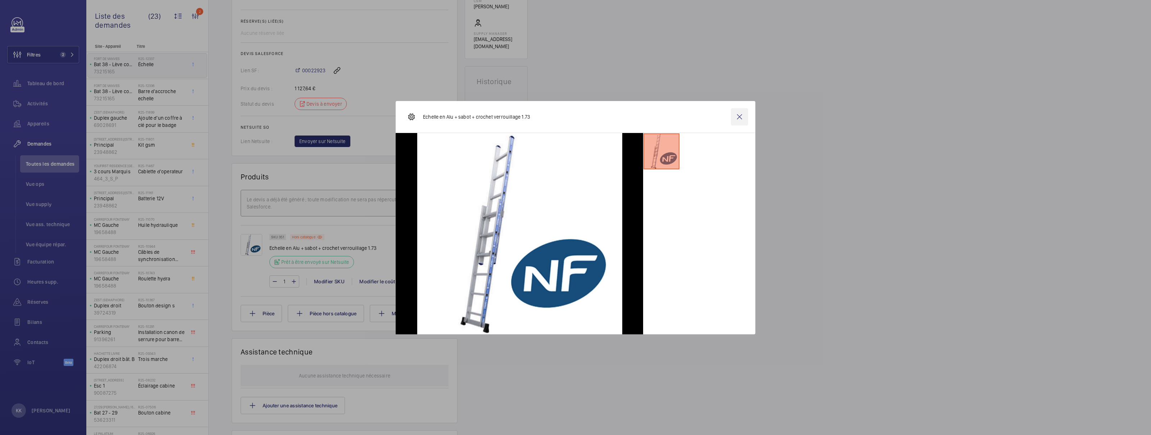
click at [737, 115] on wm-front-icon-button at bounding box center [739, 116] width 17 height 17
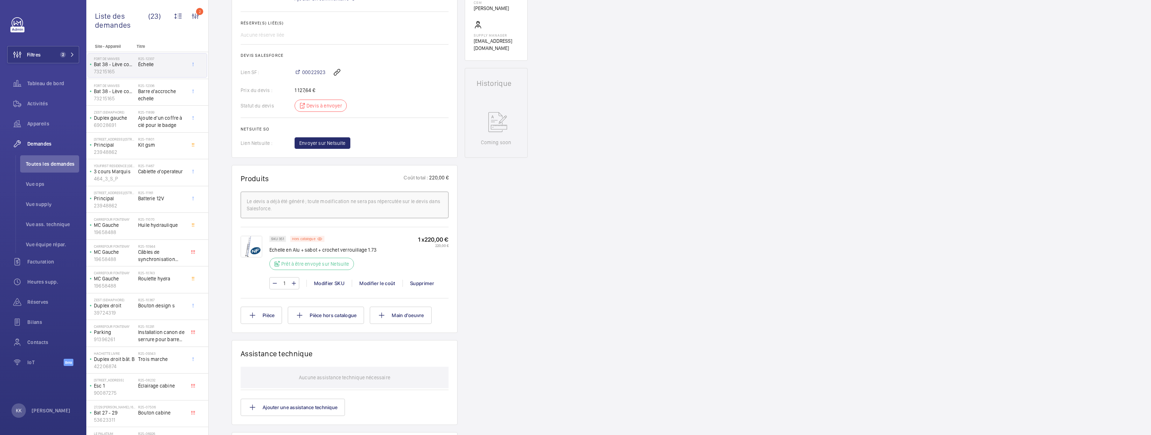
scroll to position [0, 0]
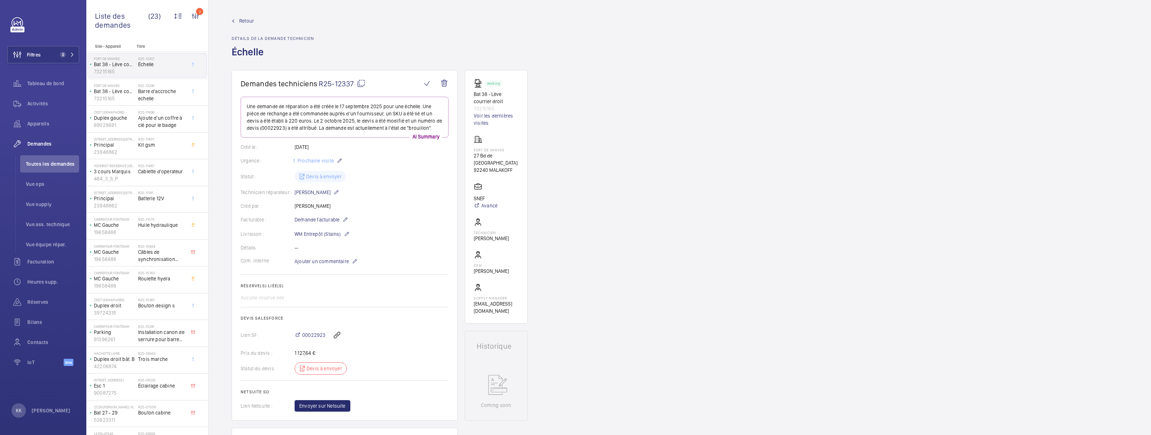
click at [247, 21] on span "Retour" at bounding box center [246, 20] width 15 height 7
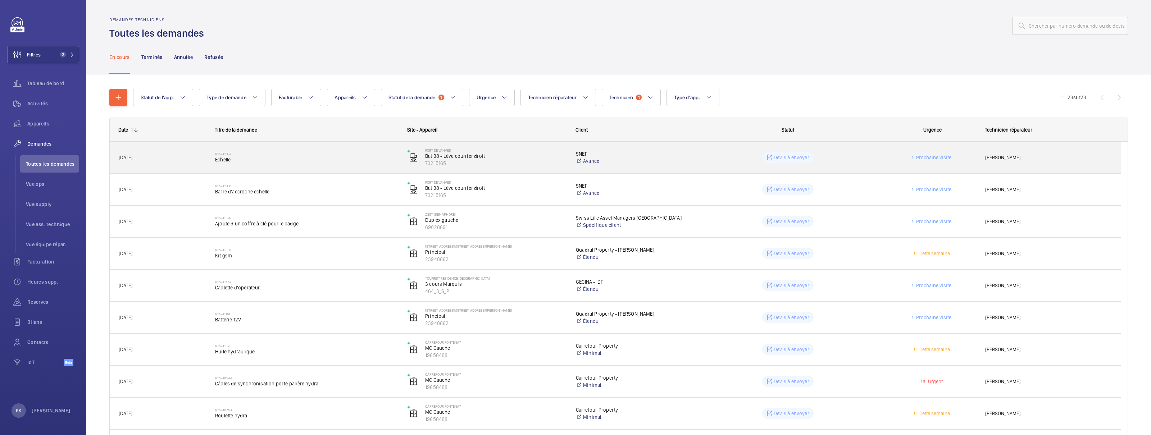
click at [341, 165] on div "R25-12337 Échelle" at bounding box center [306, 157] width 183 height 21
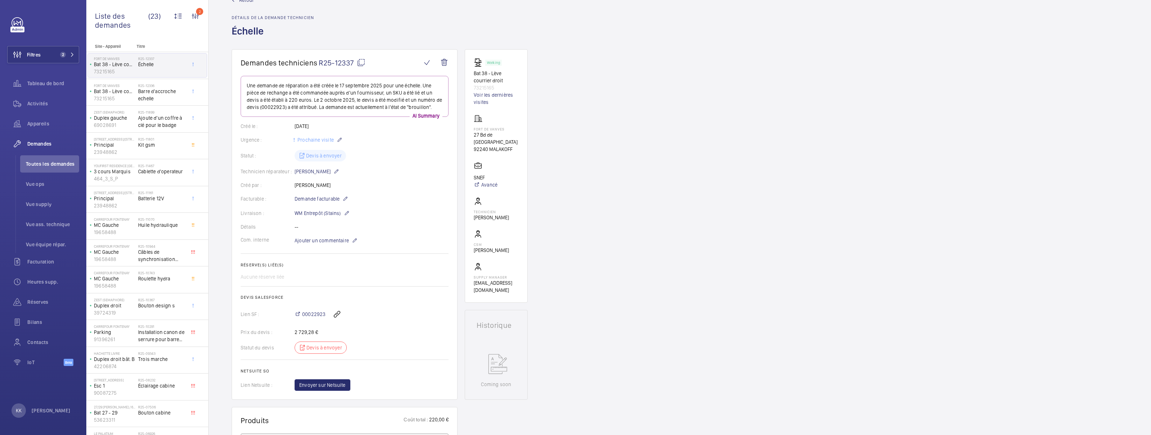
scroll to position [37, 0]
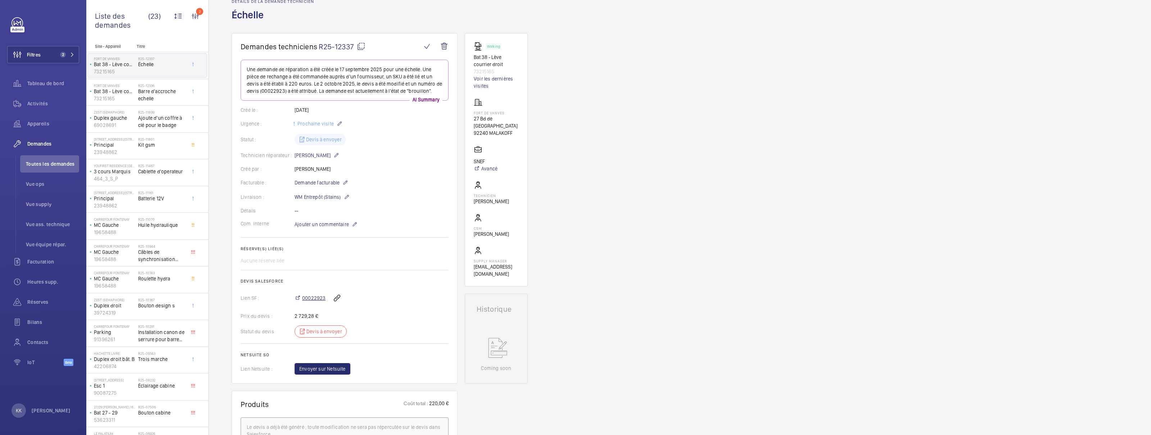
click at [314, 297] on span "00022923" at bounding box center [313, 298] width 23 height 7
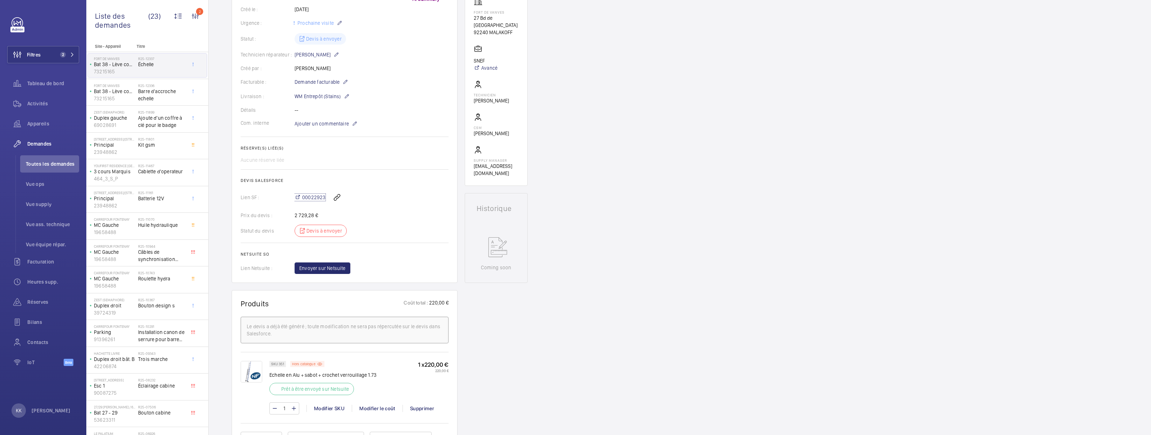
scroll to position [0, 0]
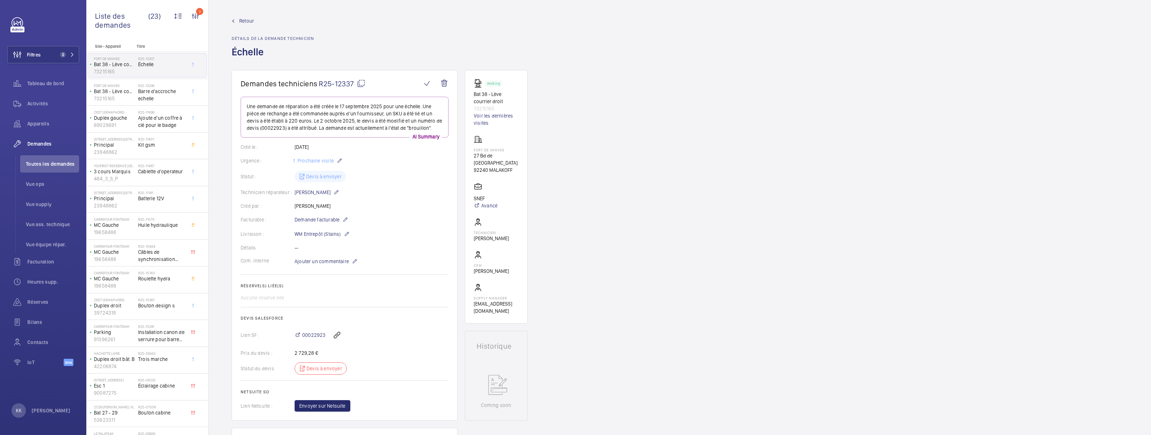
click at [245, 20] on span "Retour" at bounding box center [246, 20] width 15 height 7
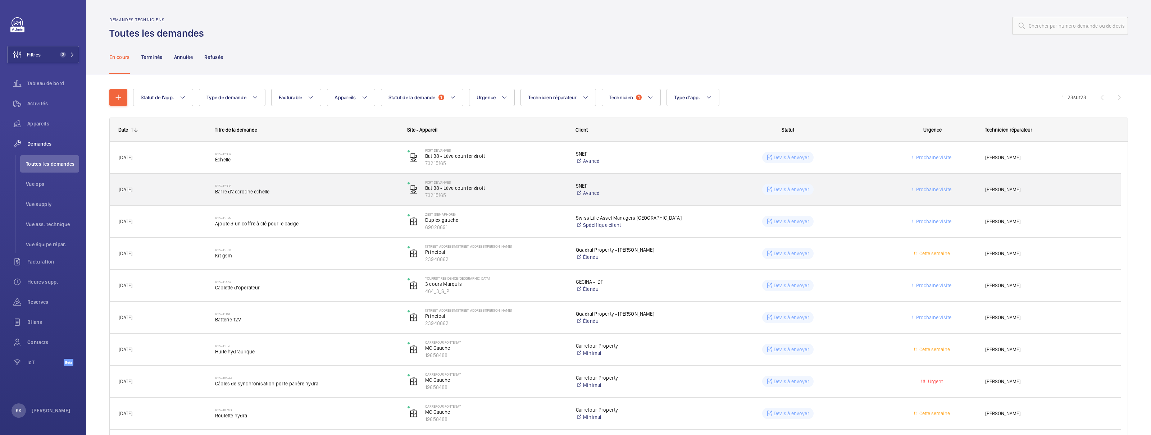
click at [318, 187] on h2 "R25-12336" at bounding box center [306, 186] width 183 height 4
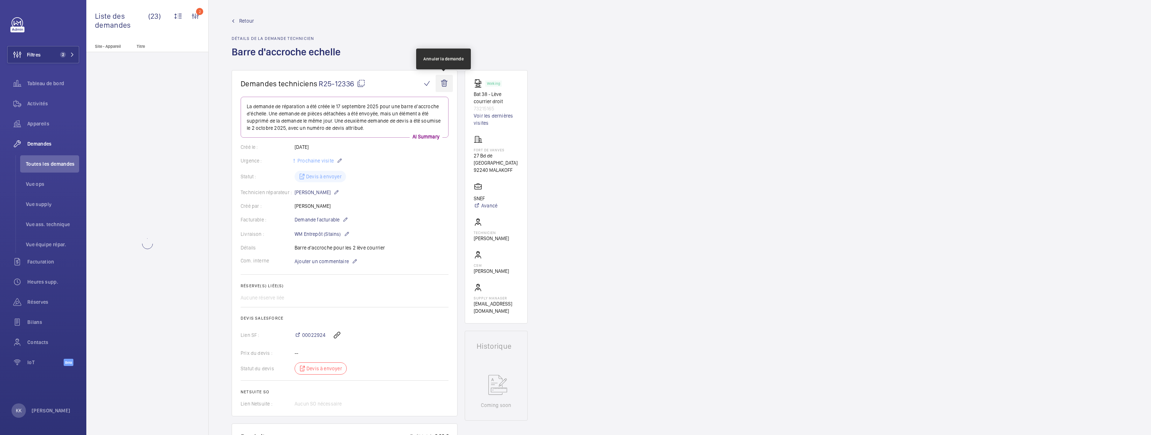
click at [445, 82] on wm-front-icon-button at bounding box center [443, 83] width 17 height 17
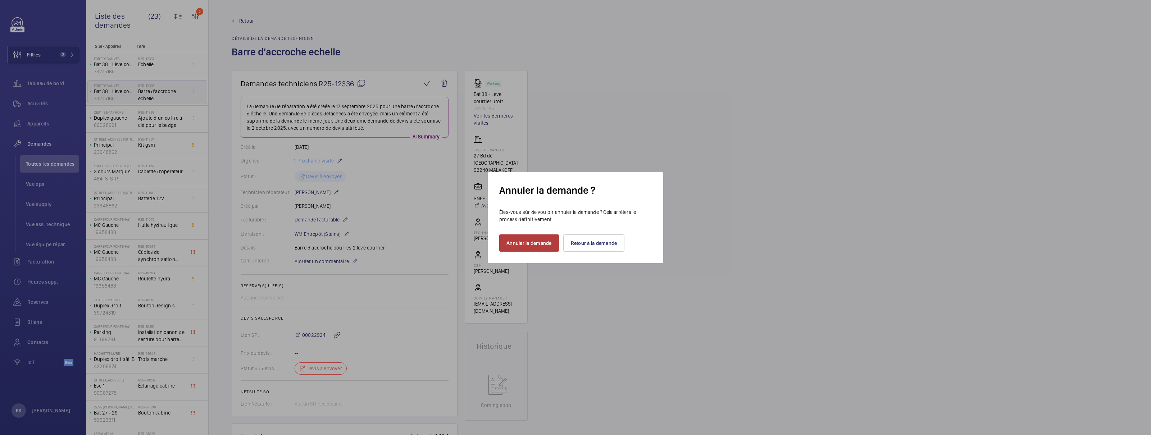
click at [545, 246] on button "Annuler la demande" at bounding box center [529, 242] width 60 height 17
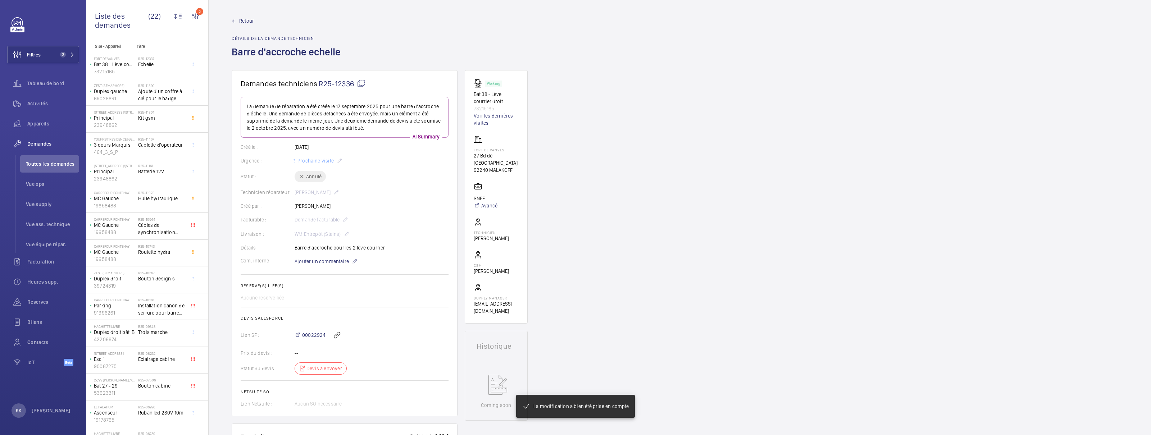
click at [241, 24] on span "Retour" at bounding box center [246, 20] width 15 height 7
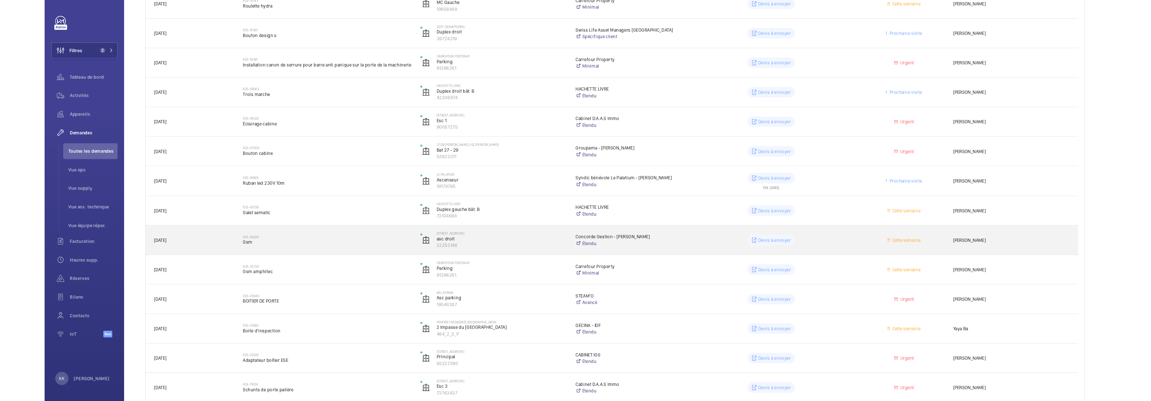
scroll to position [414, 0]
